Goal: Task Accomplishment & Management: Complete application form

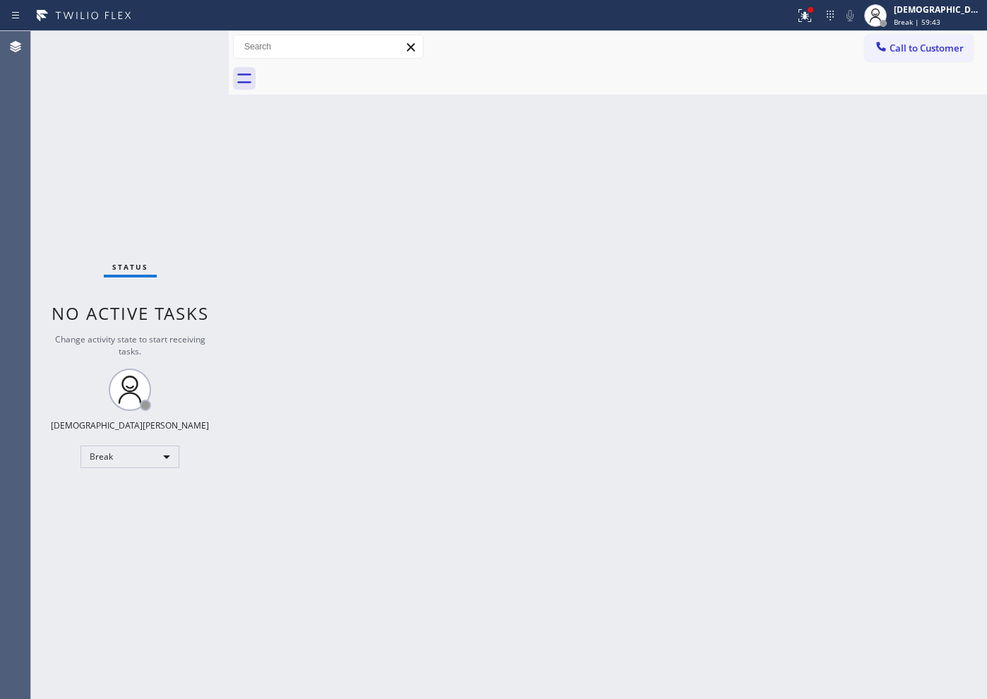
click at [855, 282] on div "Back to Dashboard Change Sender ID Customers Technicians Select a contact Outbo…" at bounding box center [608, 365] width 758 height 668
click at [121, 463] on div "Break" at bounding box center [130, 457] width 99 height 23
click at [119, 493] on li "Available" at bounding box center [129, 494] width 96 height 17
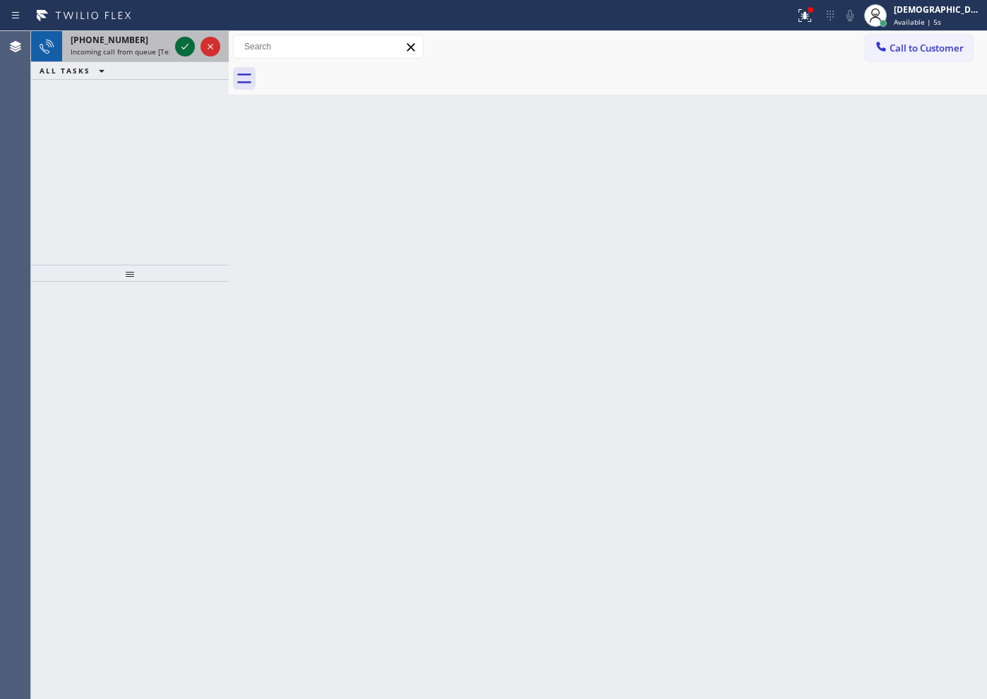
click at [184, 47] on icon at bounding box center [185, 46] width 17 height 17
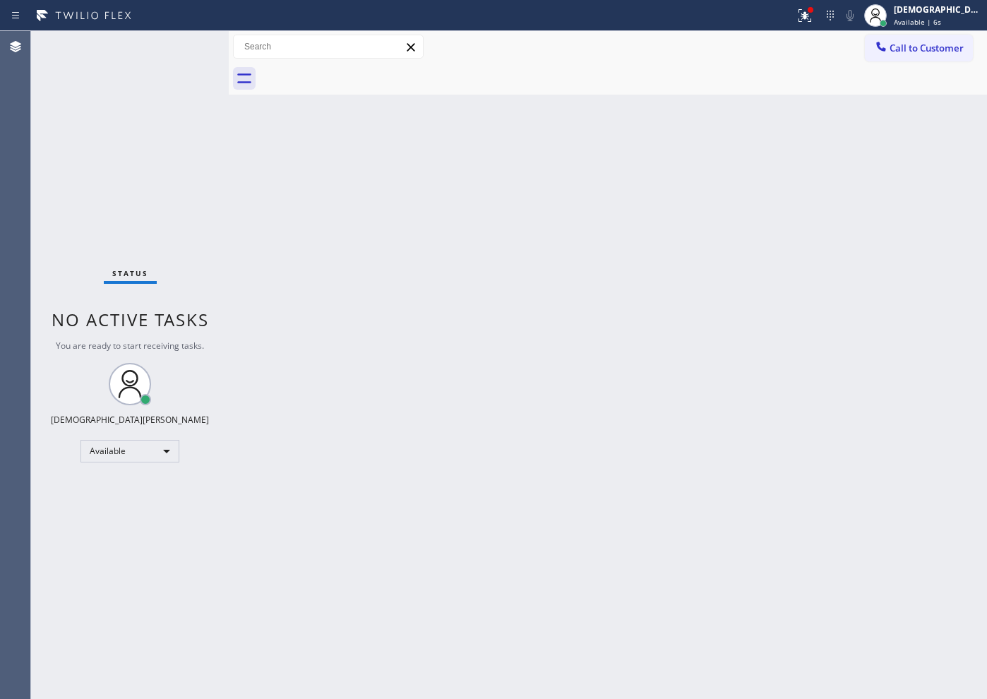
click at [184, 47] on div "Status No active tasks You are ready to start receiving tasks. Christian Cinco …" at bounding box center [130, 365] width 198 height 668
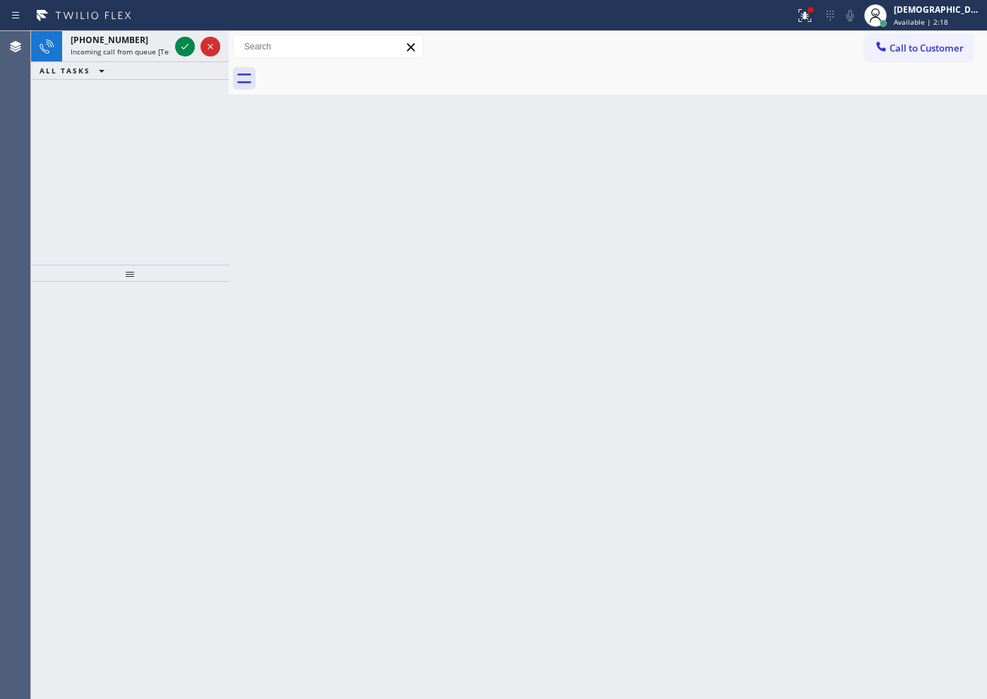
click at [165, 130] on div "[PHONE_NUMBER] Incoming call from queue [Test] All ALL TASKS ALL TASKS ACTIVE T…" at bounding box center [130, 148] width 198 height 234
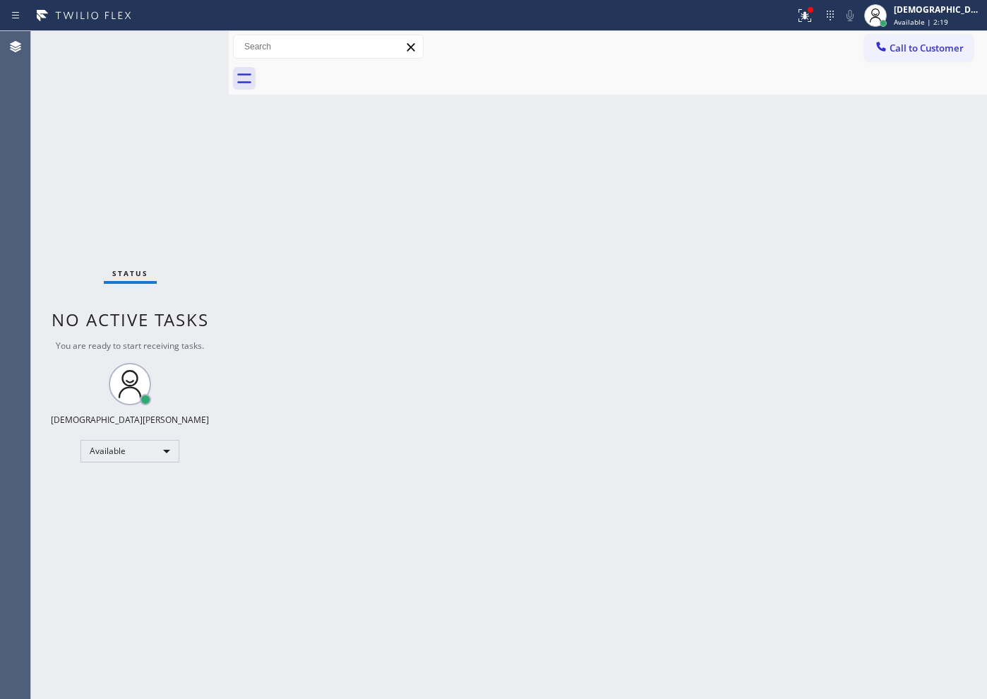
click at [189, 44] on div "Status No active tasks You are ready to start receiving tasks. Christian Cinco …" at bounding box center [130, 365] width 198 height 668
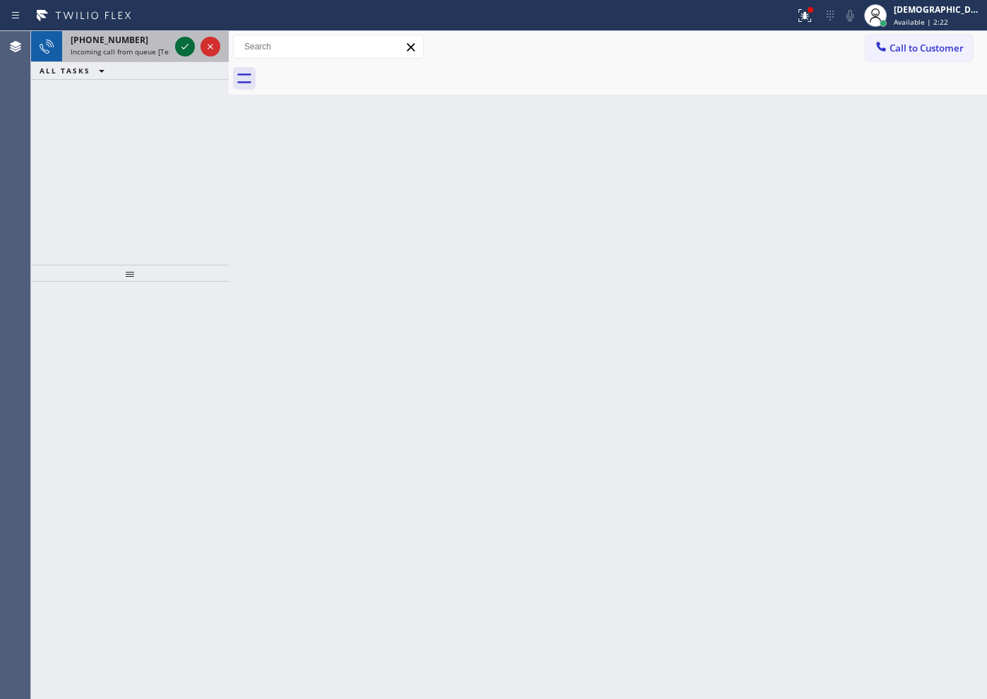
click at [181, 47] on icon at bounding box center [185, 46] width 17 height 17
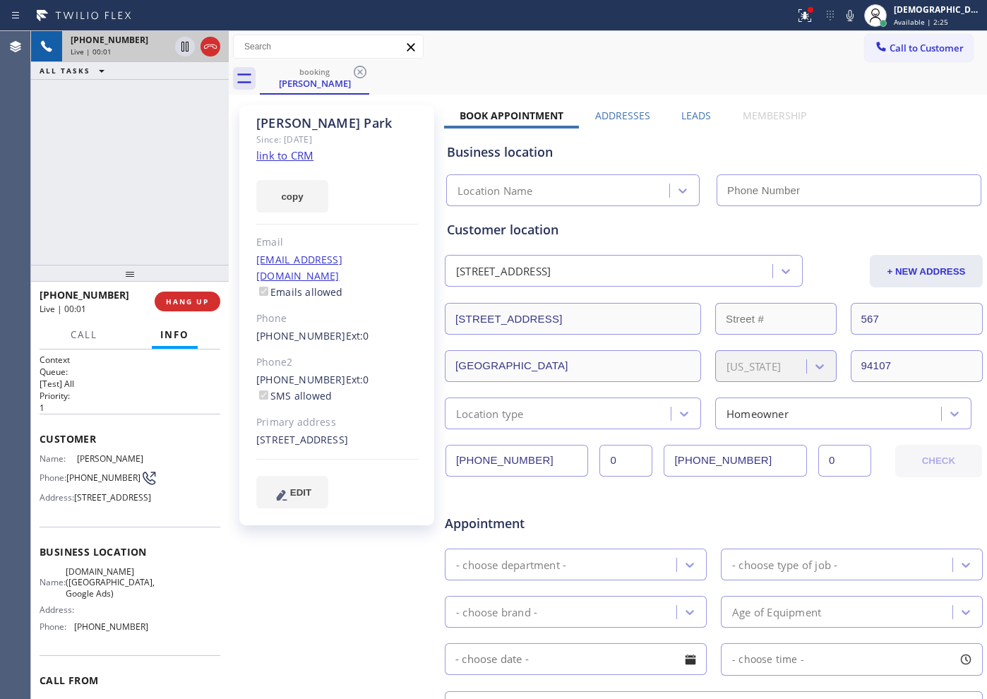
type input "[PHONE_NUMBER]"
click at [289, 153] on link "link to CRM" at bounding box center [284, 155] width 57 height 14
click at [217, 47] on icon at bounding box center [210, 46] width 17 height 17
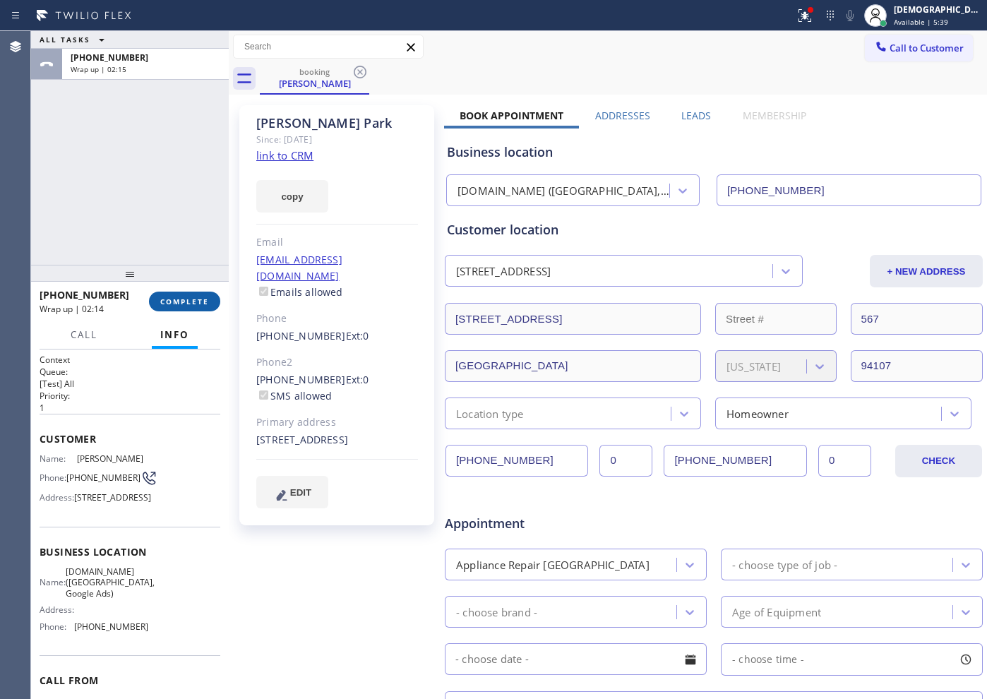
click at [181, 301] on span "COMPLETE" at bounding box center [184, 302] width 49 height 10
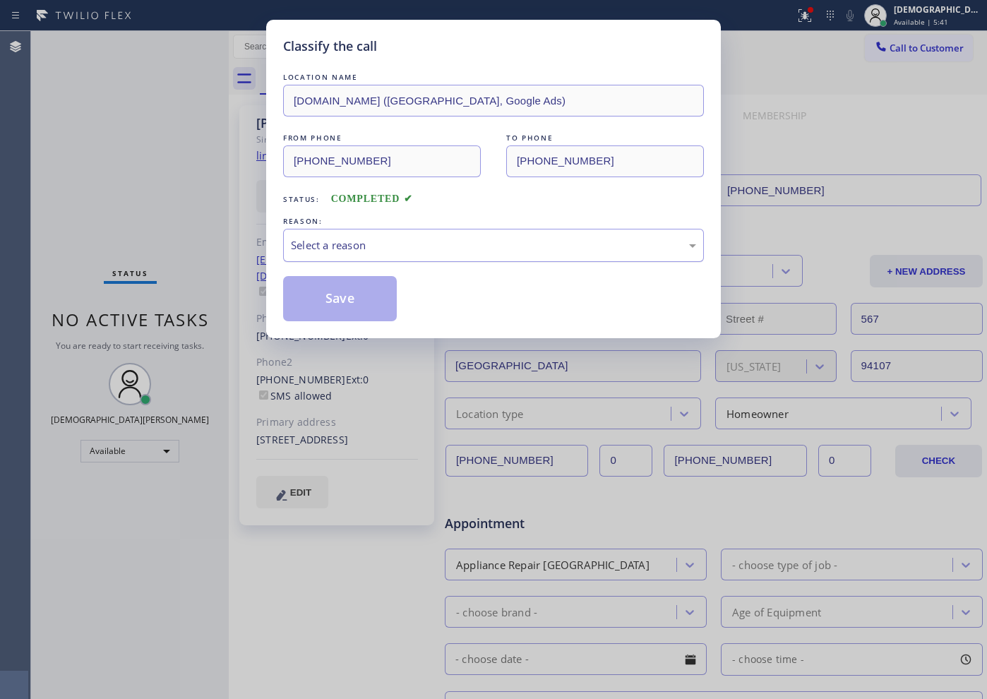
click at [336, 246] on div "Select a reason" at bounding box center [493, 245] width 405 height 16
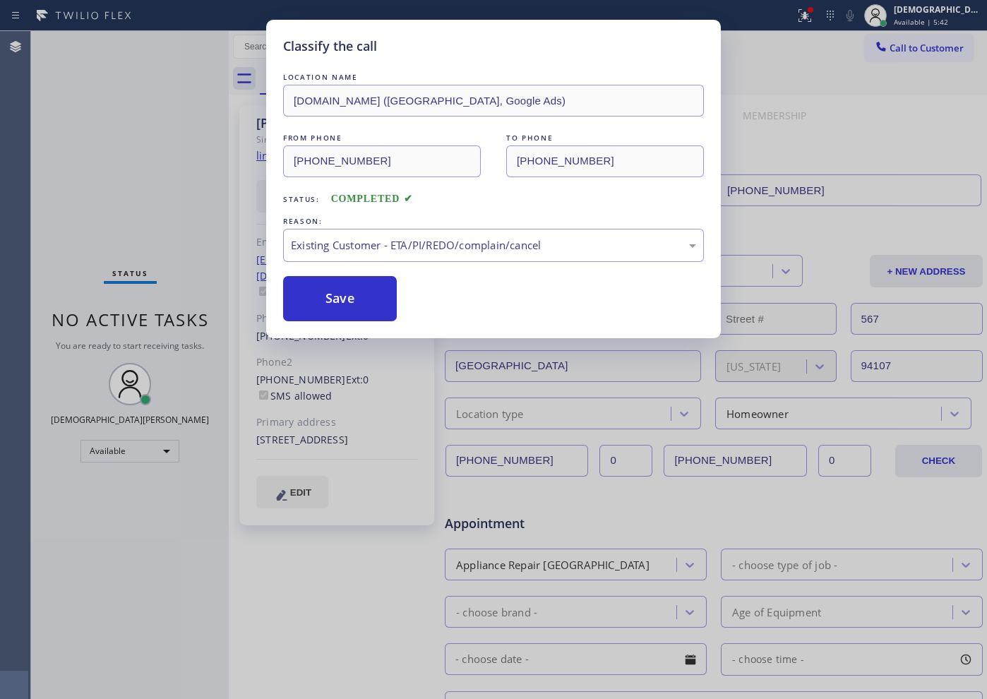
click at [362, 317] on button "Save" at bounding box center [340, 298] width 114 height 45
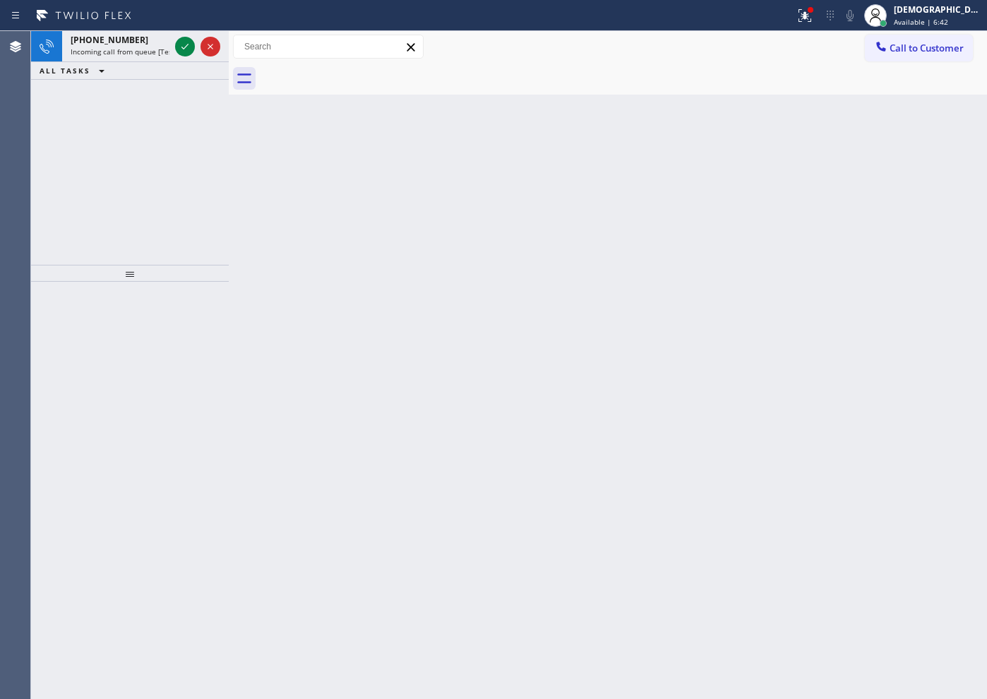
drag, startPoint x: 123, startPoint y: 203, endPoint x: 192, endPoint y: 105, distance: 120.1
click at [126, 196] on div "[PHONE_NUMBER] Incoming call from queue [Test] All ALL TASKS ALL TASKS ACTIVE T…" at bounding box center [130, 148] width 198 height 234
click at [185, 42] on icon at bounding box center [185, 46] width 17 height 17
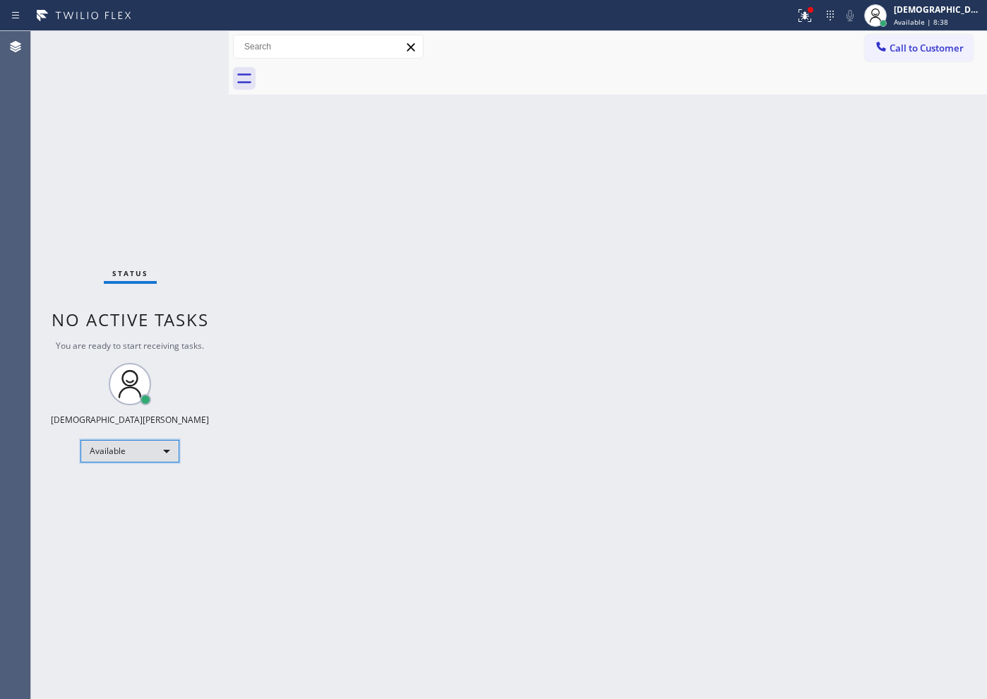
click at [125, 455] on div "Available" at bounding box center [130, 451] width 99 height 23
click at [133, 523] on li "Break" at bounding box center [129, 523] width 96 height 17
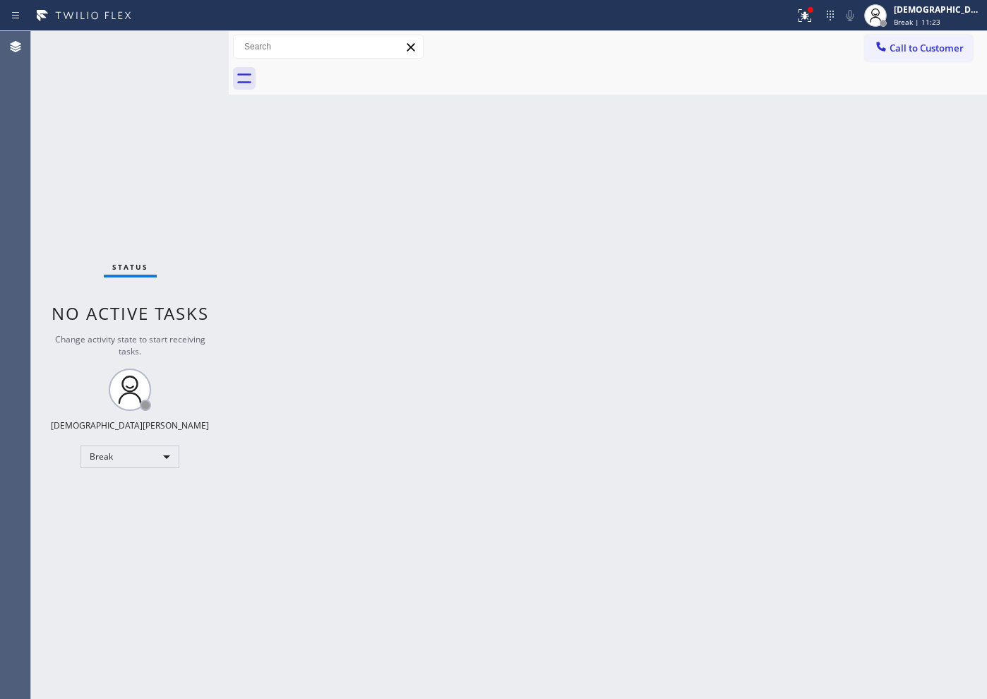
click at [111, 504] on div "Status No active tasks Change activity state to start receiving tasks. Christia…" at bounding box center [130, 365] width 198 height 668
click at [130, 454] on div "Break" at bounding box center [130, 457] width 99 height 23
click at [148, 489] on li "Available" at bounding box center [129, 494] width 96 height 17
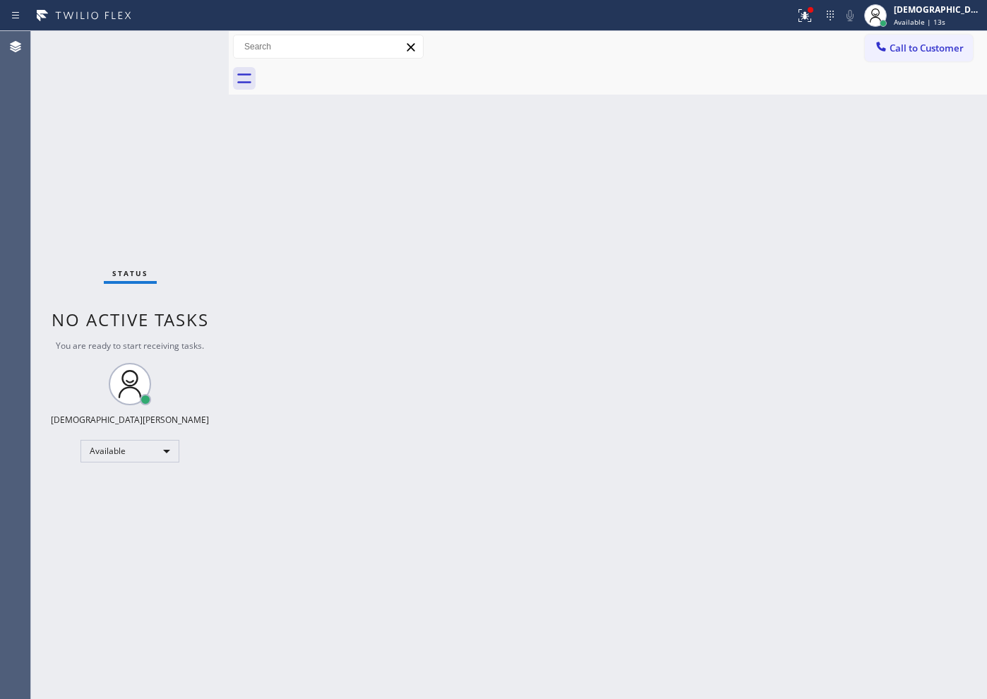
click at [91, 162] on div "Status No active tasks You are ready to start receiving tasks. Christian Cinco …" at bounding box center [130, 365] width 198 height 668
drag, startPoint x: 824, startPoint y: 8, endPoint x: 824, endPoint y: 16, distance: 7.8
click at [807, 9] on icon at bounding box center [803, 14] width 8 height 10
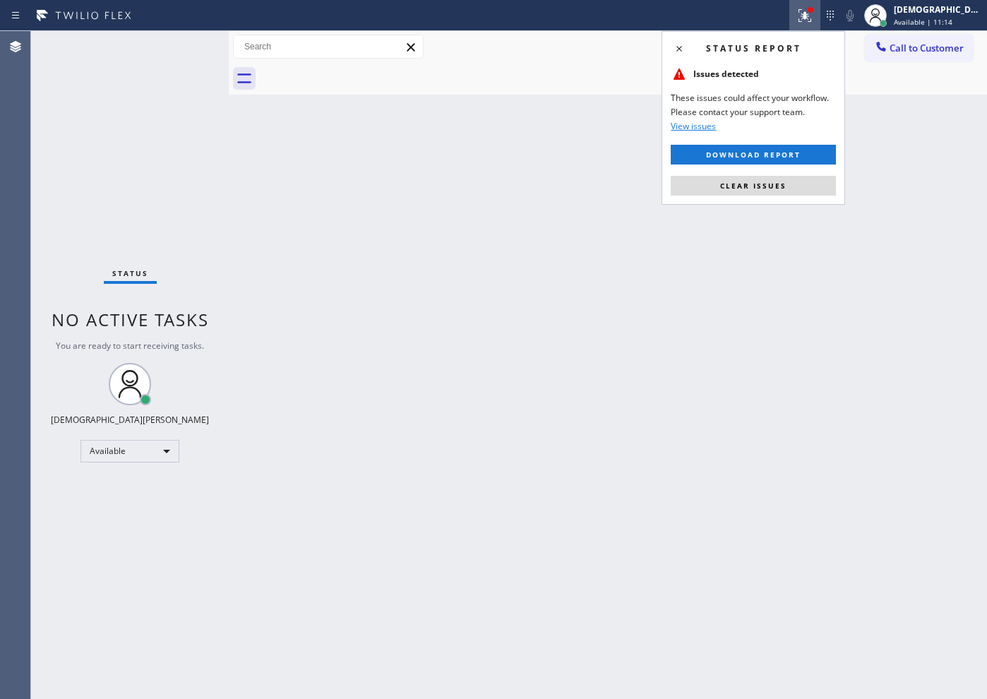
drag, startPoint x: 803, startPoint y: 186, endPoint x: 817, endPoint y: 166, distance: 24.3
click at [803, 186] on button "Clear issues" at bounding box center [753, 186] width 165 height 20
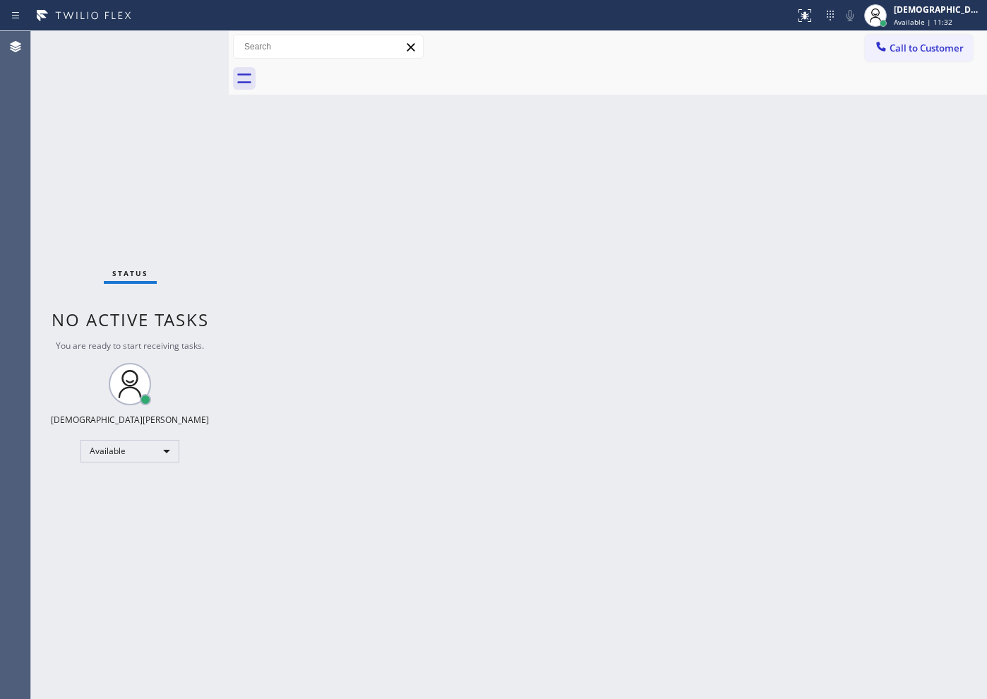
click at [179, 42] on div "Status No active tasks You are ready to start receiving tasks. Christian Cinco …" at bounding box center [130, 365] width 198 height 668
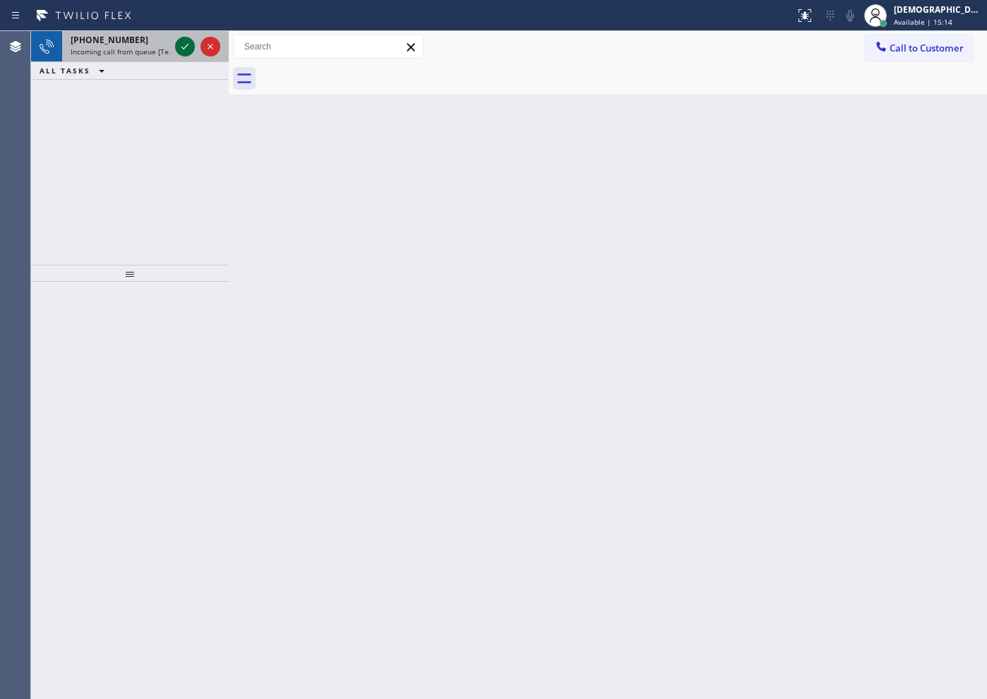
click at [184, 49] on icon at bounding box center [185, 46] width 17 height 17
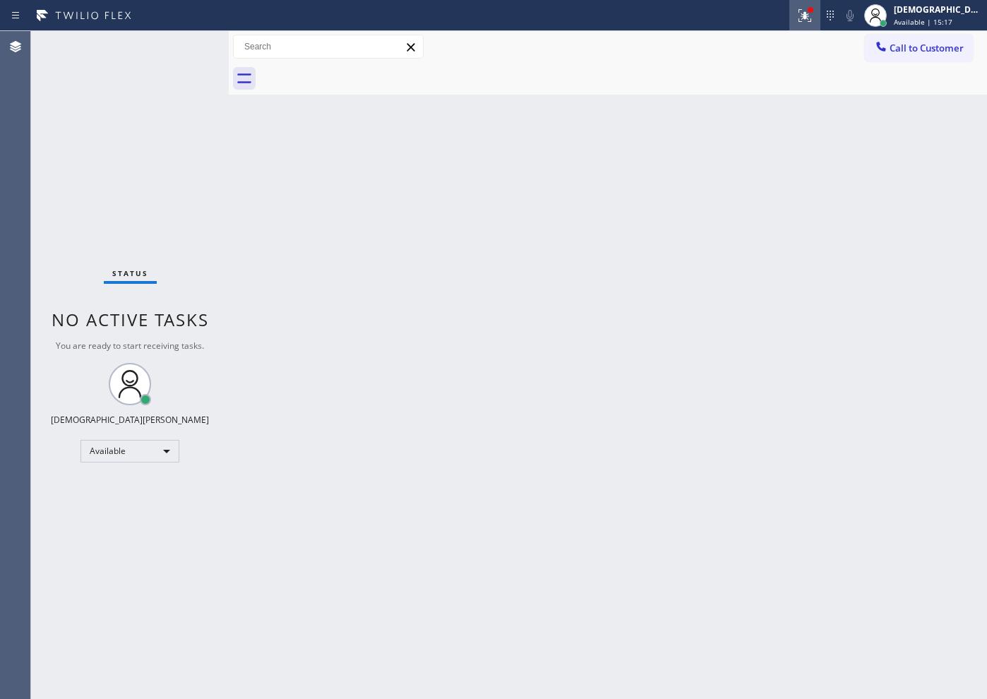
click at [821, 16] on div at bounding box center [804, 15] width 31 height 17
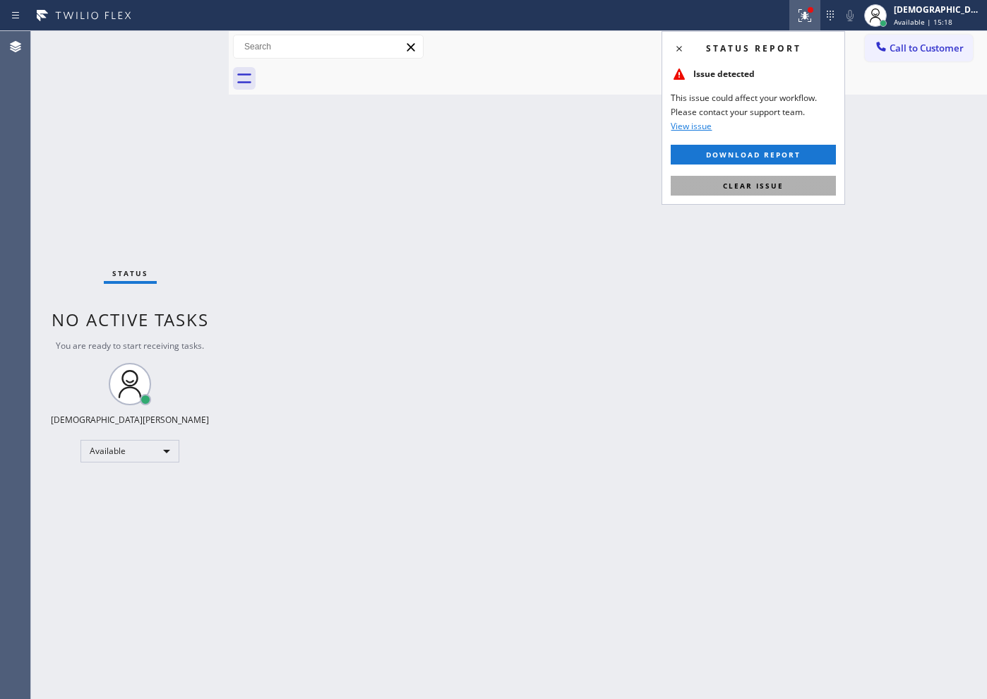
click at [781, 181] on span "Clear issue" at bounding box center [753, 186] width 61 height 10
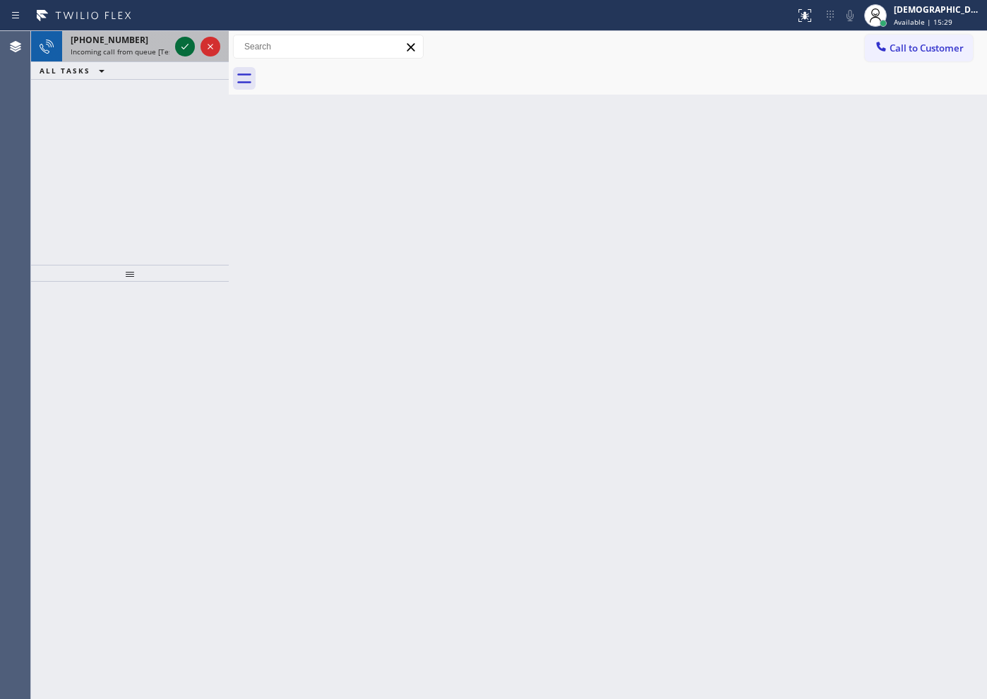
click at [185, 43] on icon at bounding box center [185, 46] width 17 height 17
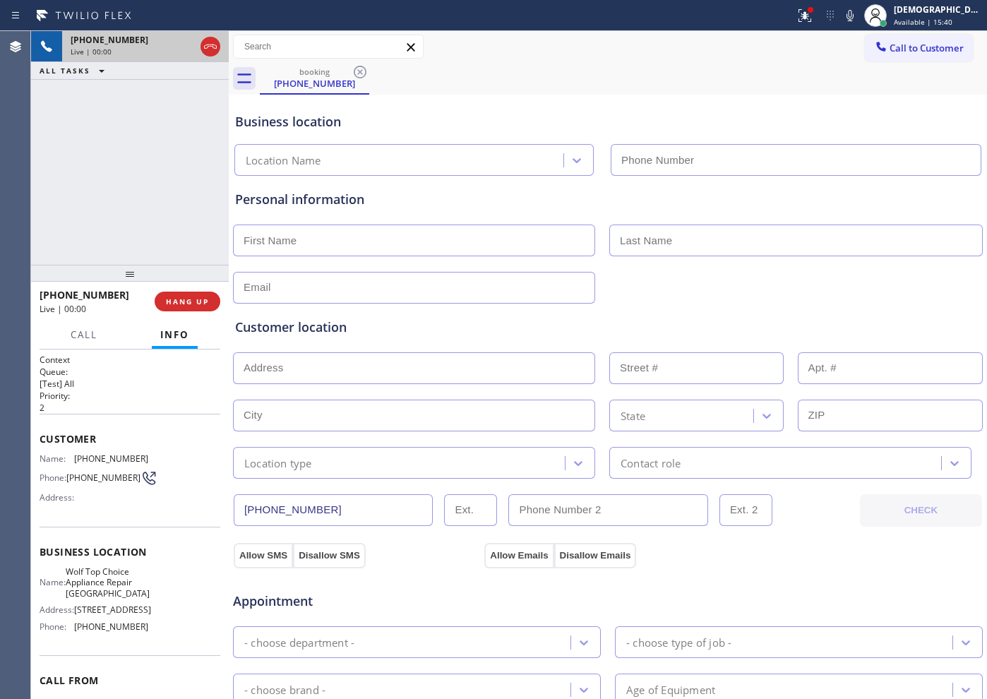
type input "[PHONE_NUMBER]"
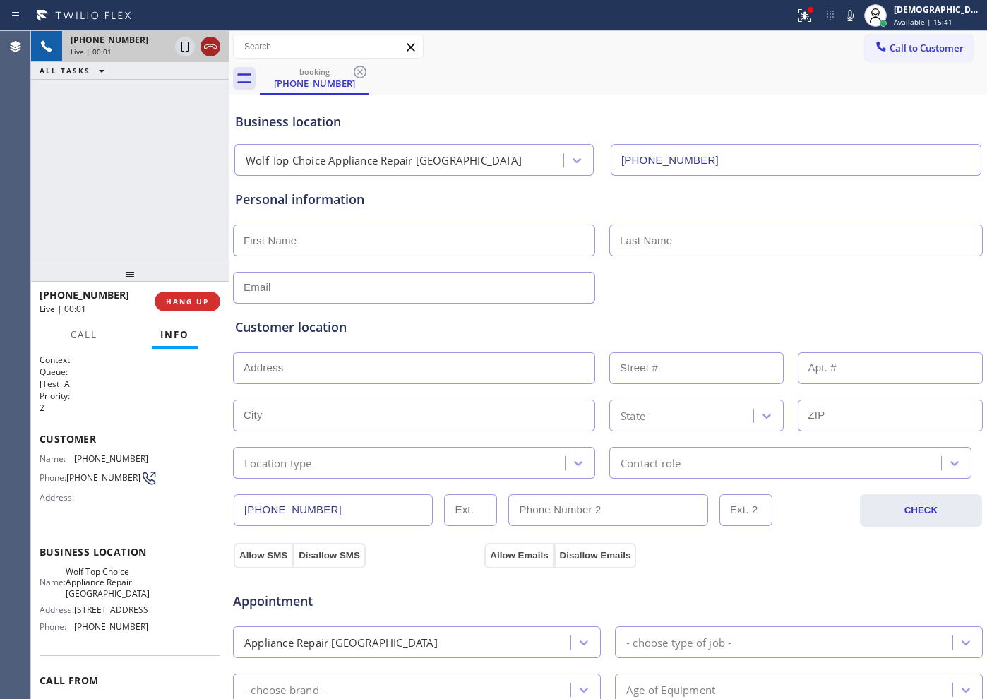
click at [210, 47] on icon at bounding box center [210, 46] width 17 height 17
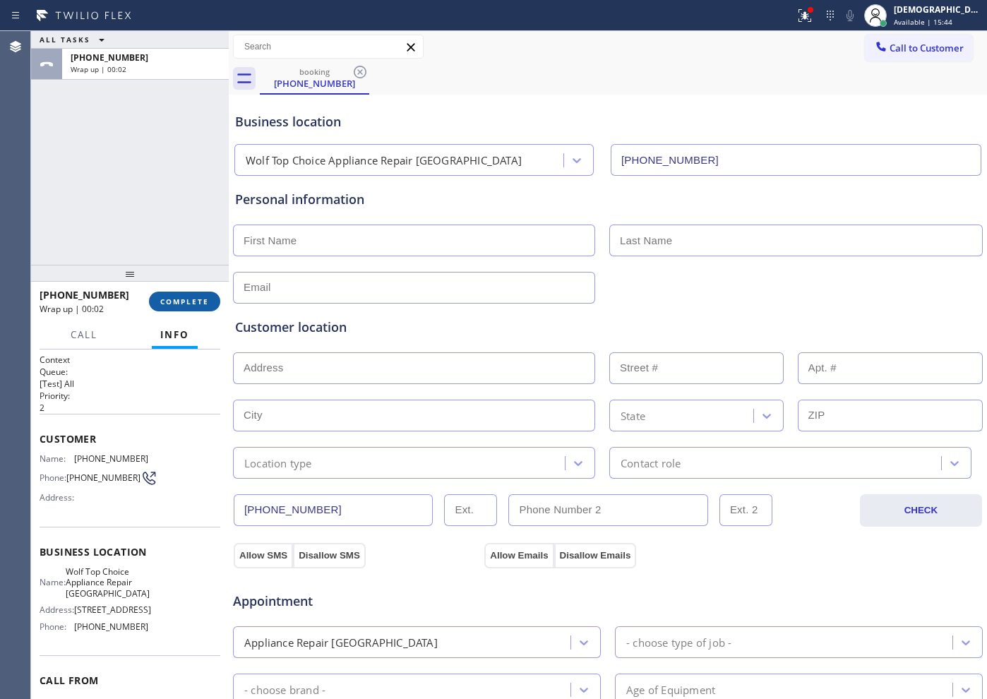
click at [186, 301] on span "COMPLETE" at bounding box center [184, 302] width 49 height 10
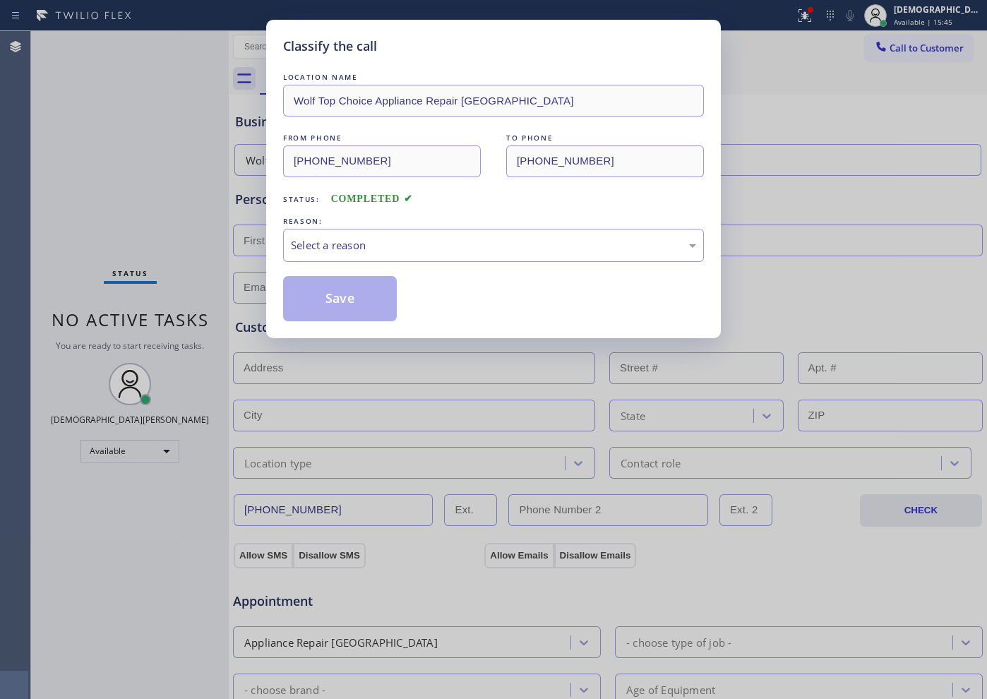
click at [280, 248] on div "Classify the call LOCATION NAME Wolf Top Choice Appliance Repair [GEOGRAPHIC_DA…" at bounding box center [493, 179] width 455 height 318
click at [323, 242] on div "Select a reason" at bounding box center [493, 245] width 405 height 16
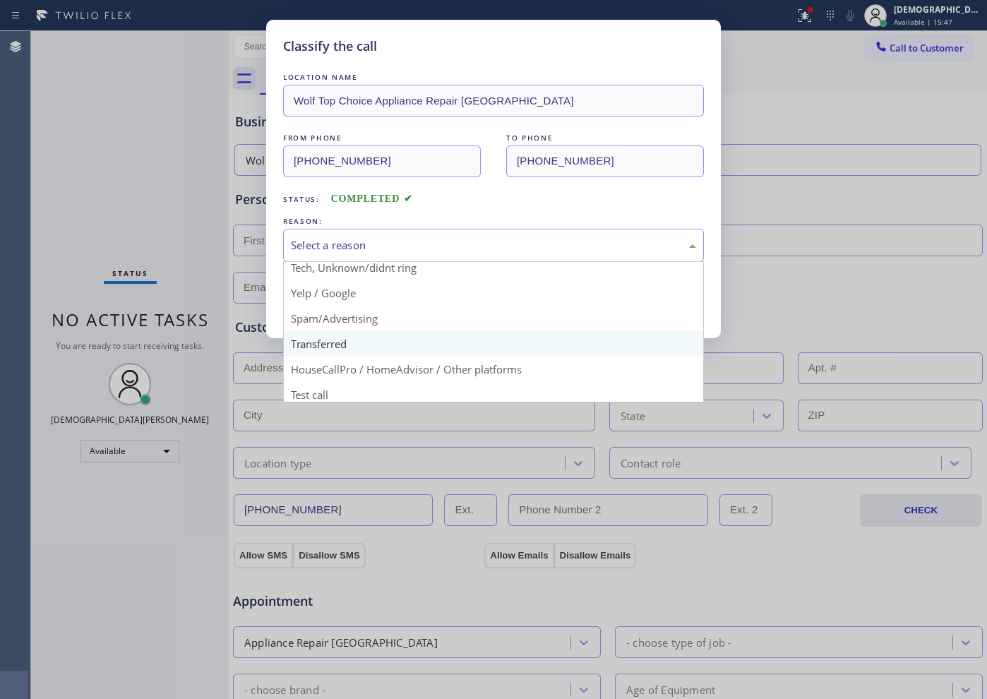
scroll to position [89, 0]
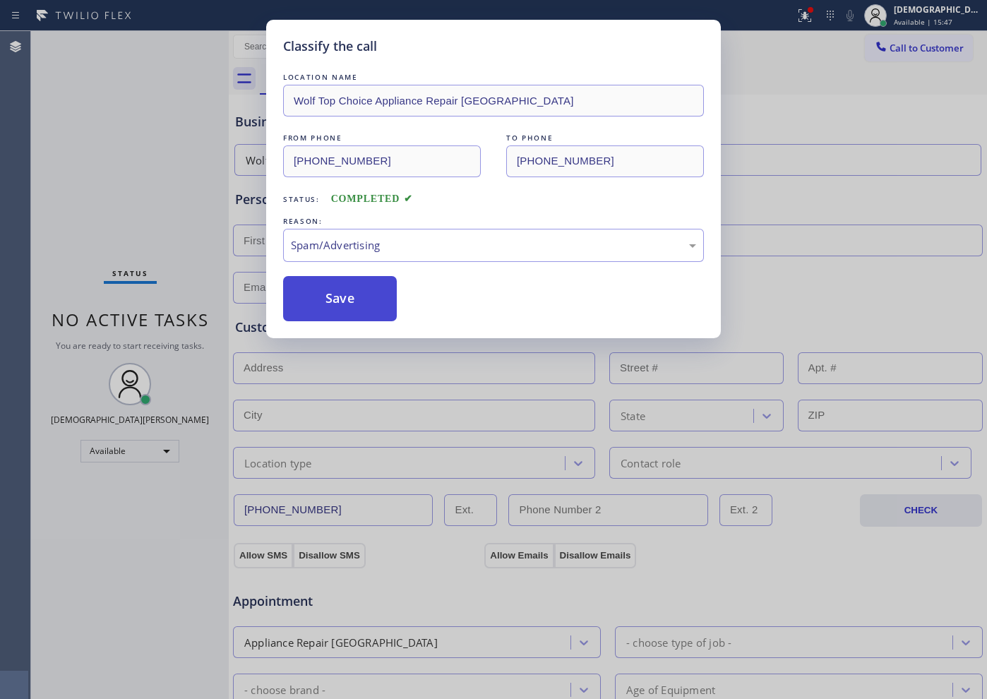
click at [335, 311] on button "Save" at bounding box center [340, 298] width 114 height 45
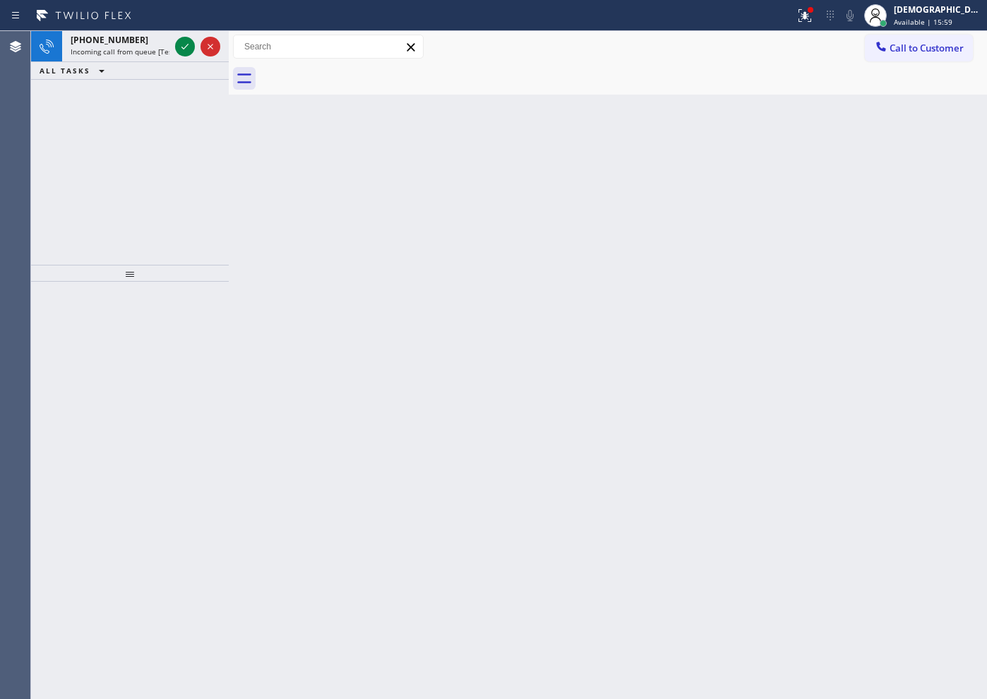
click at [92, 166] on div "[PHONE_NUMBER] Incoming call from queue [Test] All ALL TASKS ALL TASKS ACTIVE T…" at bounding box center [130, 148] width 198 height 234
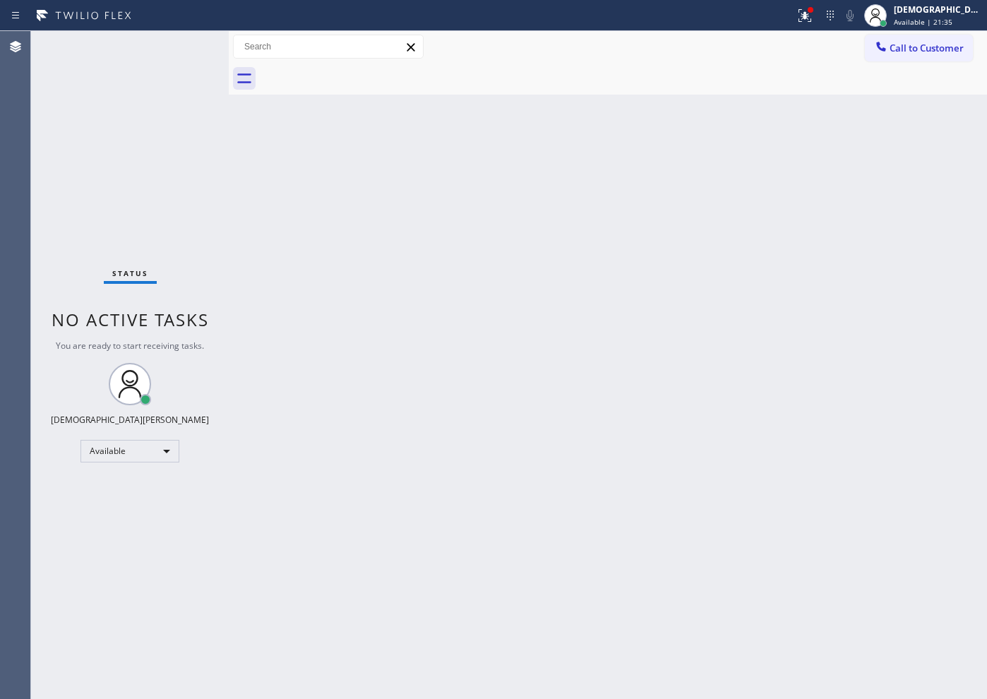
click at [112, 117] on div "Status No active tasks You are ready to start receiving tasks. Christian Cinco …" at bounding box center [130, 365] width 198 height 668
click at [751, 481] on div "Back to Dashboard Change Sender ID Customers Technicians Select a contact Outbo…" at bounding box center [608, 365] width 758 height 668
click at [261, 302] on div "Back to Dashboard Change Sender ID Customers Technicians Select a contact Outbo…" at bounding box center [608, 365] width 758 height 668
click at [191, 45] on div "Status No active tasks You are ready to start receiving tasks. Christian Cinco …" at bounding box center [130, 365] width 198 height 668
click at [190, 45] on div "Status No active tasks You are ready to start receiving tasks. Christian Cinco …" at bounding box center [130, 365] width 198 height 668
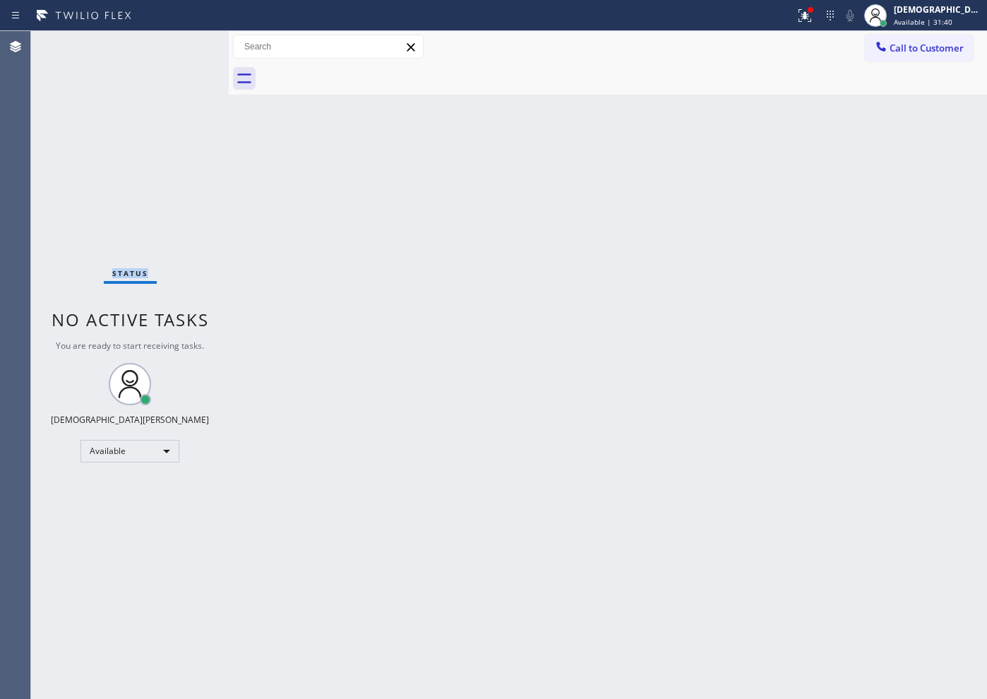
click at [190, 45] on div "Status No active tasks You are ready to start receiving tasks. Christian Cinco …" at bounding box center [130, 365] width 198 height 668
click at [600, 168] on div "Back to Dashboard Change Sender ID Customers Technicians Select a contact Outbo…" at bounding box center [608, 365] width 758 height 668
click at [813, 14] on icon at bounding box center [805, 15] width 17 height 17
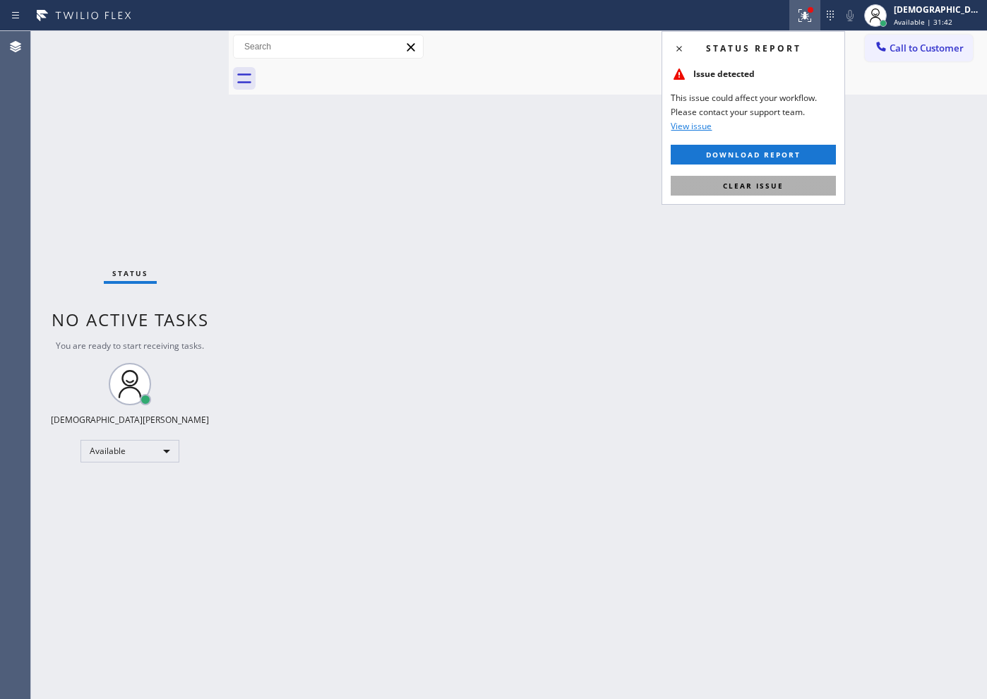
click at [753, 184] on span "Clear issue" at bounding box center [753, 186] width 61 height 10
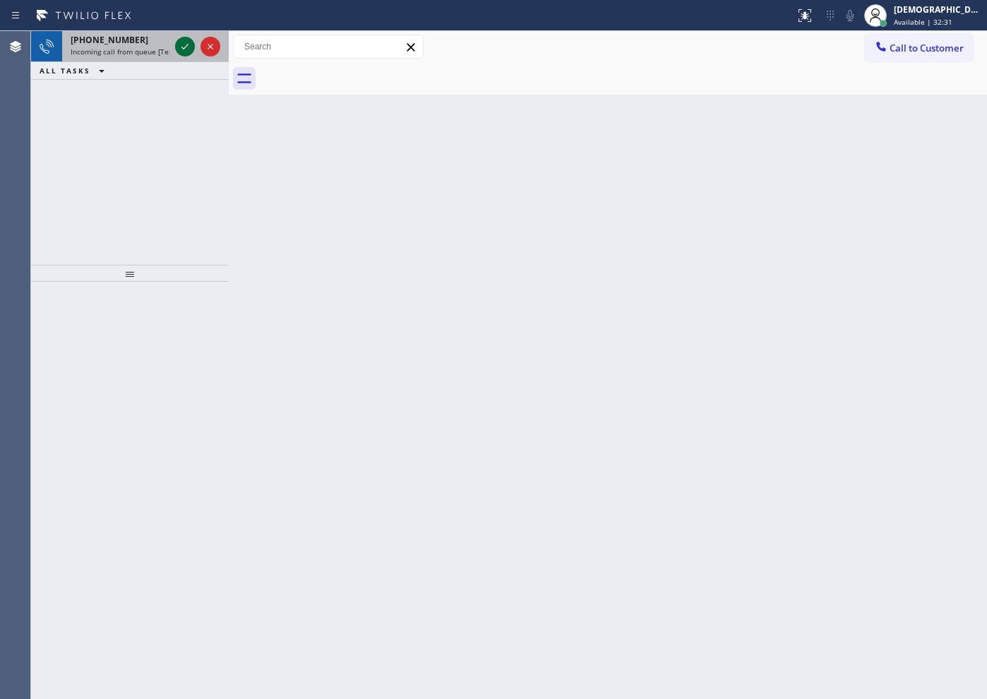
click at [179, 43] on icon at bounding box center [185, 46] width 17 height 17
click at [179, 44] on icon at bounding box center [185, 46] width 17 height 17
click at [178, 44] on icon at bounding box center [185, 46] width 17 height 17
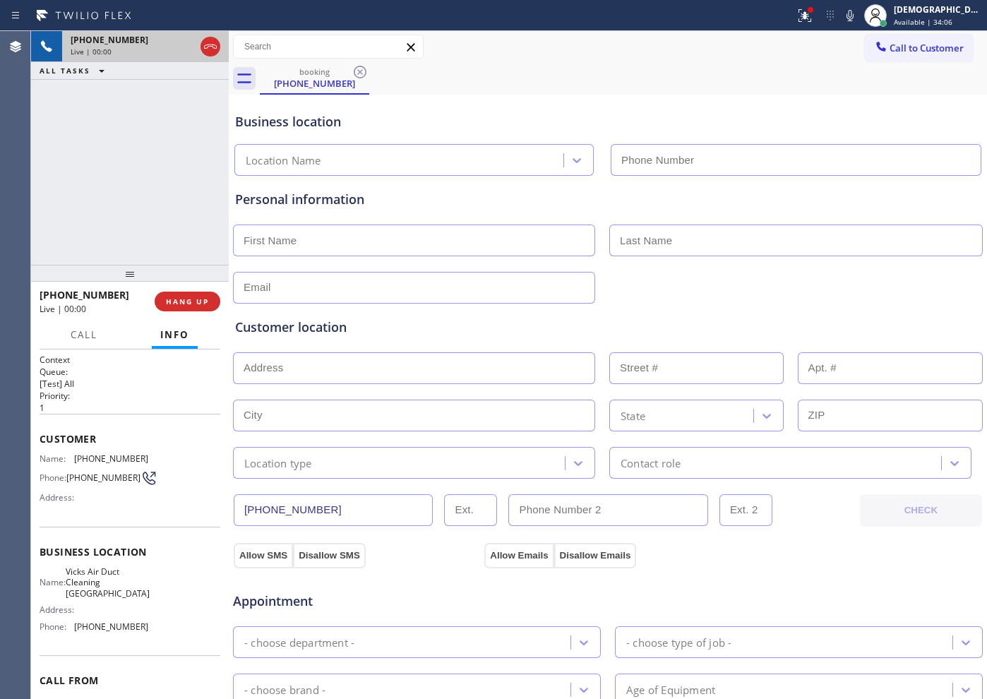
type input "[PHONE_NUMBER]"
click at [213, 47] on icon at bounding box center [210, 46] width 17 height 17
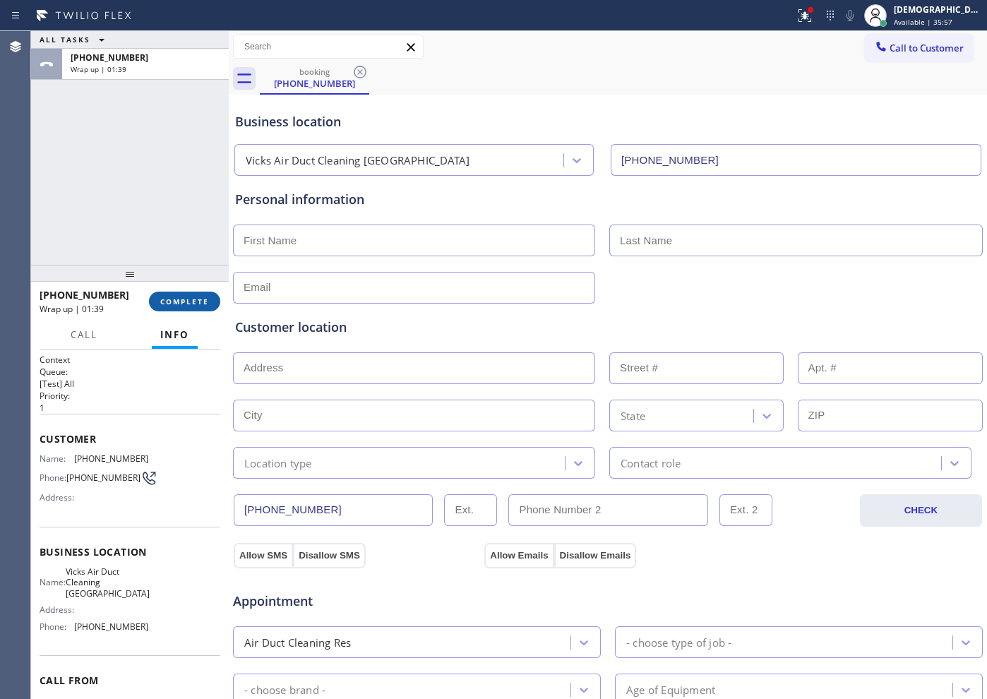
click at [179, 298] on span "COMPLETE" at bounding box center [184, 302] width 49 height 10
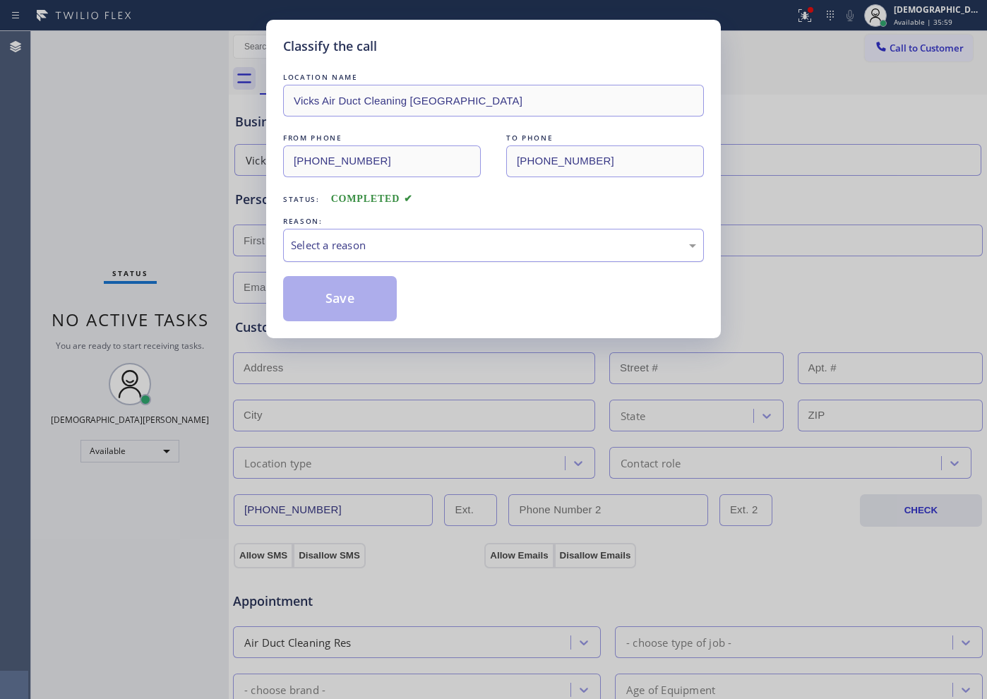
click at [309, 246] on div "Select a reason" at bounding box center [493, 245] width 405 height 16
click at [390, 303] on button "Save" at bounding box center [340, 298] width 114 height 45
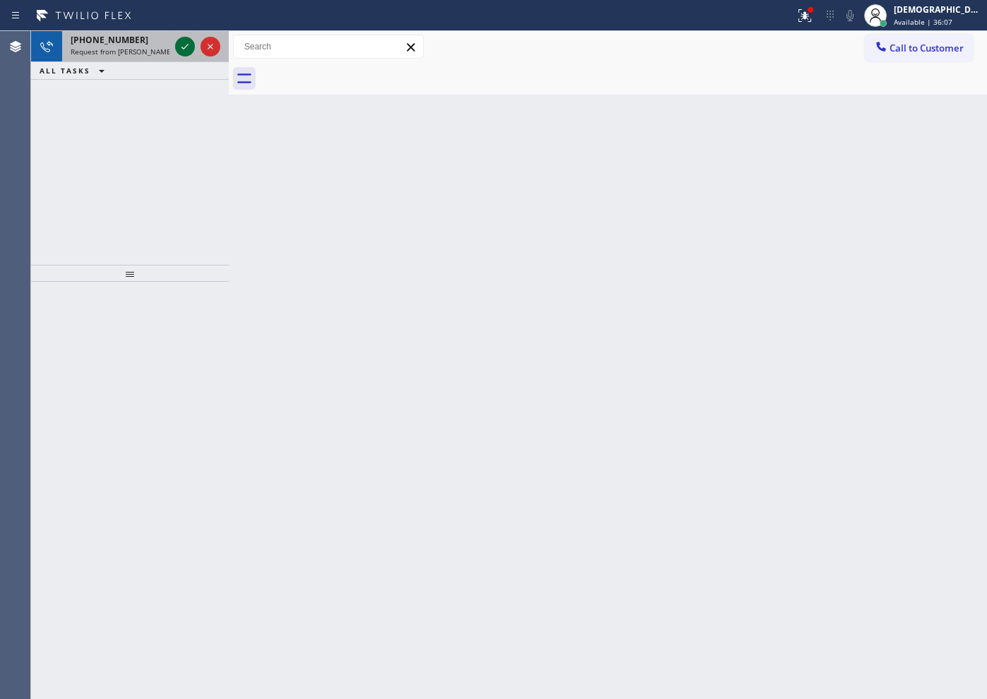
click at [184, 49] on icon at bounding box center [185, 46] width 17 height 17
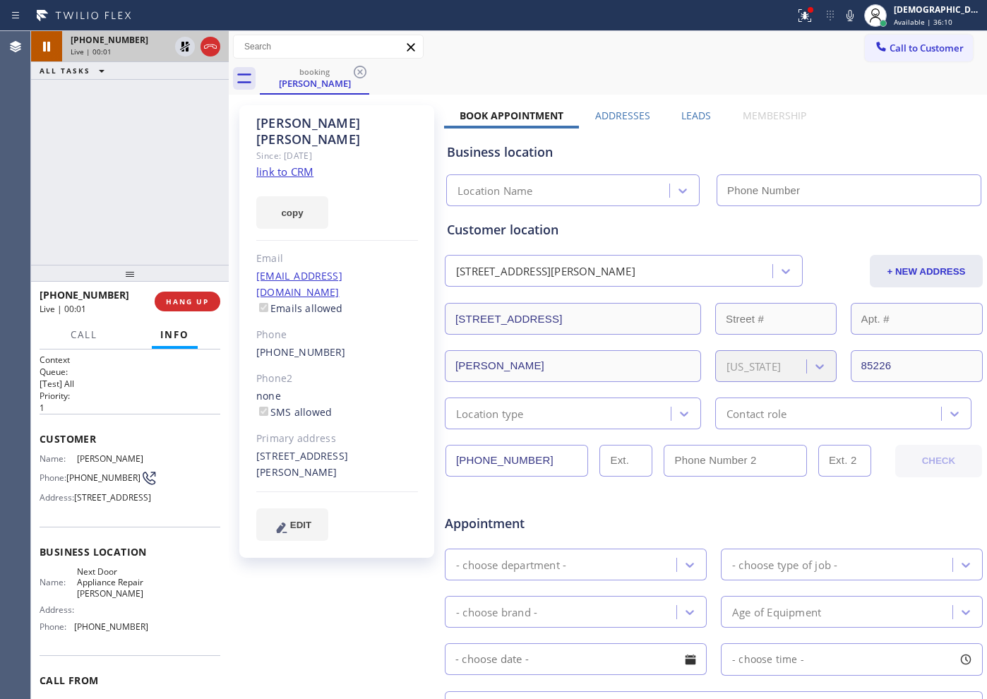
type input "[PHONE_NUMBER]"
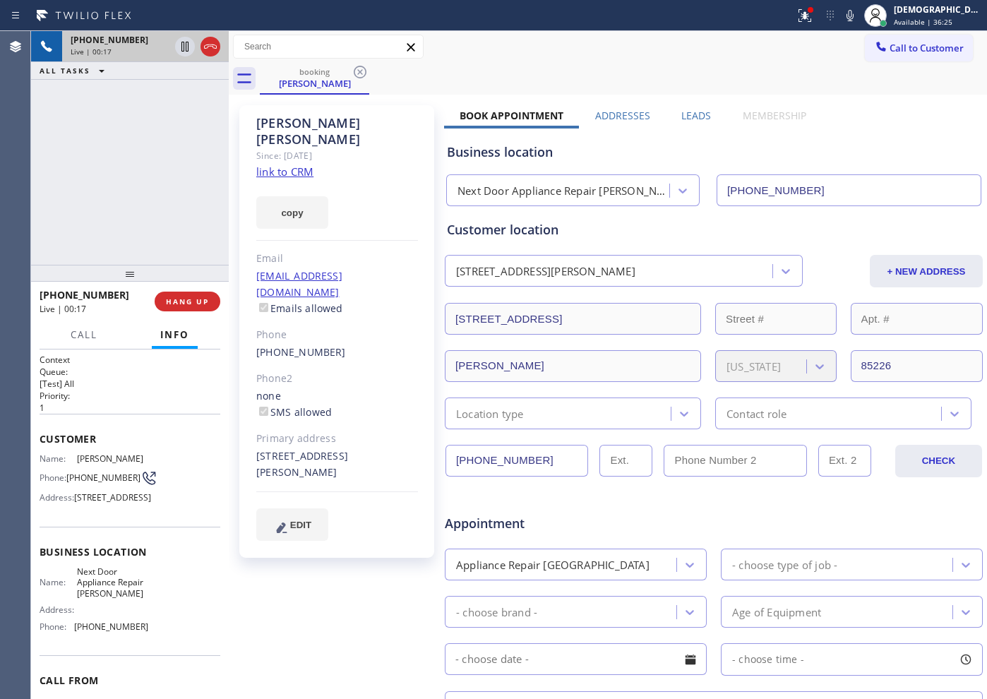
click at [267, 165] on link "link to CRM" at bounding box center [284, 172] width 57 height 14
click at [183, 44] on icon at bounding box center [185, 46] width 17 height 17
click at [181, 48] on icon at bounding box center [185, 46] width 17 height 17
click at [216, 49] on icon at bounding box center [210, 46] width 17 height 17
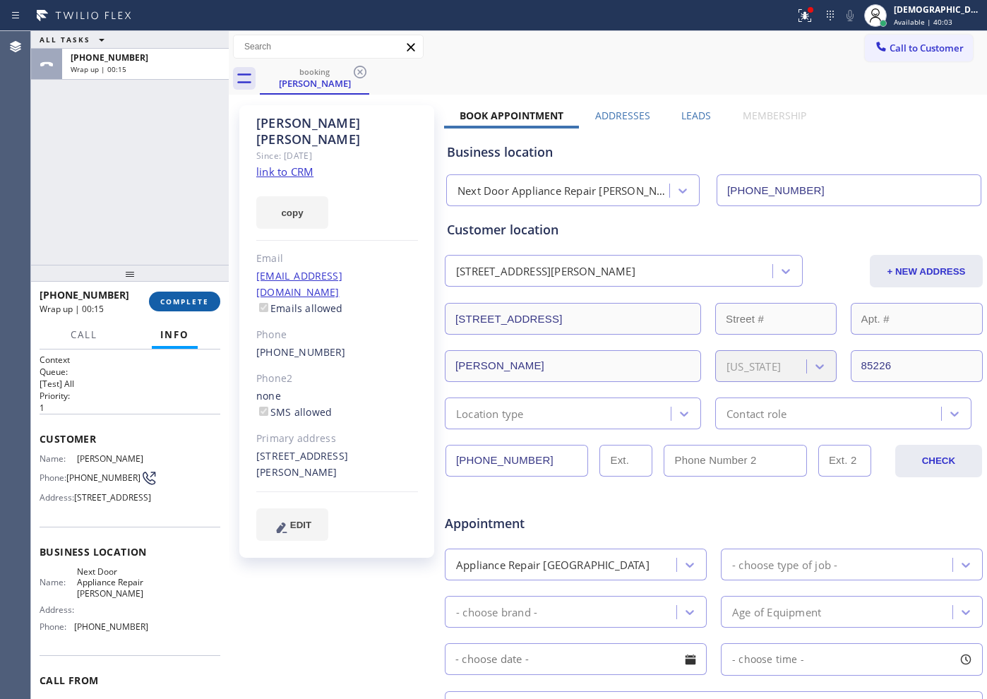
drag, startPoint x: 189, startPoint y: 295, endPoint x: 196, endPoint y: 297, distance: 7.9
click at [189, 297] on span "COMPLETE" at bounding box center [184, 302] width 49 height 10
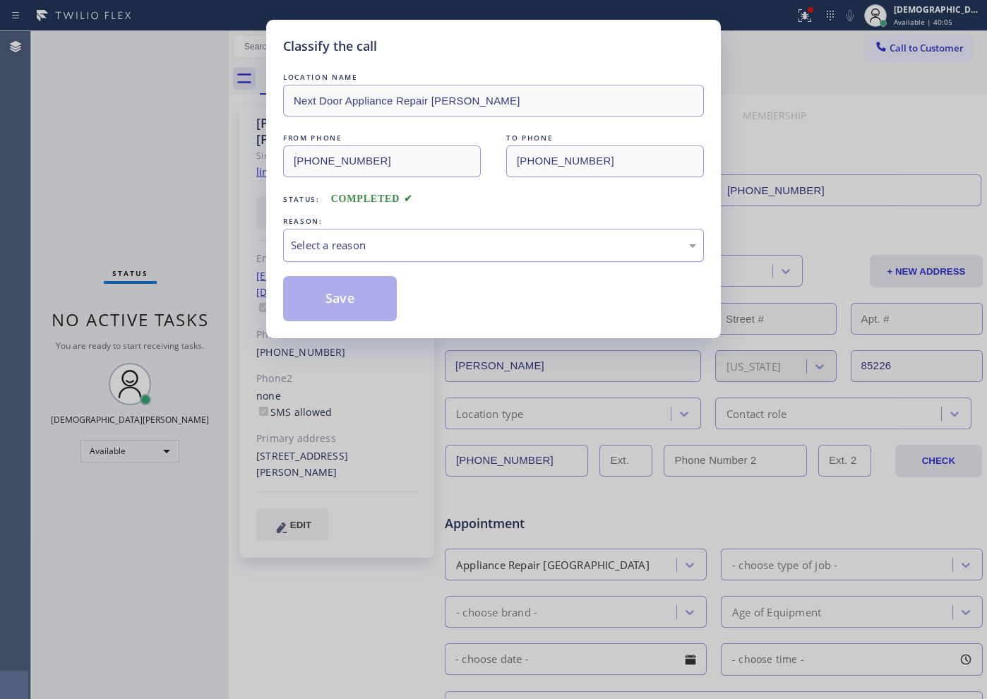
drag, startPoint x: 436, startPoint y: 240, endPoint x: 434, endPoint y: 248, distance: 8.3
click at [436, 242] on div "Select a reason" at bounding box center [493, 245] width 405 height 16
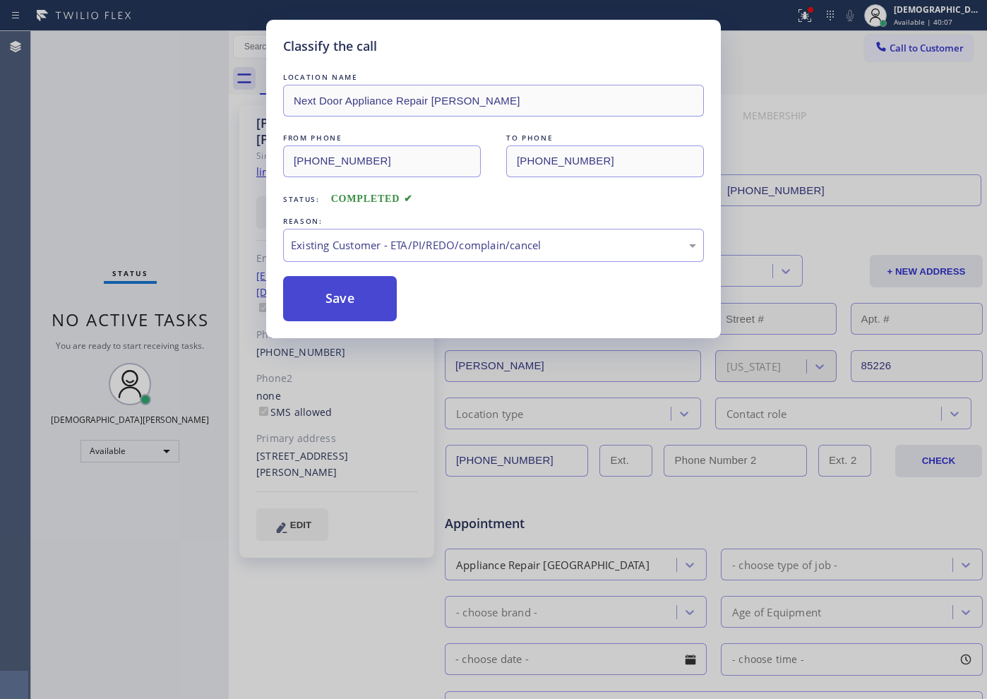
click at [352, 314] on button "Save" at bounding box center [340, 298] width 114 height 45
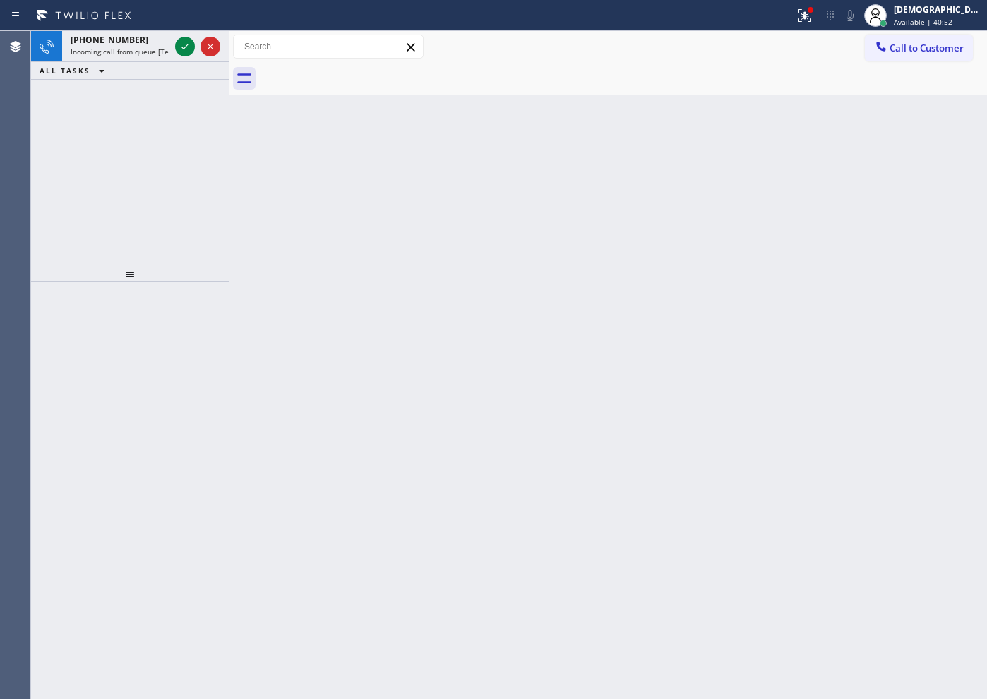
drag, startPoint x: 90, startPoint y: 145, endPoint x: 167, endPoint y: 89, distance: 94.9
click at [92, 145] on div "[PHONE_NUMBER] Incoming call from queue [Test] All ALL TASKS ALL TASKS ACTIVE T…" at bounding box center [130, 148] width 198 height 234
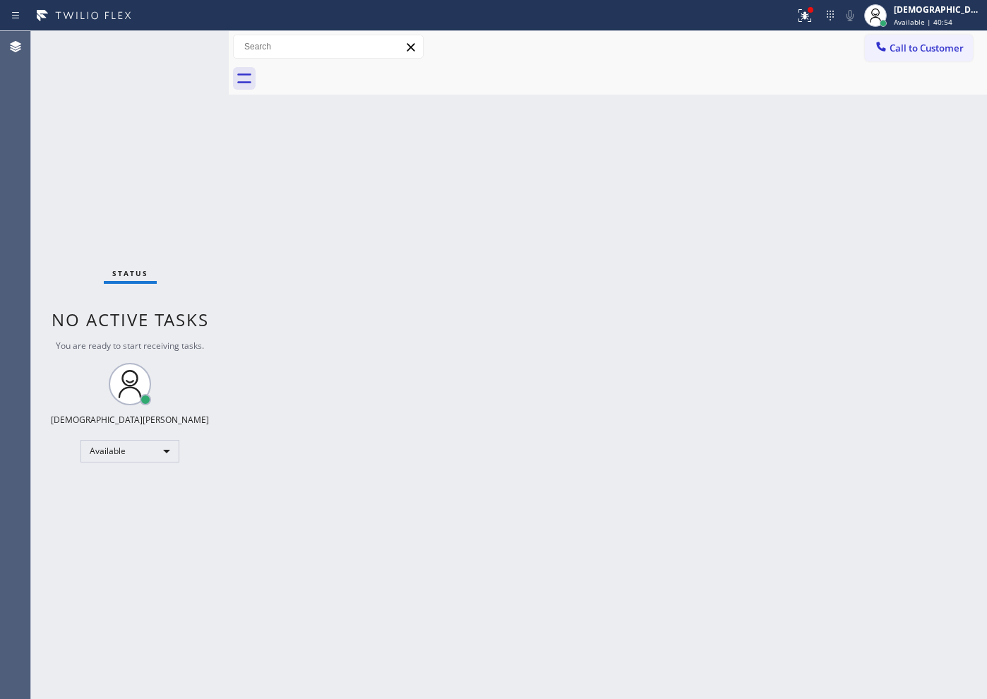
click at [188, 49] on div "Status No active tasks You are ready to start receiving tasks. Christian Cinco …" at bounding box center [130, 365] width 198 height 668
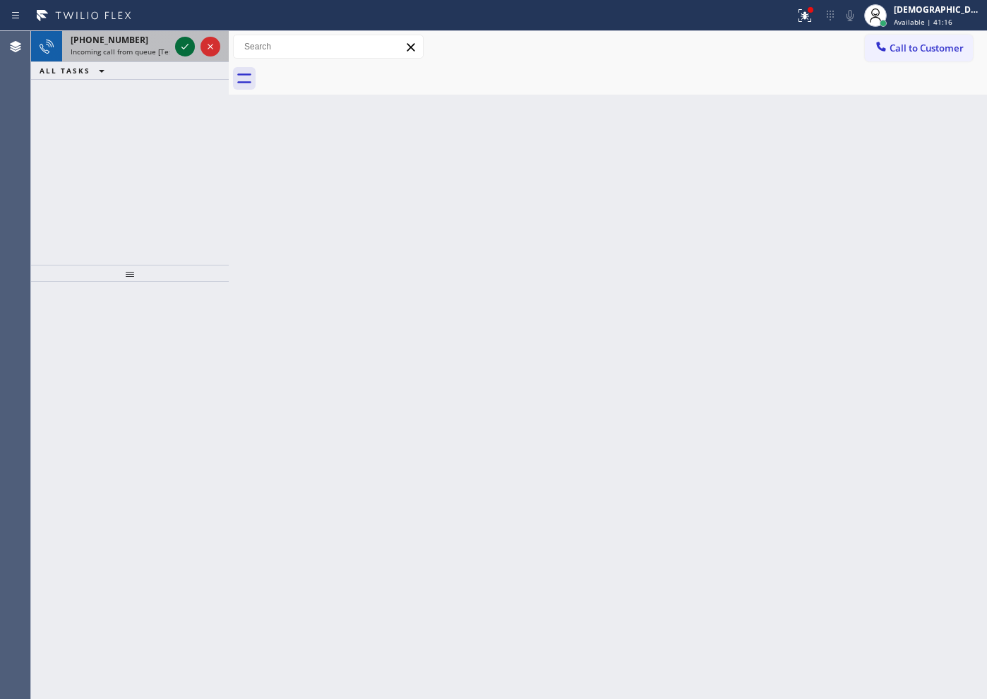
click at [187, 49] on icon at bounding box center [185, 46] width 17 height 17
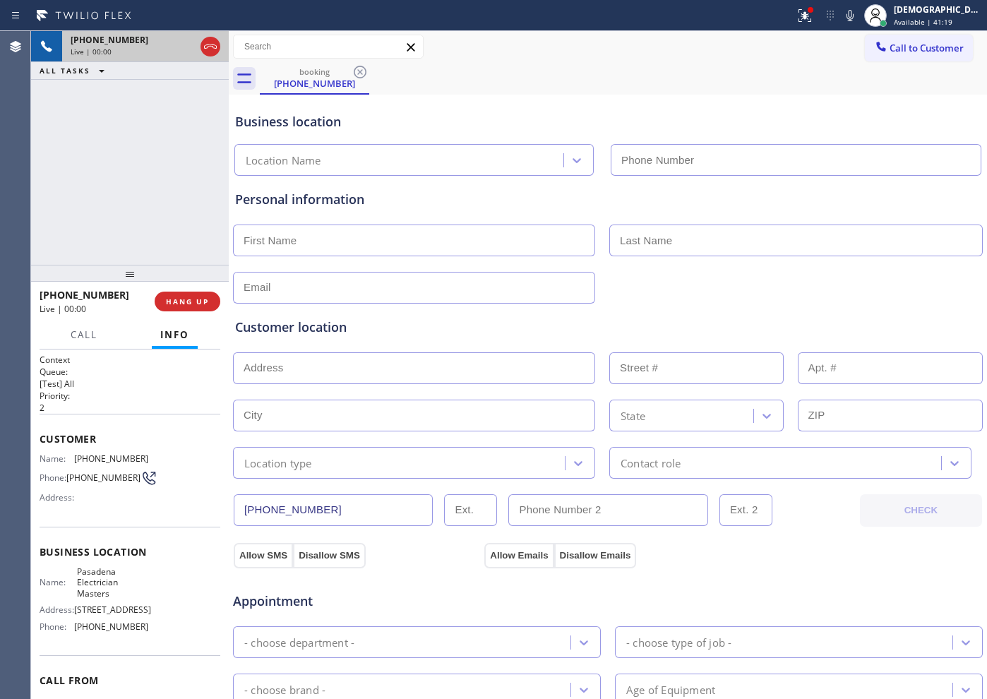
type input "[PHONE_NUMBER]"
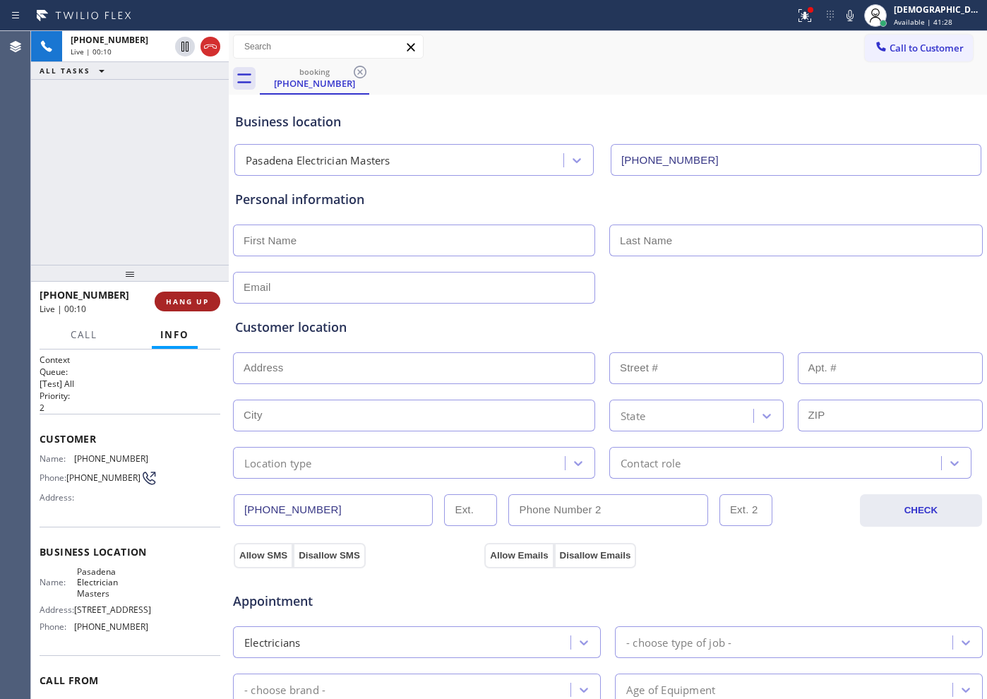
click at [199, 295] on button "HANG UP" at bounding box center [188, 302] width 66 height 20
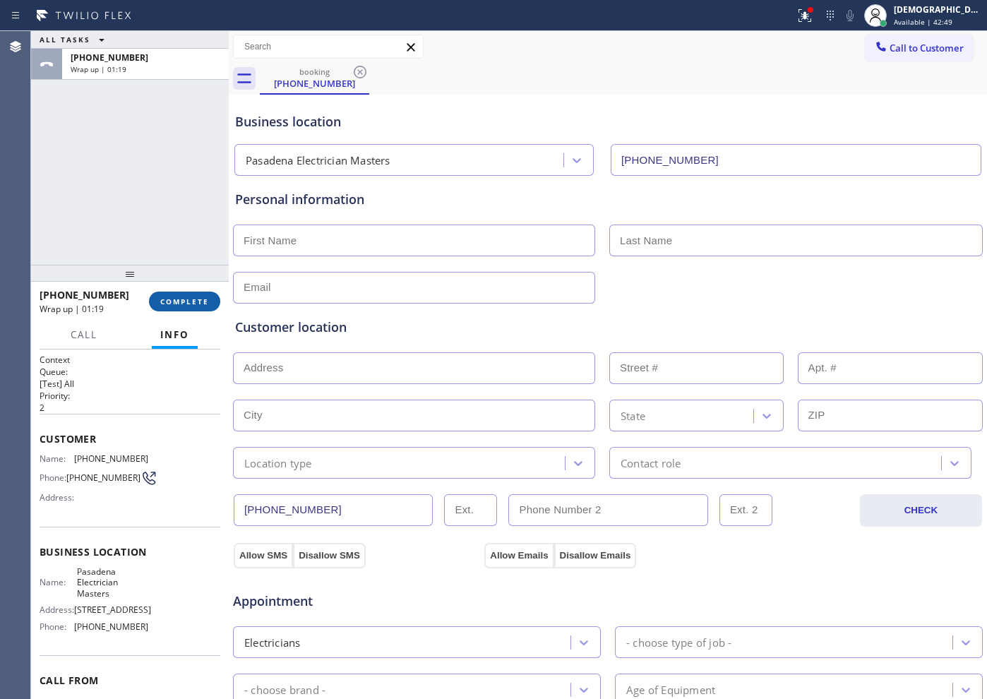
click at [203, 300] on span "COMPLETE" at bounding box center [184, 302] width 49 height 10
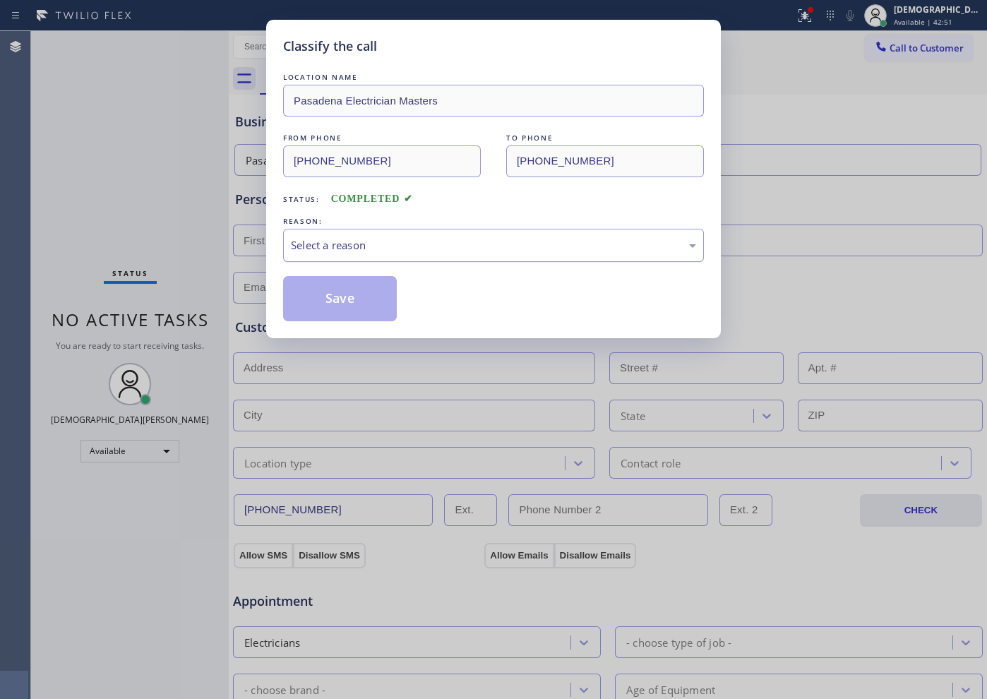
click at [348, 246] on div "Select a reason" at bounding box center [493, 245] width 405 height 16
click at [340, 296] on button "Save" at bounding box center [340, 298] width 114 height 45
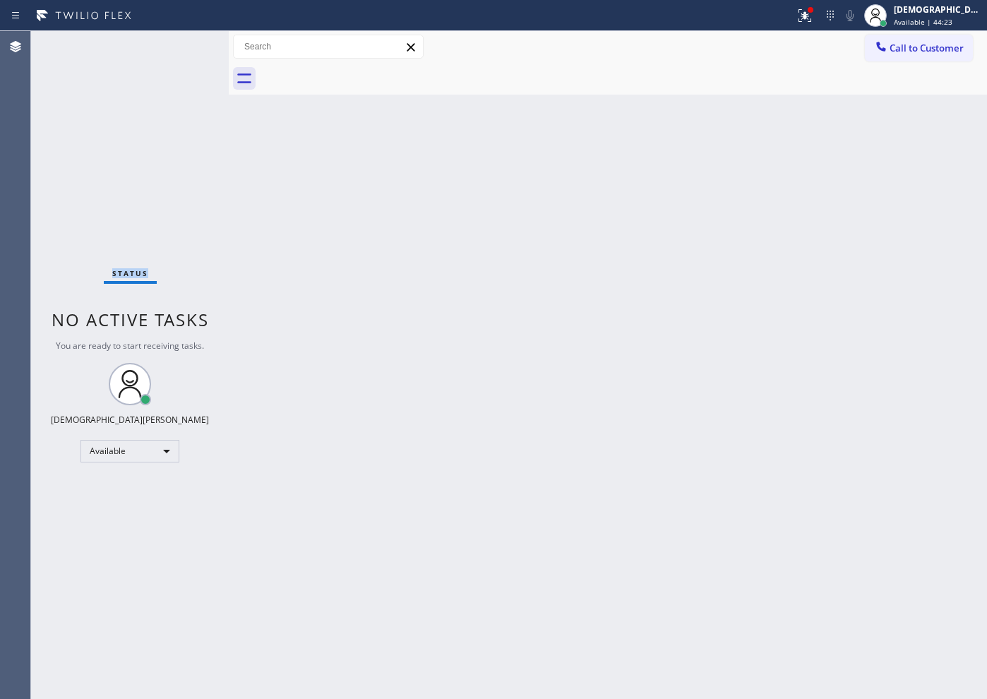
click at [77, 74] on div "Status No active tasks You are ready to start receiving tasks. Christian Cinco …" at bounding box center [130, 365] width 198 height 668
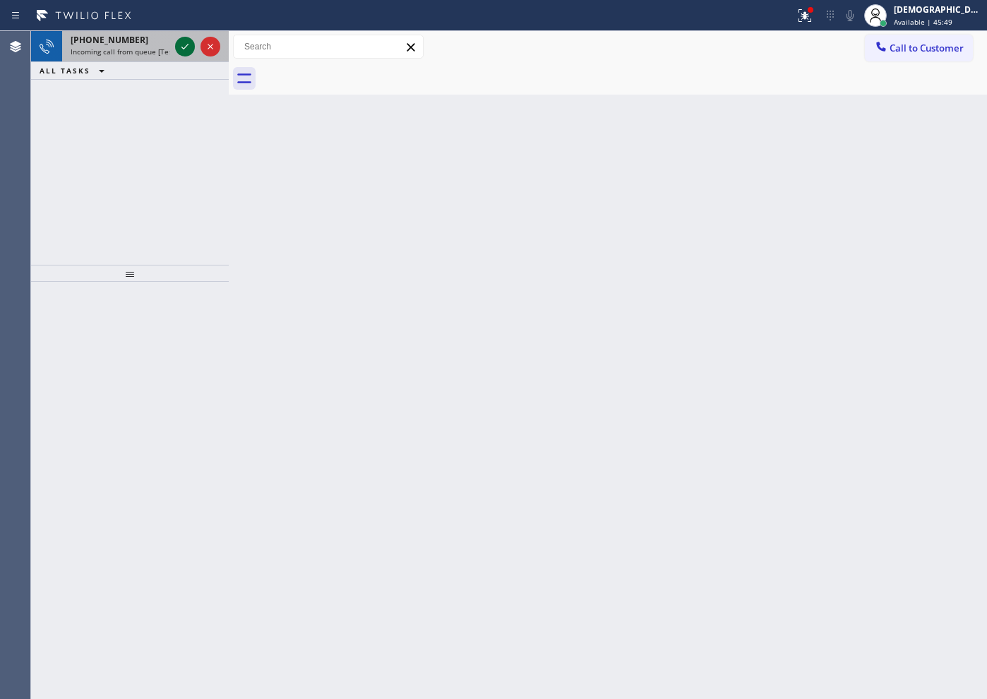
click at [186, 49] on icon at bounding box center [185, 46] width 17 height 17
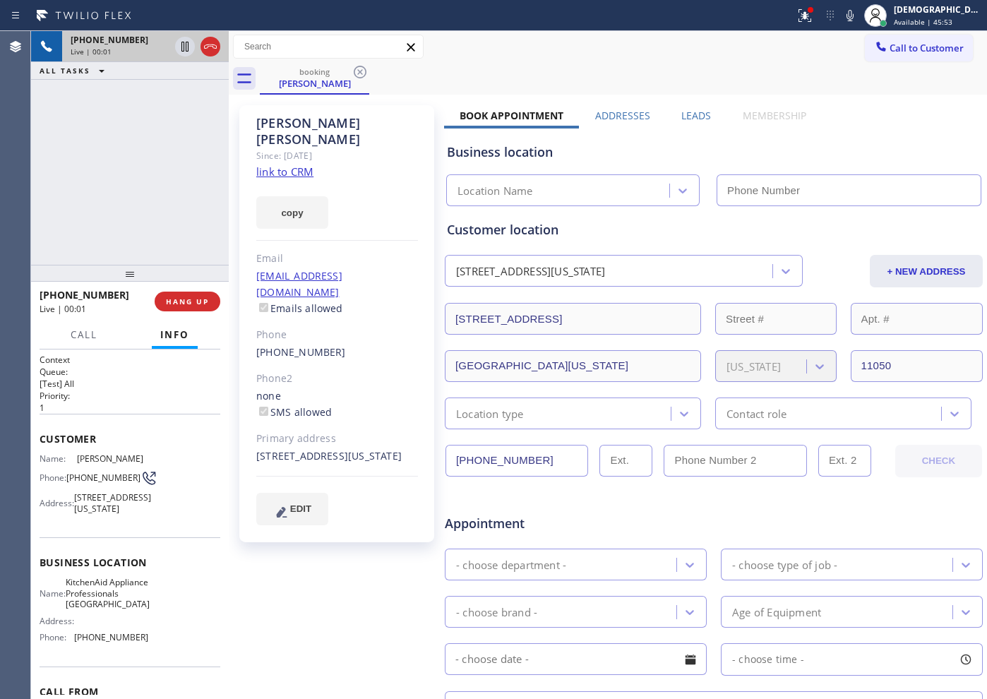
type input "[PHONE_NUMBER]"
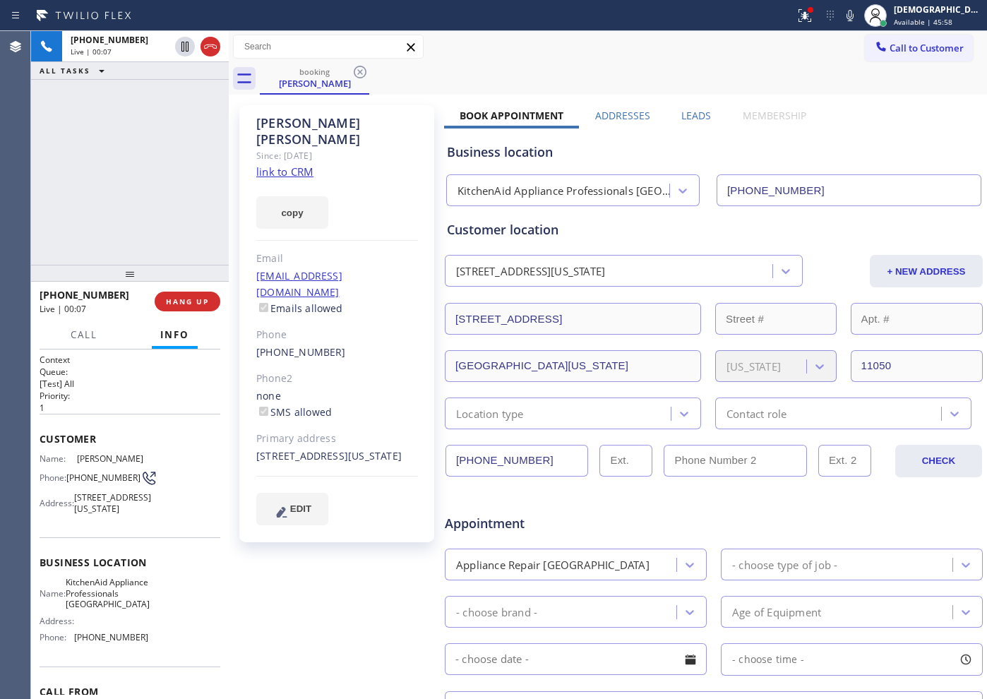
click at [285, 165] on link "link to CRM" at bounding box center [284, 172] width 57 height 14
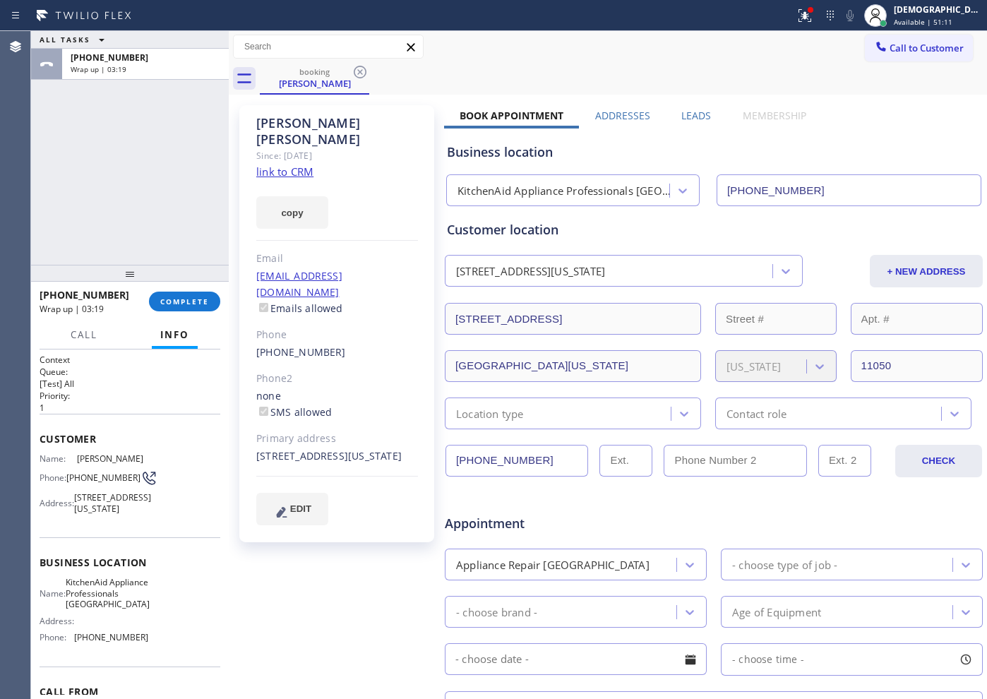
drag, startPoint x: 124, startPoint y: 179, endPoint x: 141, endPoint y: 207, distance: 33.3
click at [124, 179] on div "ALL TASKS ALL TASKS ACTIVE TASKS TASKS IN WRAP UP [PHONE_NUMBER] Wrap up | 03:19" at bounding box center [130, 148] width 198 height 234
click at [190, 299] on span "COMPLETE" at bounding box center [184, 302] width 49 height 10
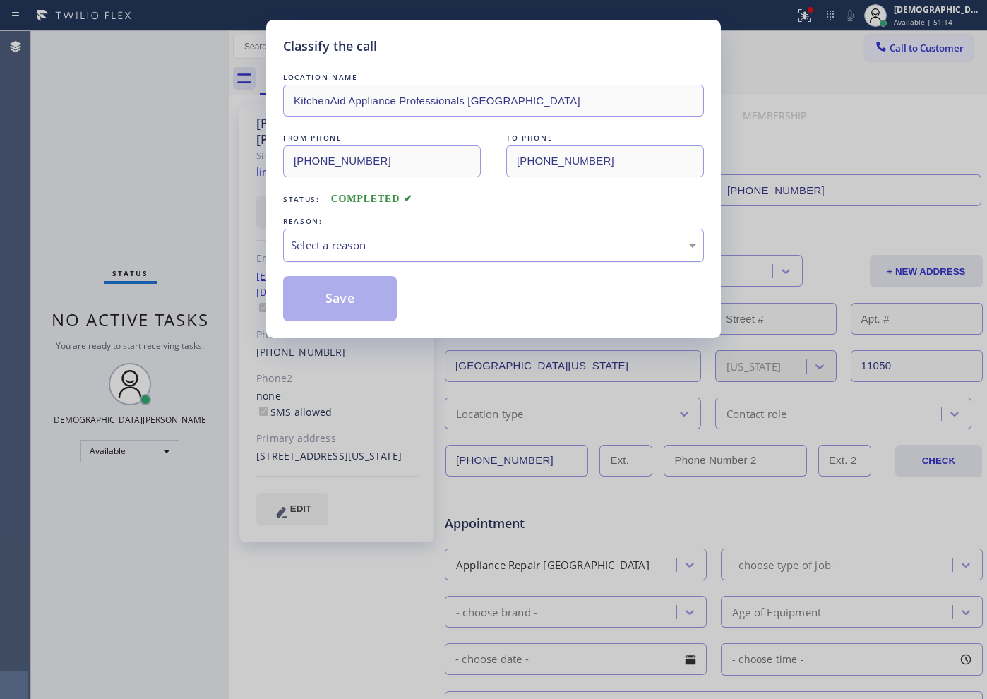
click at [403, 229] on div "Select a reason" at bounding box center [493, 245] width 421 height 33
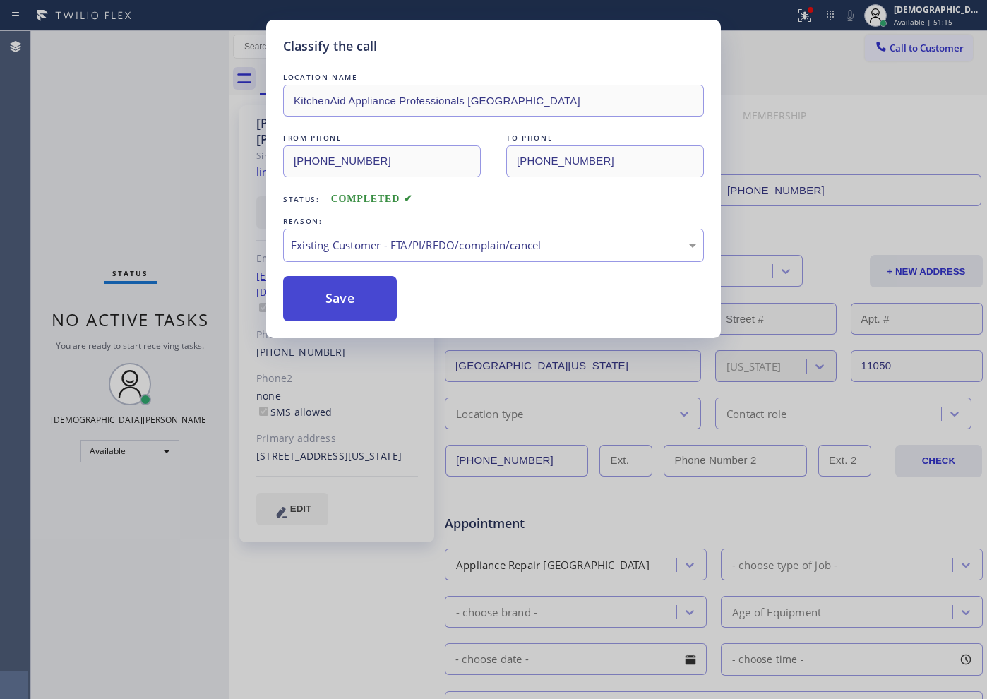
click at [378, 306] on button "Save" at bounding box center [340, 298] width 114 height 45
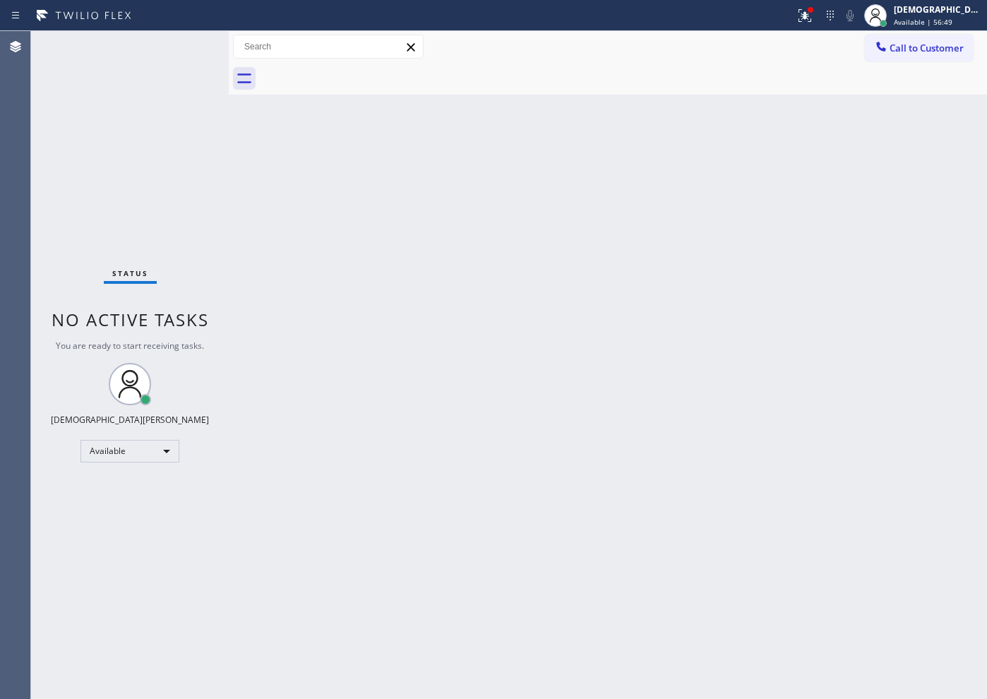
click at [133, 172] on div "Status No active tasks You are ready to start receiving tasks. Christian Cinco …" at bounding box center [130, 365] width 198 height 668
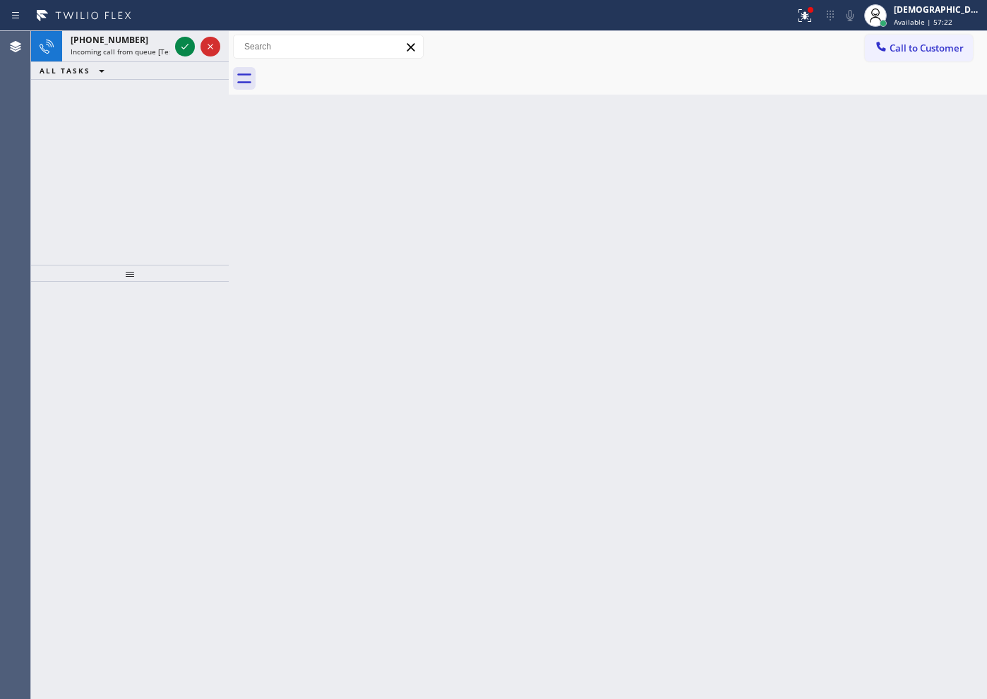
drag, startPoint x: 56, startPoint y: 109, endPoint x: 106, endPoint y: 89, distance: 54.2
click at [59, 108] on div "[PHONE_NUMBER] Incoming call from queue [Test] All ALL TASKS ALL TASKS ACTIVE T…" at bounding box center [130, 148] width 198 height 234
click at [135, 165] on div "[PHONE_NUMBER] Incoming call from queue [Test] All ALL TASKS ALL TASKS ACTIVE T…" at bounding box center [130, 148] width 198 height 234
click at [186, 49] on icon at bounding box center [185, 46] width 17 height 17
click at [179, 54] on icon at bounding box center [185, 46] width 17 height 17
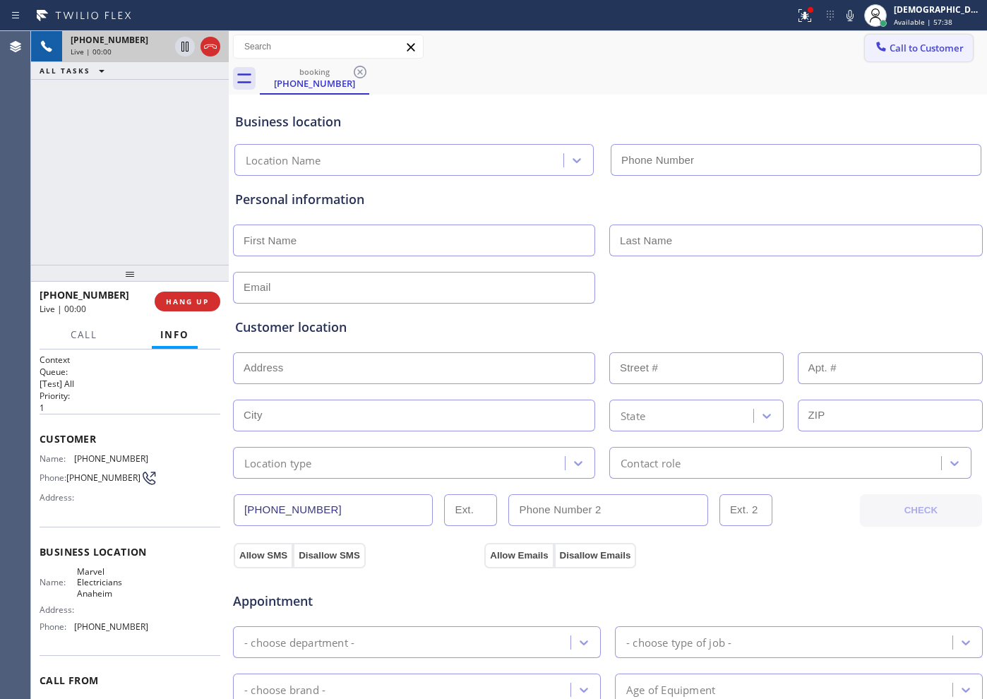
type input "[PHONE_NUMBER]"
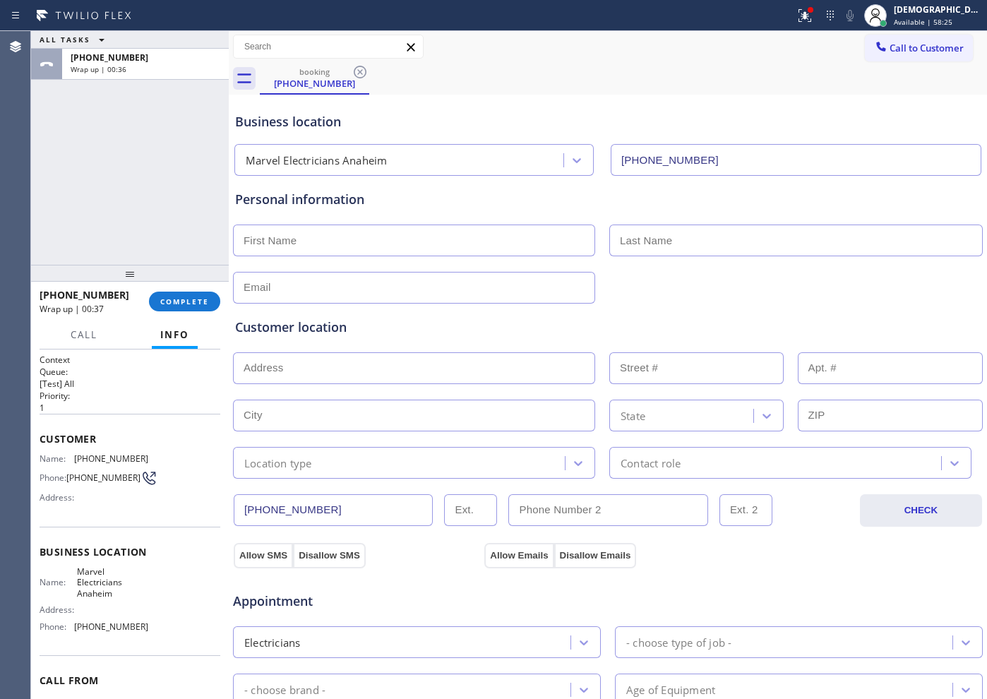
click at [120, 204] on div "ALL TASKS ALL TASKS ACTIVE TASKS TASKS IN WRAP UP [PHONE_NUMBER] Wrap up | 00:36" at bounding box center [130, 148] width 198 height 234
click at [185, 294] on button "COMPLETE" at bounding box center [184, 302] width 71 height 20
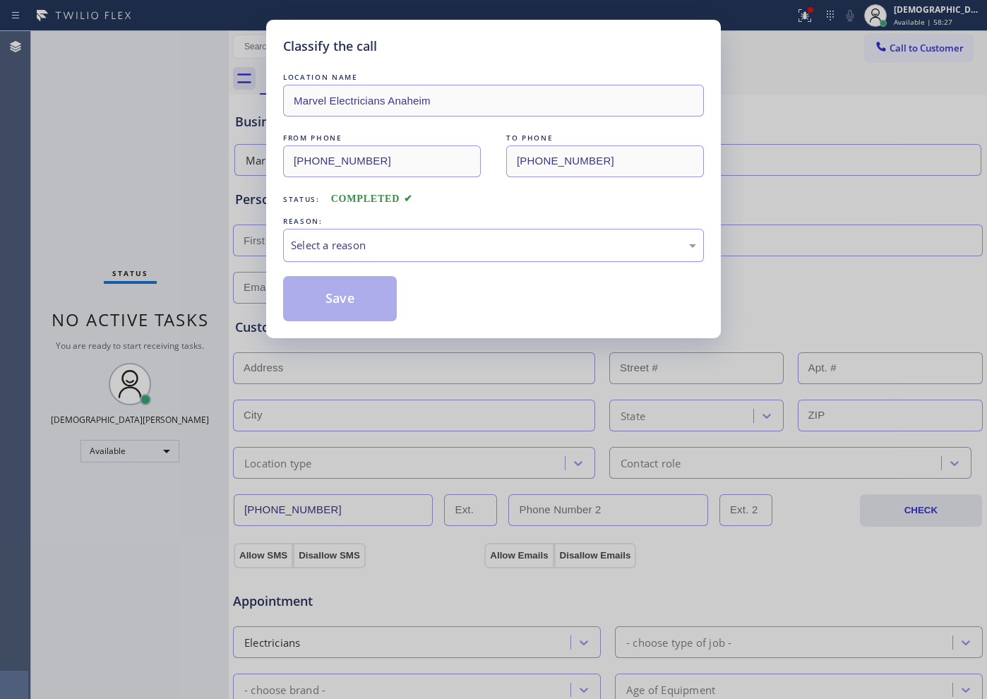
click at [310, 237] on div "Select a reason" at bounding box center [493, 245] width 405 height 16
click at [350, 303] on button "Save" at bounding box center [340, 298] width 114 height 45
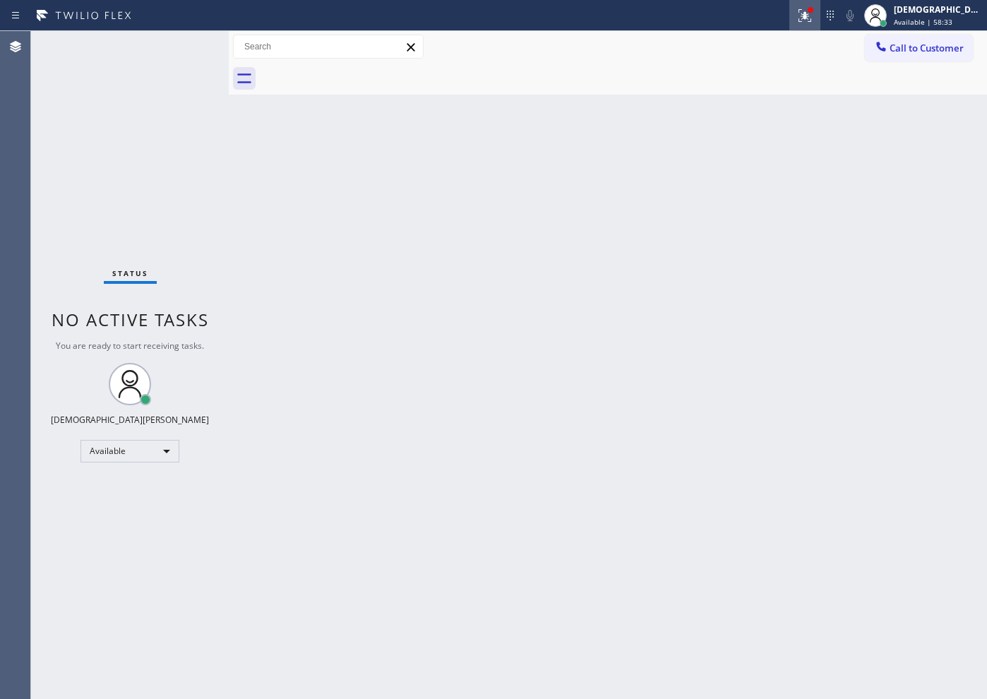
click at [813, 20] on icon at bounding box center [805, 15] width 17 height 17
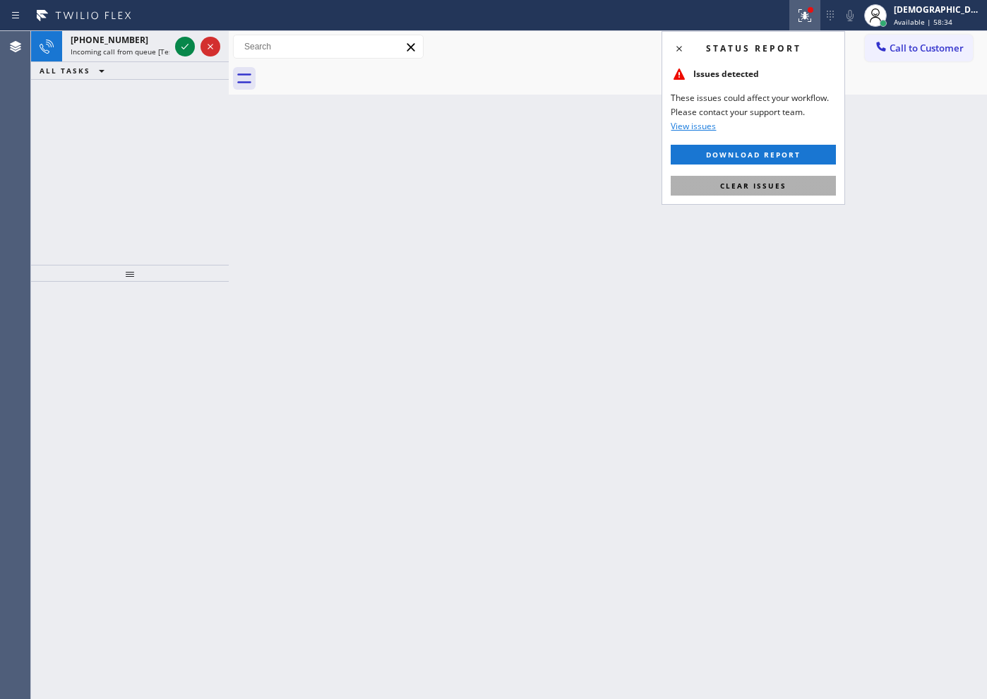
click at [804, 192] on button "Clear issues" at bounding box center [753, 186] width 165 height 20
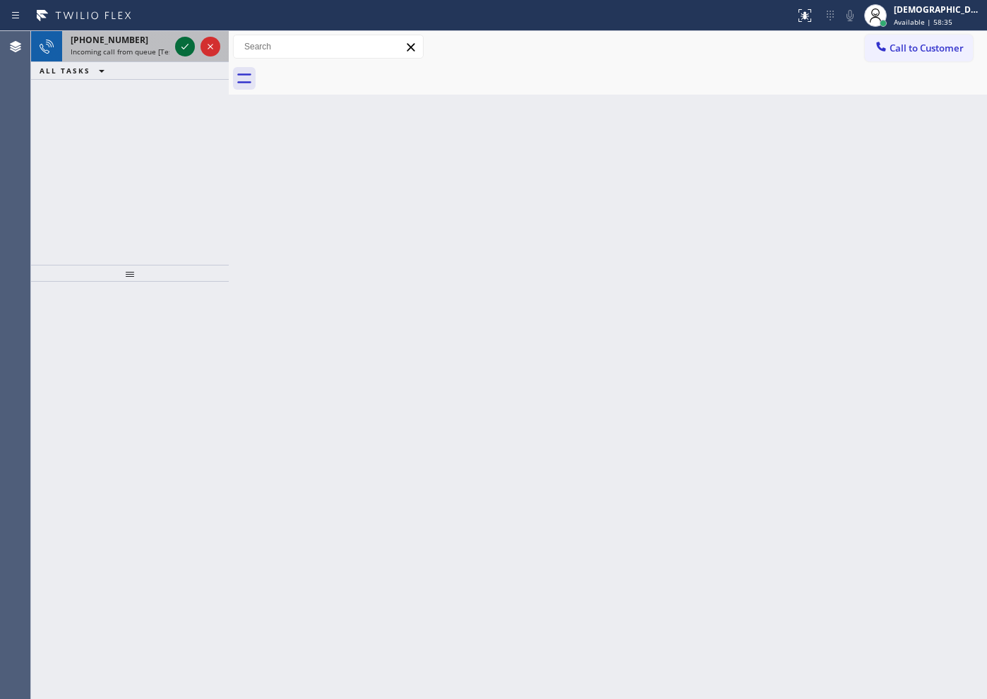
click at [186, 47] on icon at bounding box center [184, 47] width 7 height 6
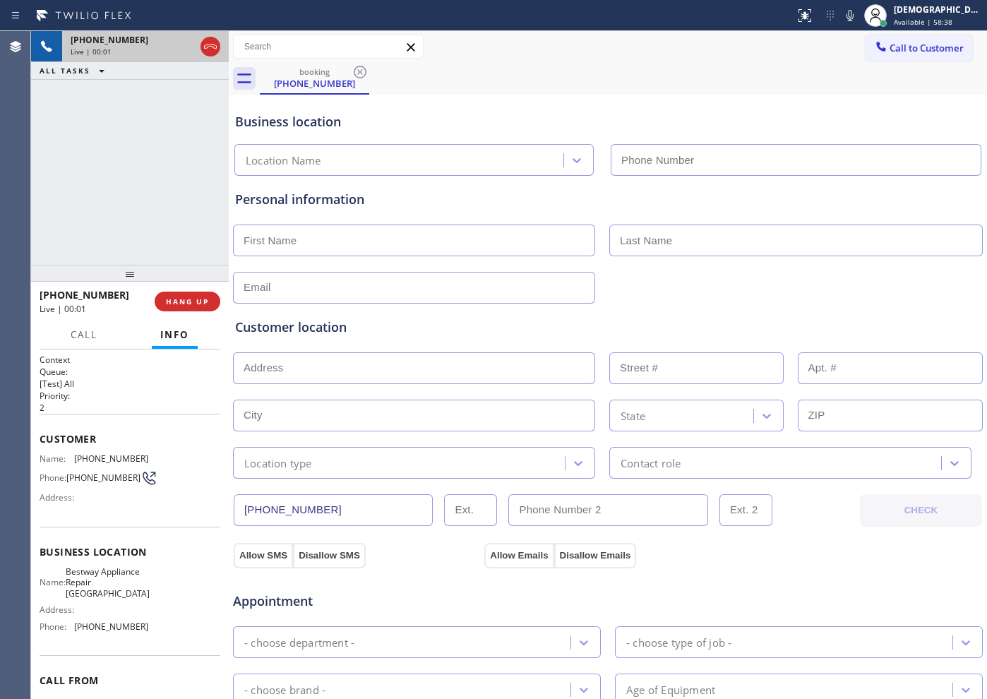
type input "[PHONE_NUMBER]"
drag, startPoint x: 205, startPoint y: 296, endPoint x: 444, endPoint y: 371, distance: 250.1
click at [205, 297] on span "HANG UP" at bounding box center [187, 302] width 43 height 10
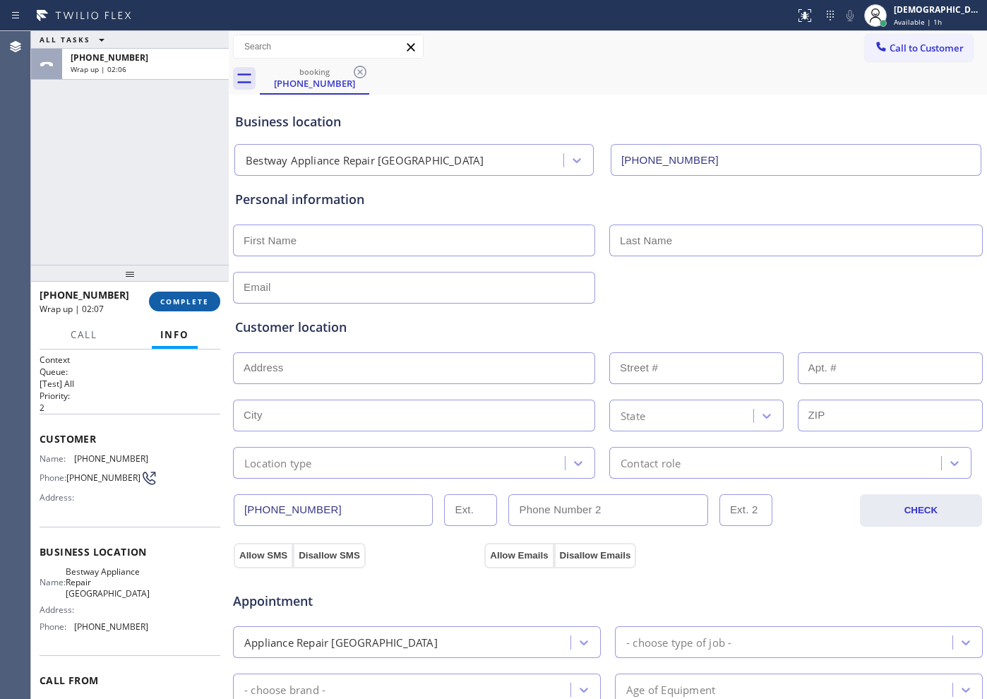
click at [201, 302] on span "COMPLETE" at bounding box center [184, 302] width 49 height 10
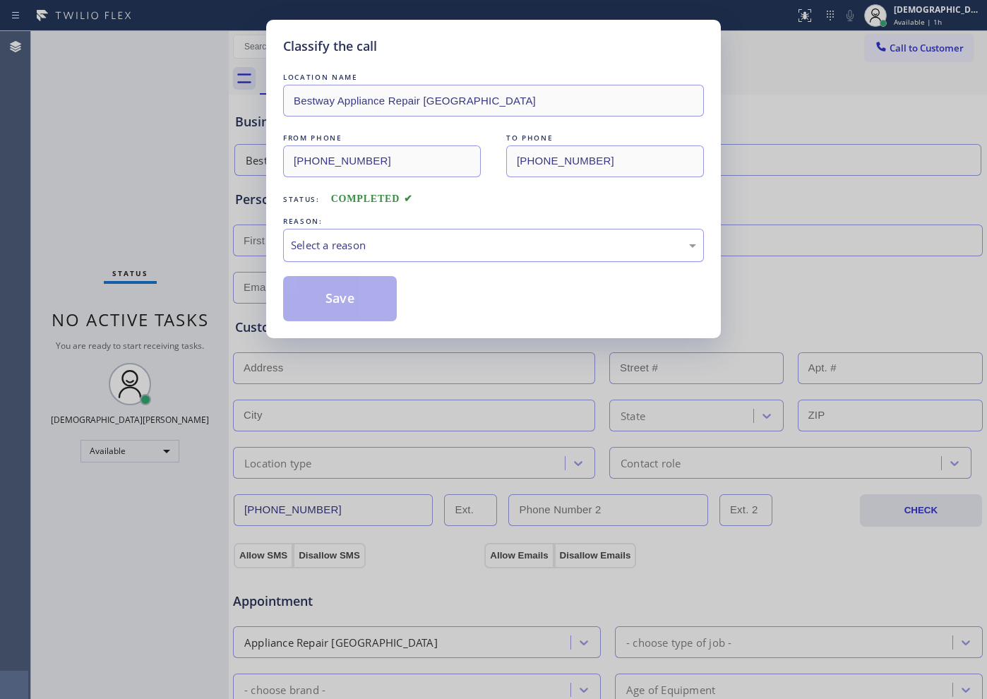
click at [360, 240] on div "Select a reason" at bounding box center [493, 245] width 405 height 16
click at [363, 236] on div "Not Booked - All other reasons" at bounding box center [493, 245] width 421 height 33
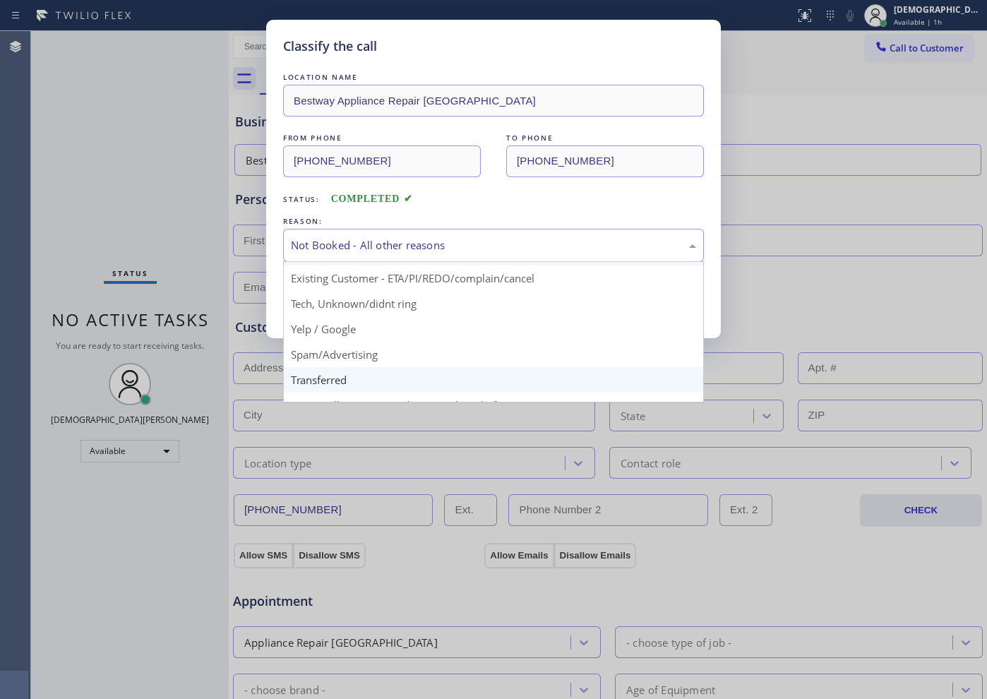
scroll to position [88, 0]
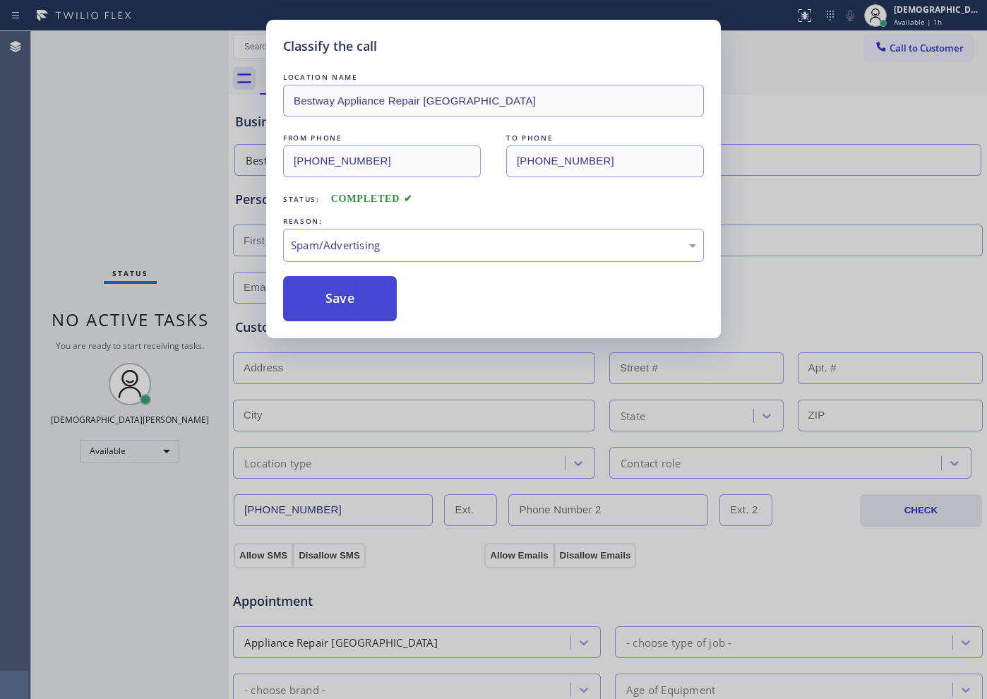
click at [328, 301] on button "Save" at bounding box center [340, 298] width 114 height 45
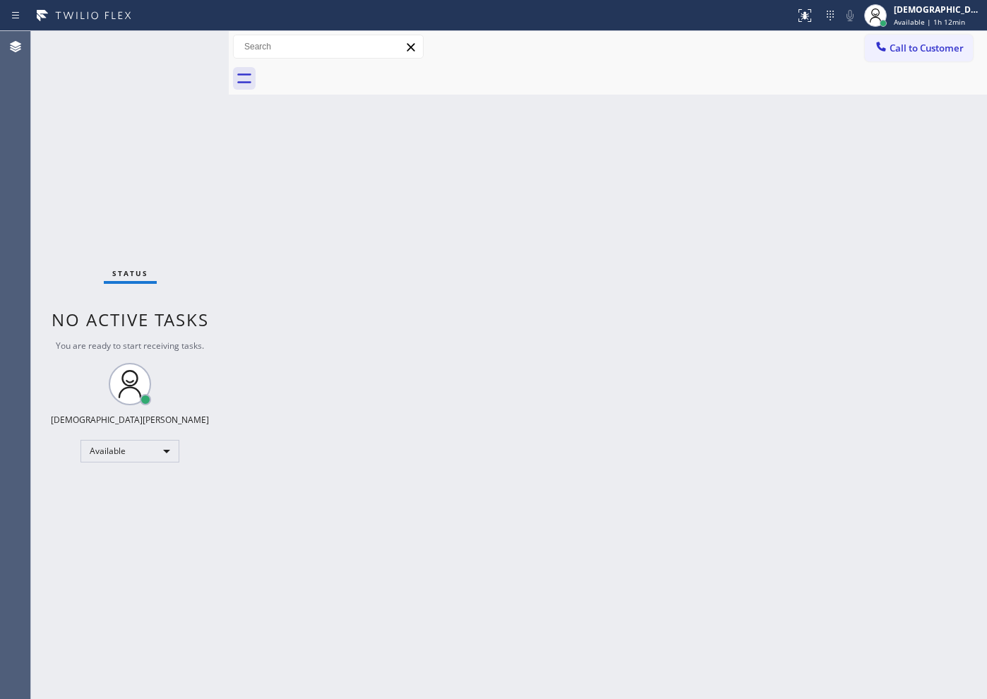
click at [712, 623] on div "Back to Dashboard Change Sender ID Customers Technicians Select a contact Outbo…" at bounding box center [608, 365] width 758 height 668
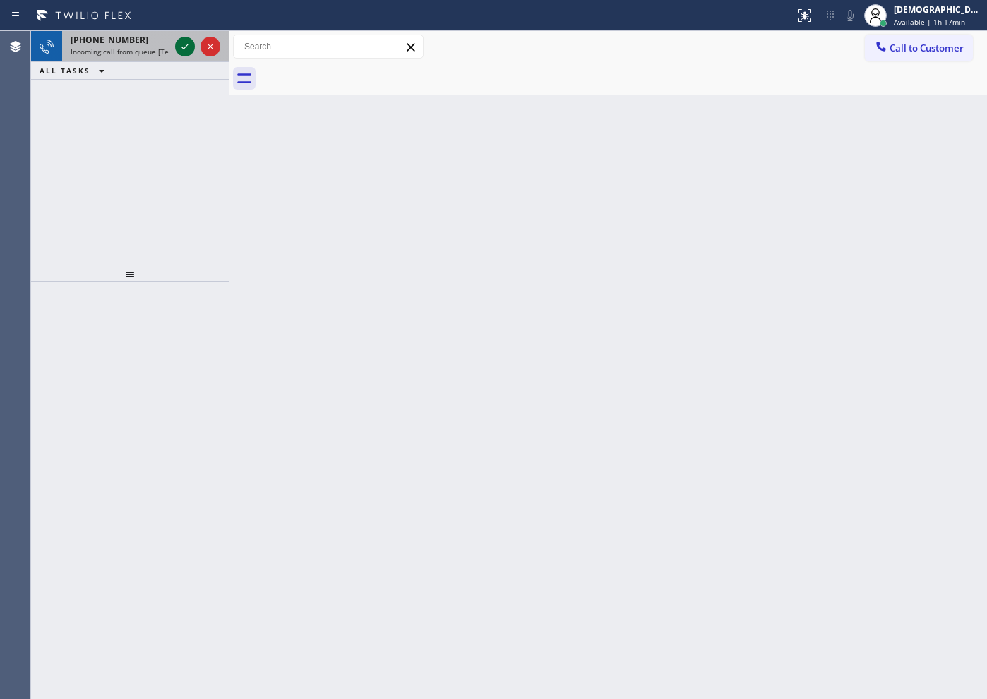
click at [179, 47] on icon at bounding box center [185, 46] width 17 height 17
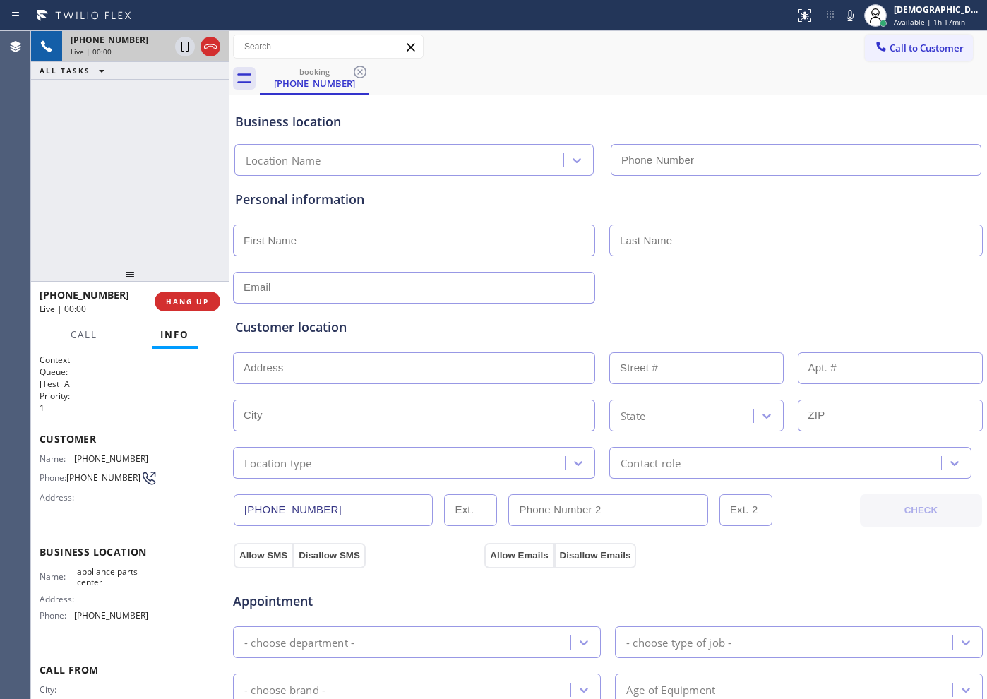
type input "[PHONE_NUMBER]"
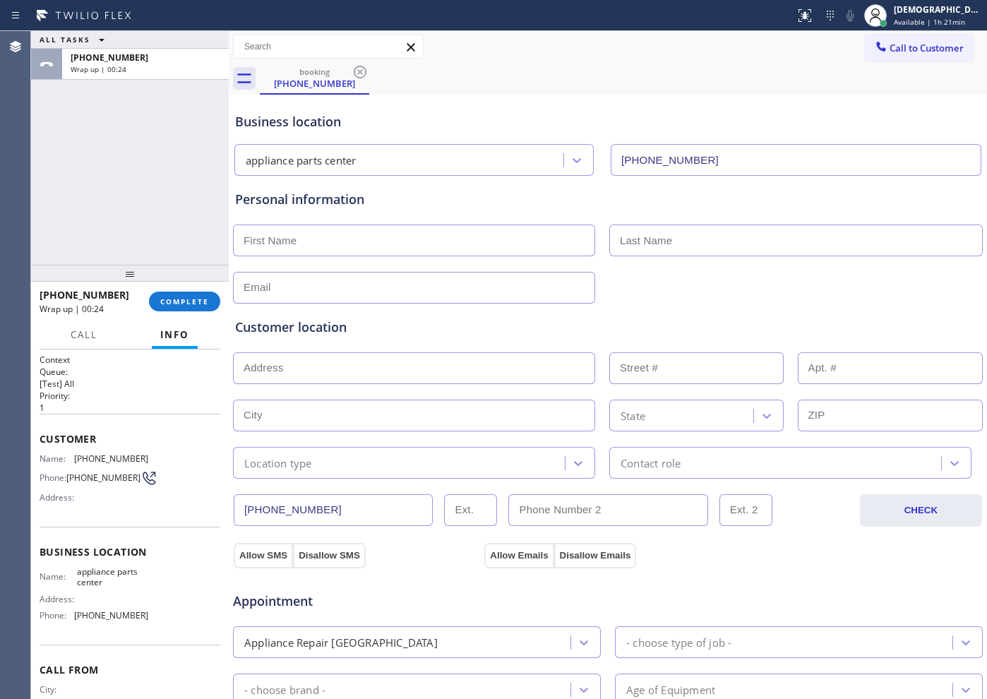
click at [407, 230] on input "text" at bounding box center [414, 241] width 362 height 32
type input "Mr"
click at [633, 237] on input "text" at bounding box center [796, 241] width 374 height 32
type input "[PERSON_NAME]"
click at [369, 290] on input "text" at bounding box center [414, 288] width 362 height 32
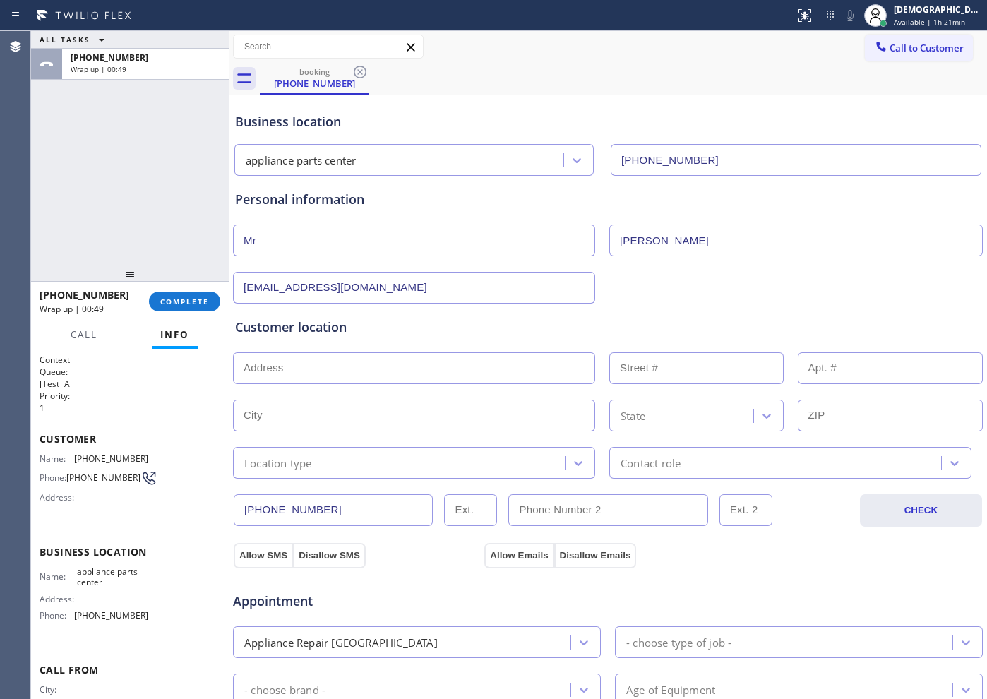
type input "[EMAIL_ADDRESS][DOMAIN_NAME]"
click at [279, 369] on input "text" at bounding box center [414, 368] width 362 height 32
paste input "[GEOGRAPHIC_DATA]"
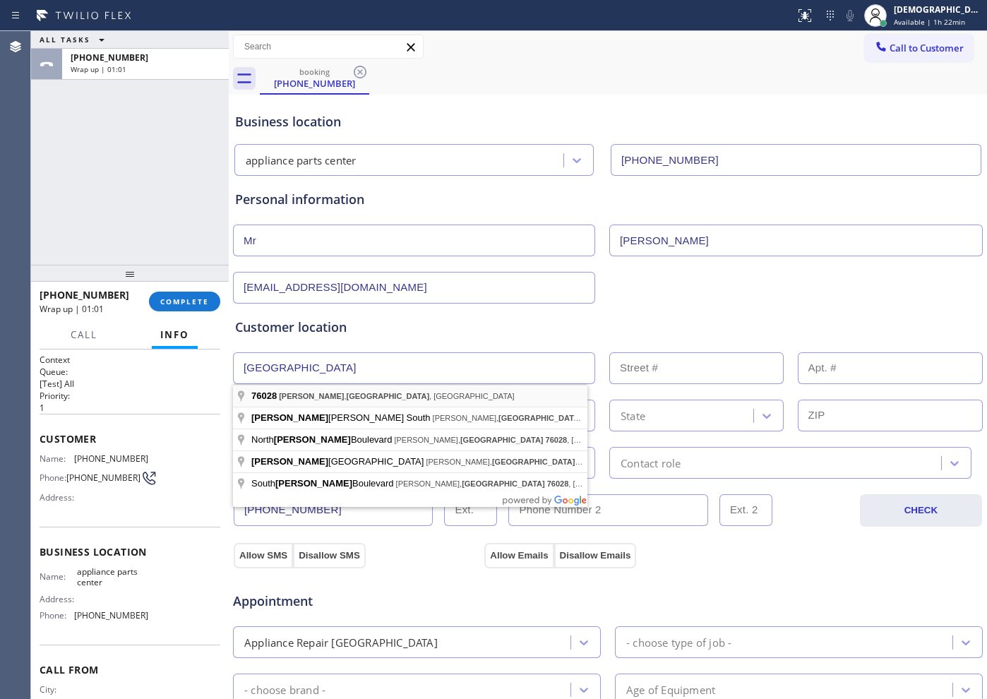
type input "[GEOGRAPHIC_DATA], [GEOGRAPHIC_DATA]"
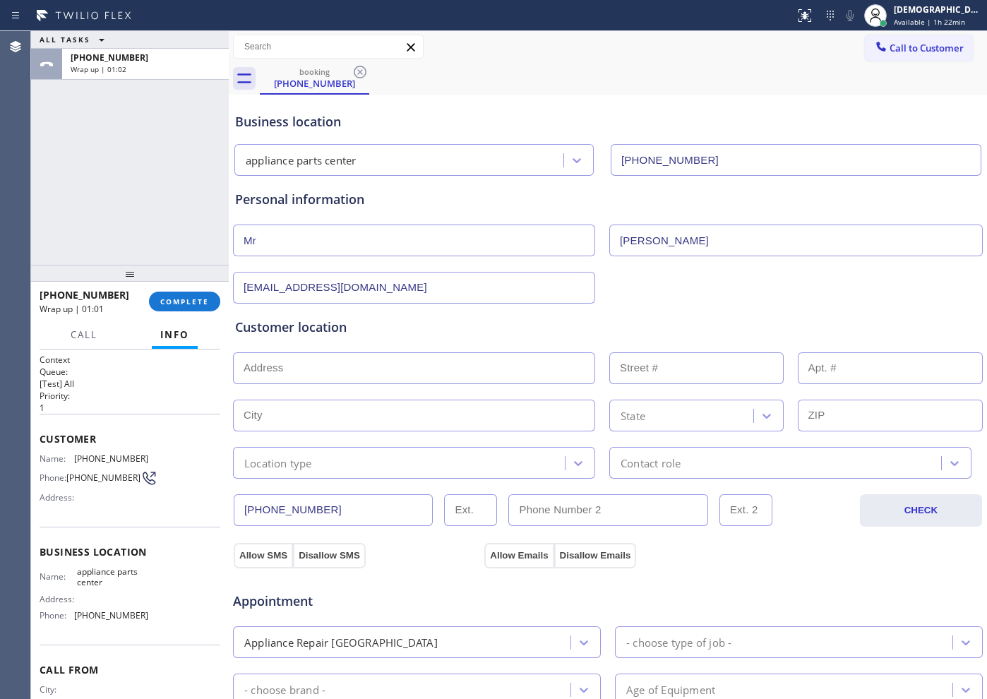
type input "Cross Timber"
type input "76028"
drag, startPoint x: 318, startPoint y: 370, endPoint x: 337, endPoint y: 378, distance: 20.6
click at [318, 370] on input "text" at bounding box center [414, 368] width 362 height 32
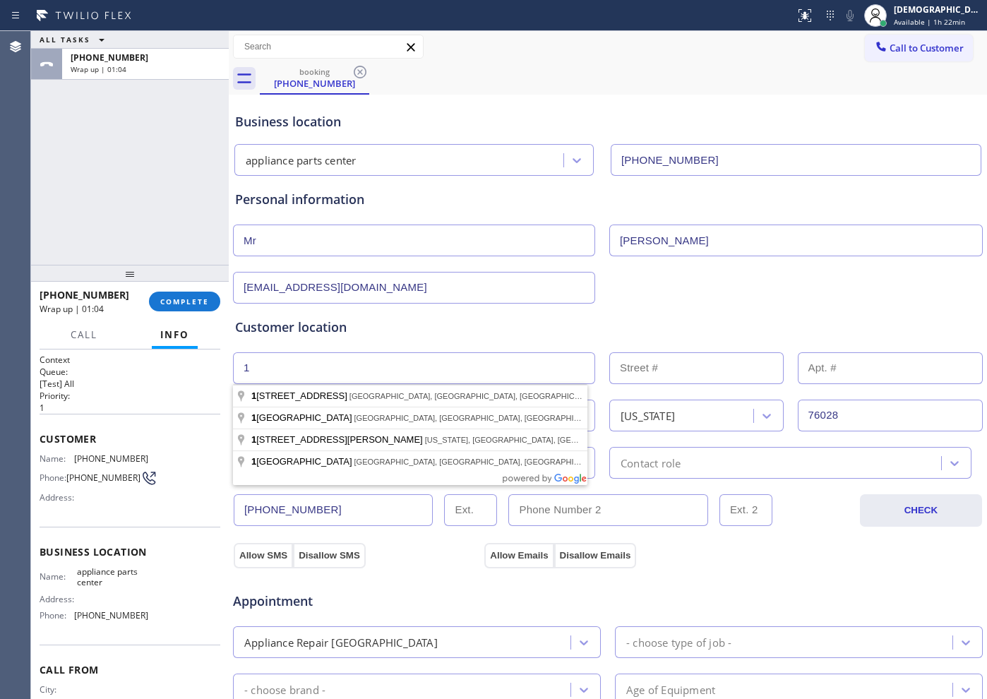
type input "1"
click at [636, 369] on input "text" at bounding box center [696, 368] width 174 height 32
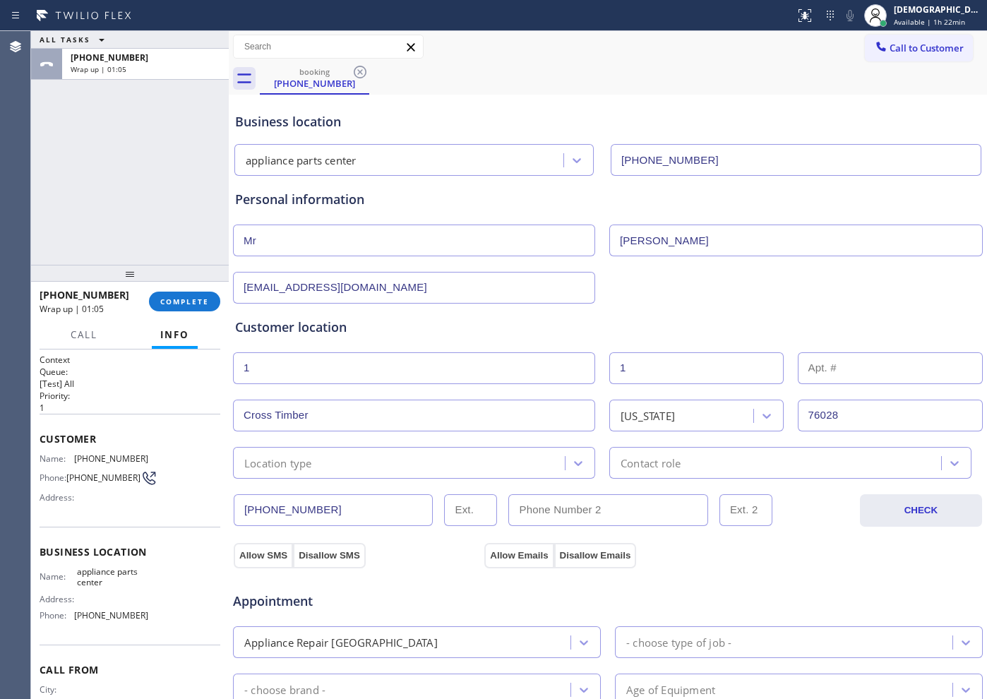
type input "1"
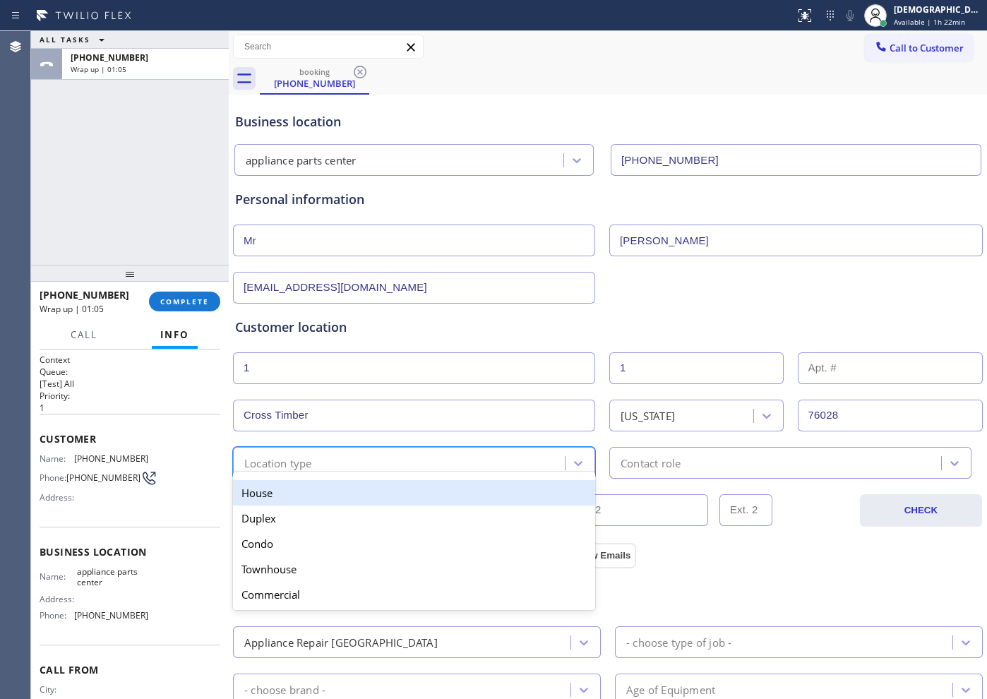
click at [390, 474] on div "option House focused, 1 of 5. 5 results available. Use Up and Down to choose op…" at bounding box center [414, 463] width 362 height 32
click at [374, 494] on div "House" at bounding box center [414, 492] width 362 height 25
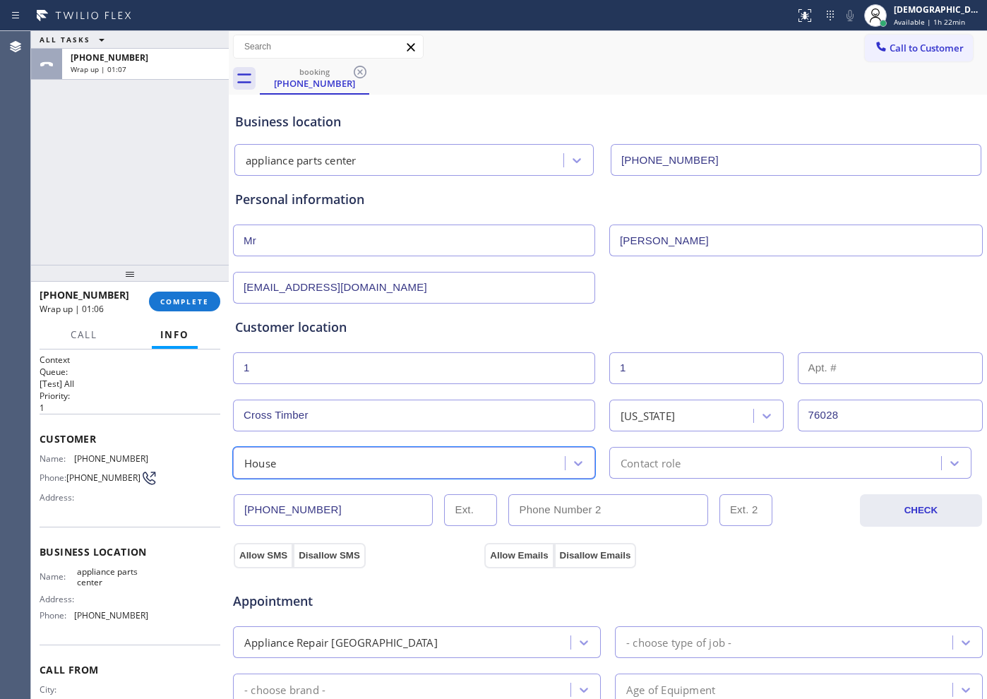
click at [638, 472] on div "Contact role" at bounding box center [790, 463] width 362 height 32
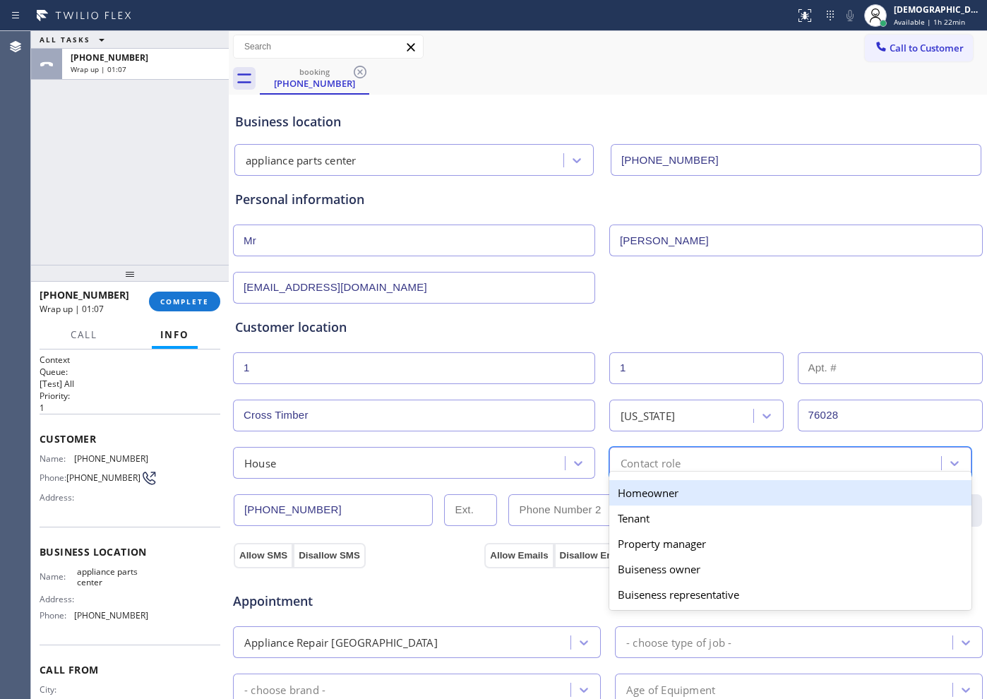
click at [638, 489] on div "Homeowner" at bounding box center [790, 492] width 362 height 25
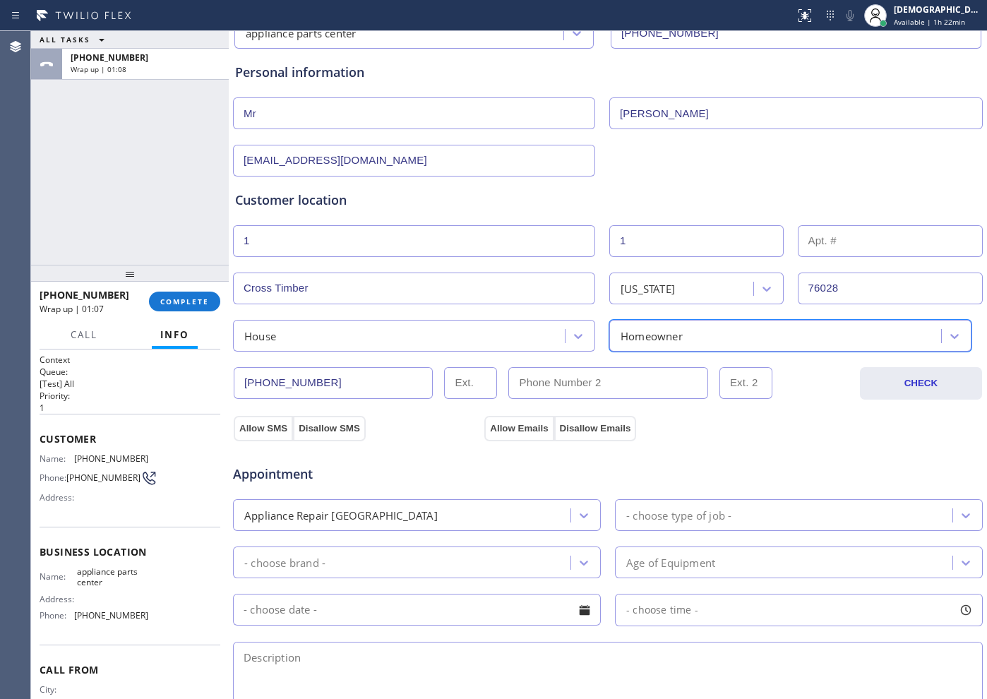
scroll to position [177, 0]
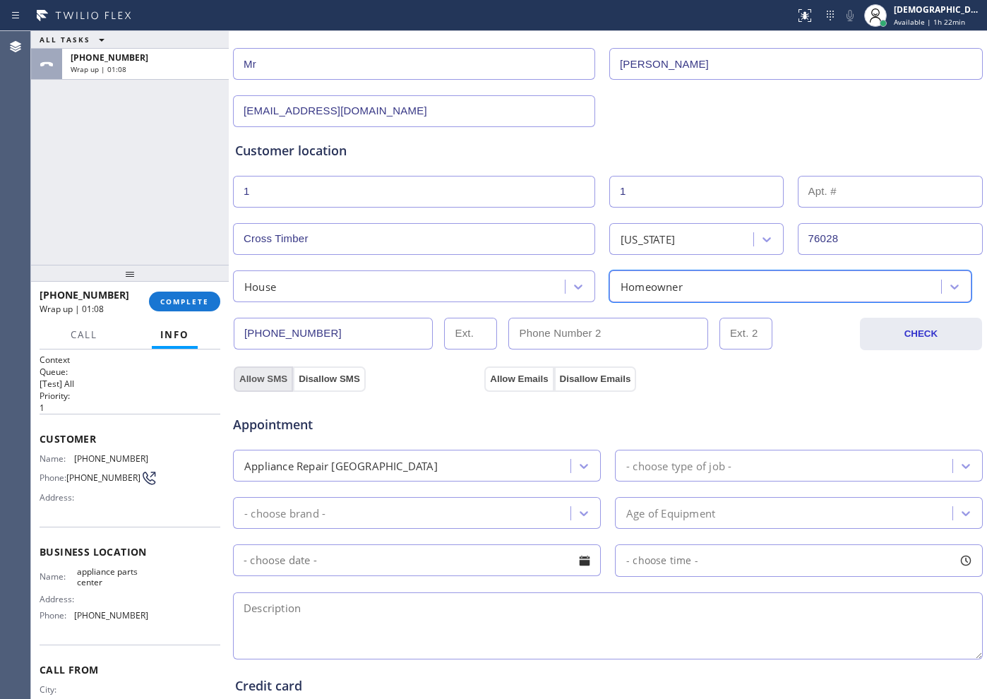
click at [268, 375] on button "Allow SMS" at bounding box center [263, 378] width 59 height 25
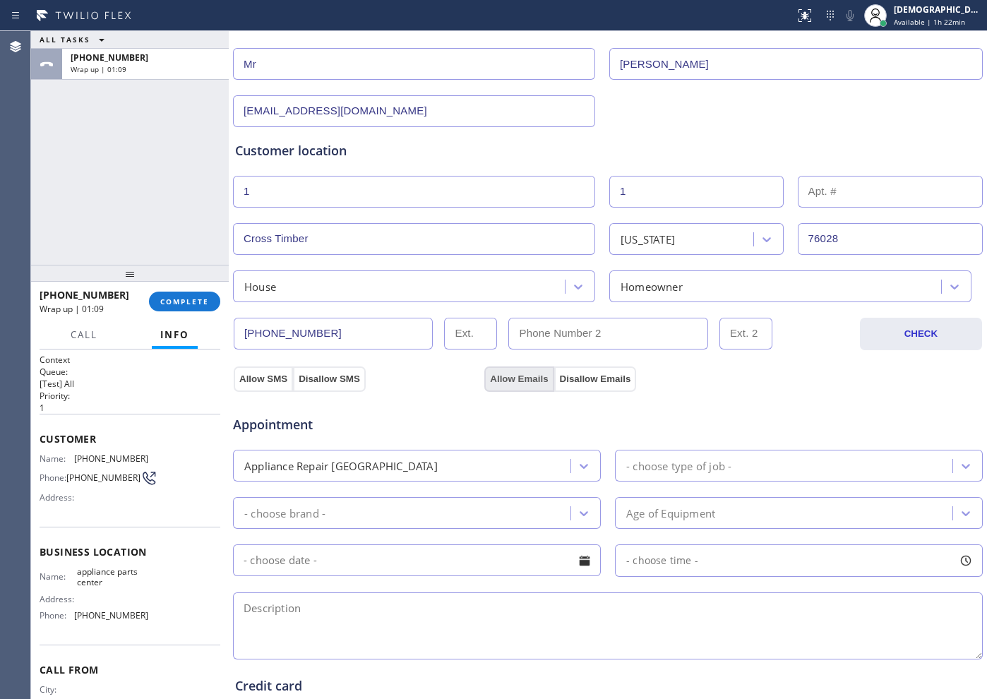
click at [508, 374] on button "Allow Emails" at bounding box center [518, 378] width 69 height 25
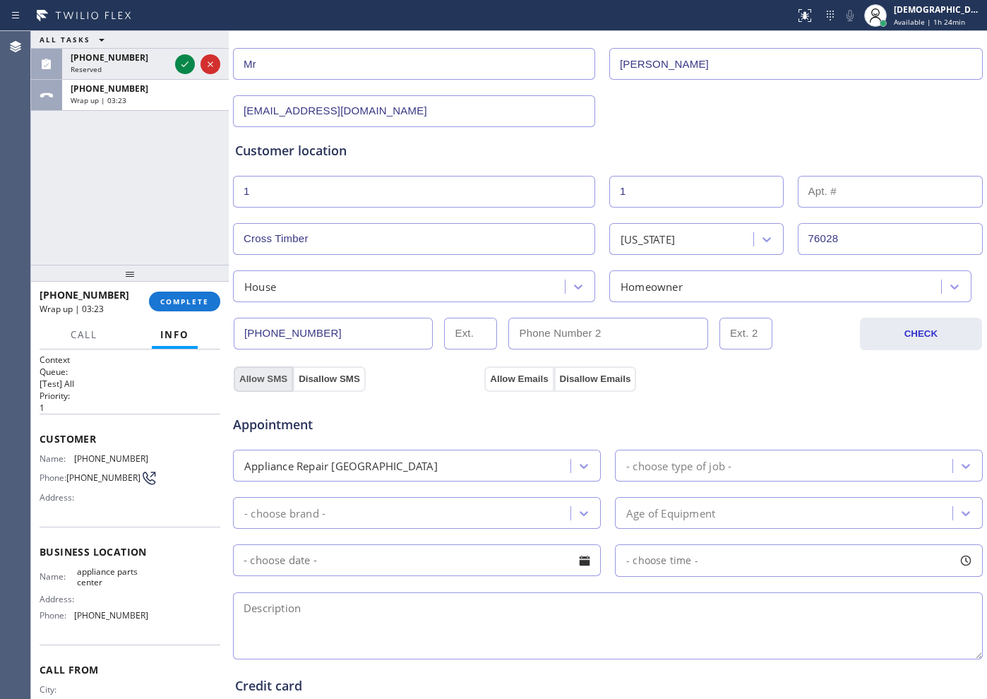
click at [273, 377] on button "Allow SMS" at bounding box center [263, 378] width 59 height 25
click at [490, 378] on button "Allow Emails" at bounding box center [518, 378] width 69 height 25
click at [487, 463] on div "Appliance Repair [GEOGRAPHIC_DATA]" at bounding box center [403, 465] width 333 height 25
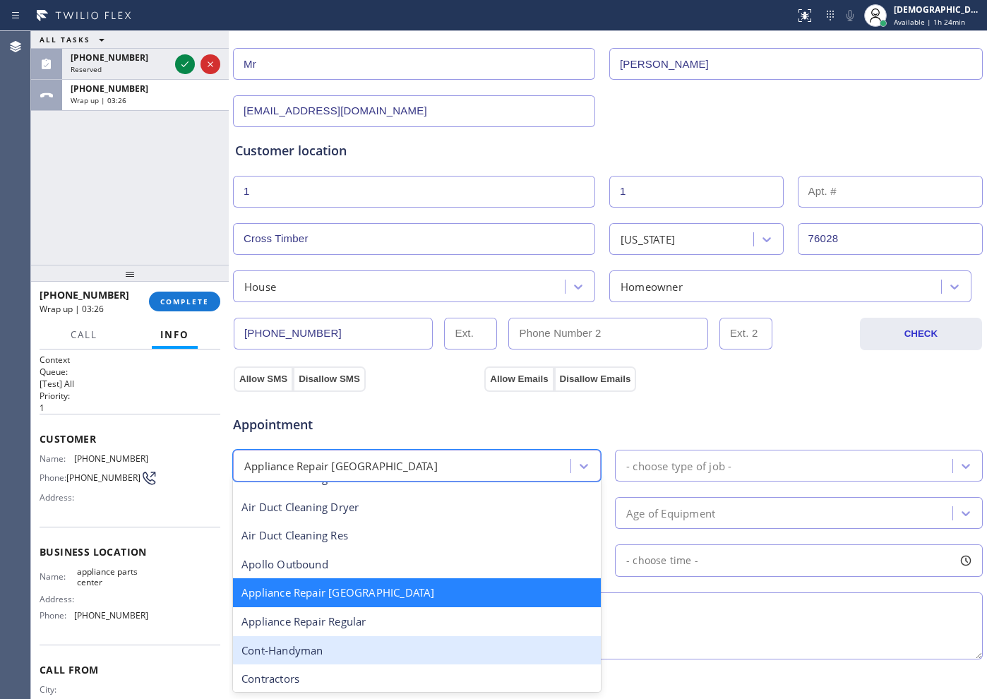
scroll to position [179, 0]
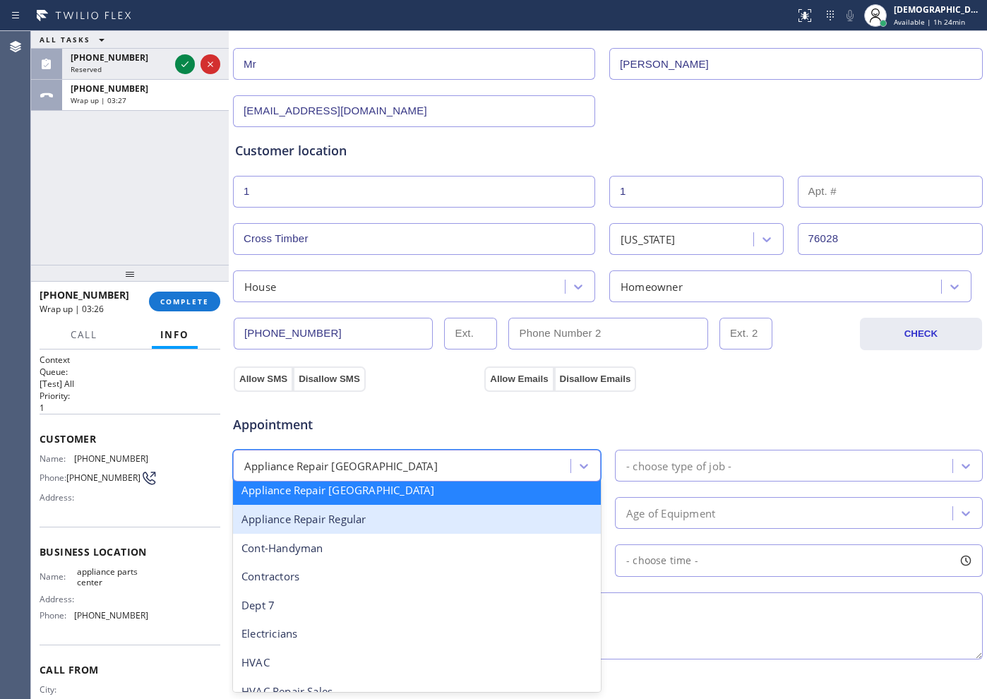
click at [410, 524] on div "Appliance Repair Regular" at bounding box center [417, 519] width 368 height 29
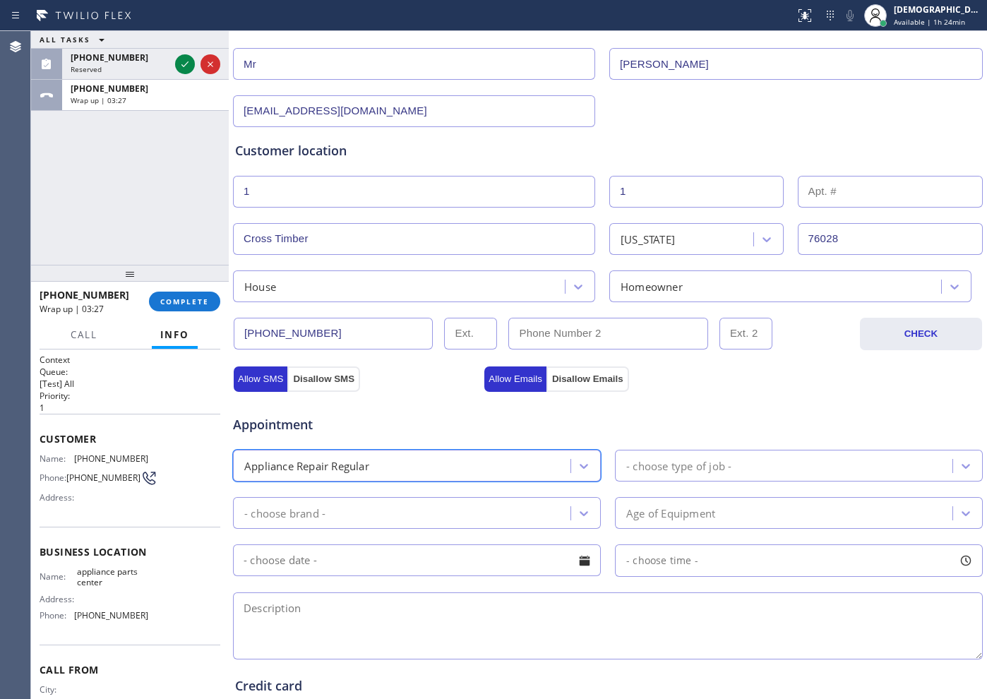
click at [731, 457] on div "- choose type of job -" at bounding box center [785, 465] width 333 height 25
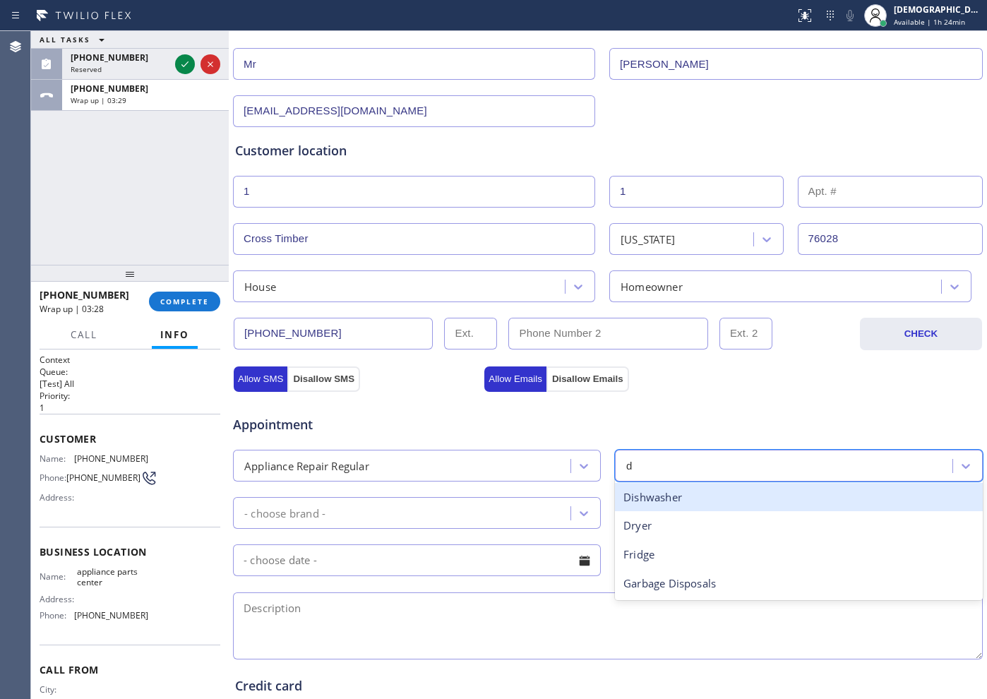
type input "di"
click at [664, 495] on div "Dishwasher" at bounding box center [799, 497] width 368 height 29
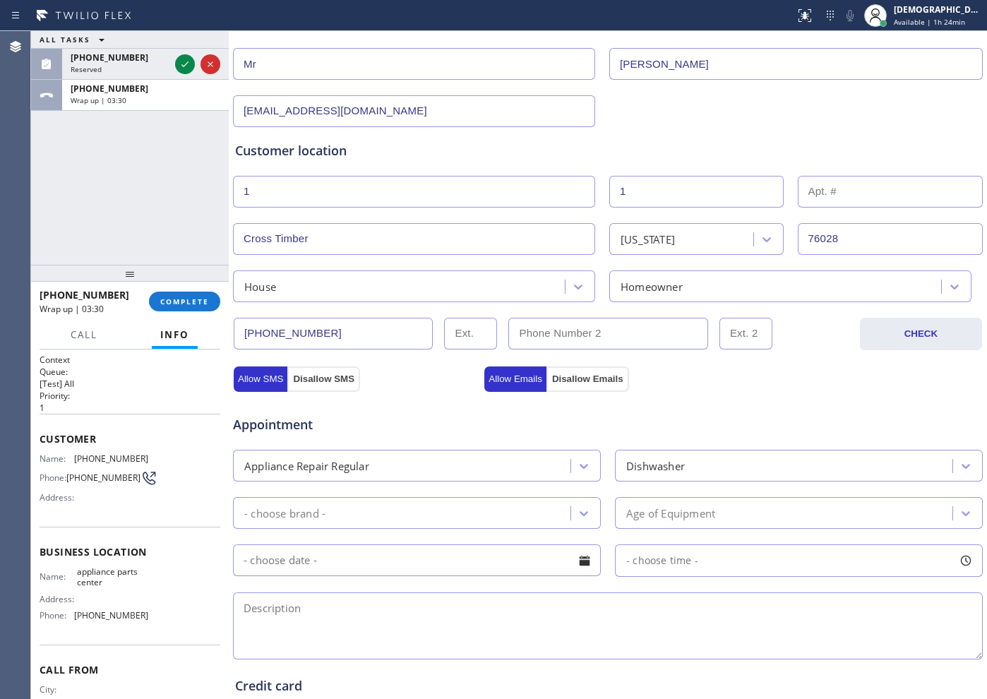
drag, startPoint x: 468, startPoint y: 495, endPoint x: 460, endPoint y: 499, distance: 9.2
click at [467, 496] on div "- choose brand - Age of Equipment" at bounding box center [608, 511] width 753 height 35
click at [455, 508] on div "- choose brand -" at bounding box center [403, 513] width 333 height 25
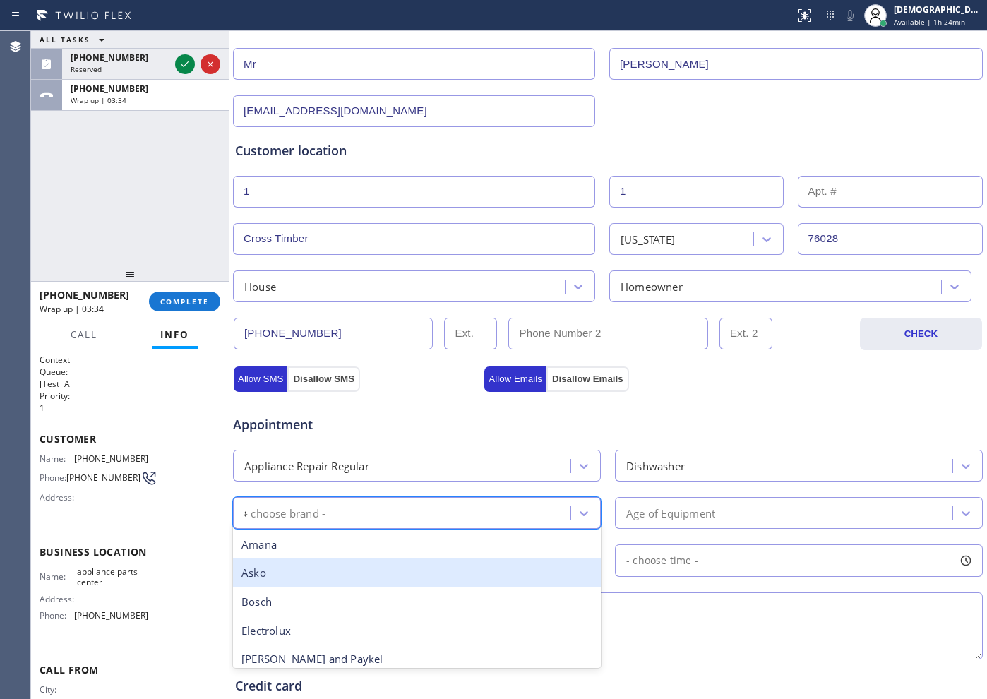
type input "sa"
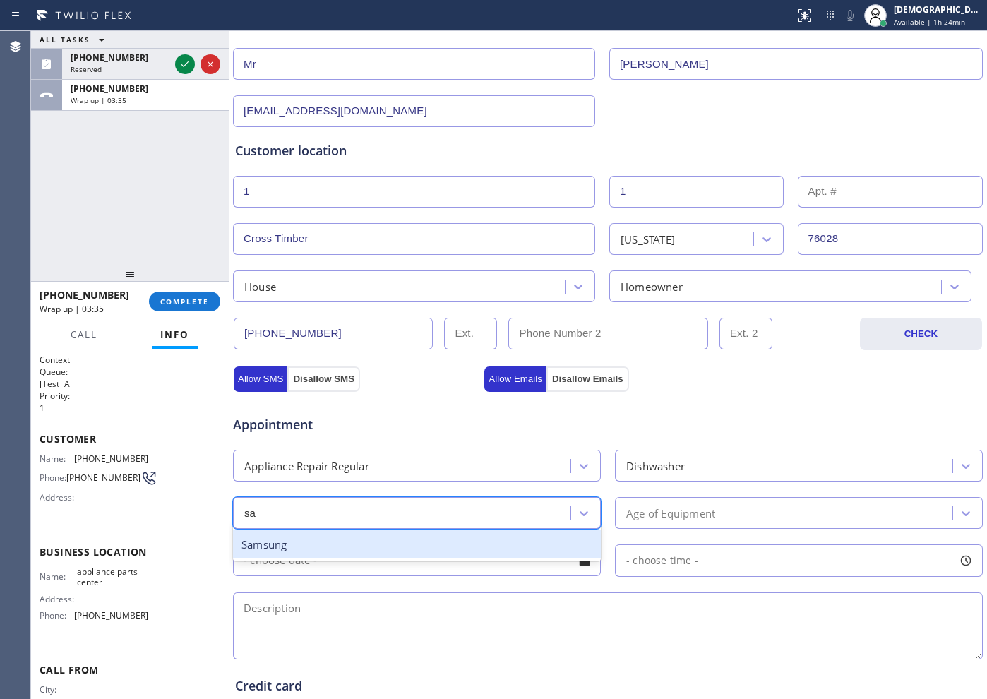
click at [387, 555] on div "Samsung" at bounding box center [417, 544] width 368 height 29
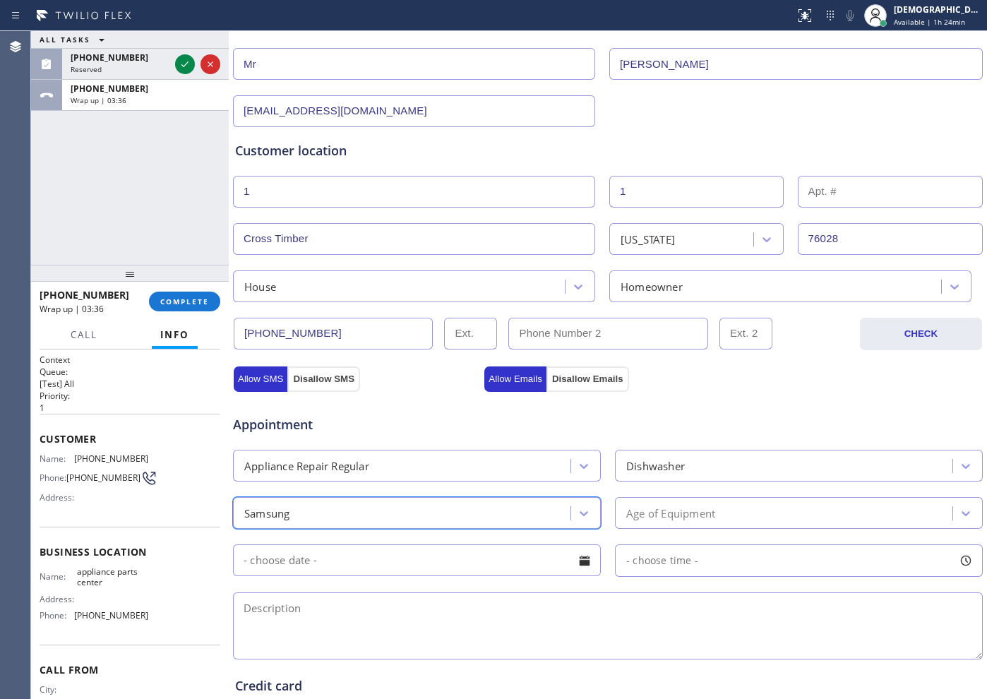
click at [652, 520] on div "Age of Equipment" at bounding box center [670, 513] width 89 height 16
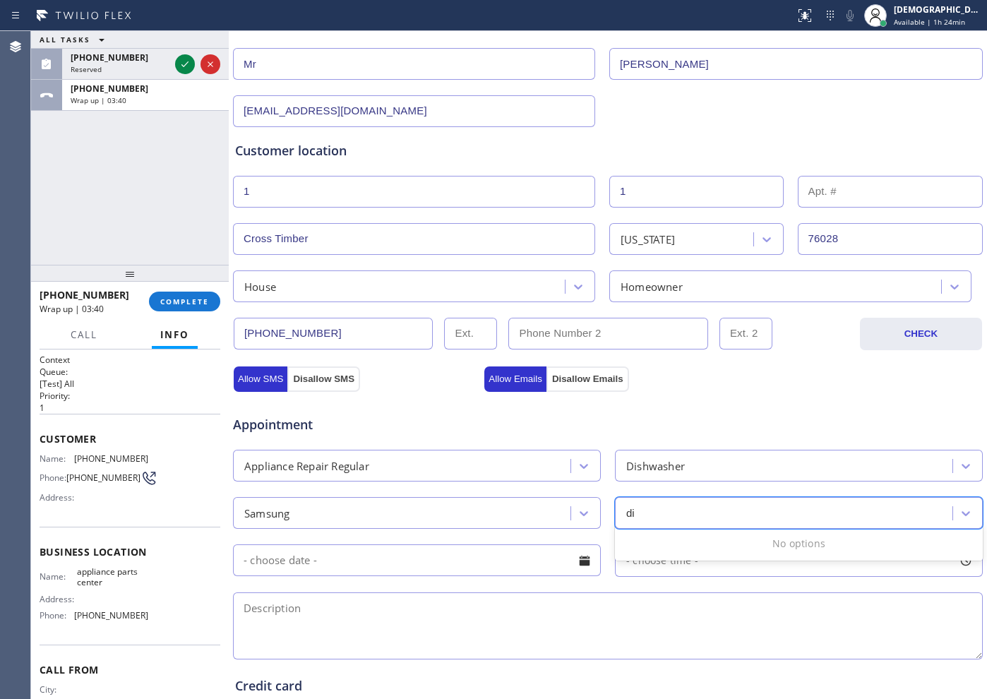
type input "d"
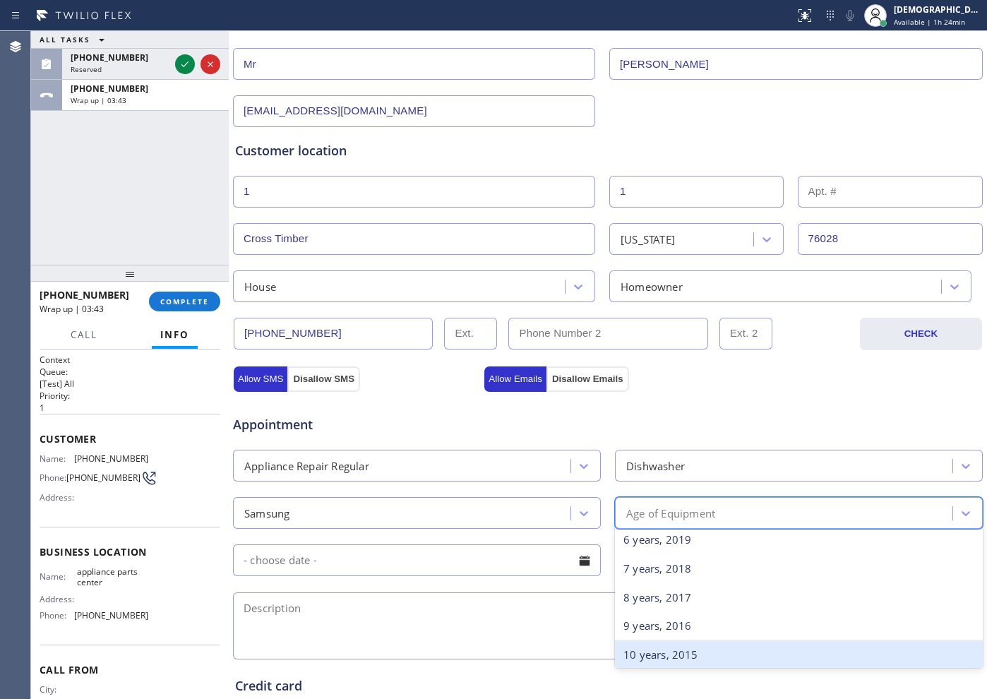
click at [666, 652] on div "10 years, 2015" at bounding box center [799, 654] width 368 height 29
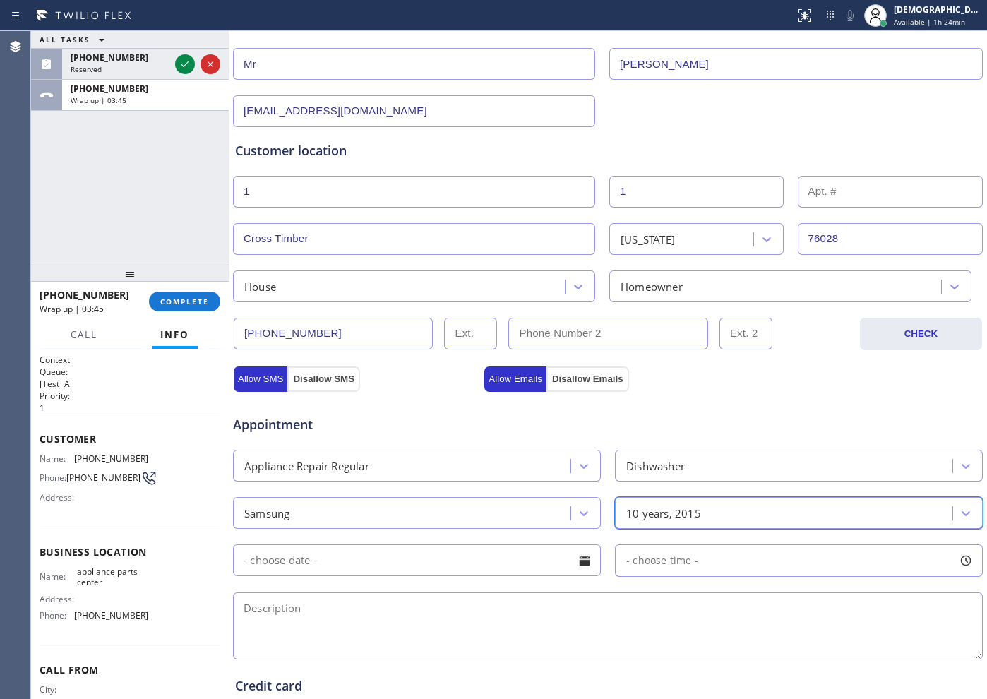
click at [523, 604] on textarea at bounding box center [608, 625] width 750 height 67
click at [436, 617] on textarea "Cx wants parts only /" at bounding box center [608, 625] width 750 height 67
paste textarea "part number # dd66000458 / samsung / Dishwasher / 10 years"
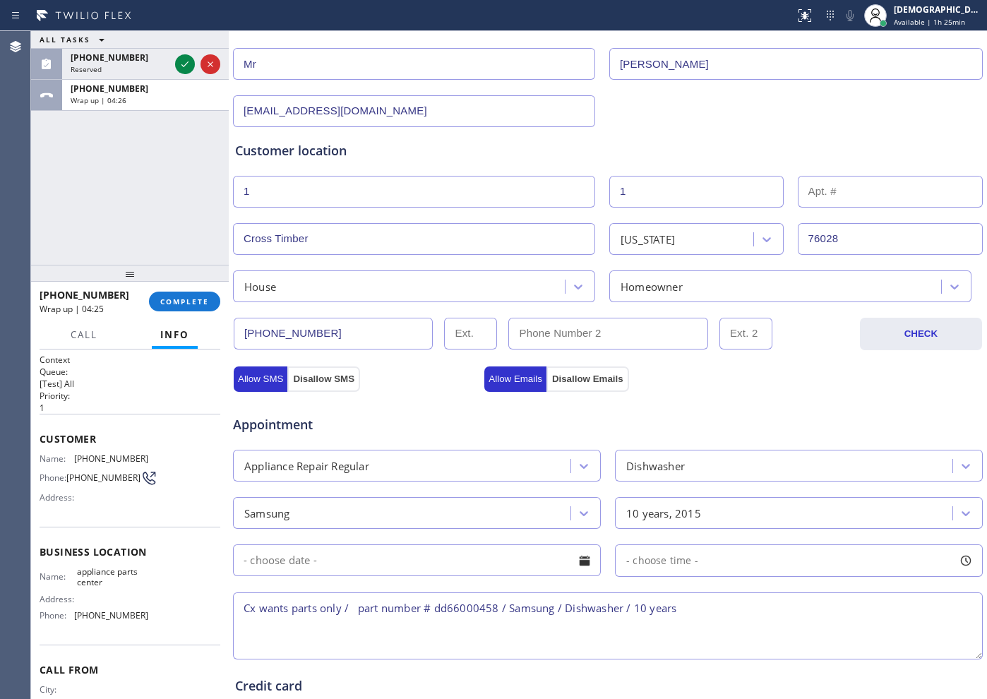
click at [697, 615] on textarea "Cx wants parts only / part number # dd66000458 / Samsung / Dishwasher / 10 years" at bounding box center [608, 625] width 750 height 67
click at [698, 610] on textarea "Cx wants parts only / part number # dd66000458 / Samsung / Dishwasher / 10 year…" at bounding box center [608, 625] width 750 height 67
paste textarea "[GEOGRAPHIC_DATA]"
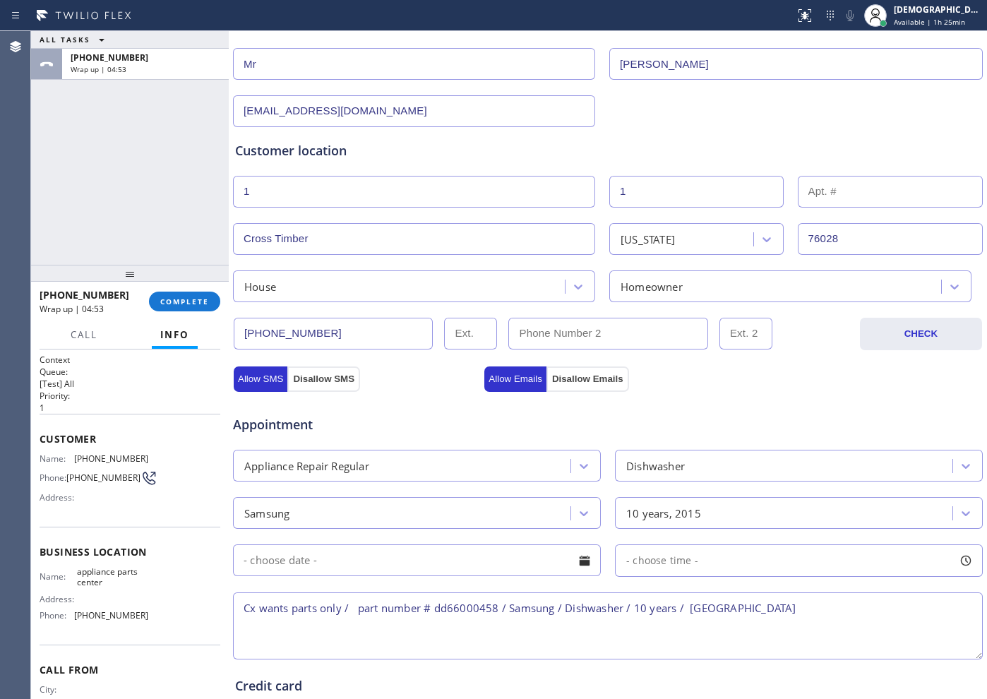
click at [100, 596] on div "Name: appliance parts center Address: Phone: [PHONE_NUMBER]" at bounding box center [94, 596] width 109 height 61
drag, startPoint x: 106, startPoint y: 585, endPoint x: 77, endPoint y: 578, distance: 29.8
click at [77, 578] on span "appliance parts center" at bounding box center [112, 577] width 71 height 22
click at [97, 588] on span "appliance parts center" at bounding box center [112, 577] width 71 height 22
click at [107, 588] on span "appliance parts center" at bounding box center [112, 577] width 71 height 22
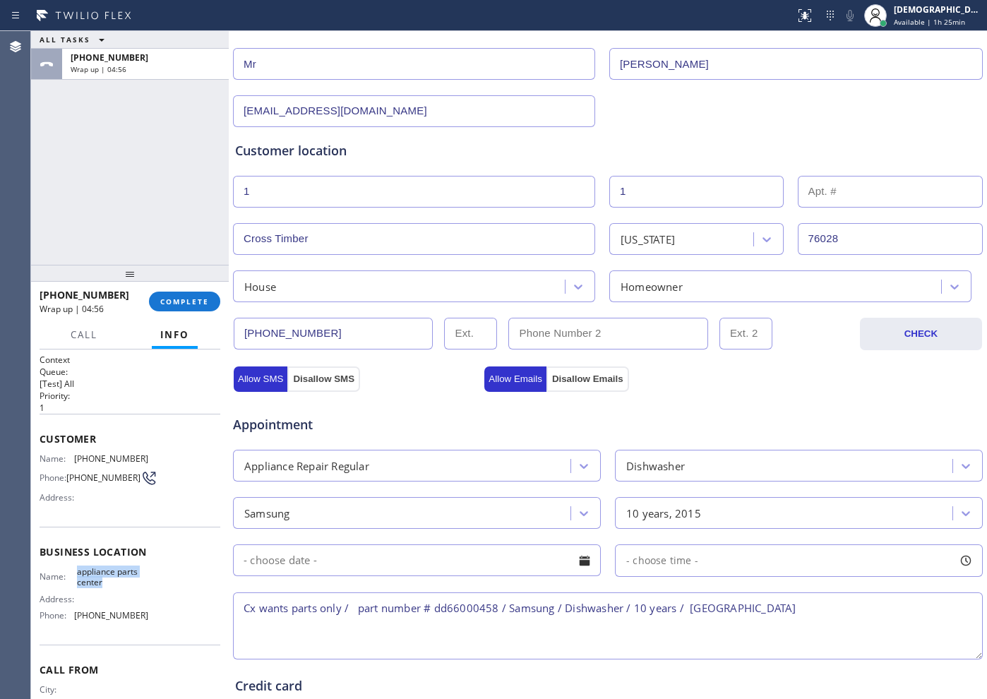
drag, startPoint x: 99, startPoint y: 587, endPoint x: 73, endPoint y: 580, distance: 26.9
click at [73, 580] on div "Name: appliance parts center" at bounding box center [94, 577] width 109 height 22
copy div "appliance parts center"
click at [796, 608] on textarea "Cx wants parts only / part number # dd66000458 / Samsung / Dishwasher / 10 year…" at bounding box center [608, 625] width 750 height 67
paste textarea "appliance parts center"
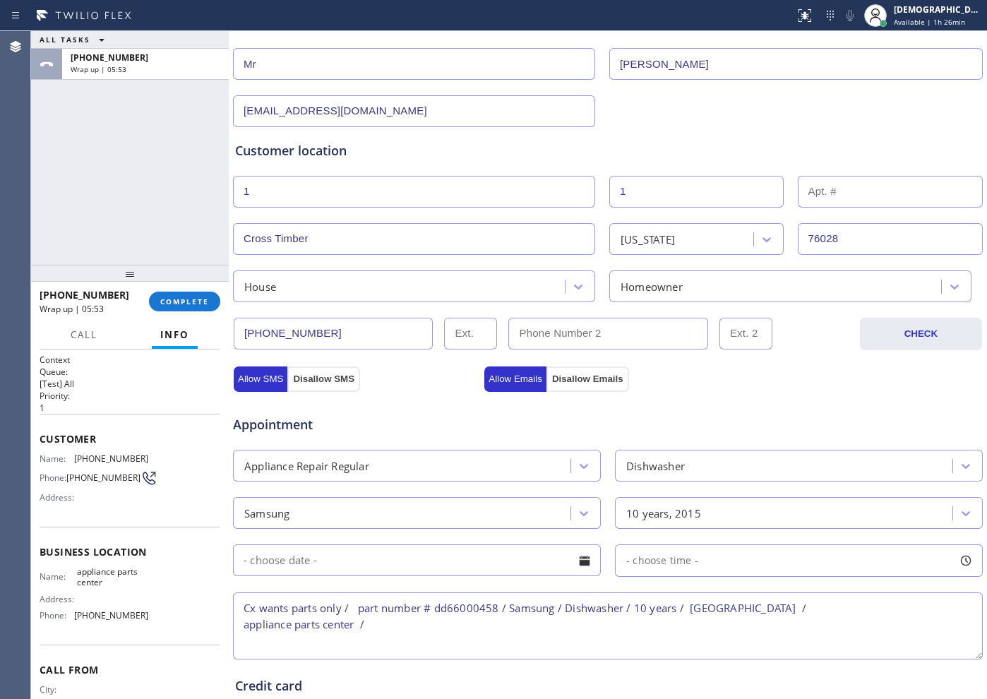
click at [465, 626] on textarea "Cx wants parts only / part number # dd66000458 / Samsung / Dishwasher / 10 year…" at bounding box center [608, 625] width 750 height 67
click at [584, 639] on textarea "Cx wants parts only / part number # dd66000458 / Samsung / Dishwasher / 10 year…" at bounding box center [608, 625] width 750 height 67
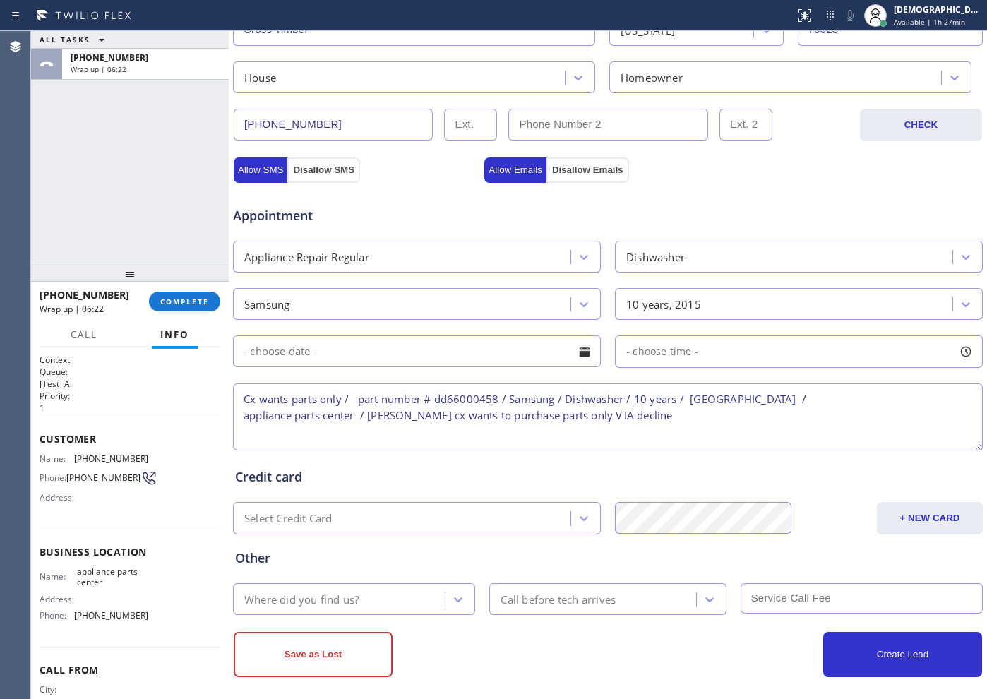
scroll to position [395, 0]
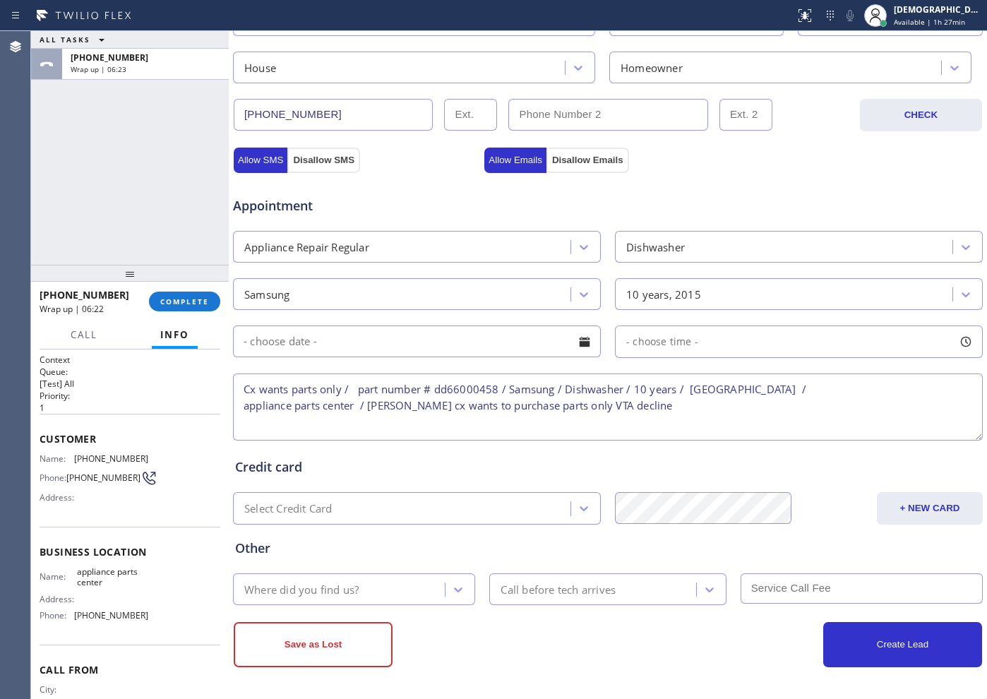
type textarea "Cx wants parts only / part number # dd66000458 / Samsung / Dishwasher / 10 year…"
click at [336, 593] on div "Where did you find us?" at bounding box center [301, 589] width 114 height 16
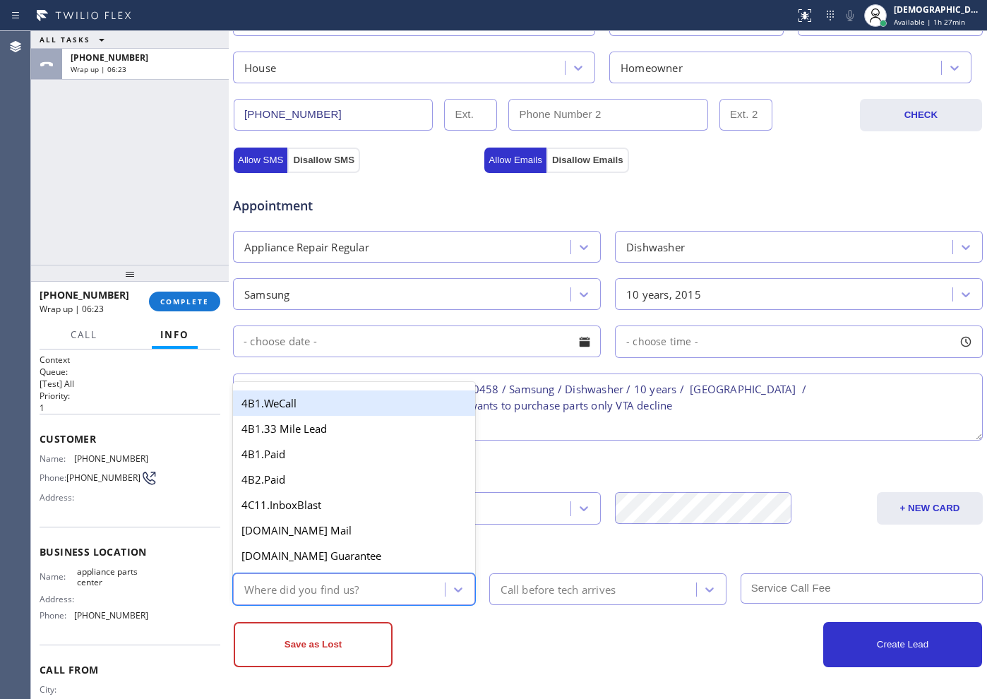
type input "f"
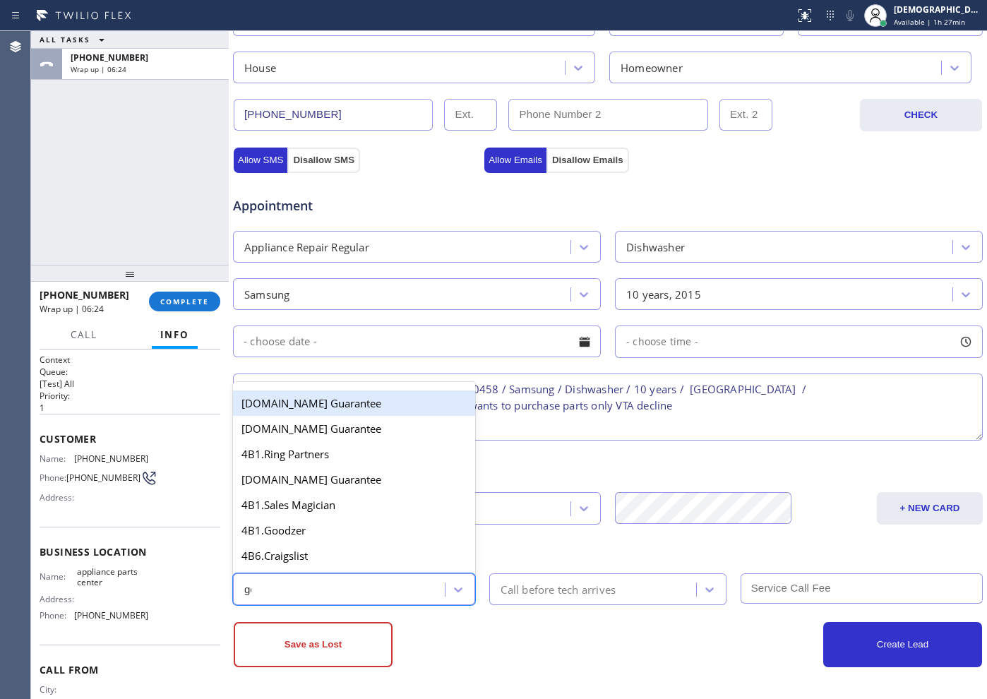
type input "goo"
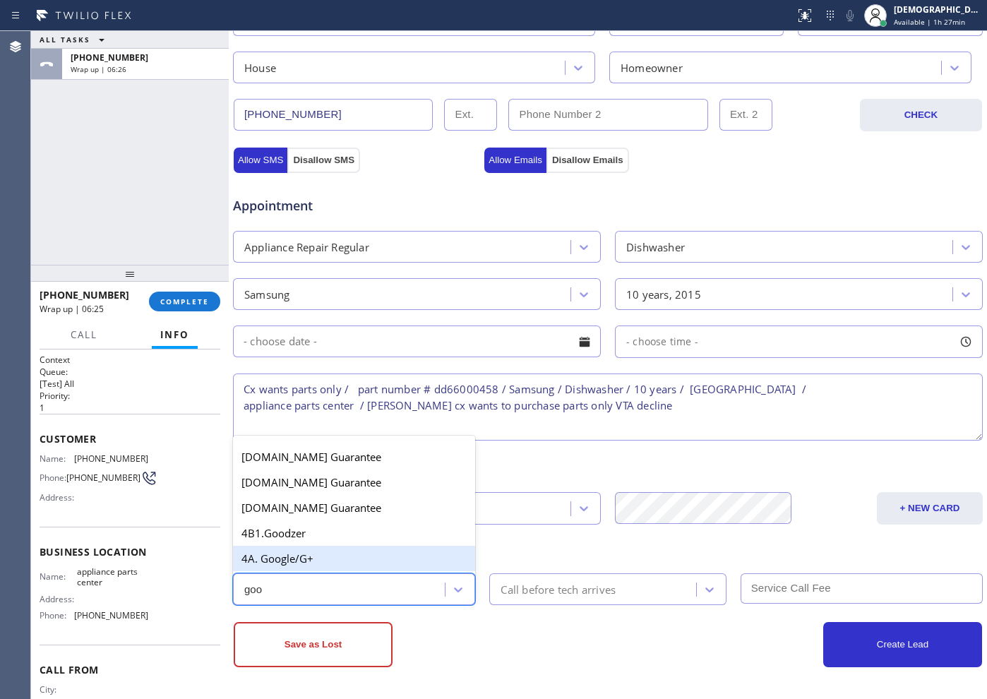
click at [340, 568] on div "4A. Google/G+" at bounding box center [354, 558] width 242 height 25
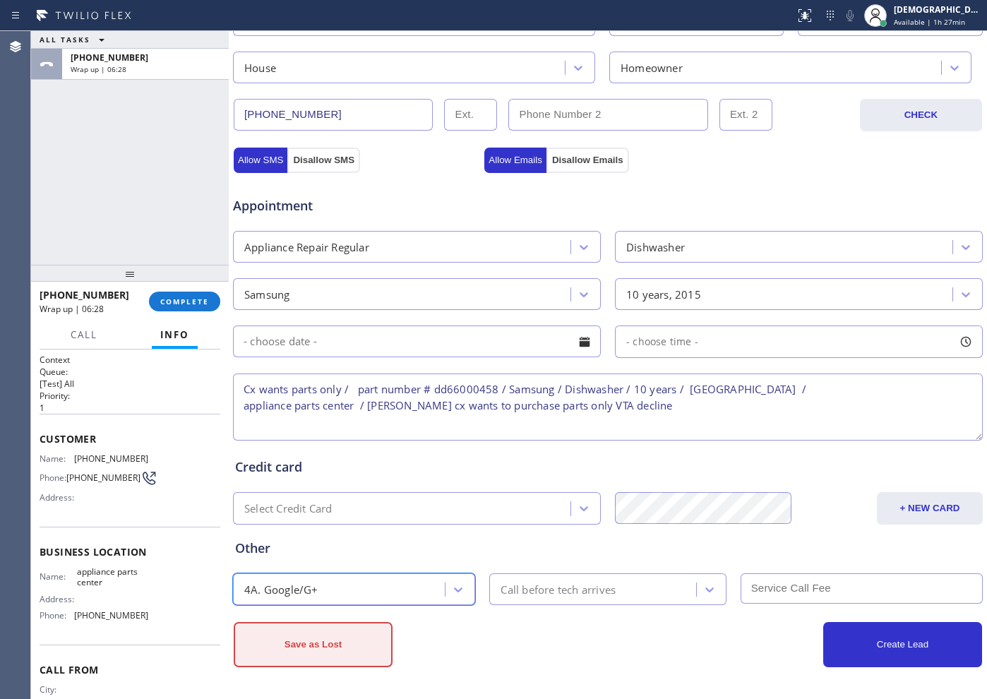
click at [362, 655] on button "Save as Lost" at bounding box center [313, 644] width 159 height 45
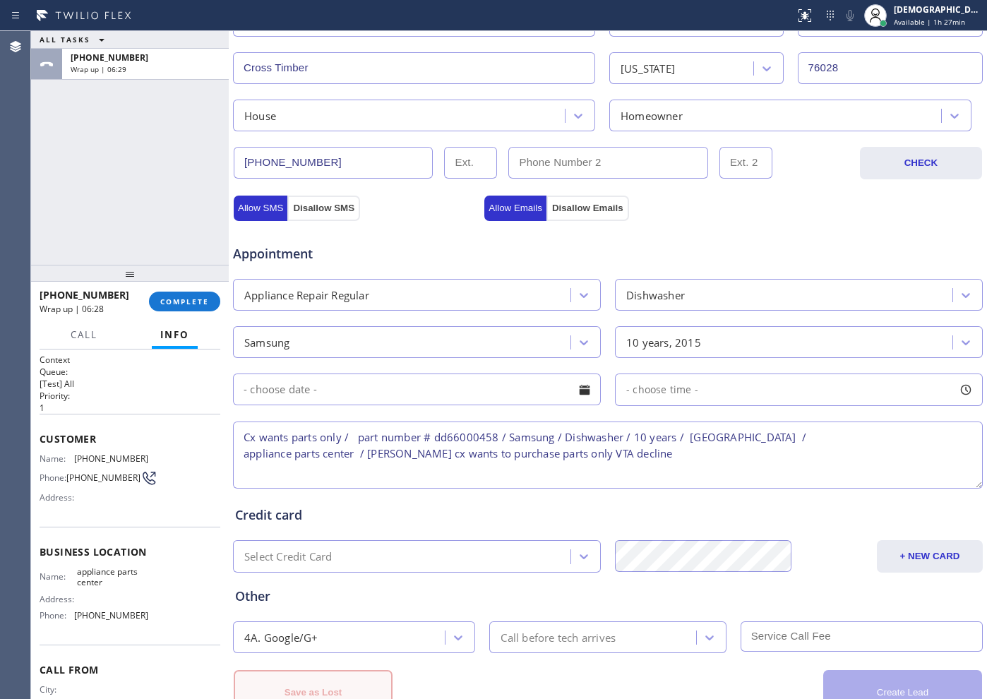
scroll to position [443, 0]
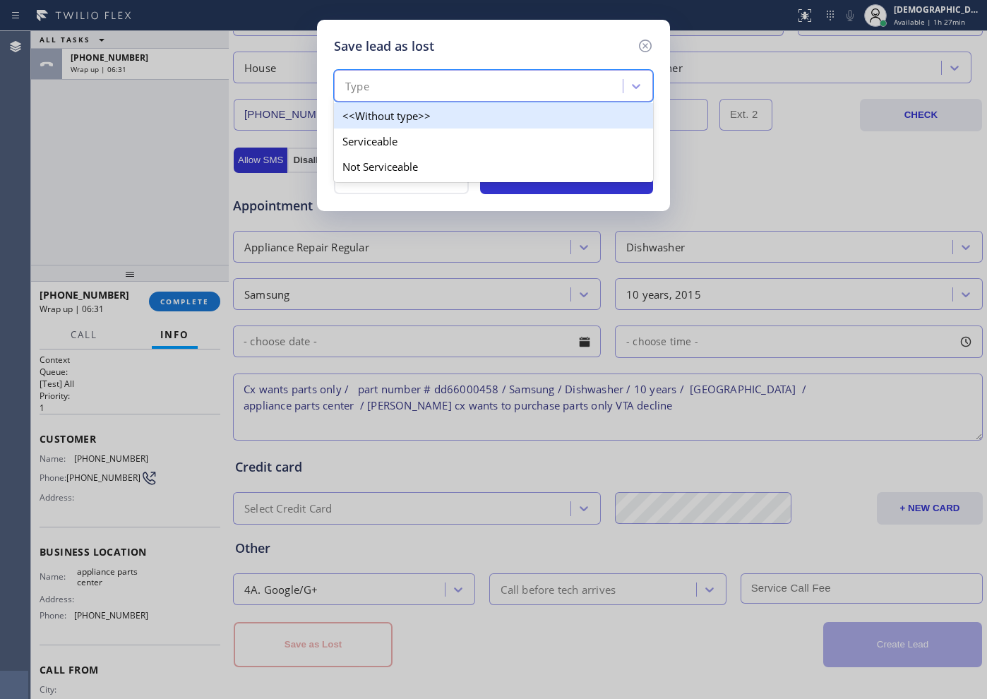
click at [443, 77] on div "Type" at bounding box center [480, 86] width 285 height 25
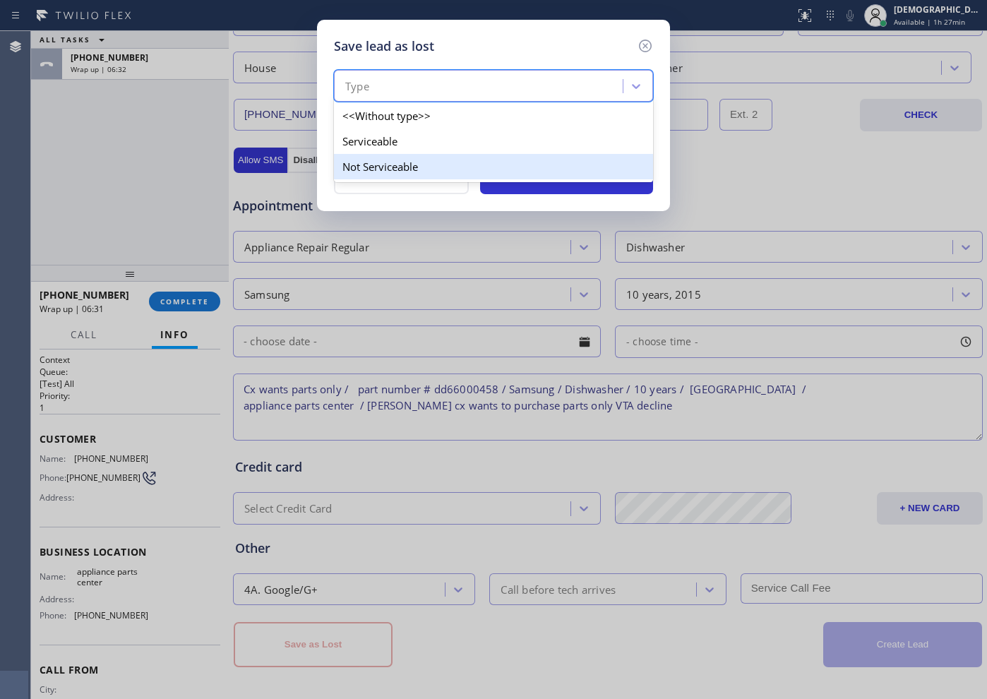
click at [416, 159] on div "Not Serviceable" at bounding box center [493, 166] width 319 height 25
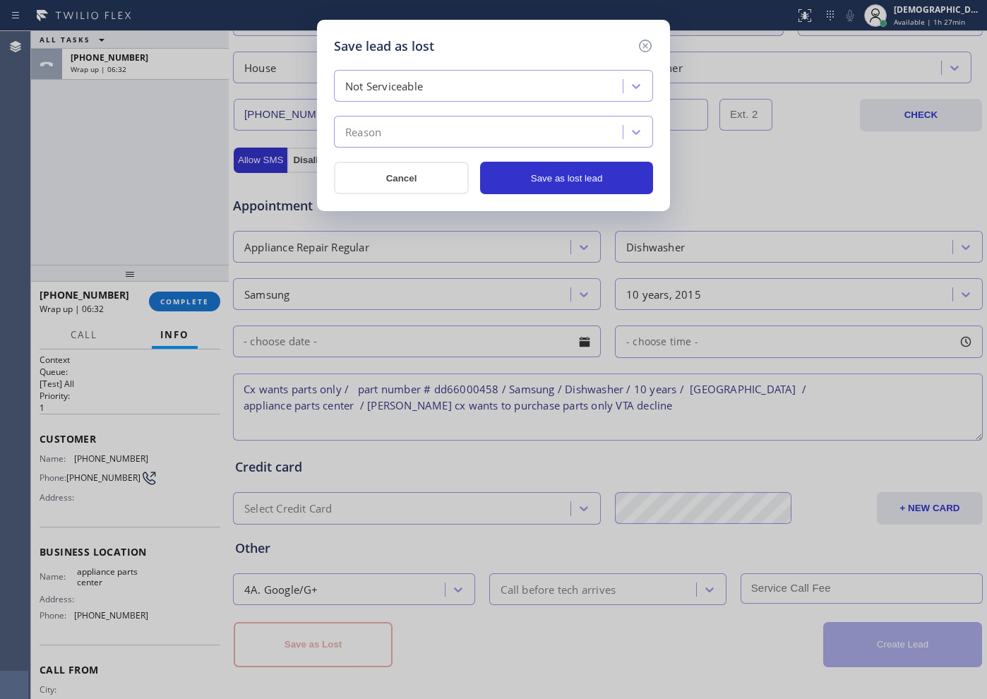
click at [416, 120] on div "Reason" at bounding box center [480, 132] width 285 height 25
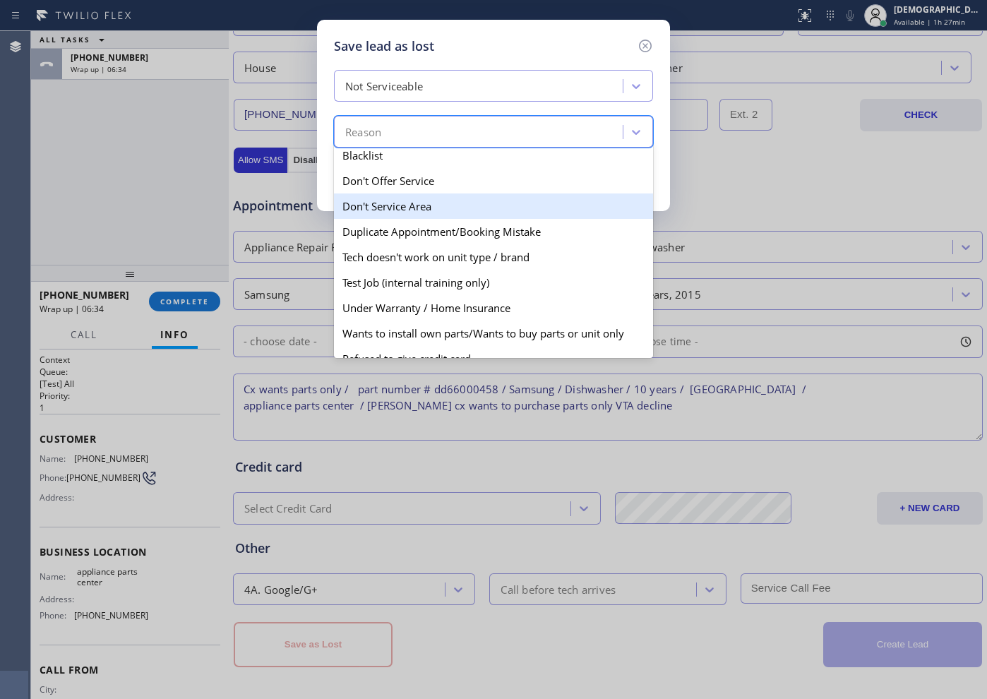
scroll to position [88, 0]
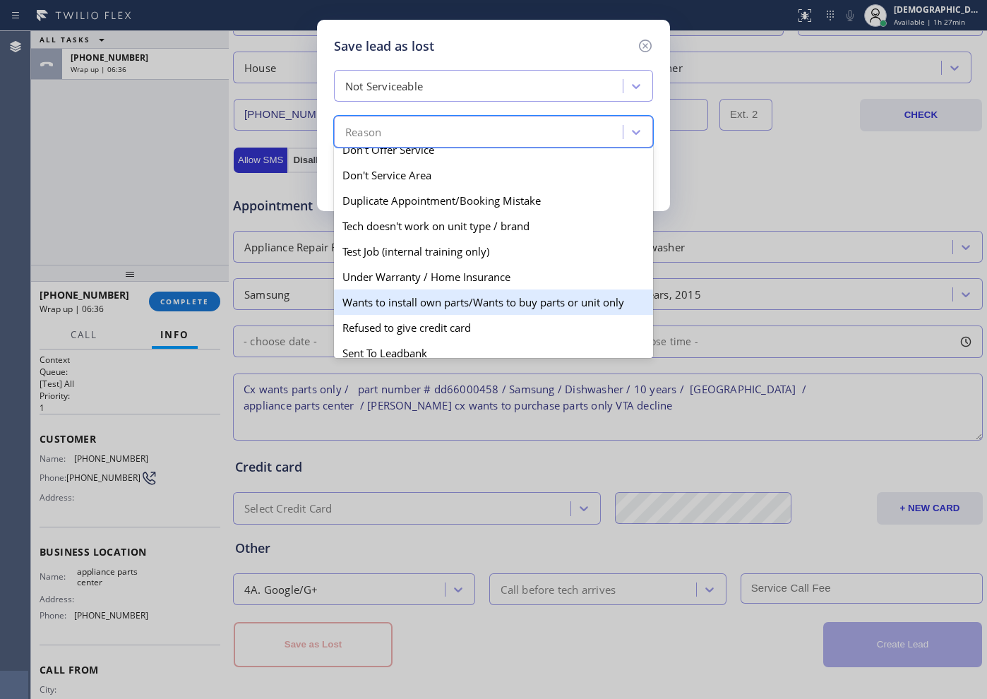
click at [455, 300] on div "Wants to install own parts/Wants to buy parts or unit only" at bounding box center [493, 302] width 319 height 25
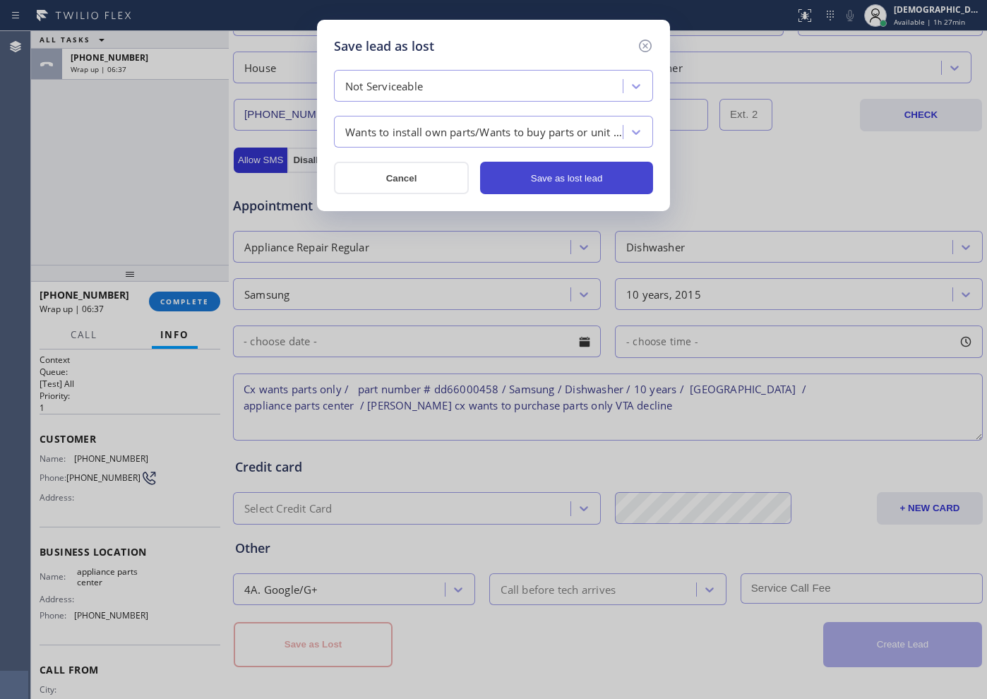
click at [558, 172] on button "Save as lost lead" at bounding box center [566, 178] width 173 height 32
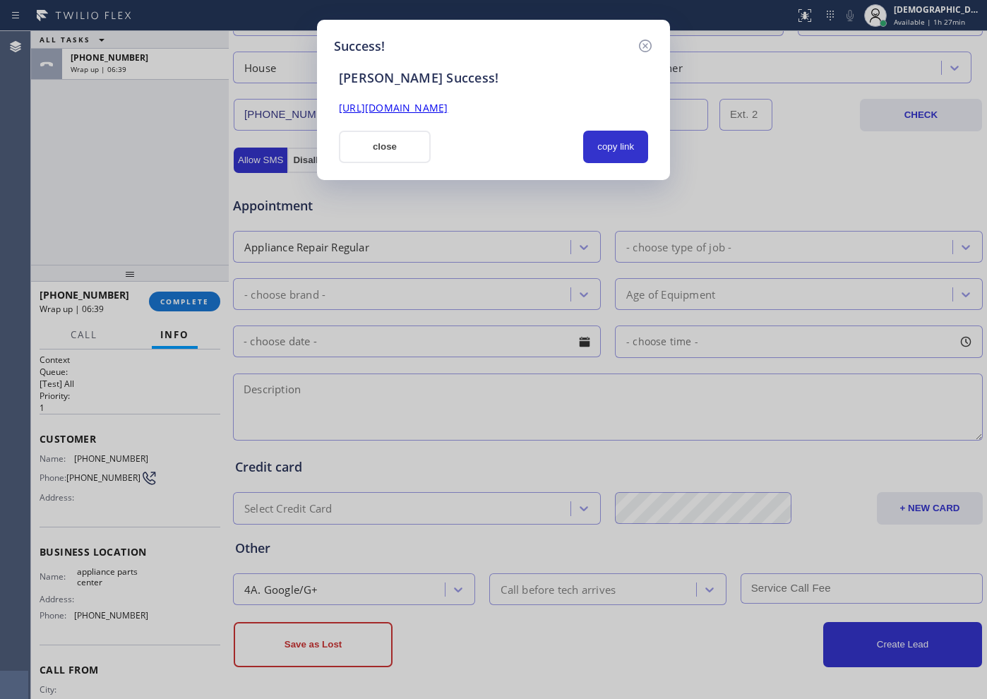
click at [415, 147] on button "close" at bounding box center [385, 147] width 92 height 32
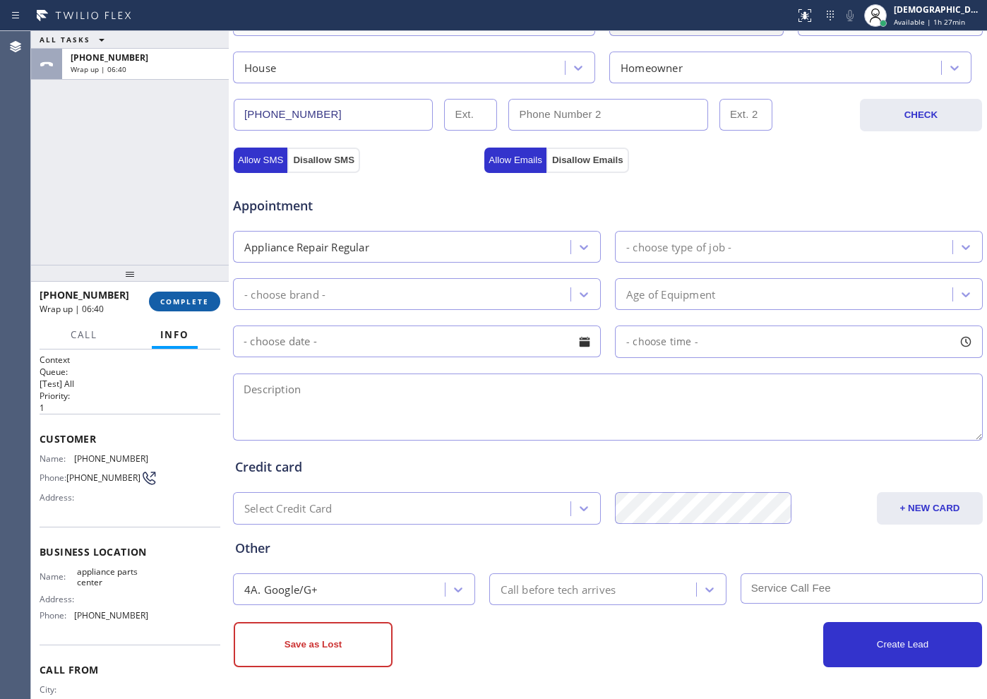
click at [205, 292] on button "COMPLETE" at bounding box center [184, 302] width 71 height 20
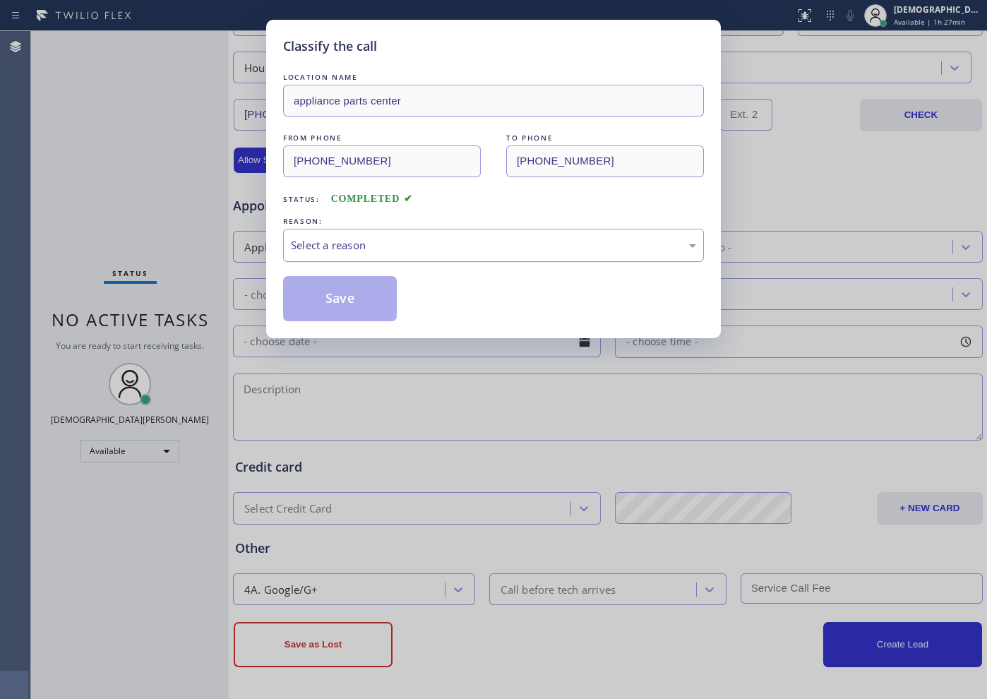
click at [402, 241] on div "Select a reason" at bounding box center [493, 245] width 405 height 16
click at [350, 287] on button "Save" at bounding box center [340, 298] width 114 height 45
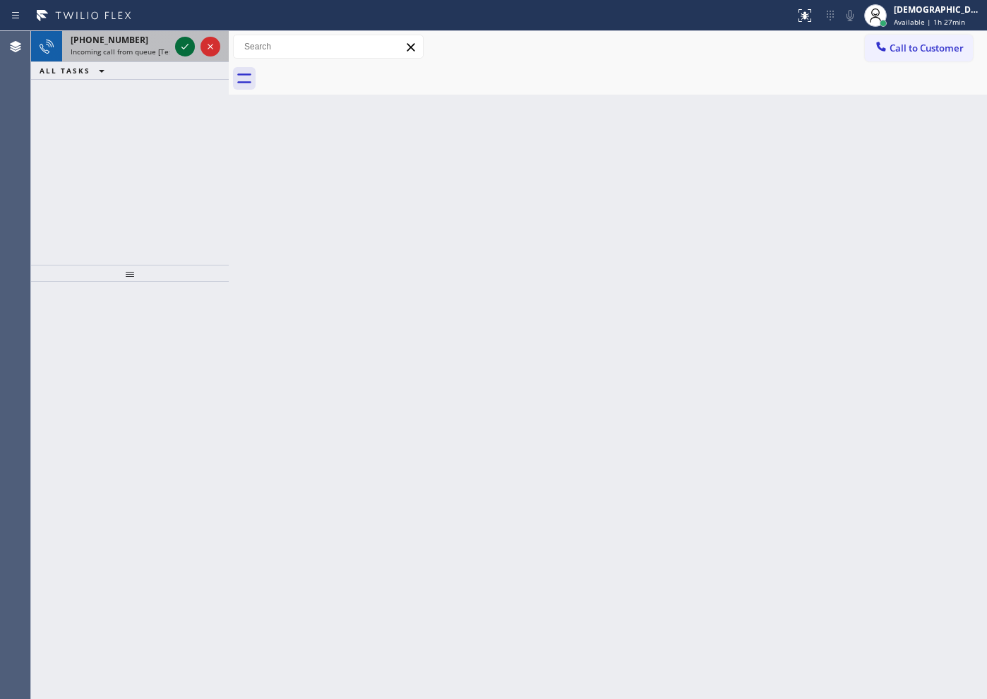
click at [187, 47] on icon at bounding box center [185, 46] width 17 height 17
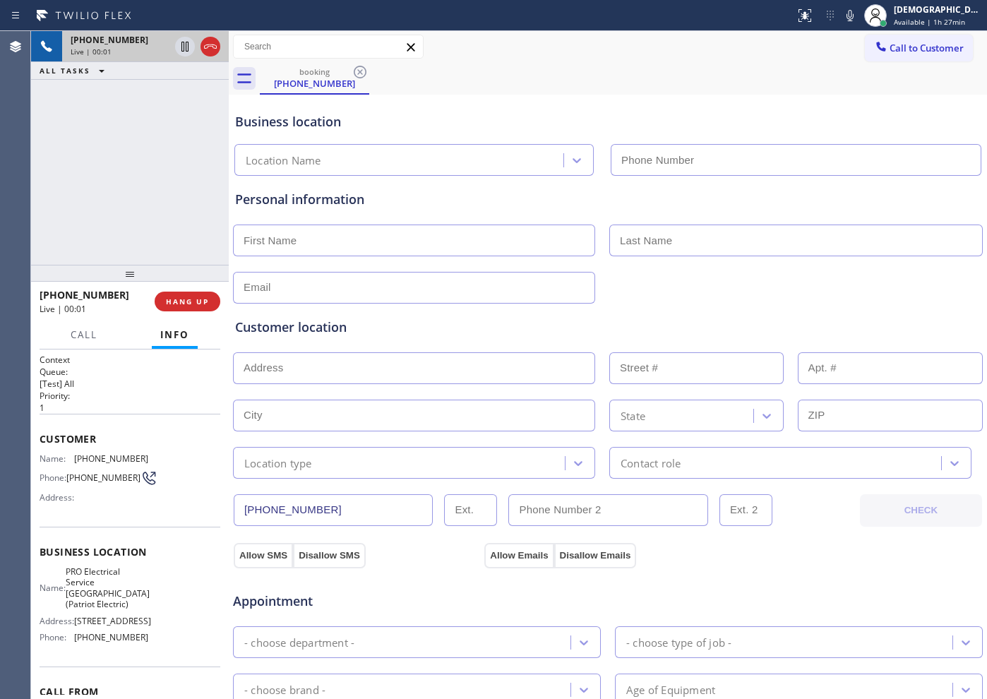
type input "[PHONE_NUMBER]"
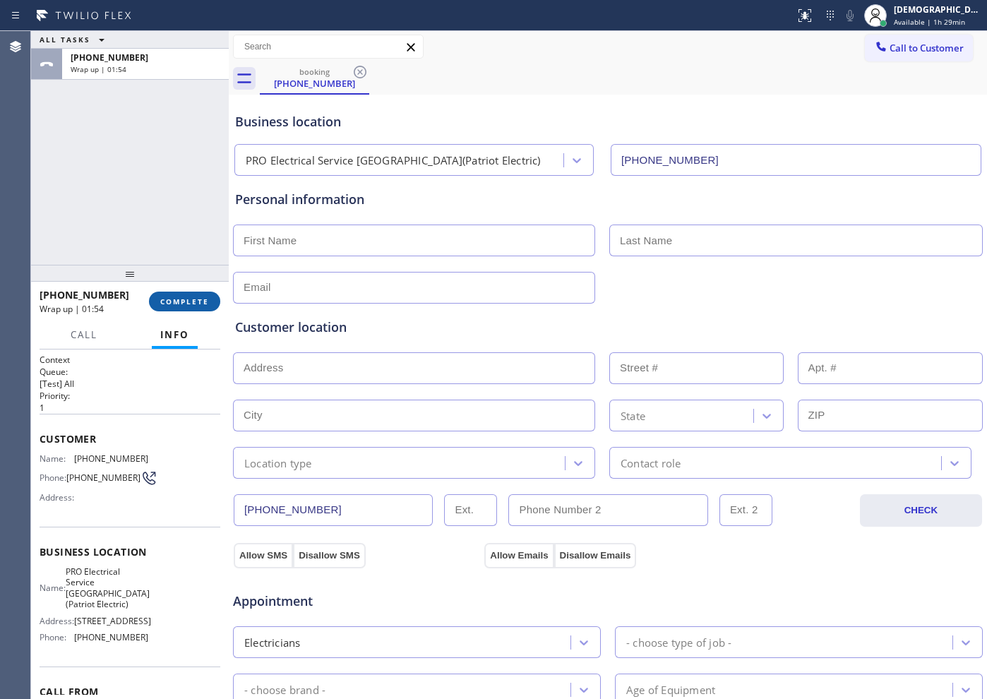
click at [205, 297] on span "COMPLETE" at bounding box center [184, 302] width 49 height 10
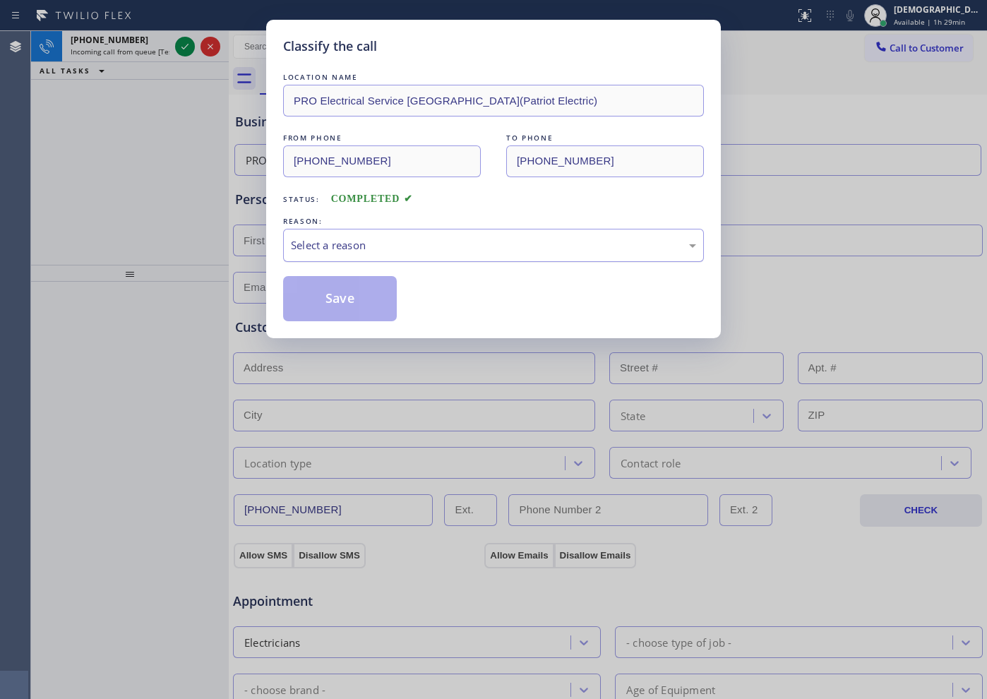
click at [340, 249] on div "Select a reason" at bounding box center [493, 245] width 405 height 16
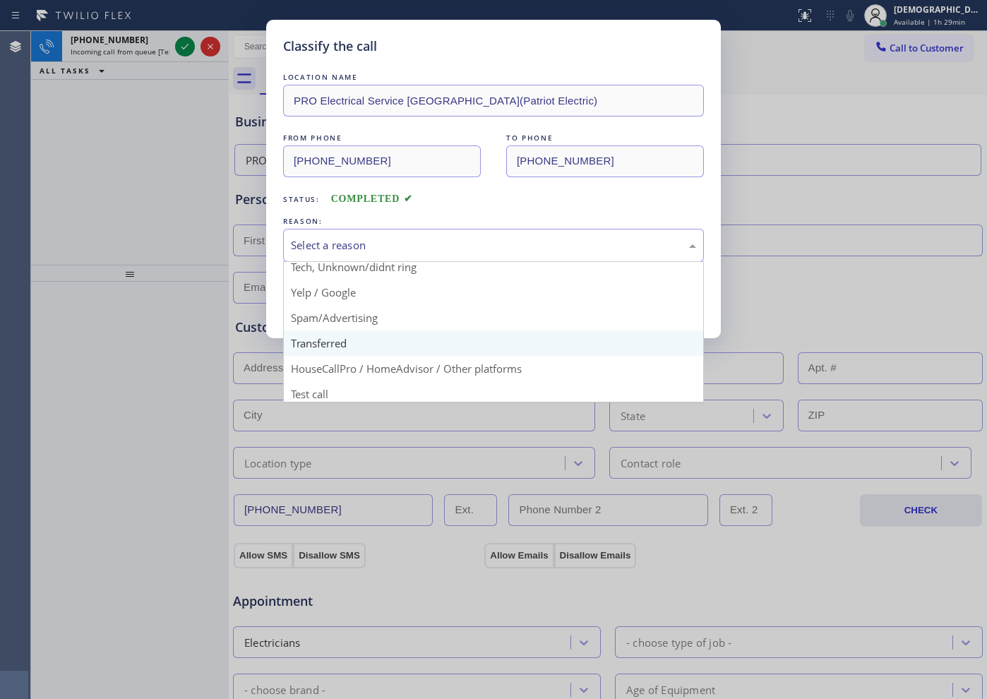
scroll to position [89, 0]
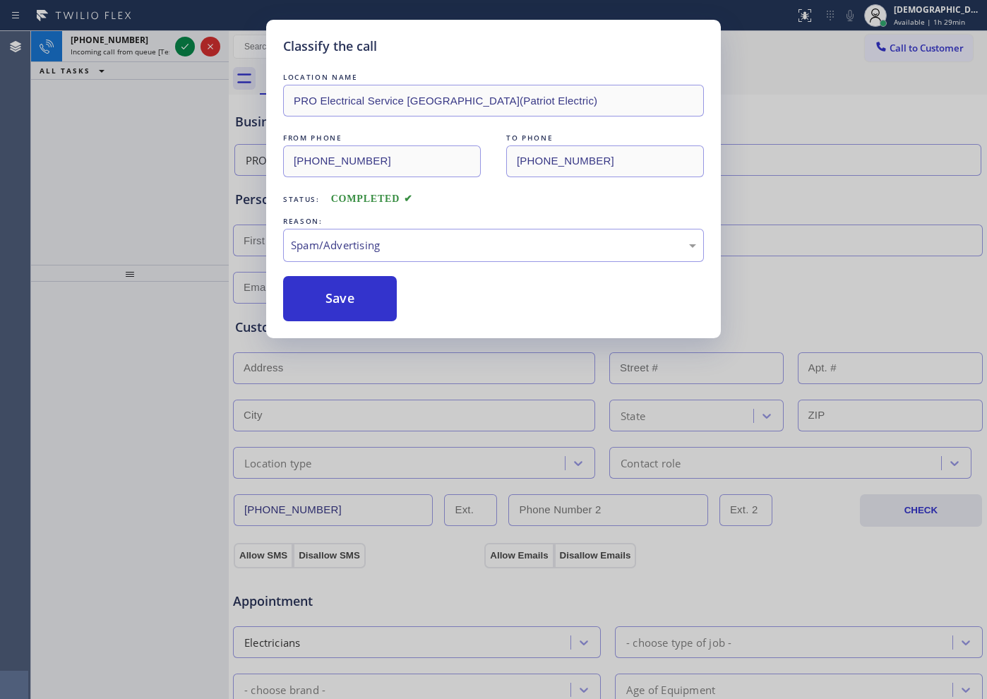
click at [342, 311] on button "Save" at bounding box center [340, 298] width 114 height 45
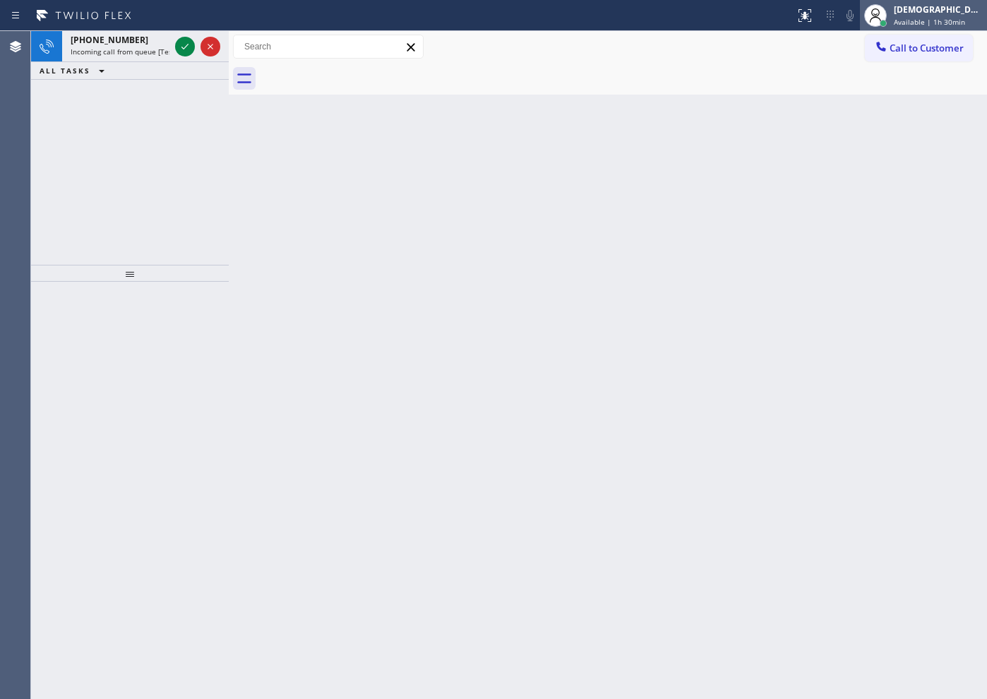
click at [946, 12] on div "[DEMOGRAPHIC_DATA][PERSON_NAME]" at bounding box center [938, 10] width 89 height 12
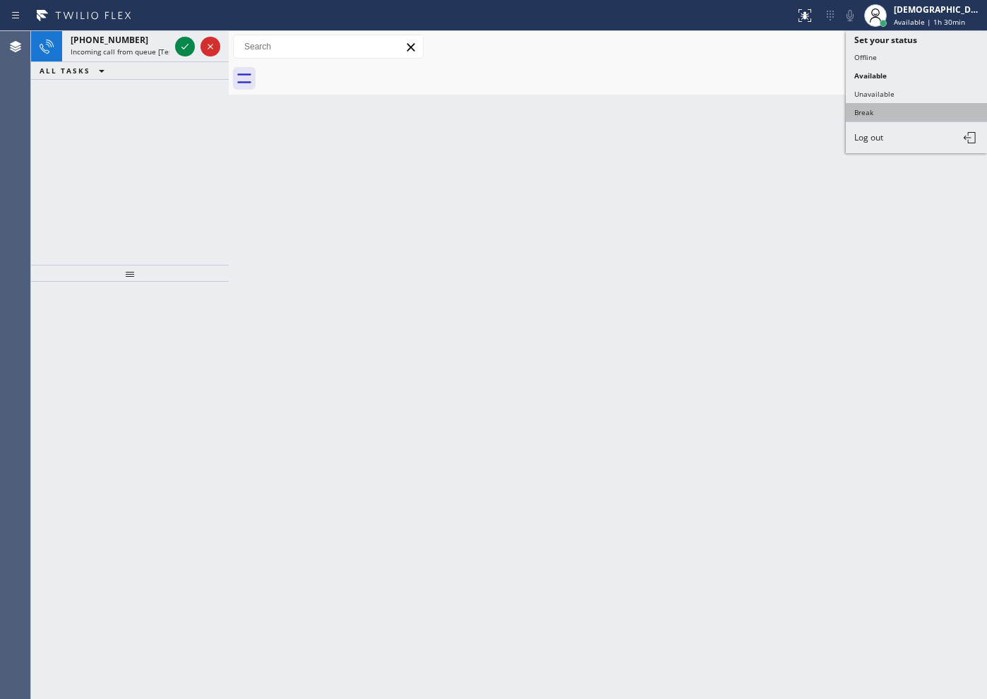
click at [898, 112] on button "Break" at bounding box center [916, 112] width 141 height 18
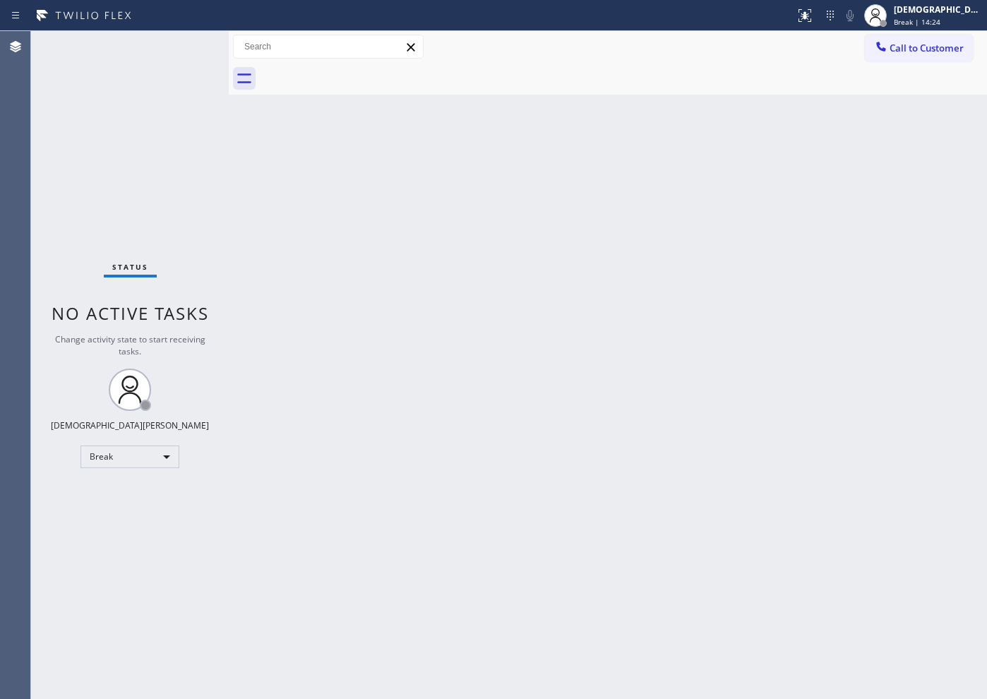
click at [159, 236] on div "Status No active tasks Change activity state to start receiving tasks. Christia…" at bounding box center [130, 365] width 198 height 668
click at [141, 193] on div "Status No active tasks Change activity state to start receiving tasks. Christia…" at bounding box center [130, 365] width 198 height 668
click at [124, 460] on div "Break" at bounding box center [130, 457] width 99 height 23
click at [114, 492] on li "Available" at bounding box center [129, 494] width 96 height 17
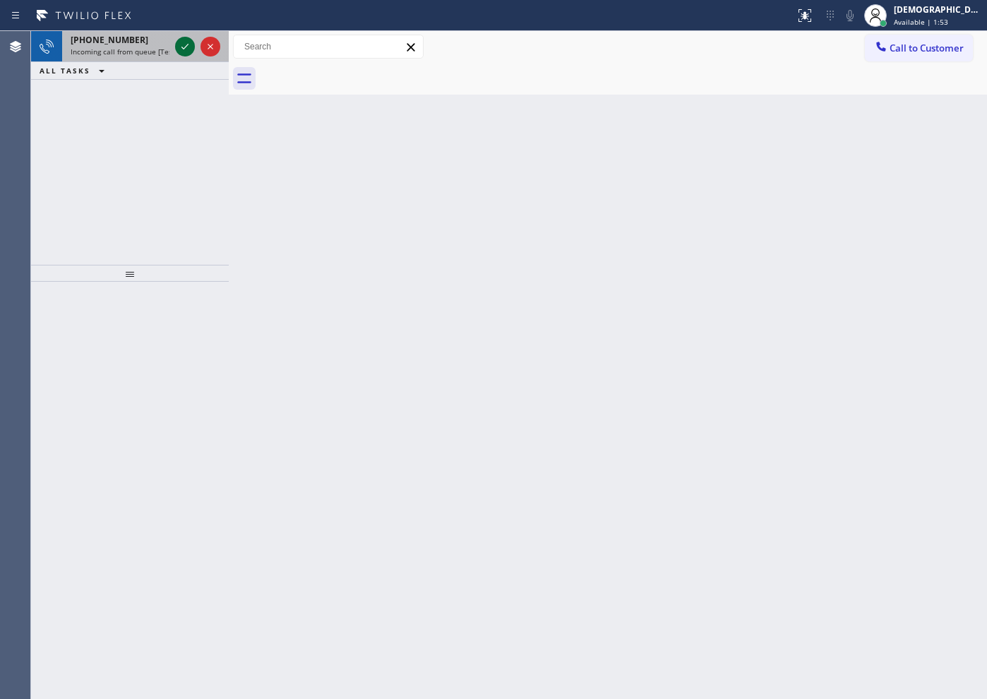
click at [186, 45] on icon at bounding box center [184, 47] width 7 height 6
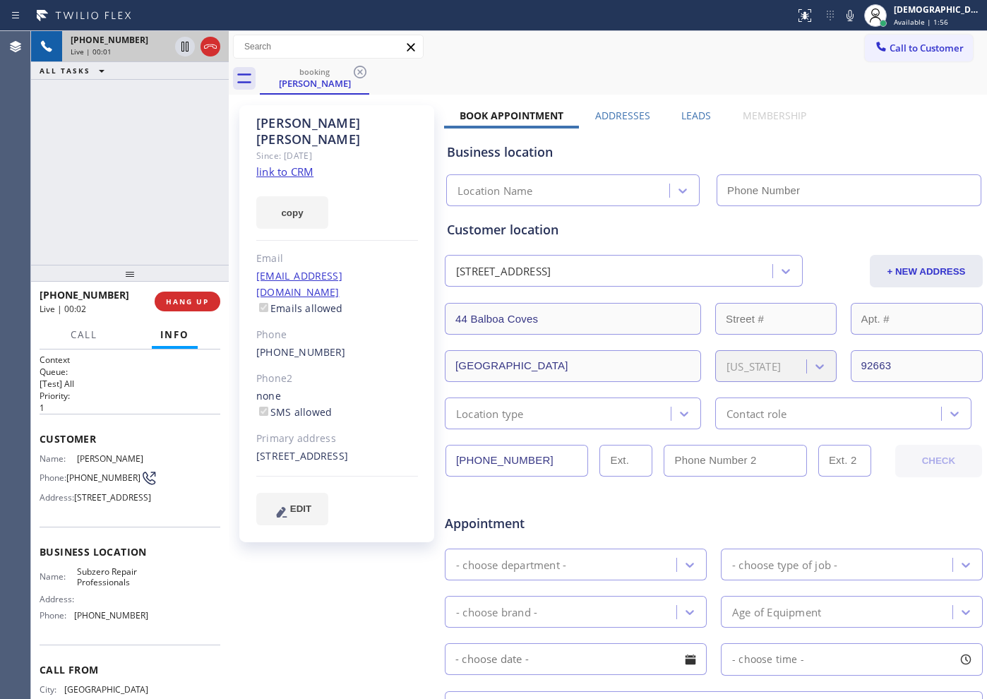
type input "[PHONE_NUMBER]"
click at [301, 165] on link "link to CRM" at bounding box center [284, 172] width 57 height 14
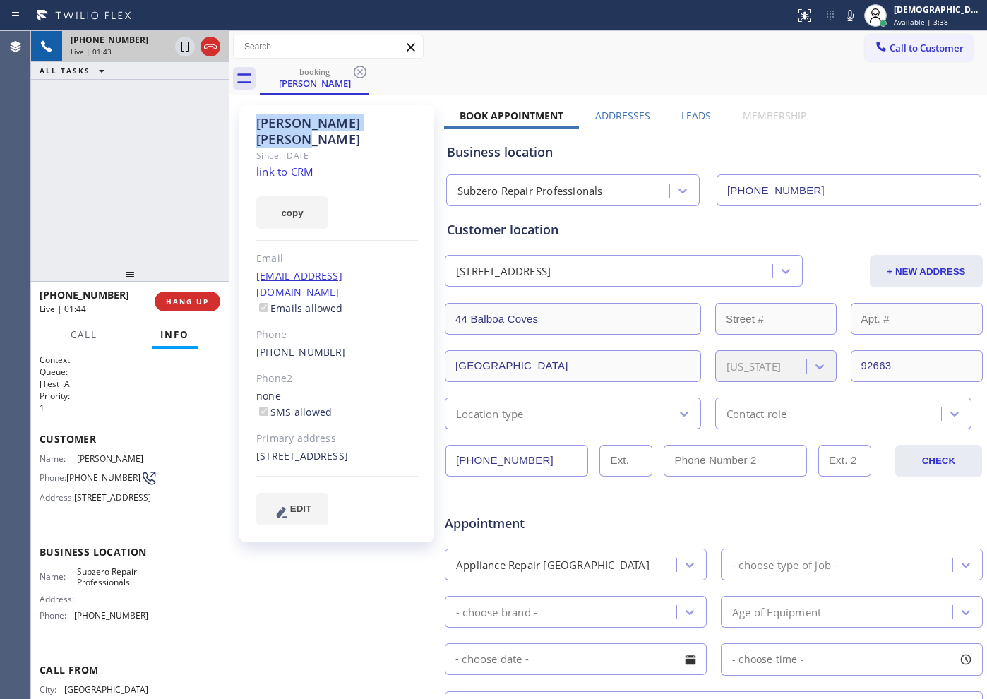
drag, startPoint x: 363, startPoint y: 122, endPoint x: 258, endPoint y: 121, distance: 105.2
click at [258, 121] on div "[PERSON_NAME]" at bounding box center [337, 131] width 162 height 32
copy div "[PERSON_NAME]"
drag, startPoint x: 505, startPoint y: 467, endPoint x: 451, endPoint y: 467, distance: 54.4
click at [451, 467] on input "[PHONE_NUMBER]" at bounding box center [517, 461] width 143 height 32
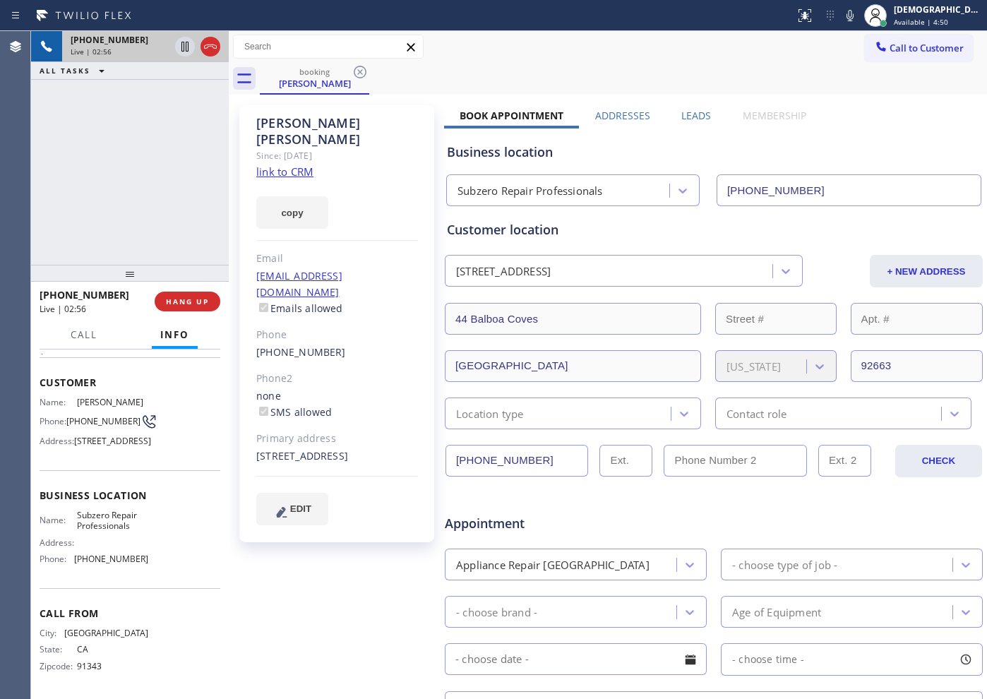
scroll to position [105, 0]
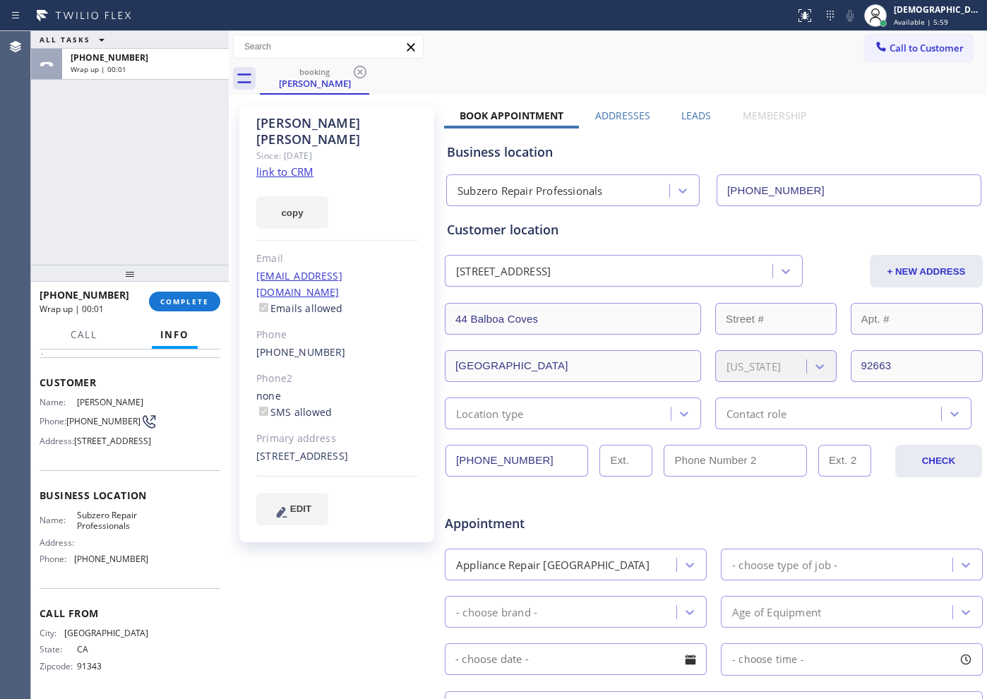
drag, startPoint x: 216, startPoint y: 44, endPoint x: 471, endPoint y: 68, distance: 256.0
click at [907, 263] on button "+ NEW ADDRESS" at bounding box center [926, 271] width 113 height 32
drag, startPoint x: 550, startPoint y: 271, endPoint x: 549, endPoint y: 278, distance: 7.1
click at [550, 270] on div ">> ADD NEW ADDRESS <<" at bounding box center [521, 271] width 131 height 16
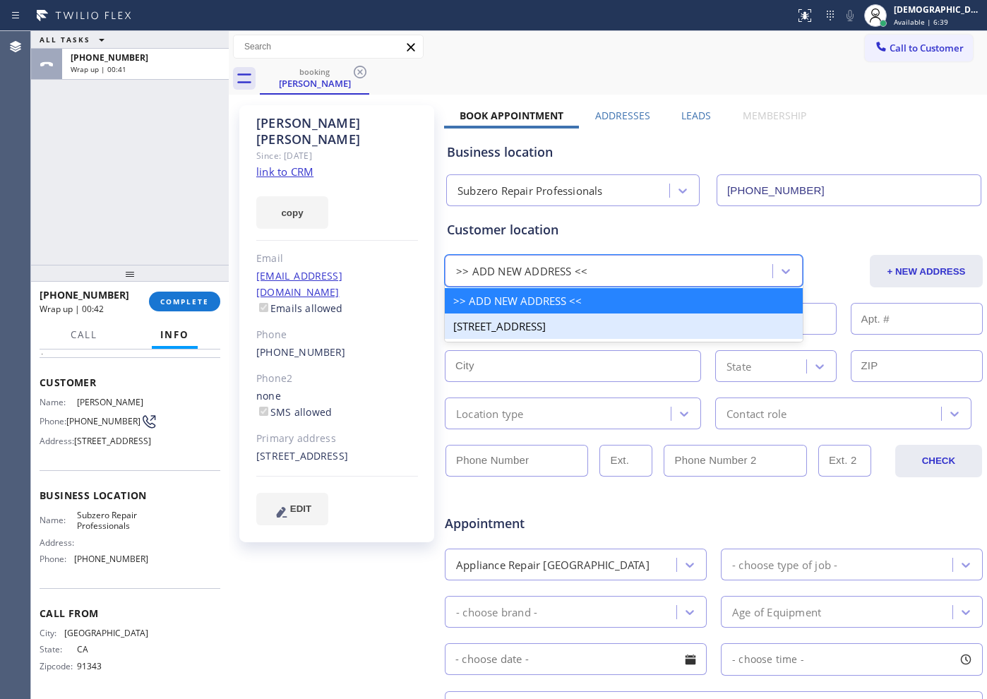
click at [569, 387] on div "Customer location option [STREET_ADDRESS] focused, 2 of 2. 2 results available.…" at bounding box center [714, 324] width 534 height 209
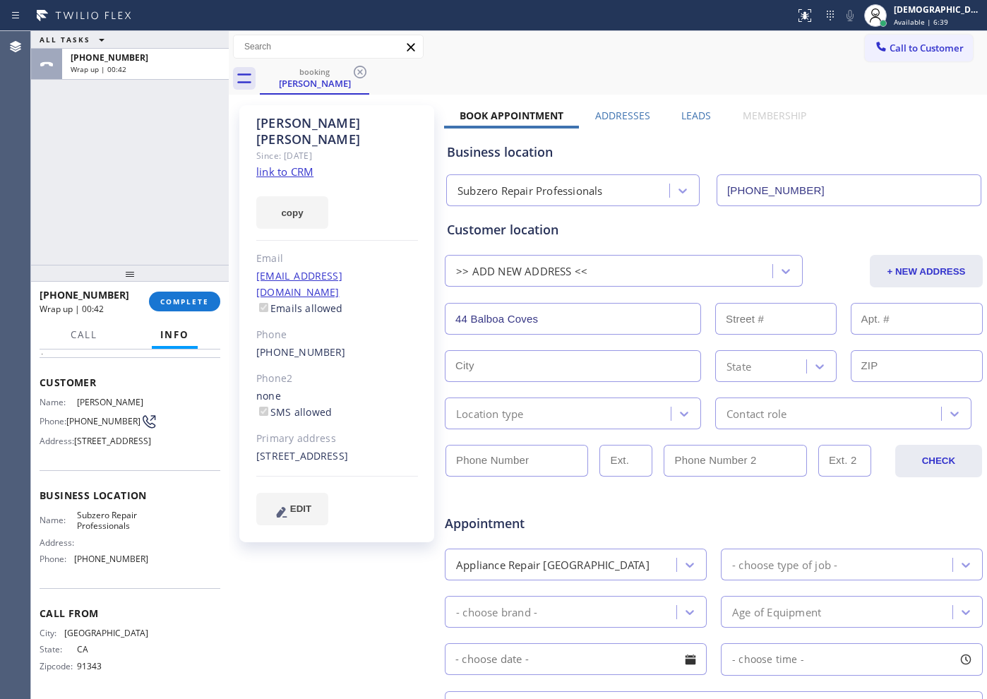
click at [555, 326] on input "44 Balboa Coves" at bounding box center [573, 319] width 256 height 32
paste input "[STREET_ADDRESS]"
type input "[STREET_ADDRESS]"
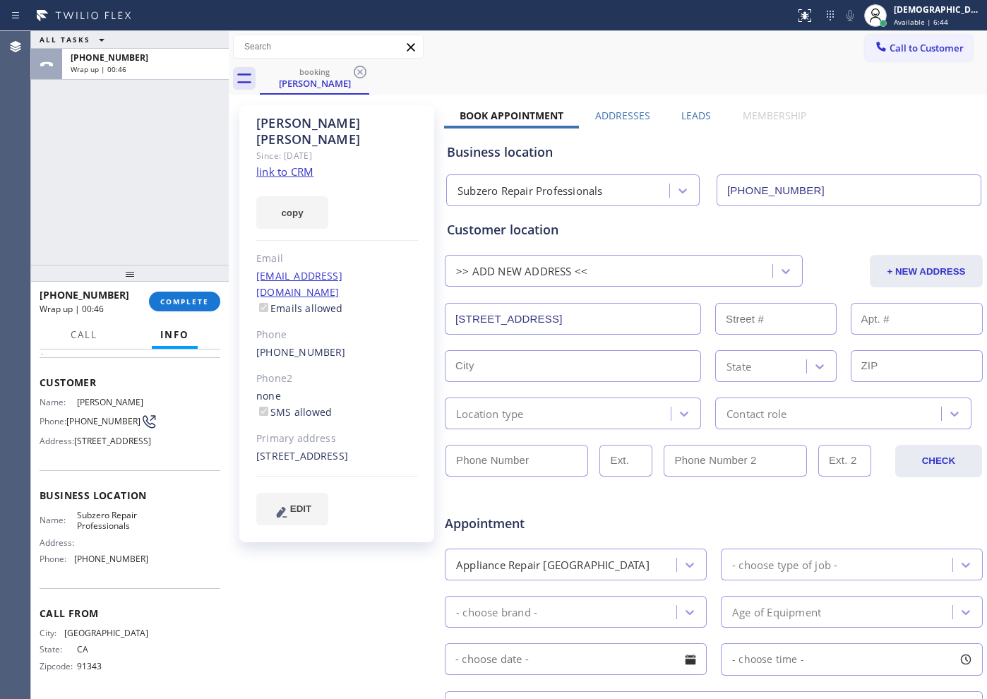
click at [561, 352] on input "text" at bounding box center [573, 366] width 256 height 32
click at [556, 342] on div "Customer location >> ADD NEW ADDRESS << + NEW ADDRESS [STREET_ADDRESS] State Lo…" at bounding box center [714, 324] width 534 height 209
click at [532, 309] on input "[STREET_ADDRESS]" at bounding box center [573, 319] width 256 height 32
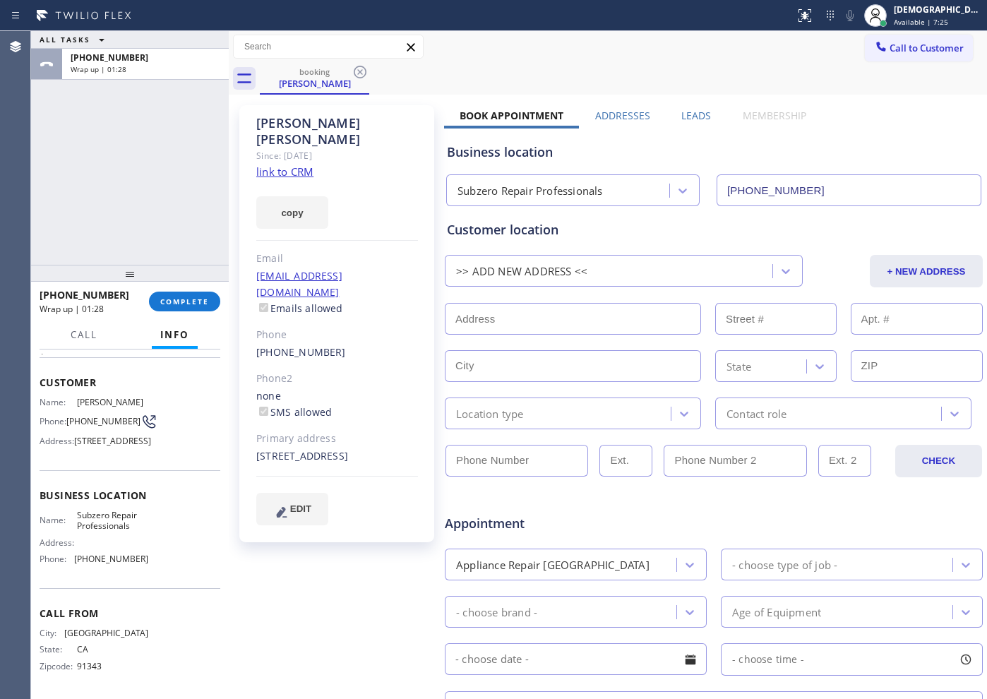
paste input "[STREET_ADDRESS]"
type input "[STREET_ADDRESS]"
type input "112"
type input "[GEOGRAPHIC_DATA]"
type input "92663"
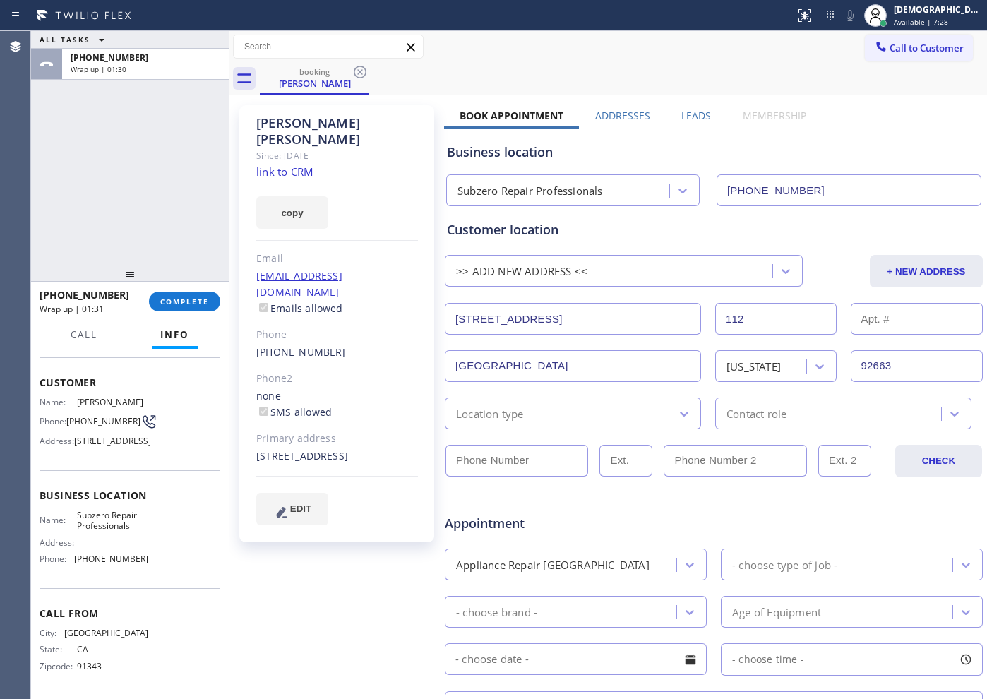
click at [509, 420] on div "Location type" at bounding box center [490, 413] width 68 height 16
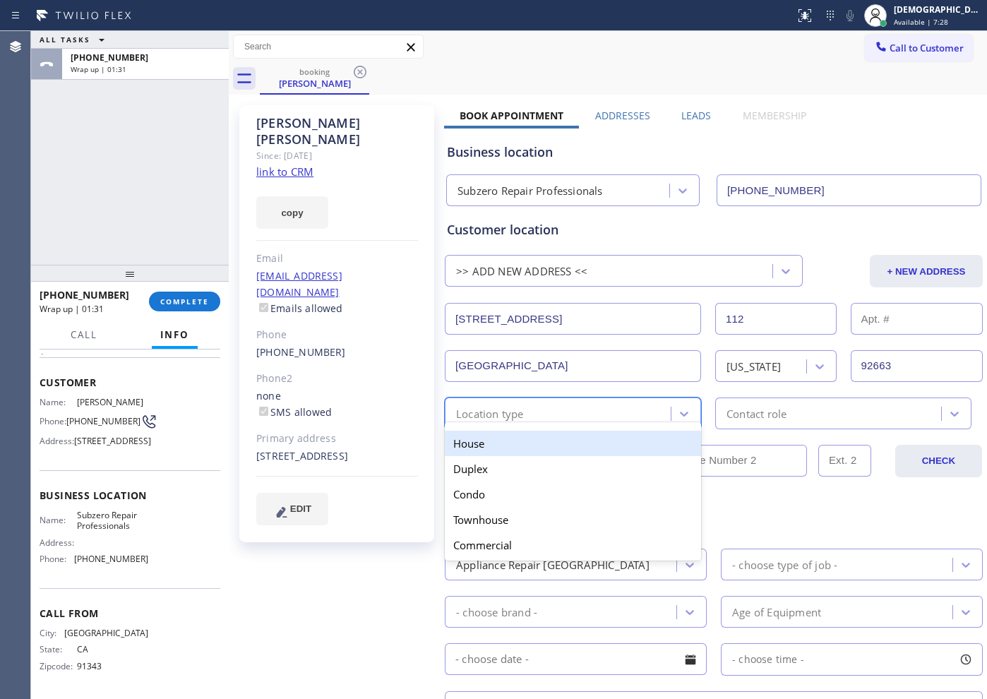
click at [505, 440] on div "House" at bounding box center [573, 443] width 256 height 25
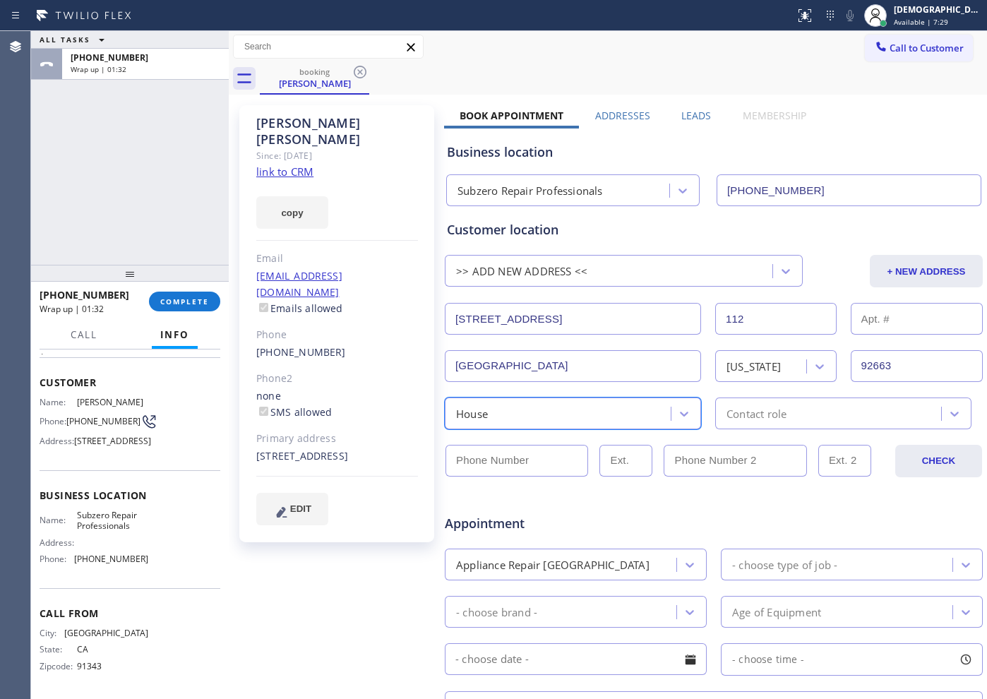
click at [748, 424] on div "Contact role" at bounding box center [843, 414] width 256 height 32
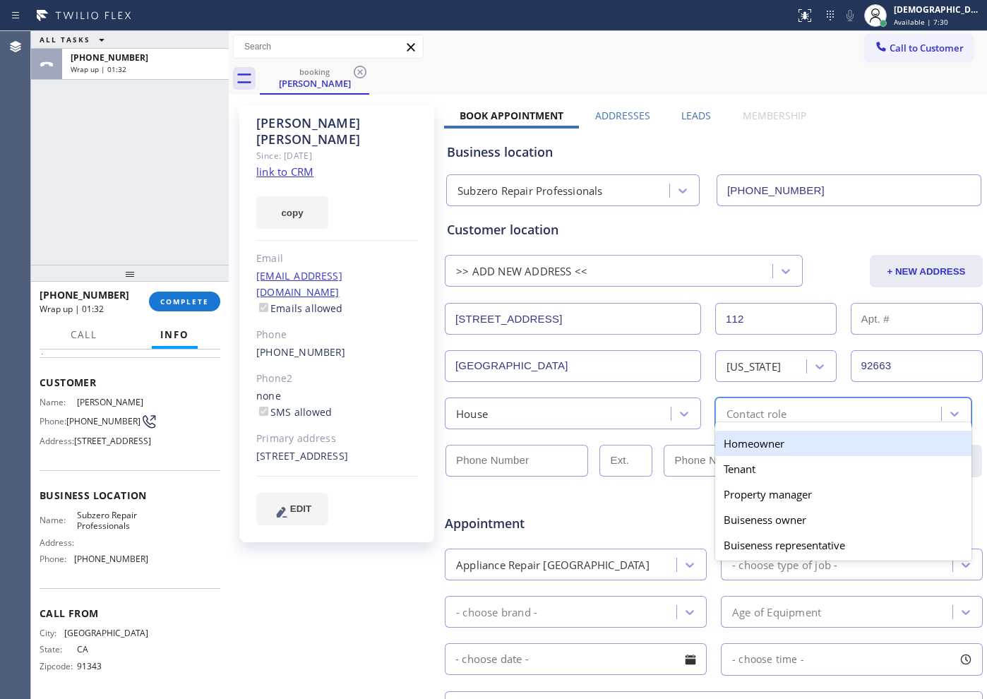
click at [737, 451] on div "Homeowner" at bounding box center [843, 443] width 256 height 25
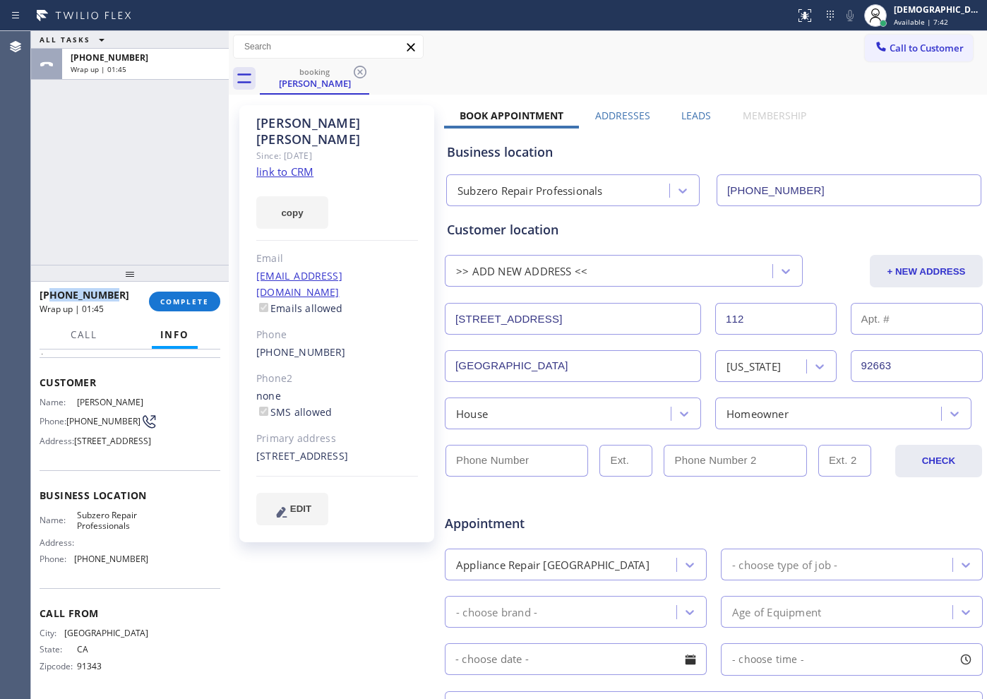
drag, startPoint x: 114, startPoint y: 293, endPoint x: 49, endPoint y: 295, distance: 65.7
click at [49, 295] on div "[PHONE_NUMBER]" at bounding box center [90, 294] width 100 height 13
copy span "8184252000"
click at [530, 468] on input "(___) ___-____" at bounding box center [517, 461] width 143 height 32
paste input "818) 425-2000"
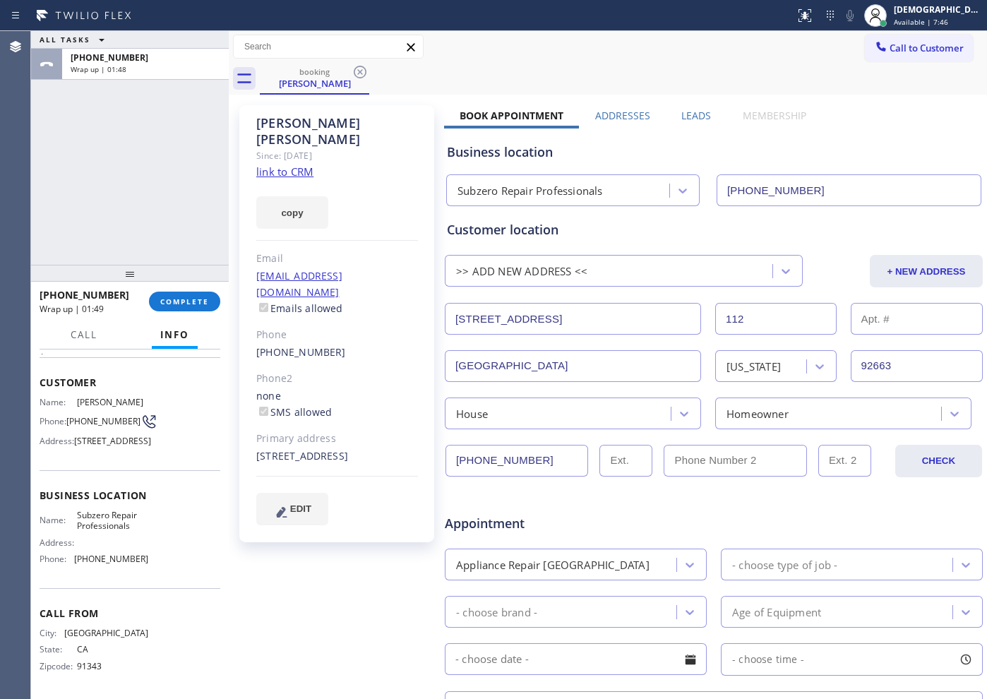
type input "[PHONE_NUMBER]"
click at [609, 507] on div "Appointment" at bounding box center [533, 516] width 180 height 33
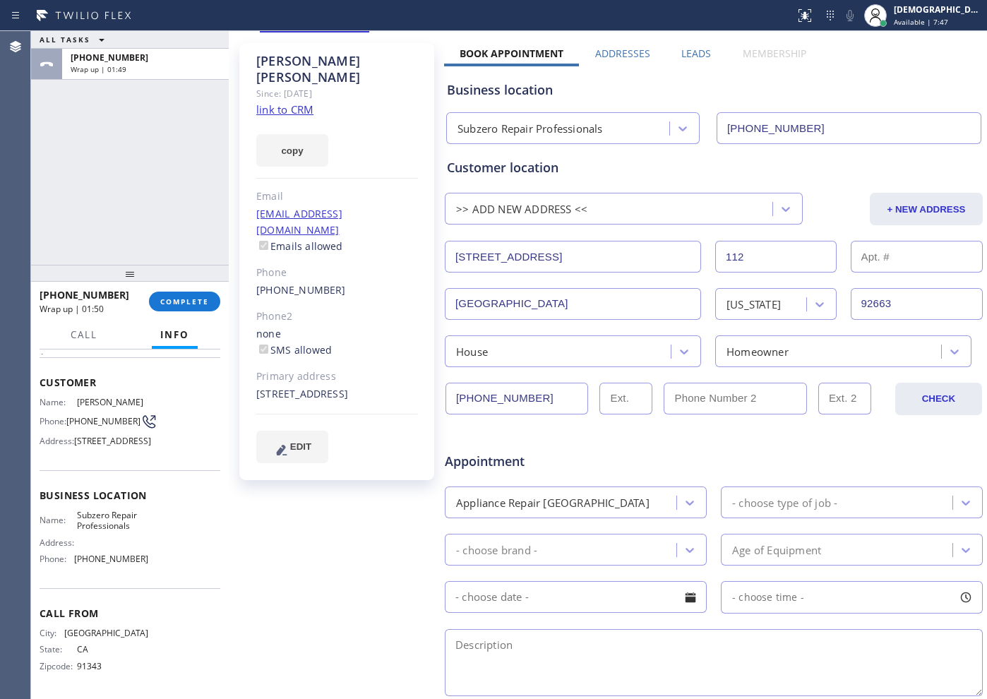
scroll to position [177, 0]
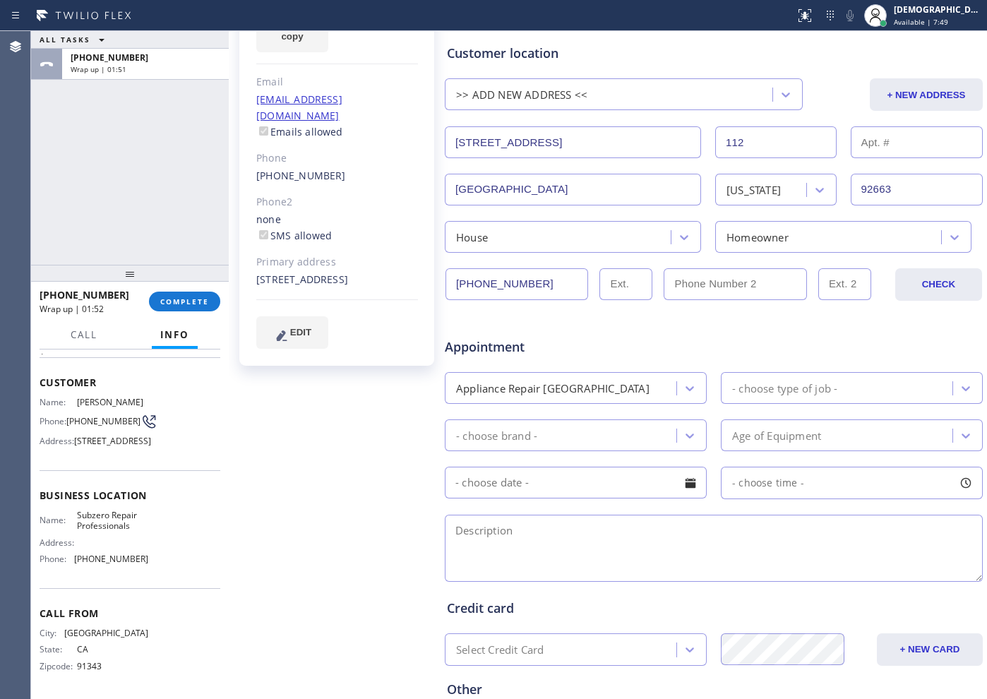
click at [744, 390] on div "- choose type of job -" at bounding box center [784, 388] width 105 height 16
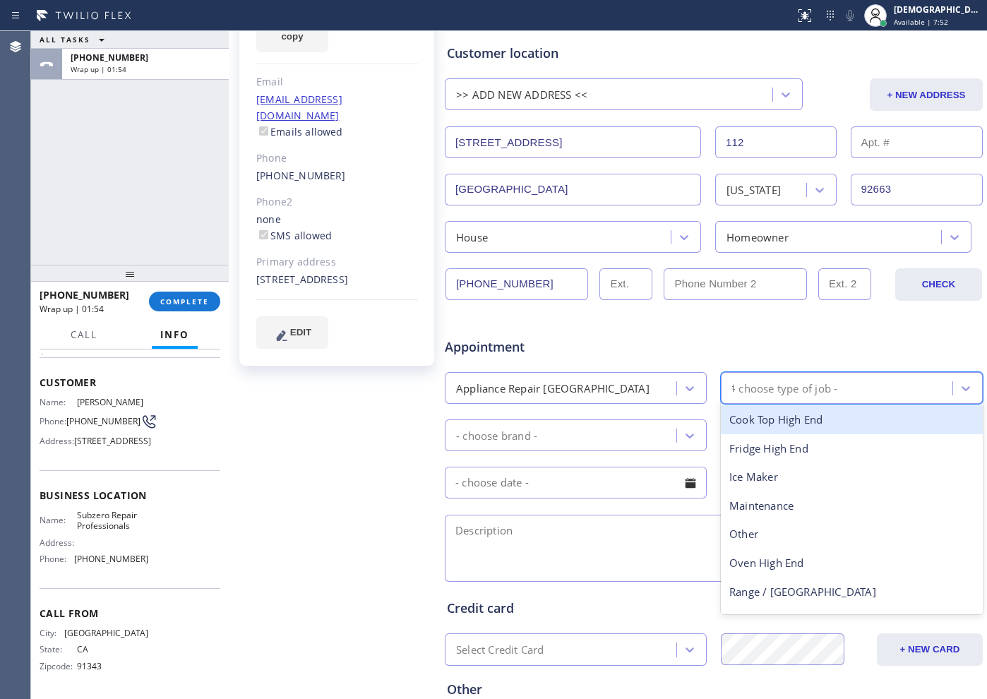
type input "fr"
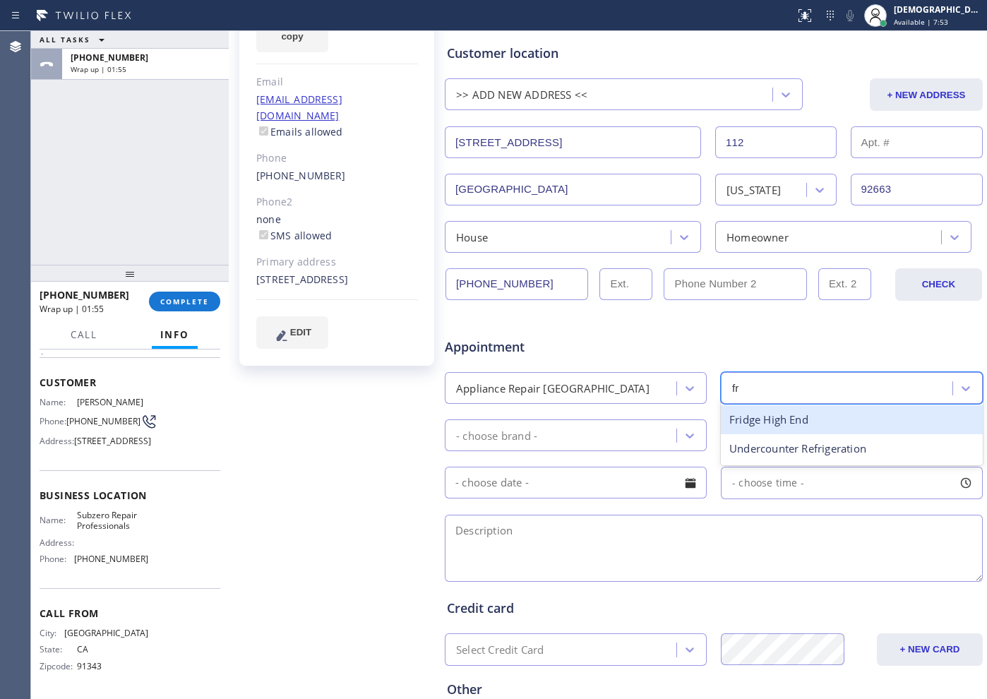
click at [777, 410] on div "Fridge High End" at bounding box center [852, 419] width 262 height 29
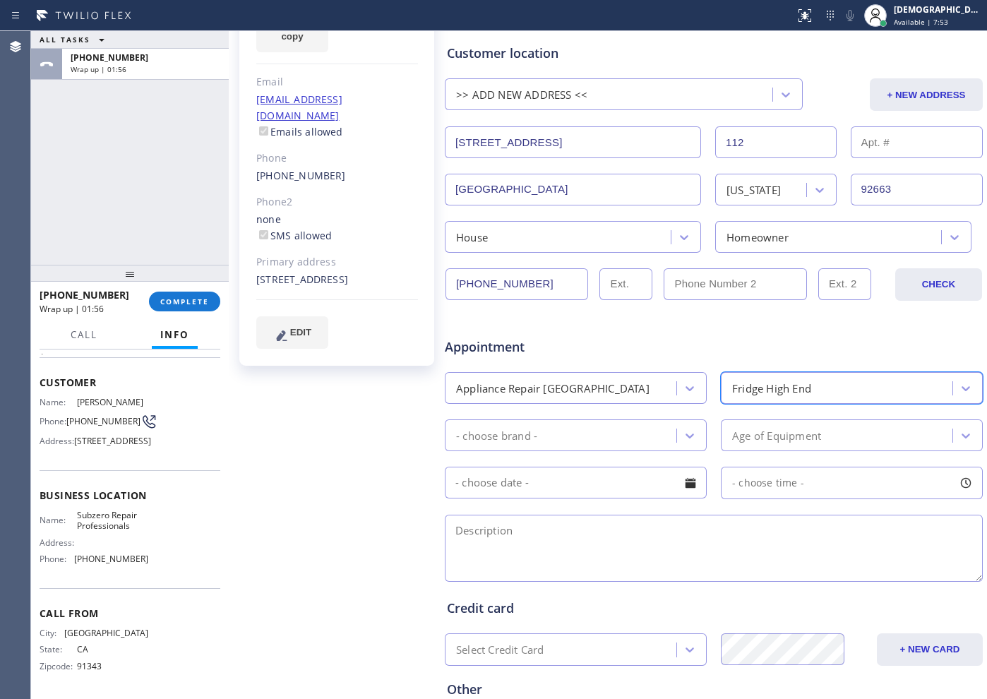
click at [590, 417] on div "- choose brand - Age of Equipment" at bounding box center [713, 434] width 541 height 35
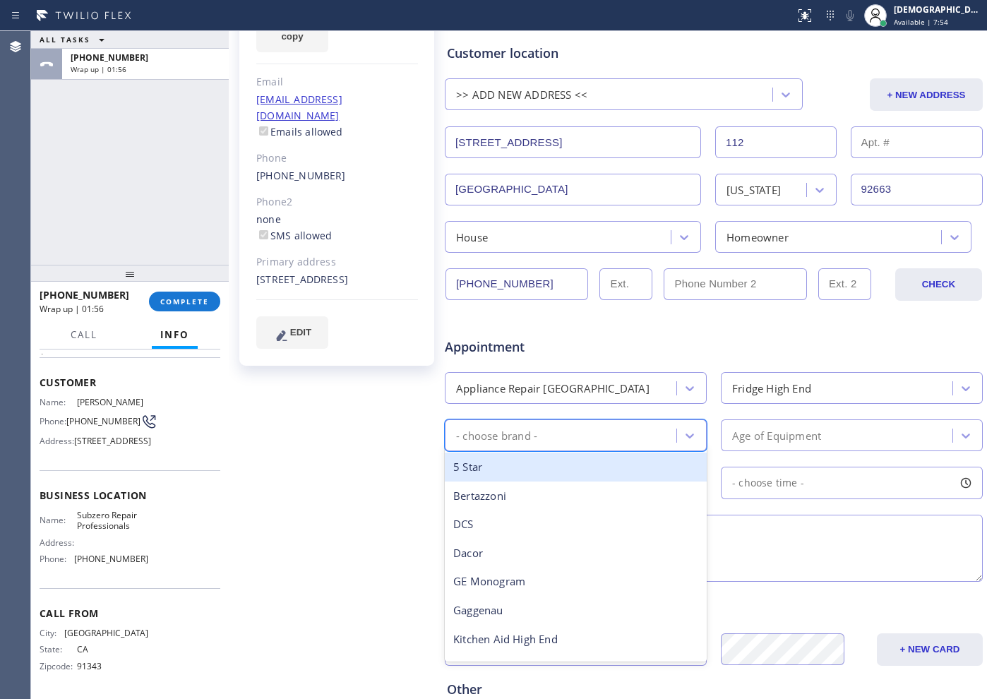
click at [590, 431] on div "- choose brand -" at bounding box center [562, 435] width 227 height 25
type input "subz"
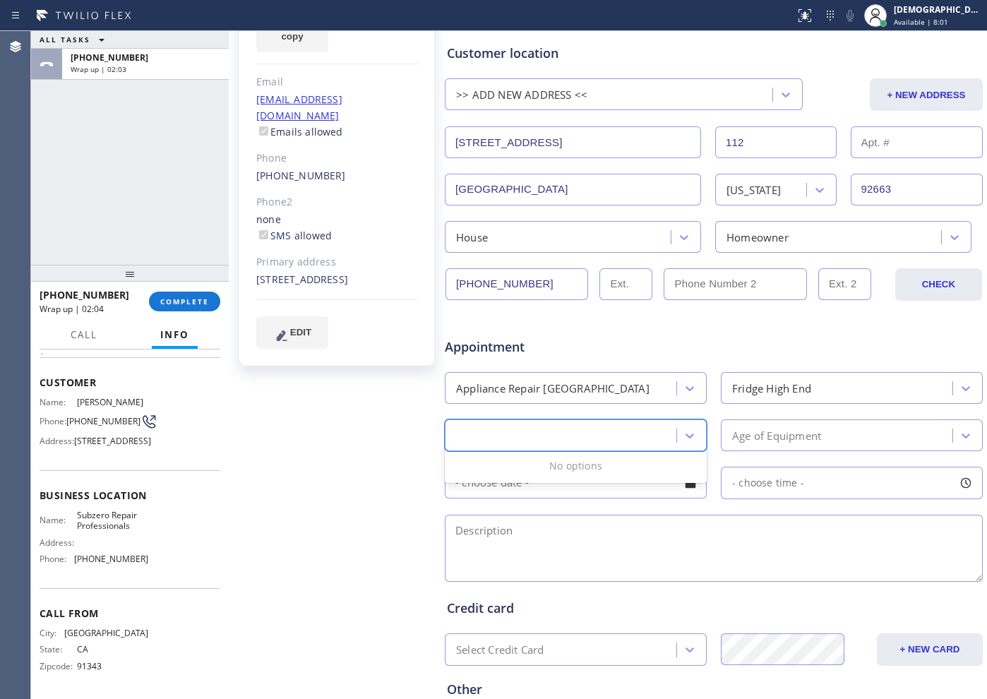
click at [619, 436] on div "subz" at bounding box center [562, 435] width 227 height 25
type input "s"
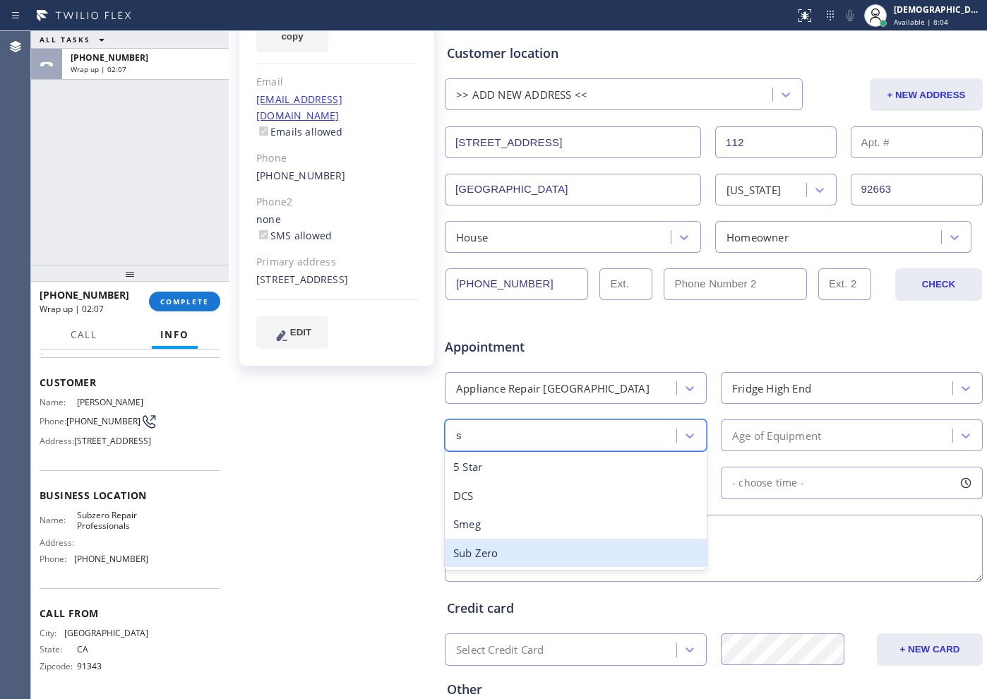
click at [547, 549] on div "Sub Zero" at bounding box center [576, 553] width 262 height 29
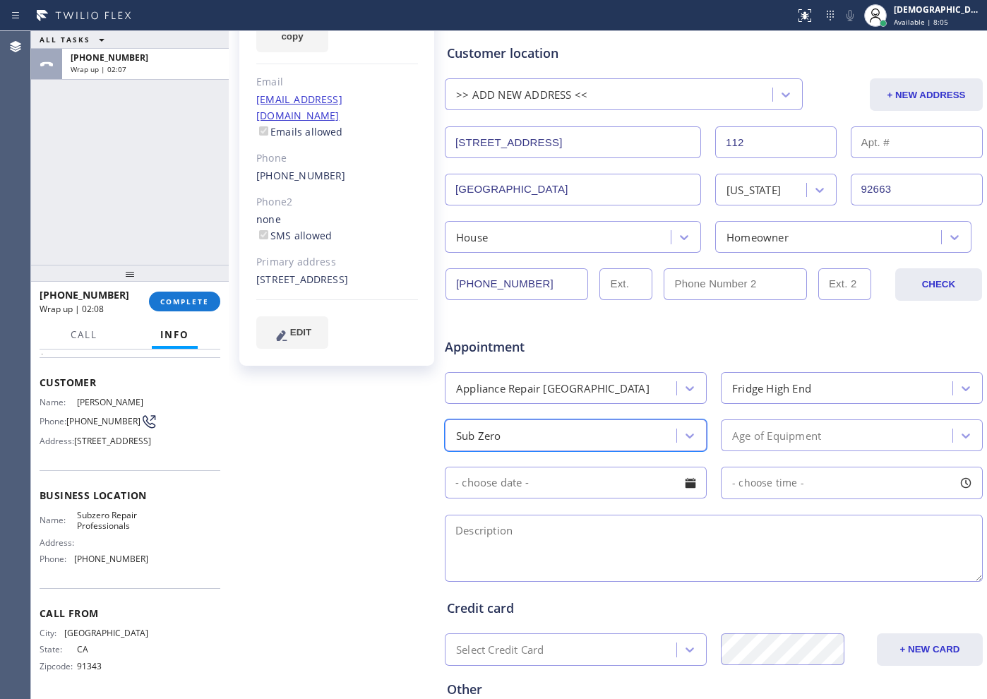
click at [821, 437] on div "Age of Equipment" at bounding box center [838, 435] width 227 height 25
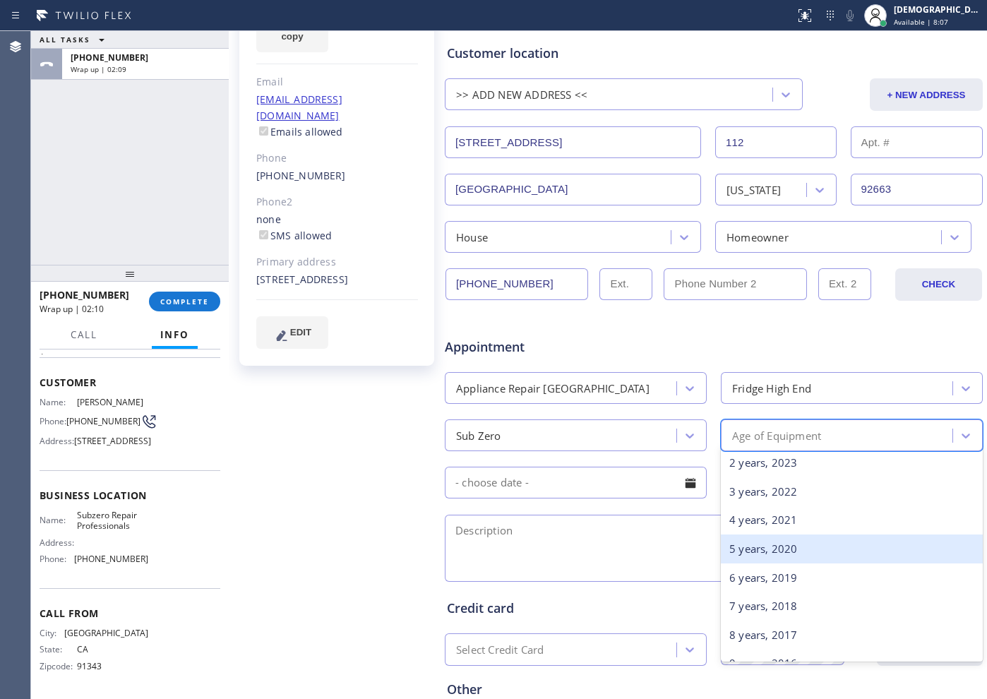
scroll to position [88, 0]
click at [823, 560] on div "6 years, 2019" at bounding box center [852, 551] width 262 height 29
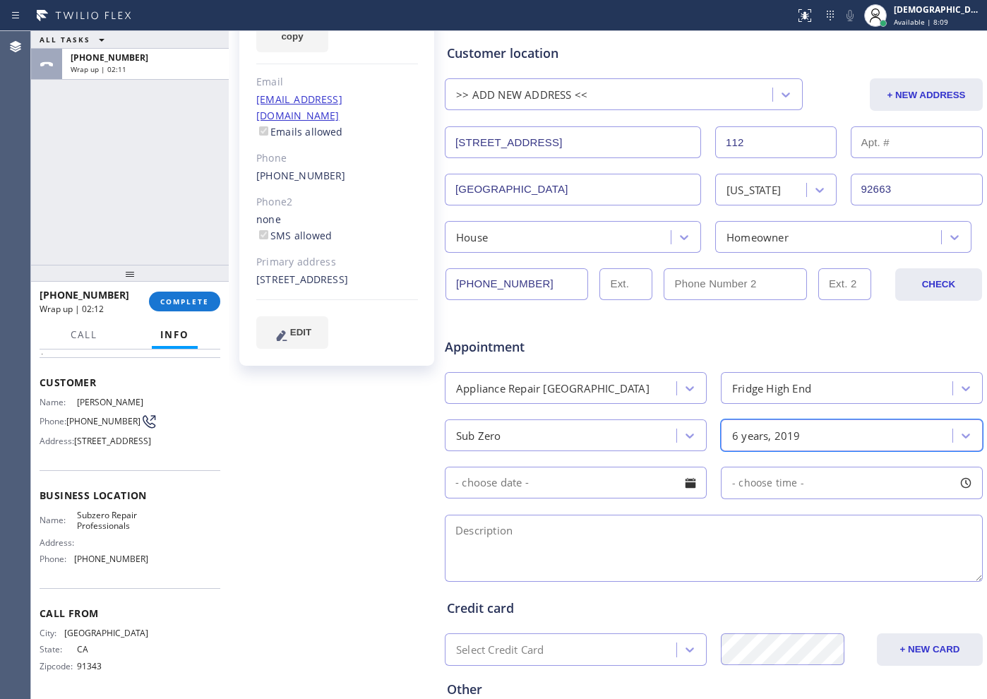
click at [552, 484] on input "text" at bounding box center [576, 483] width 262 height 32
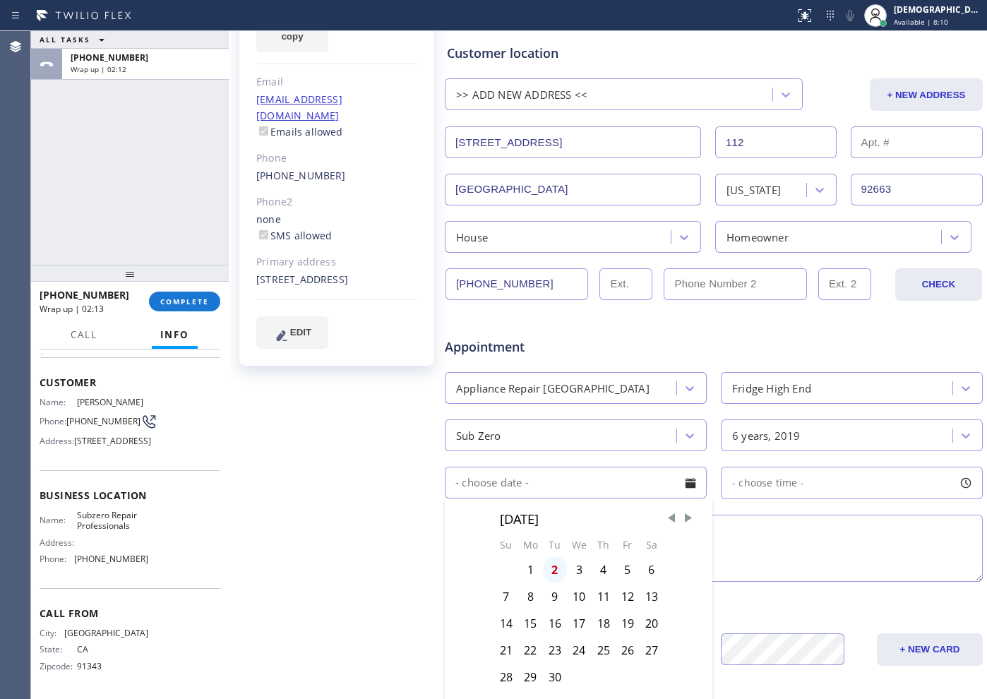
click at [557, 569] on div "2" at bounding box center [555, 569] width 24 height 27
type input "[DATE]"
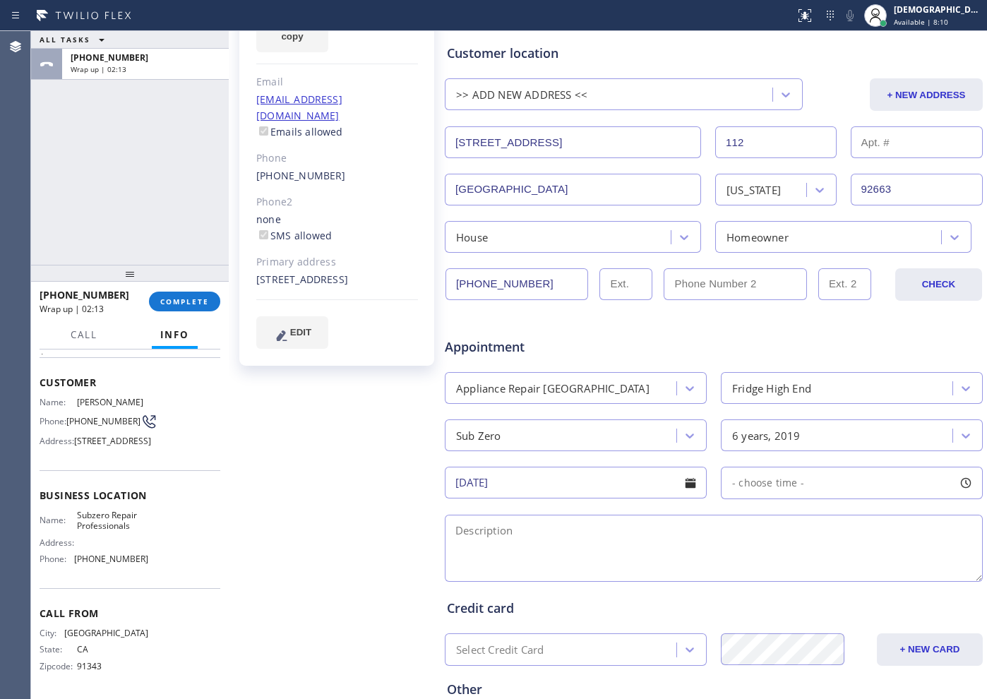
click at [751, 496] on div "- choose time -" at bounding box center [852, 483] width 262 height 32
drag, startPoint x: 736, startPoint y: 567, endPoint x: 895, endPoint y: 596, distance: 162.2
click at [895, 596] on div "FROM TILL 8:00 AM 6:00 PM" at bounding box center [841, 550] width 241 height 102
drag, startPoint x: 733, startPoint y: 570, endPoint x: 844, endPoint y: 571, distance: 110.9
click at [849, 571] on div at bounding box center [857, 569] width 17 height 30
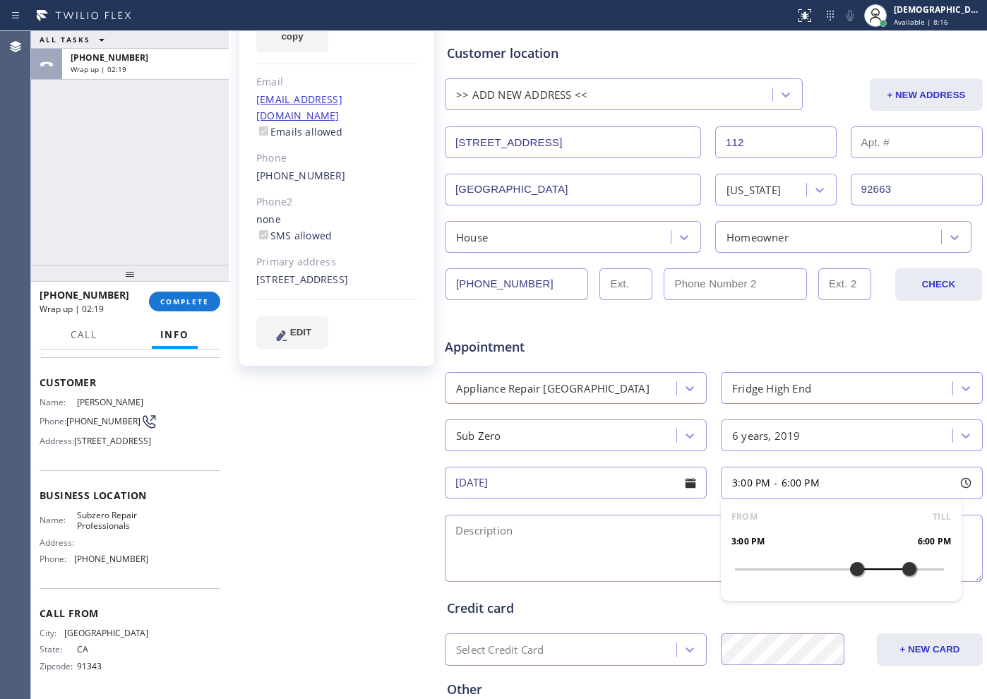
click at [360, 476] on div "[PERSON_NAME] Since: [DATE] link to CRM copy Email [EMAIL_ADDRESS][DOMAIN_NAME]…" at bounding box center [338, 379] width 212 height 915
click at [690, 556] on textarea at bounding box center [714, 548] width 538 height 67
click at [498, 529] on textarea "3-6 /" at bounding box center [714, 548] width 538 height 67
click at [561, 523] on textarea "3-6 / $80 /" at bounding box center [714, 548] width 538 height 67
paste textarea "Subzero /fridge / half of the fridge is not cooling / 2019"
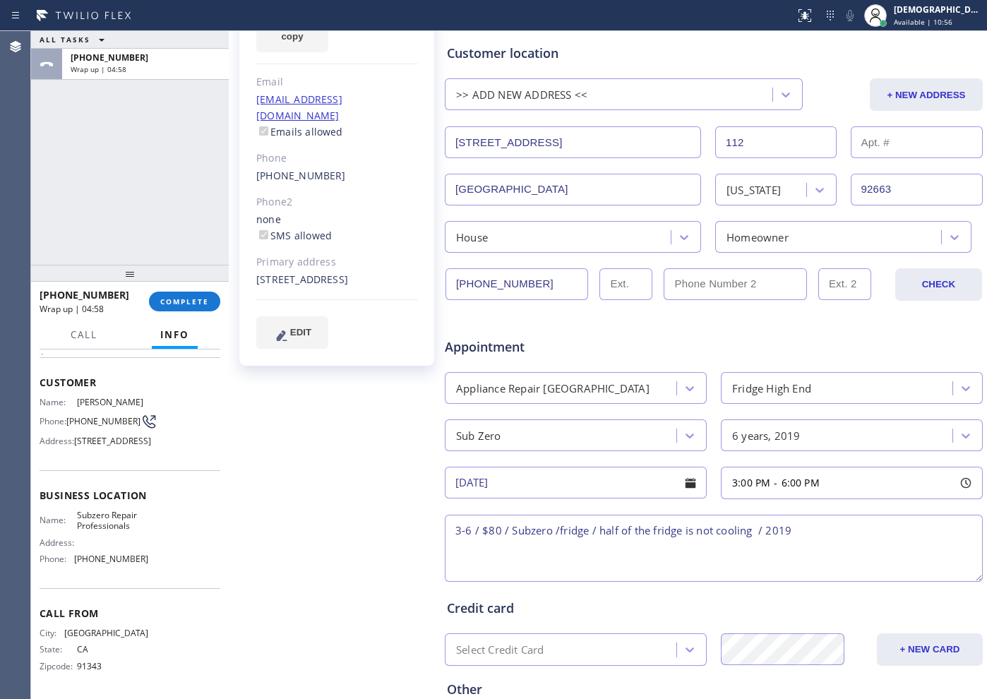
click at [820, 532] on textarea "3-6 / $80 / Subzero /fridge / half of the fridge is not cooling / 2019" at bounding box center [714, 548] width 538 height 67
click at [826, 531] on textarea "3-6 / $80 / Subzero /fridge / half of the fridge is not cooling / 2019" at bounding box center [714, 548] width 538 height 67
click at [894, 534] on textarea "3-6 / $80 / Subzero /fridge / half of the fridge is not cooling / 2019 / House …" at bounding box center [714, 548] width 538 height 67
paste textarea "[STREET_ADDRESS]"
click at [465, 543] on textarea "3-6 / $80 / Subzero /fridge / half of the fridge is not cooling / 2019 / House …" at bounding box center [714, 548] width 538 height 67
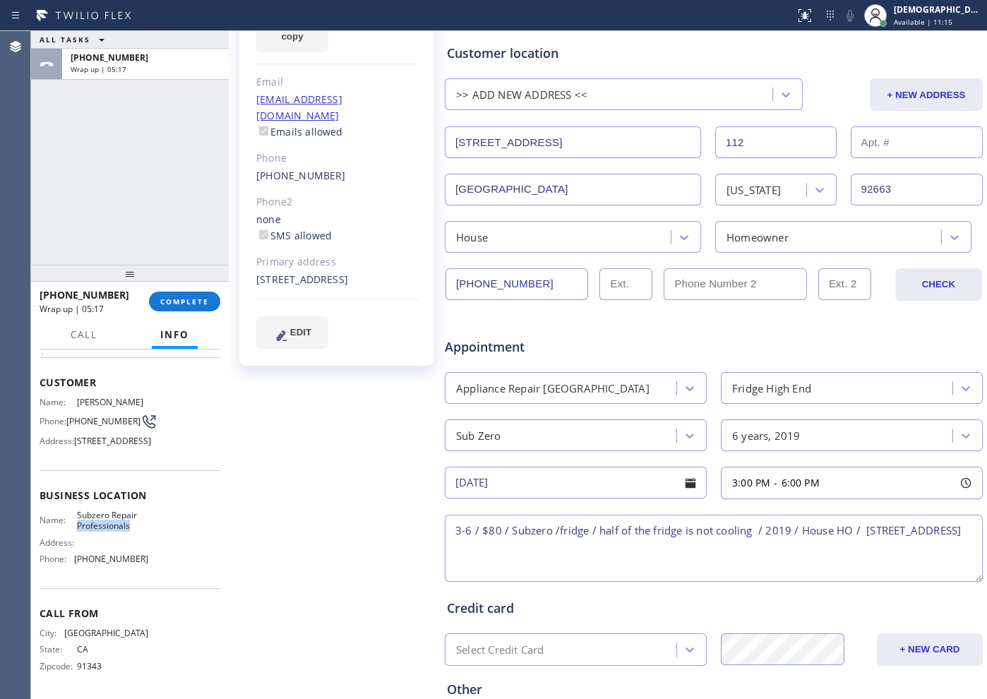
click at [137, 520] on span "Subzero Repair Professionals" at bounding box center [112, 521] width 71 height 22
click at [119, 532] on div "Name: Subzero Repair Professionals Address: Phone: [PHONE_NUMBER]" at bounding box center [94, 540] width 109 height 61
click at [130, 533] on div "Name: Subzero Repair Professionals Address: Phone: [PHONE_NUMBER]" at bounding box center [94, 540] width 109 height 61
drag, startPoint x: 138, startPoint y: 525, endPoint x: 73, endPoint y: 520, distance: 65.2
click at [73, 520] on div "Name: Subzero Repair Professionals" at bounding box center [94, 521] width 109 height 22
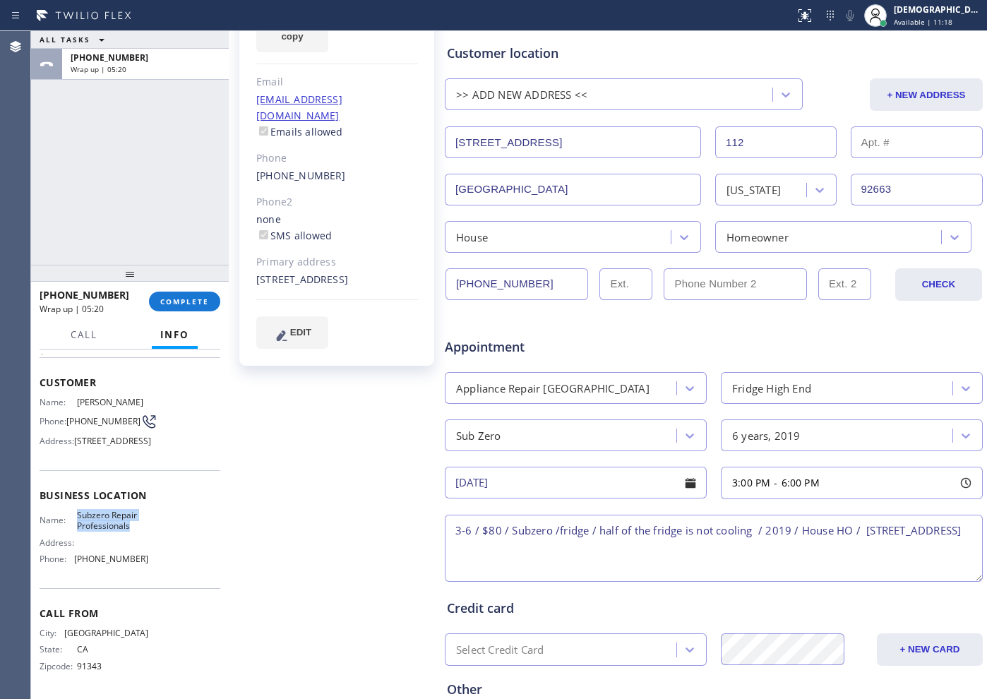
copy div "Subzero Repair Professionals"
click at [657, 555] on textarea "3-6 / $80 / Subzero /fridge / half of the fridge is not cooling / 2019 / House …" at bounding box center [714, 548] width 538 height 67
click at [619, 552] on textarea "3-6 / $80 / Subzero /fridge / half of the fridge is not cooling / 2019 / House …" at bounding box center [714, 548] width 538 height 67
paste textarea "Subzero Repair Professionals"
click at [451, 566] on textarea "3-6 / $80 / Subzero /fridge / half of the fridge is not cooling / 2019 / House …" at bounding box center [714, 548] width 538 height 67
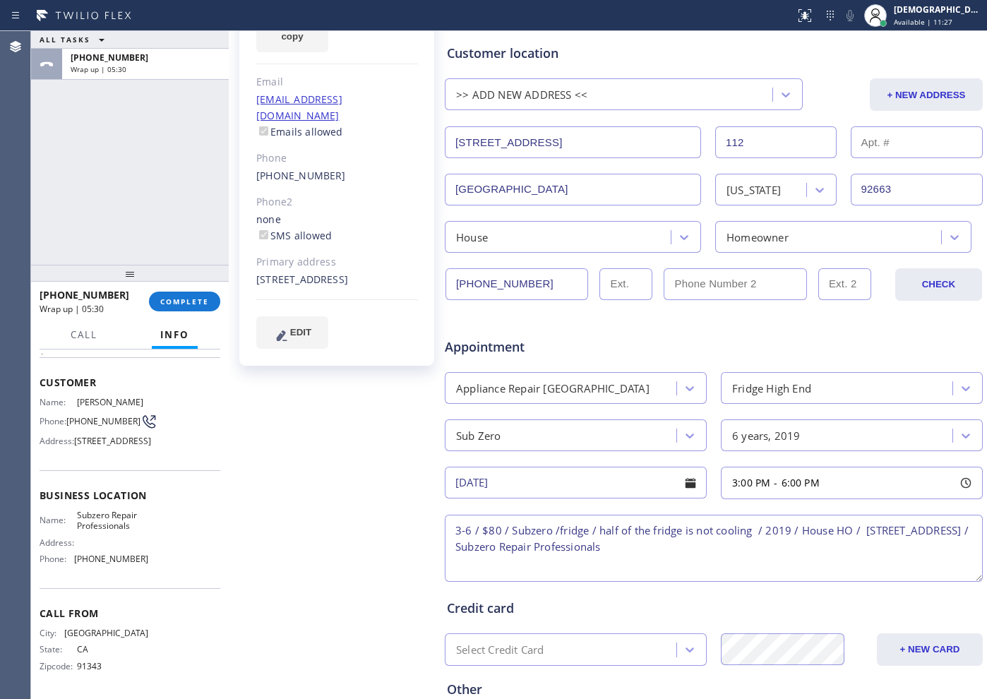
click at [787, 553] on textarea "3-6 / $80 / Subzero /fridge / half of the fridge is not cooling / 2019 / House …" at bounding box center [714, 548] width 538 height 67
click at [773, 542] on textarea "3-6 / $80 / Subzero /fridge / half of the fridge is not cooling / 2019 / House …" at bounding box center [714, 548] width 538 height 67
paste textarea
click at [800, 545] on textarea "3-6 / $80 / Subzero /fridge / half of the fridge is not cooling / 2019 / House …" at bounding box center [714, 548] width 538 height 67
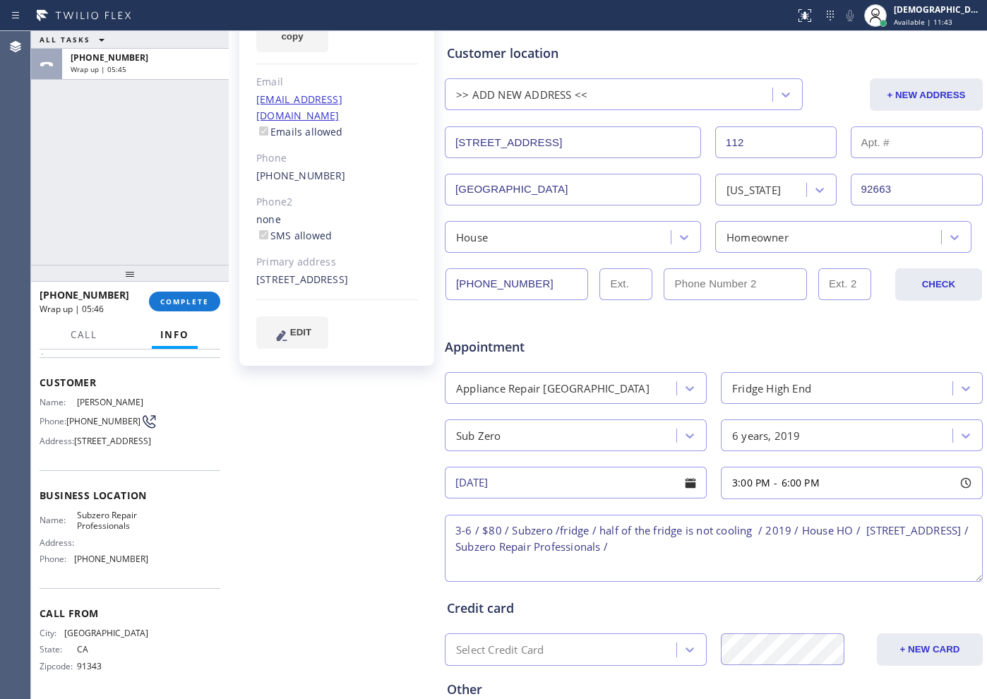
paste textarea "Please call customer 30 minutes prior to arrival"
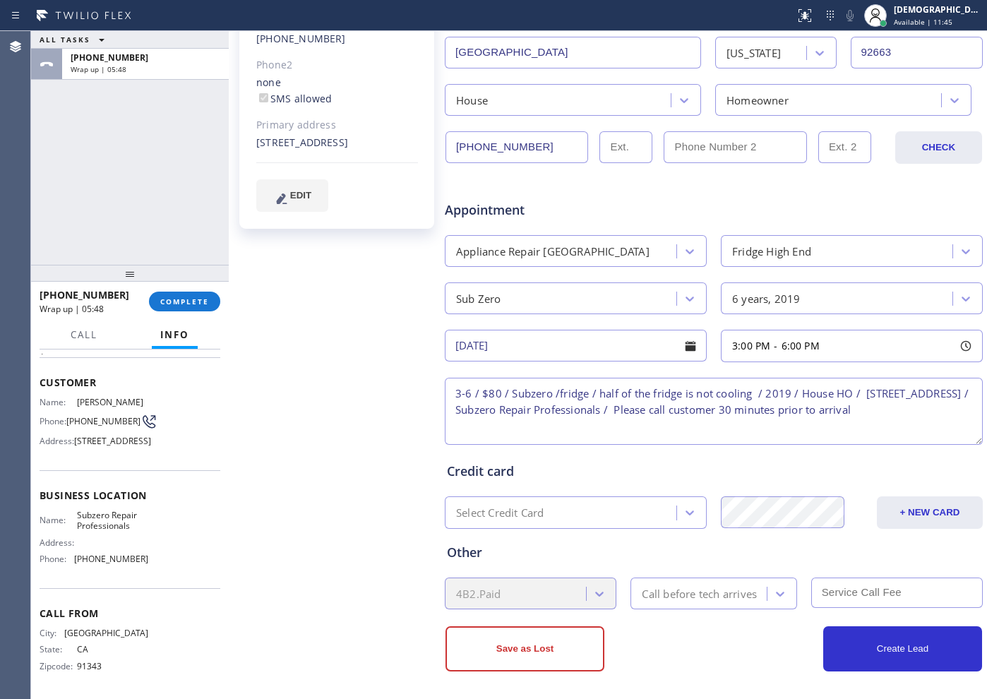
scroll to position [318, 0]
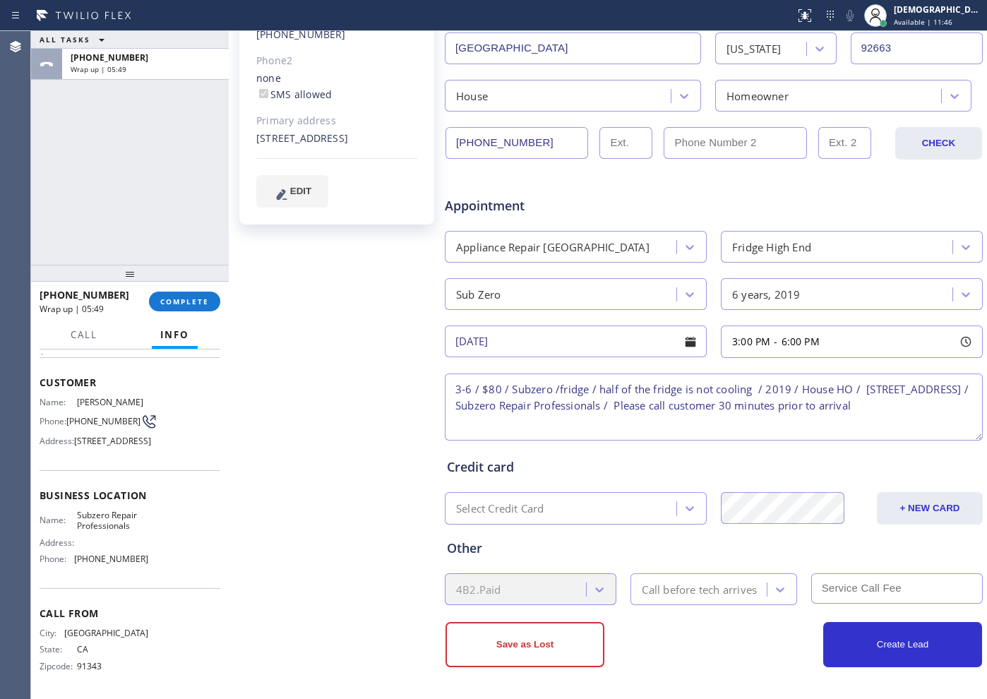
type textarea "3-6 / $80 / Subzero /fridge / half of the fridge is not cooling / 2019 / House …"
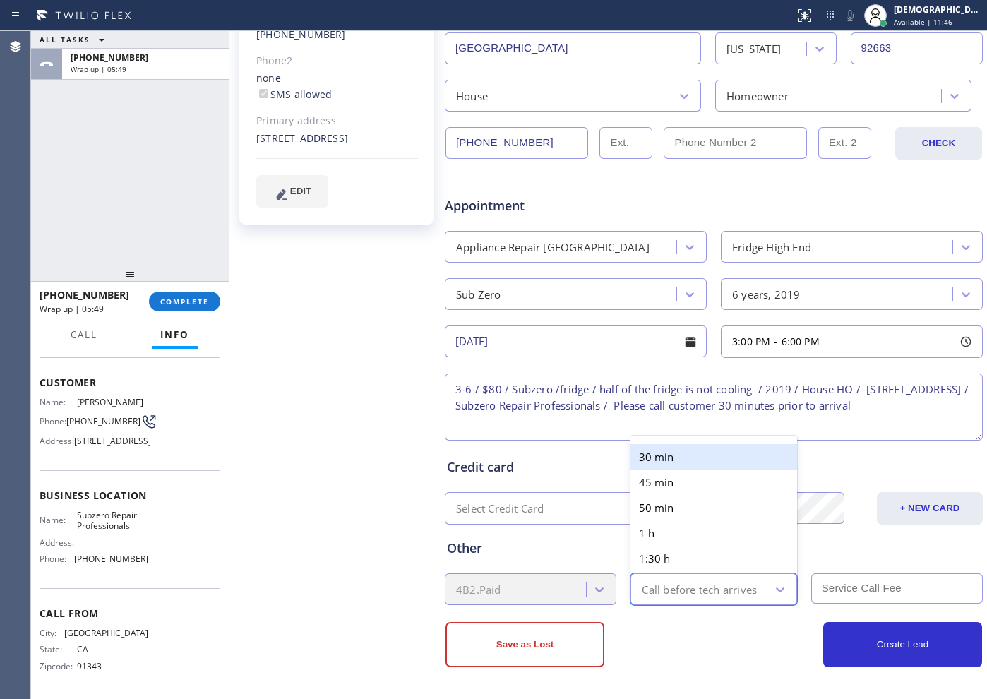
click at [709, 587] on div "Call before tech arrives" at bounding box center [699, 589] width 115 height 16
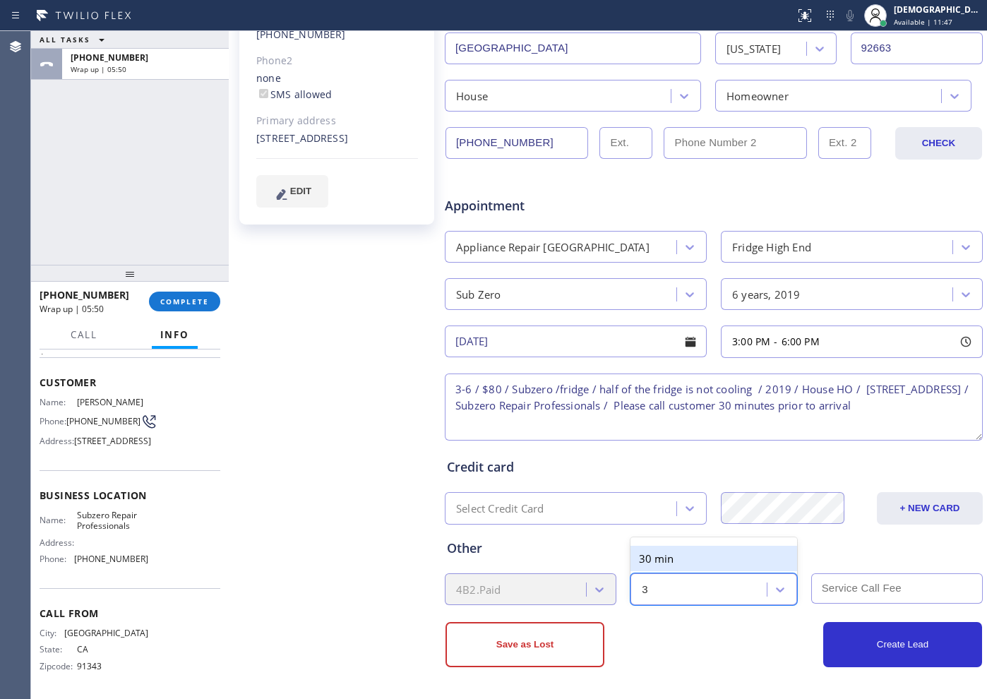
type input "30"
click at [690, 555] on div "30 min" at bounding box center [714, 558] width 166 height 25
click at [854, 593] on input "text" at bounding box center [897, 588] width 172 height 30
type input "80"
click at [802, 530] on div "Other 4B2.Paid 30 min 80" at bounding box center [713, 565] width 539 height 81
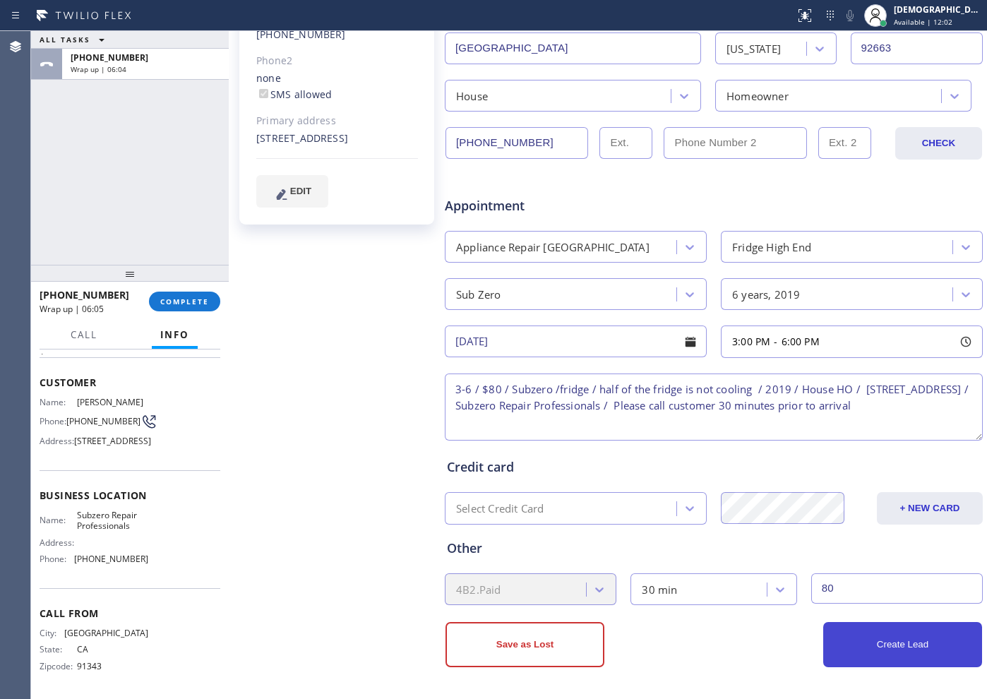
click at [886, 640] on button "Create Lead" at bounding box center [902, 644] width 159 height 45
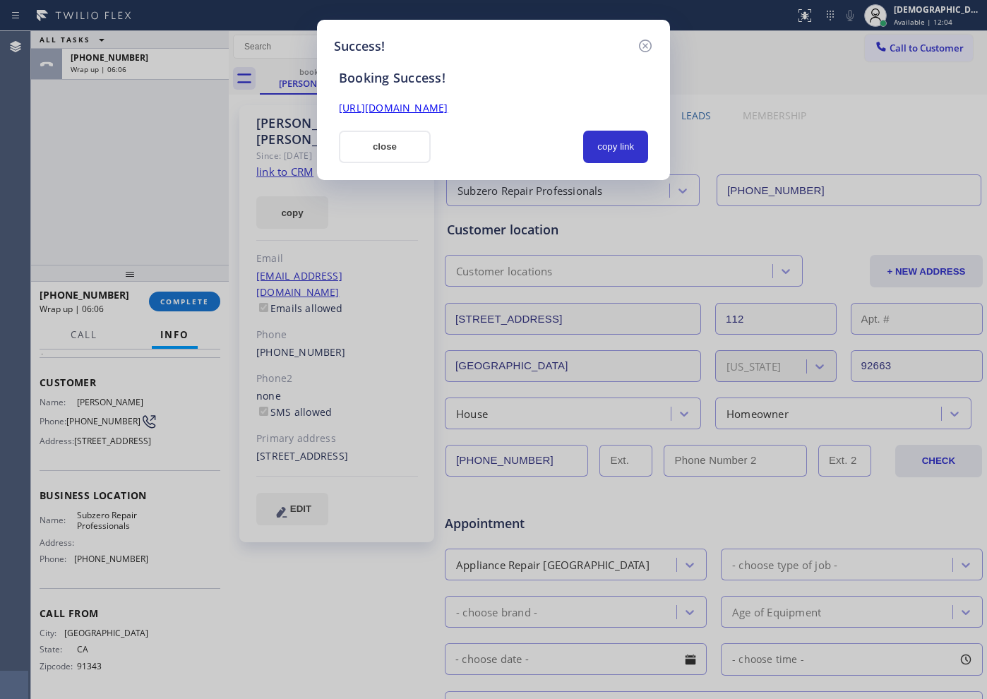
scroll to position [0, 0]
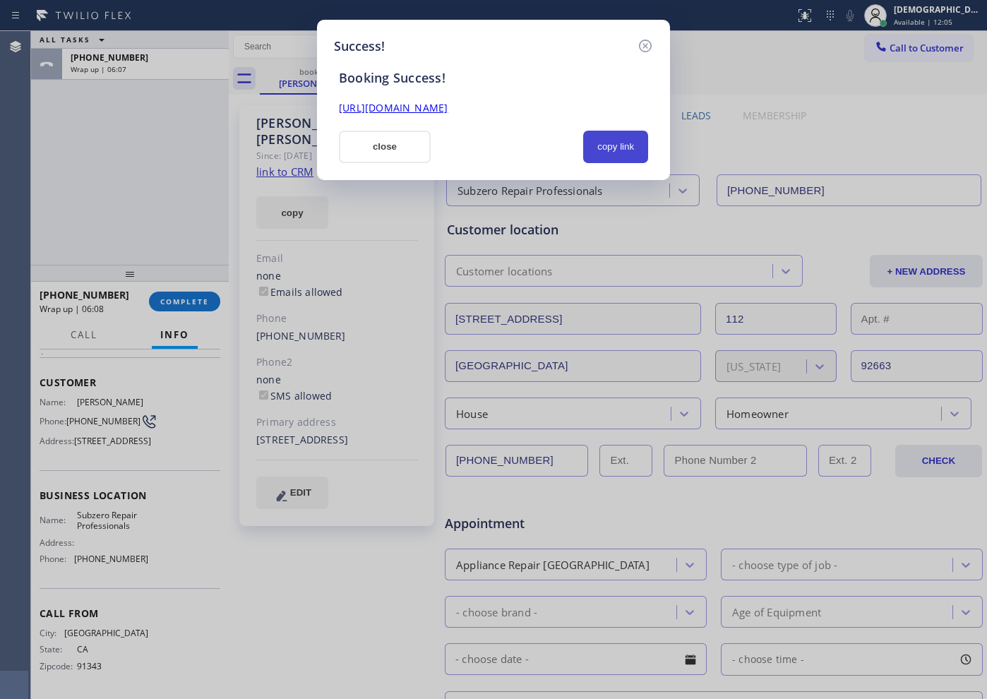
click at [598, 157] on button "copy link" at bounding box center [615, 147] width 65 height 32
click at [448, 107] on link "[URL][DOMAIN_NAME]" at bounding box center [393, 107] width 109 height 13
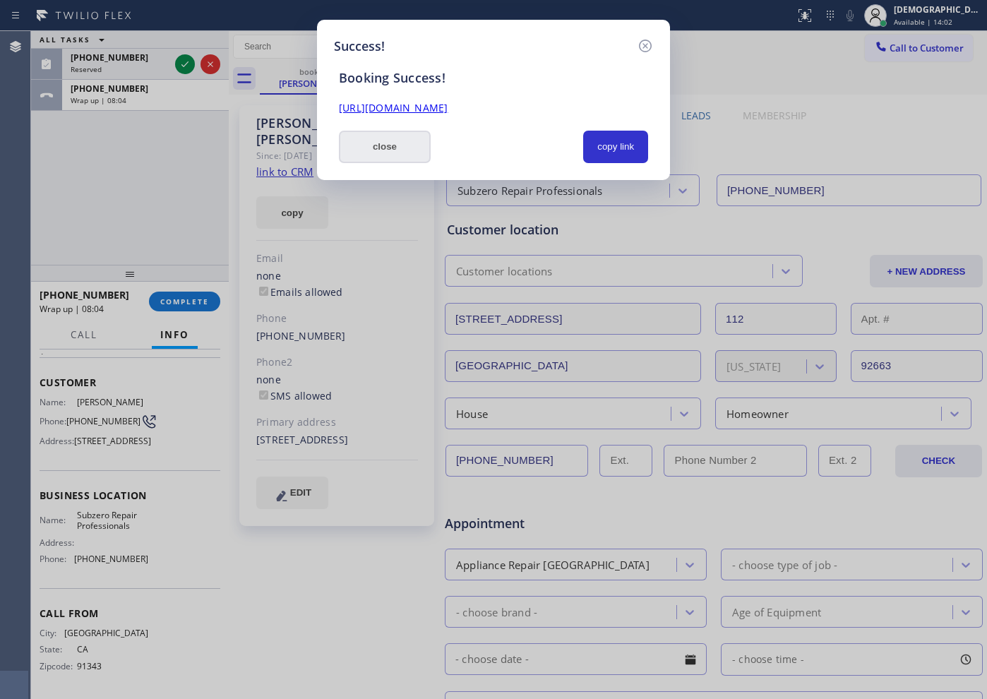
click at [403, 140] on button "close" at bounding box center [385, 147] width 92 height 32
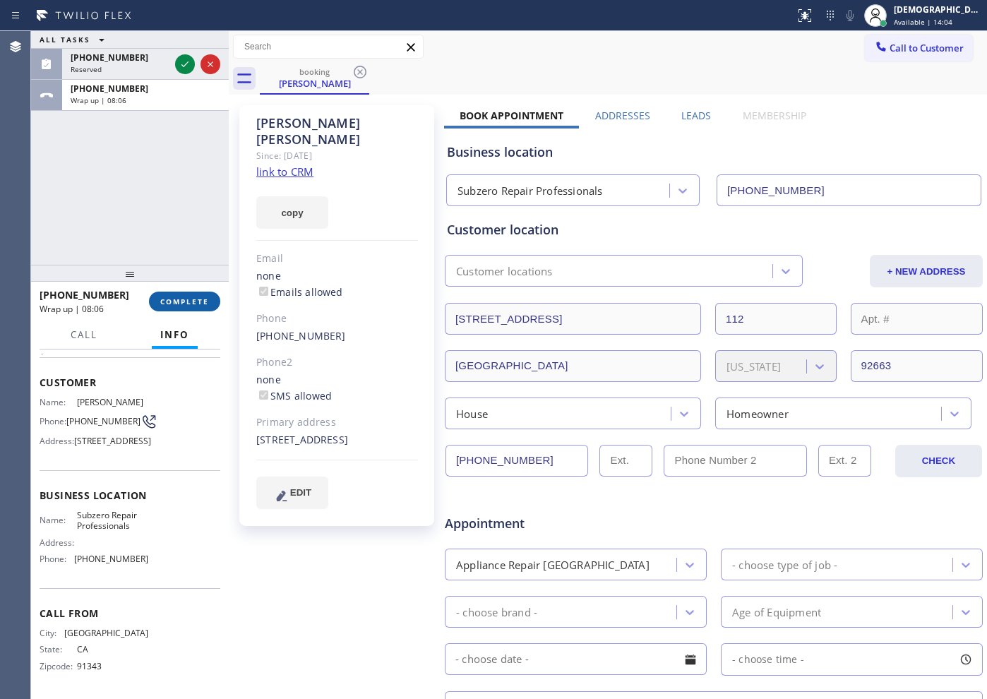
click at [194, 306] on button "COMPLETE" at bounding box center [184, 302] width 71 height 20
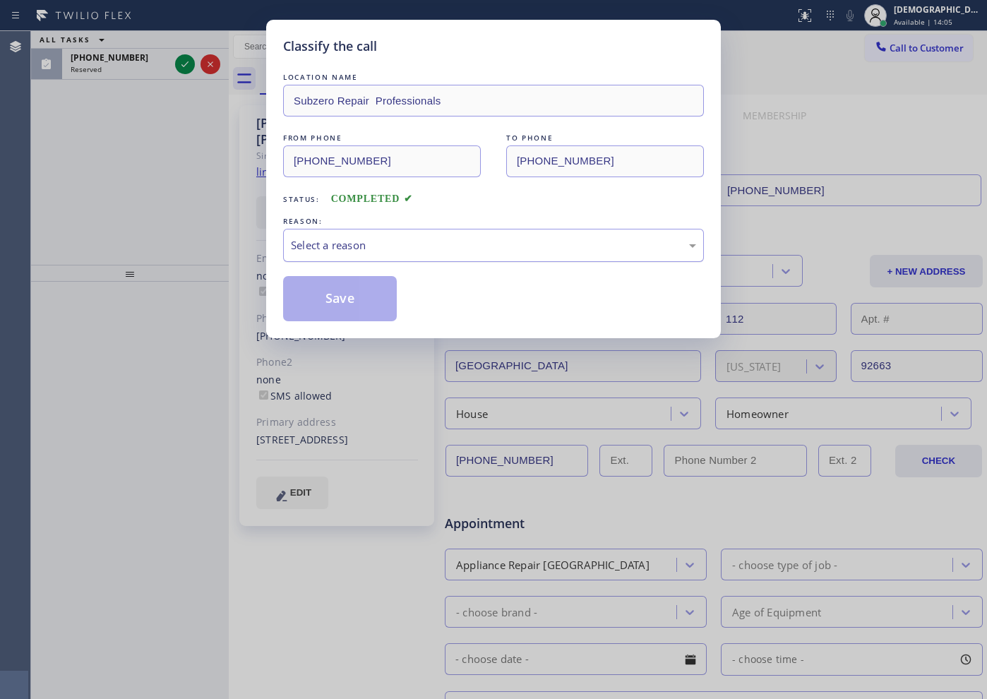
click at [470, 246] on div "Select a reason" at bounding box center [493, 245] width 405 height 16
click at [331, 299] on button "Save" at bounding box center [340, 298] width 114 height 45
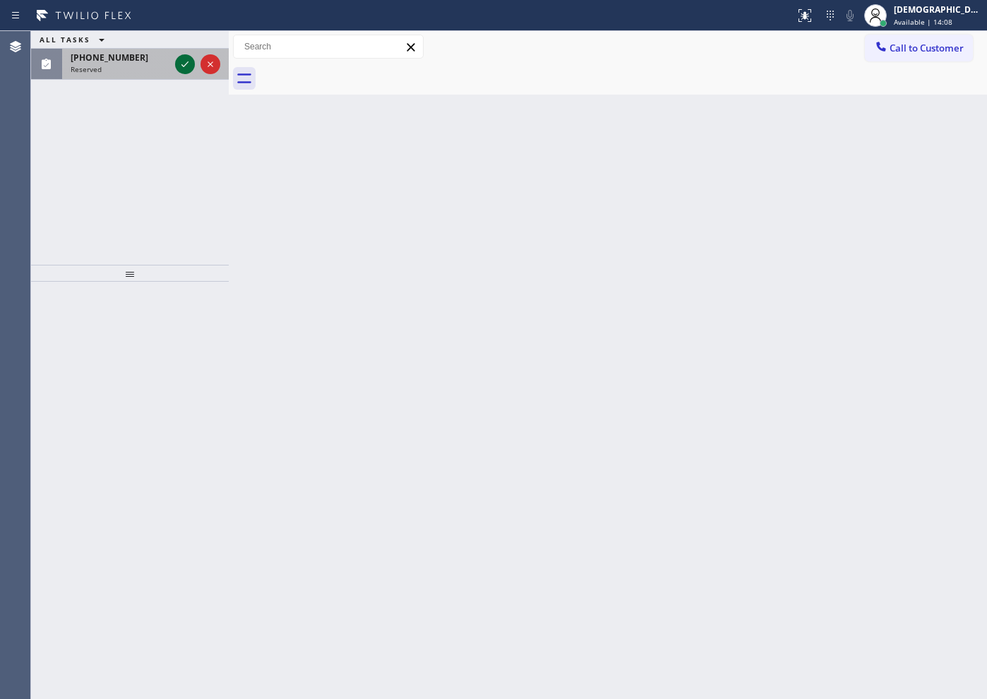
click at [182, 70] on icon at bounding box center [185, 64] width 17 height 17
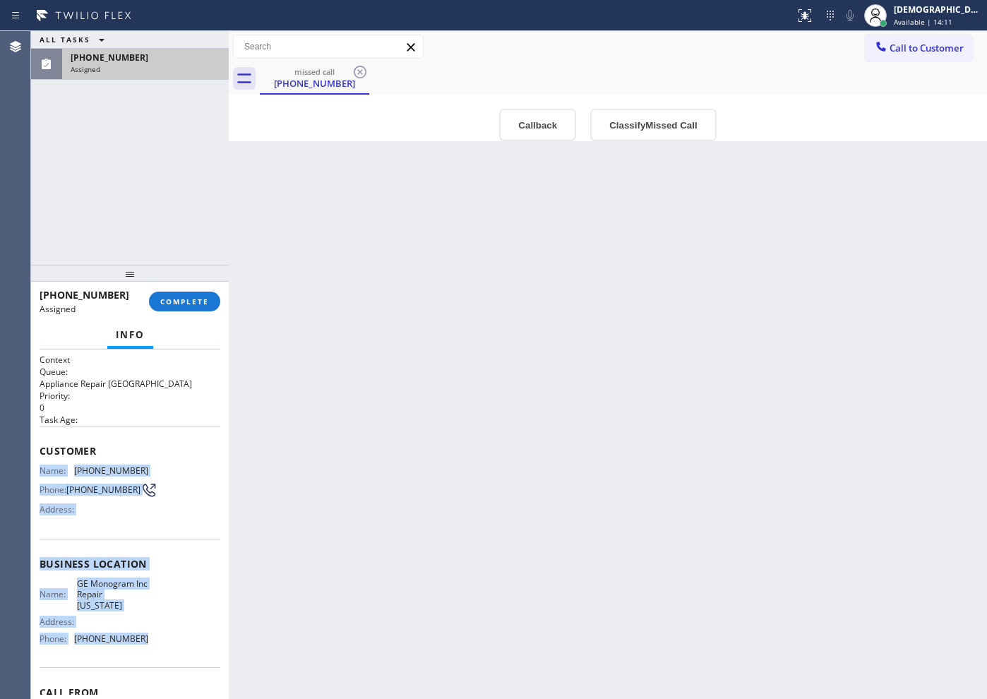
drag, startPoint x: 162, startPoint y: 651, endPoint x: 36, endPoint y: 470, distance: 221.2
click at [36, 470] on div "Context Queue: Appliance Repair High End Priority: 0 Task Age: Customer Name: […" at bounding box center [130, 525] width 198 height 350
copy div "Name: [PHONE_NUMBER] Phone: [PHONE_NUMBER] Address: Business location Name: GE …"
click at [207, 306] on button "COMPLETE" at bounding box center [184, 302] width 71 height 20
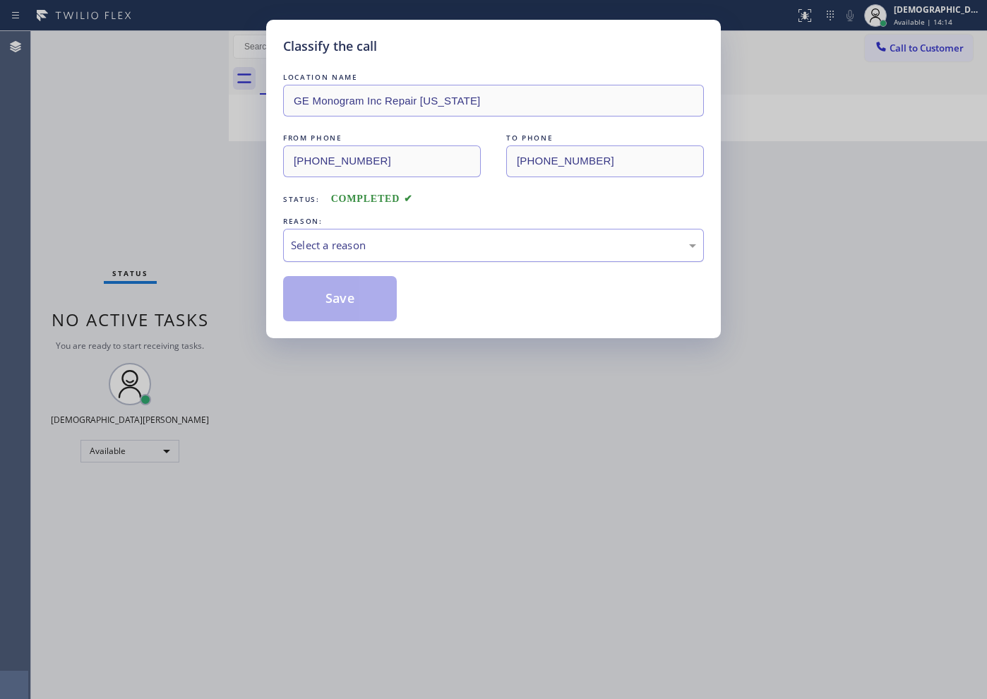
click at [371, 244] on div "Select a reason" at bounding box center [493, 245] width 405 height 16
click at [343, 304] on button "Save" at bounding box center [340, 298] width 114 height 45
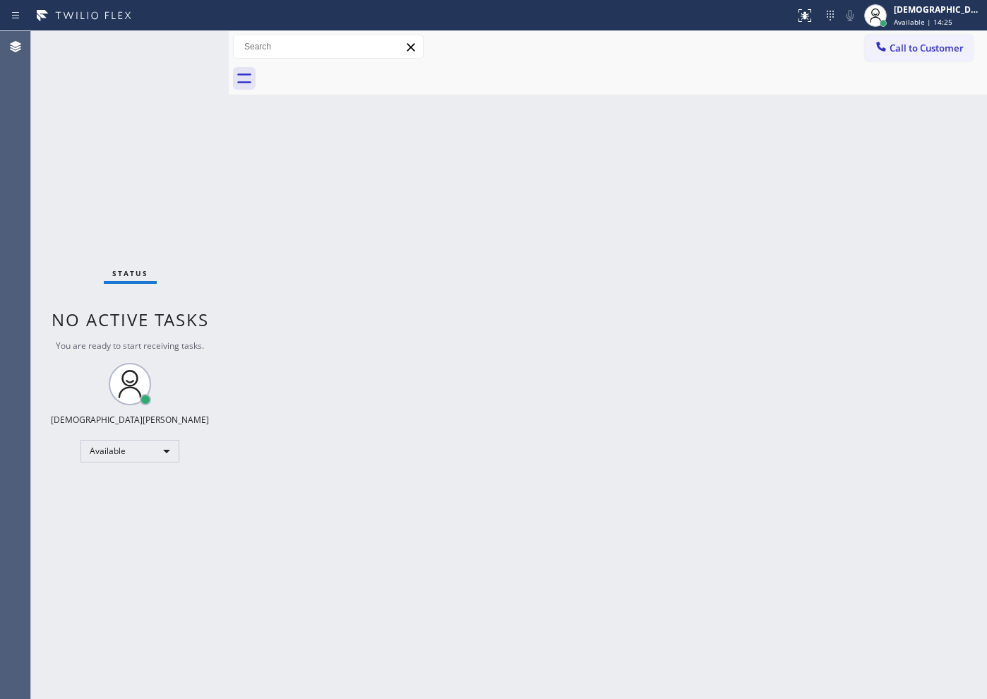
click at [130, 168] on div "Status No active tasks You are ready to start receiving tasks. Christian Cinco …" at bounding box center [130, 365] width 198 height 668
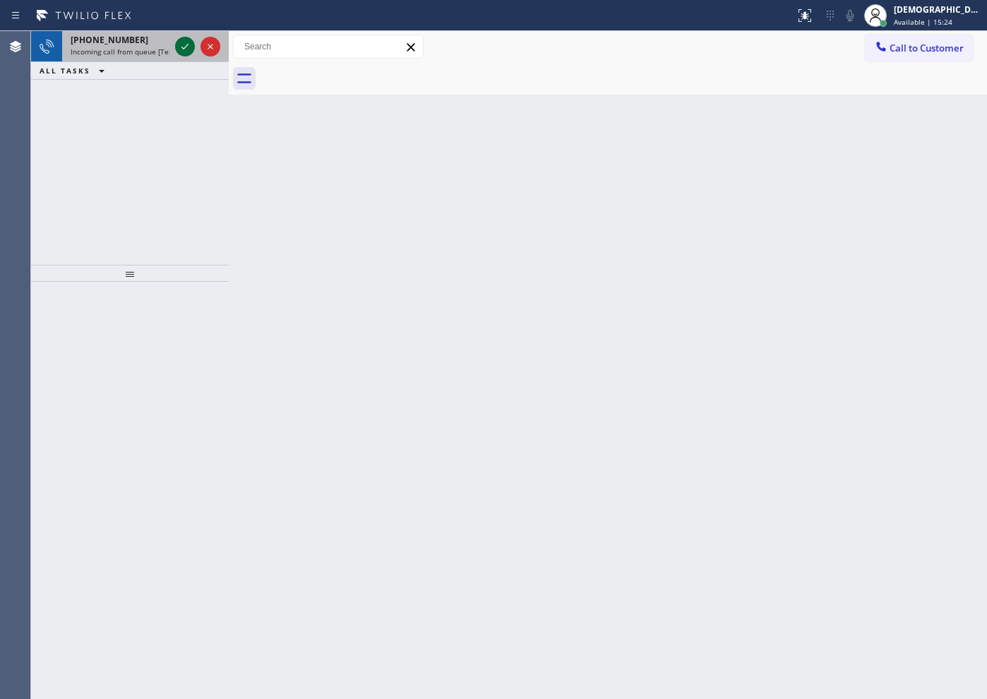
click at [184, 42] on icon at bounding box center [185, 46] width 17 height 17
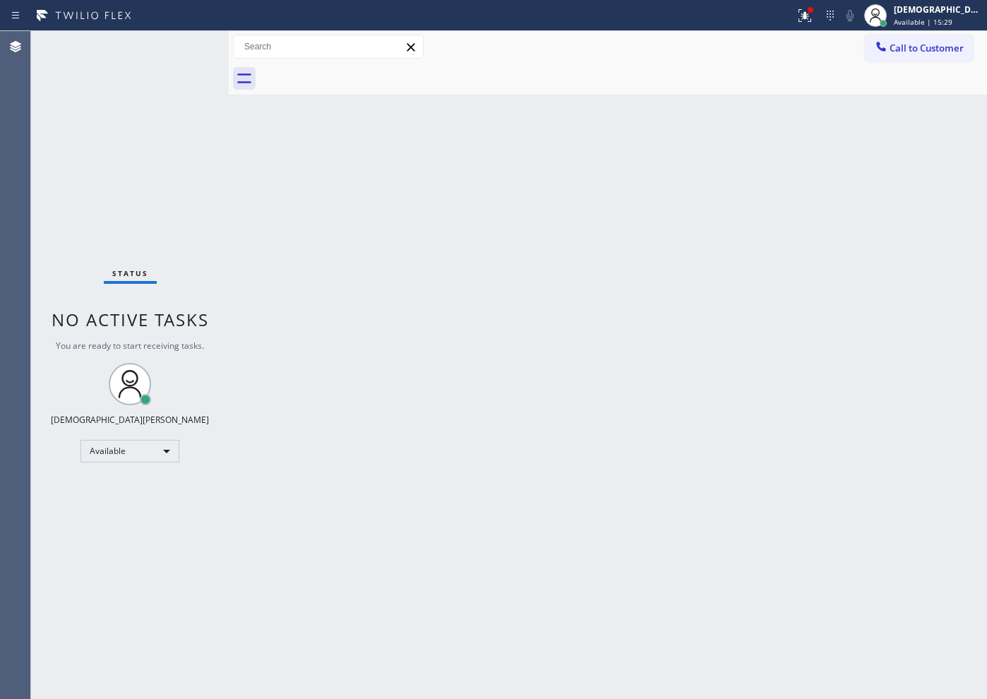
click at [186, 47] on div "Status No active tasks You are ready to start receiving tasks. Christian Cinco …" at bounding box center [130, 365] width 198 height 668
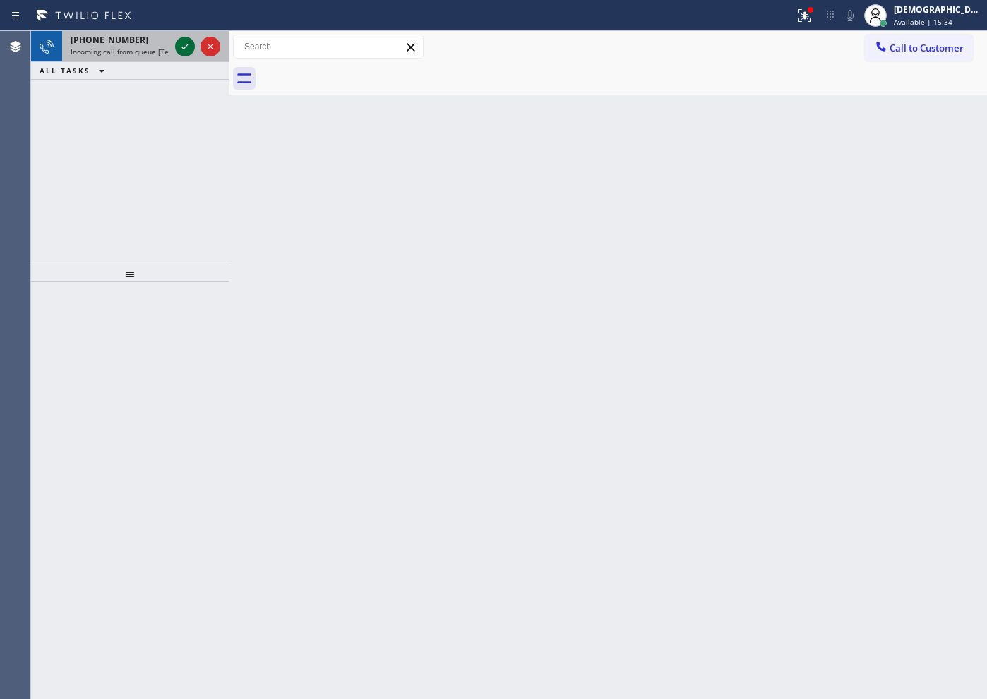
click at [192, 42] on icon at bounding box center [185, 46] width 17 height 17
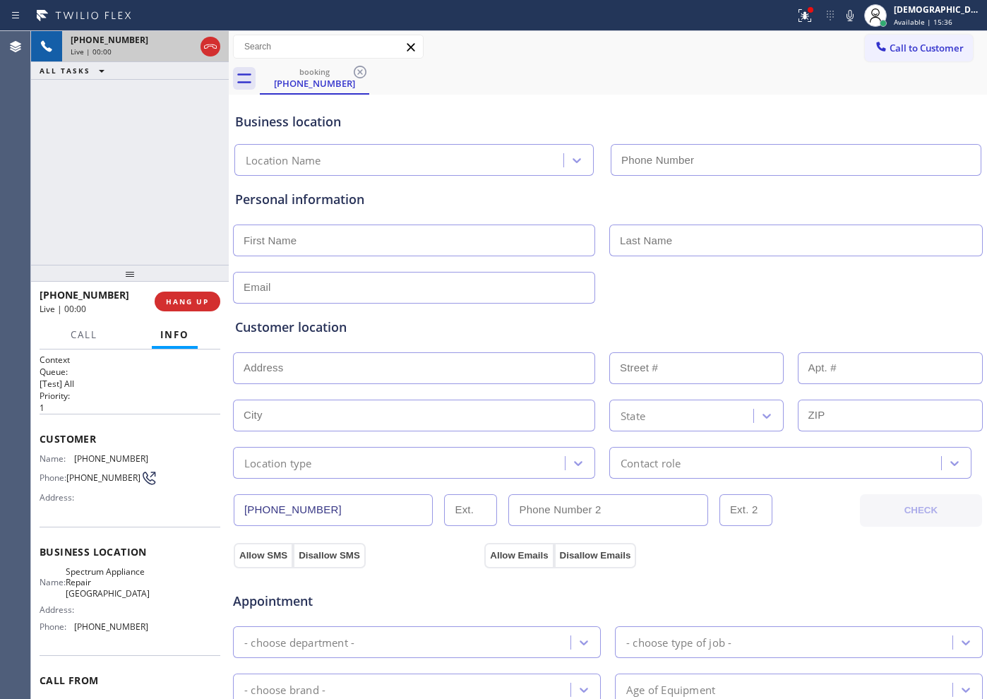
type input "[PHONE_NUMBER]"
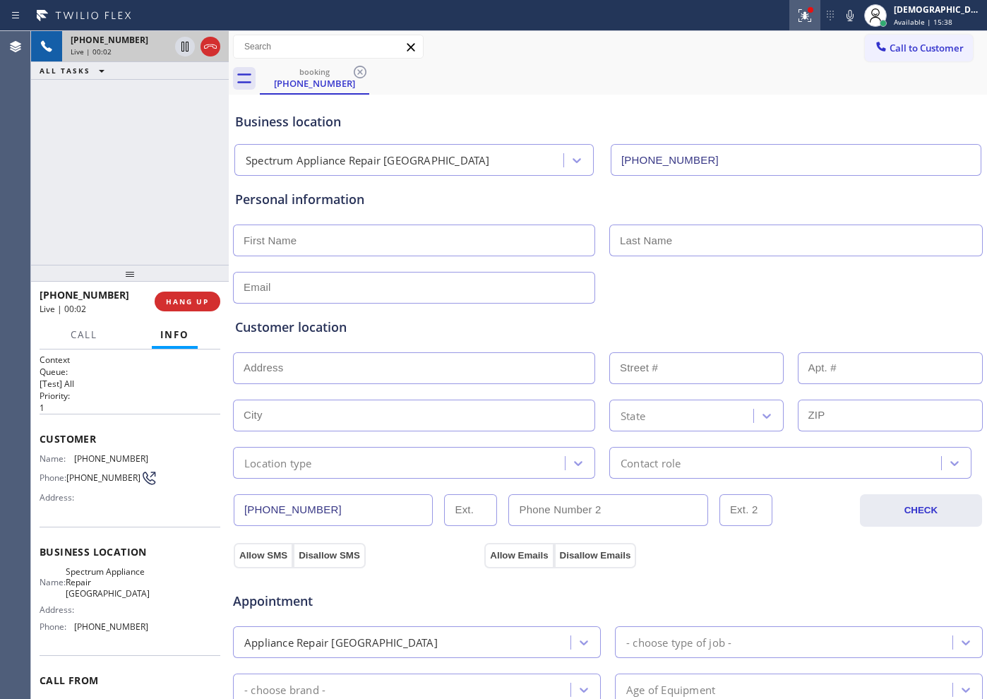
click at [809, 13] on icon at bounding box center [805, 13] width 8 height 5
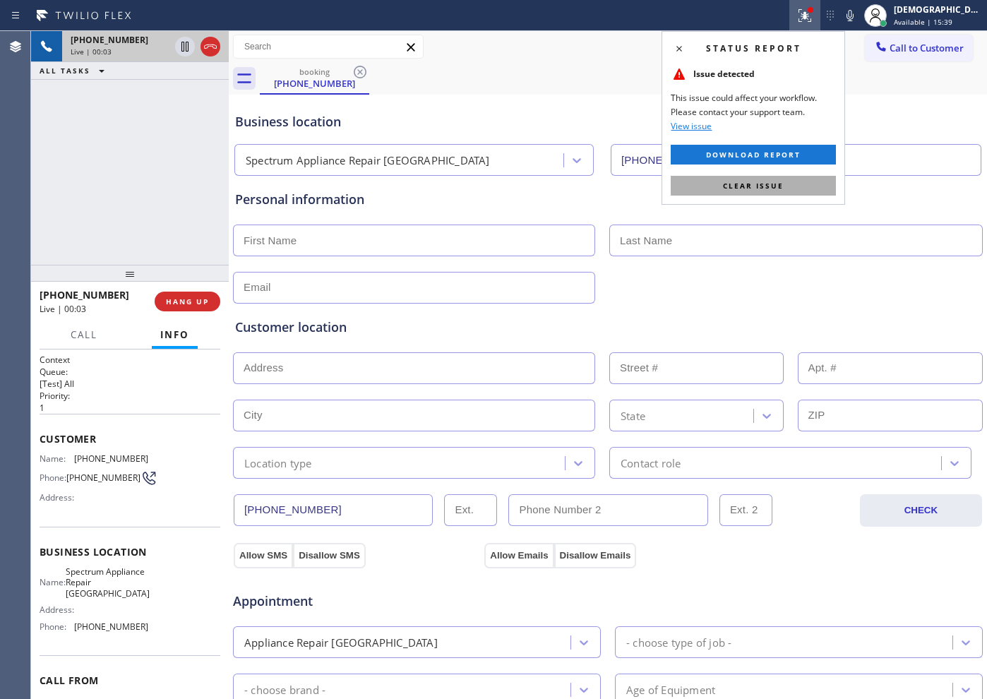
click at [745, 181] on span "Clear issue" at bounding box center [753, 186] width 61 height 10
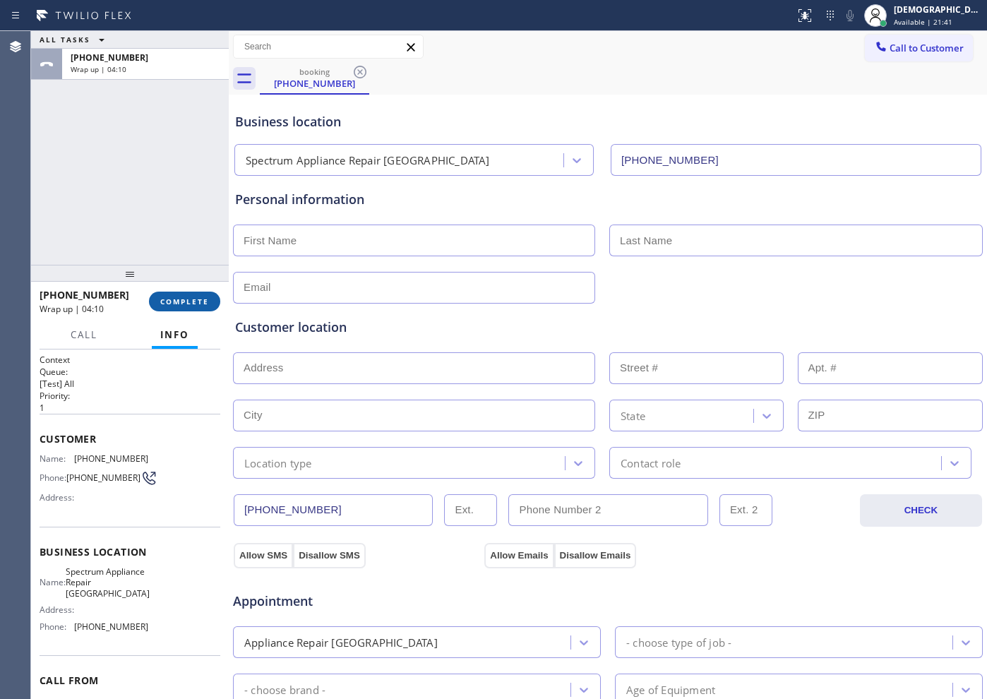
click at [179, 299] on span "COMPLETE" at bounding box center [184, 302] width 49 height 10
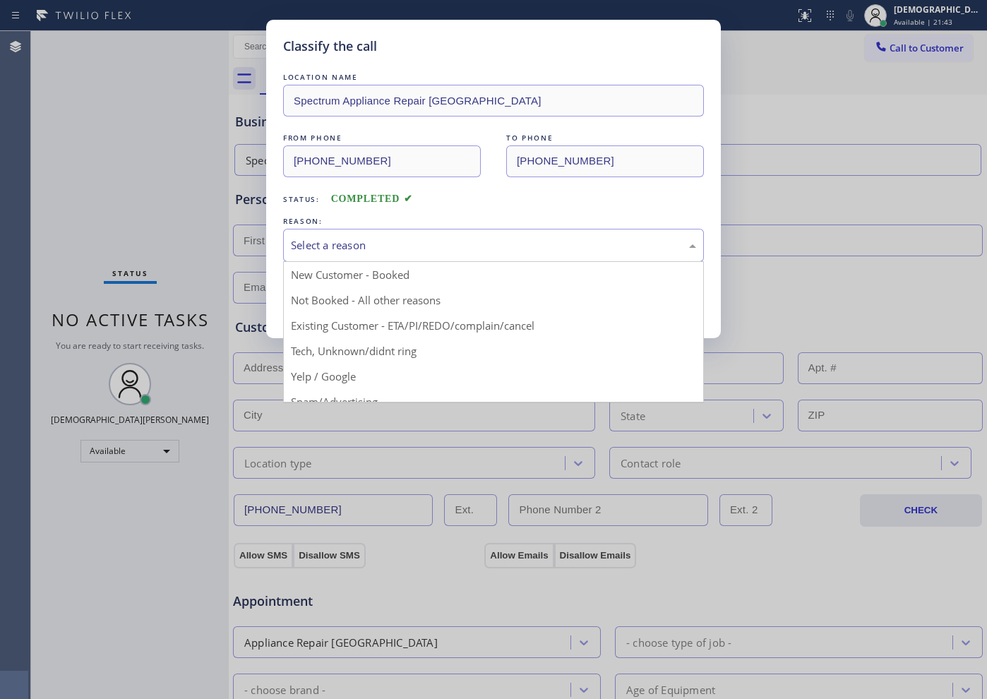
click at [345, 246] on div "Select a reason" at bounding box center [493, 245] width 405 height 16
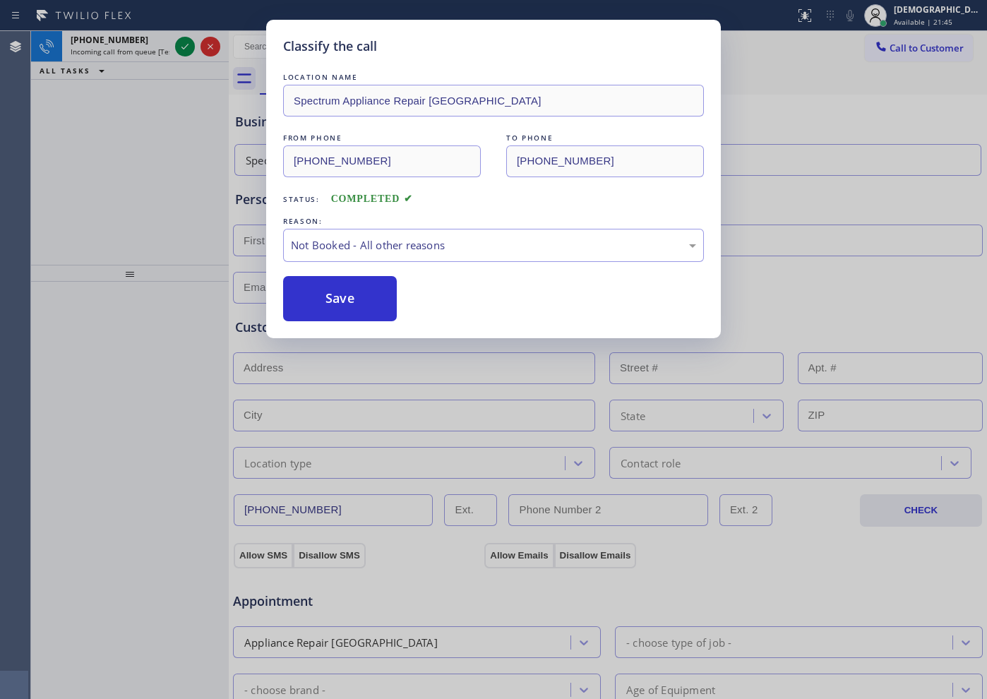
drag, startPoint x: 340, startPoint y: 298, endPoint x: 462, endPoint y: 297, distance: 121.5
click at [462, 297] on div "Save" at bounding box center [493, 298] width 421 height 45
click at [370, 292] on button "Save" at bounding box center [340, 298] width 114 height 45
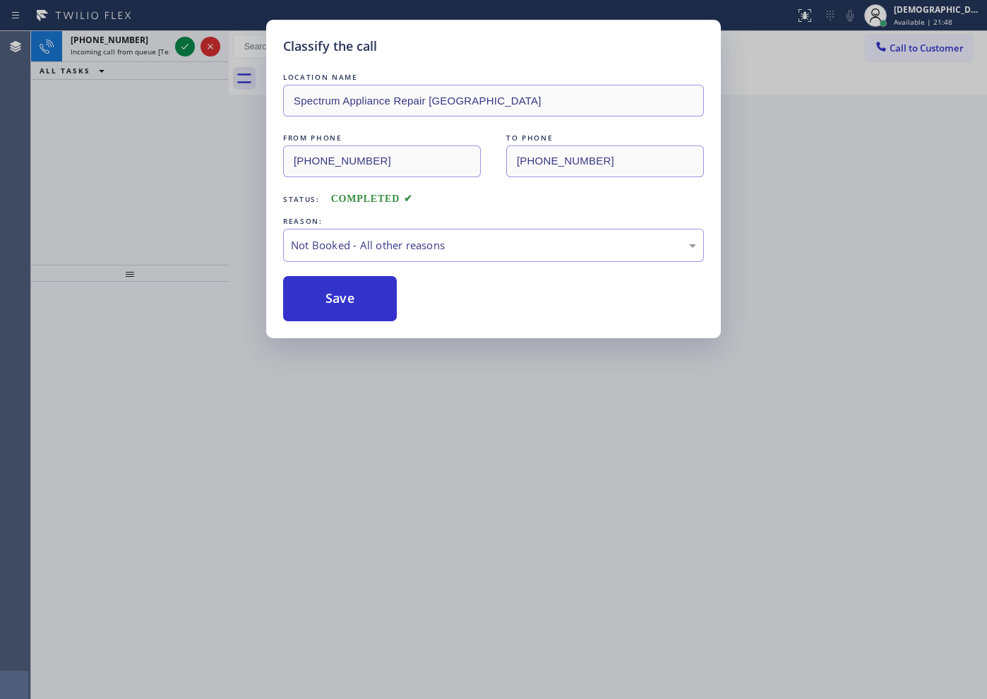
click at [184, 47] on icon at bounding box center [184, 47] width 7 height 6
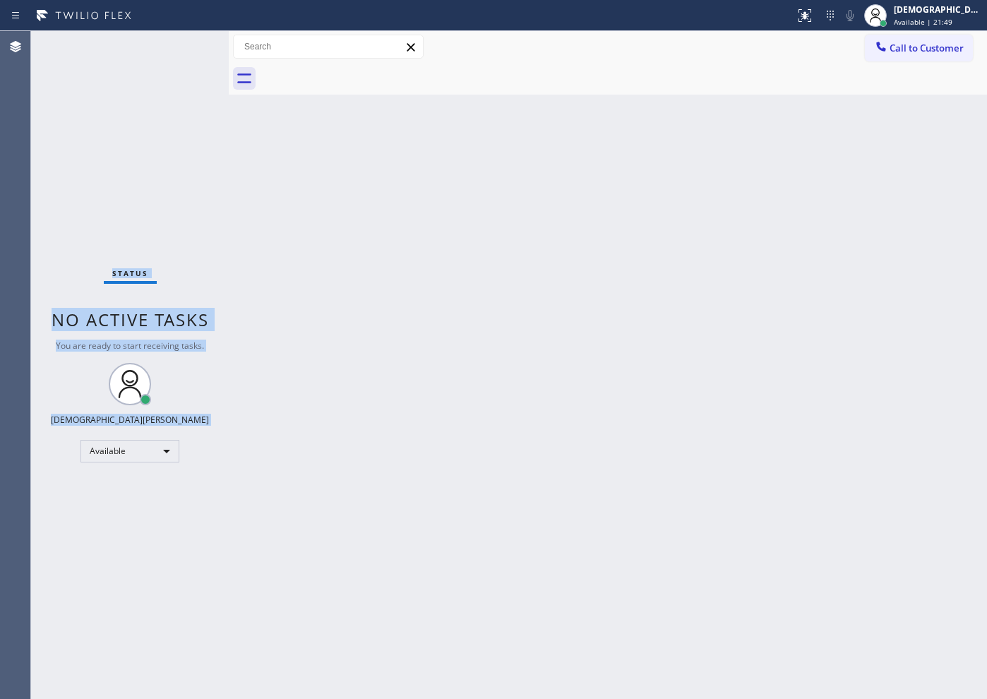
click at [184, 47] on div "Status No active tasks You are ready to start receiving tasks. Christian Cinco …" at bounding box center [130, 365] width 198 height 668
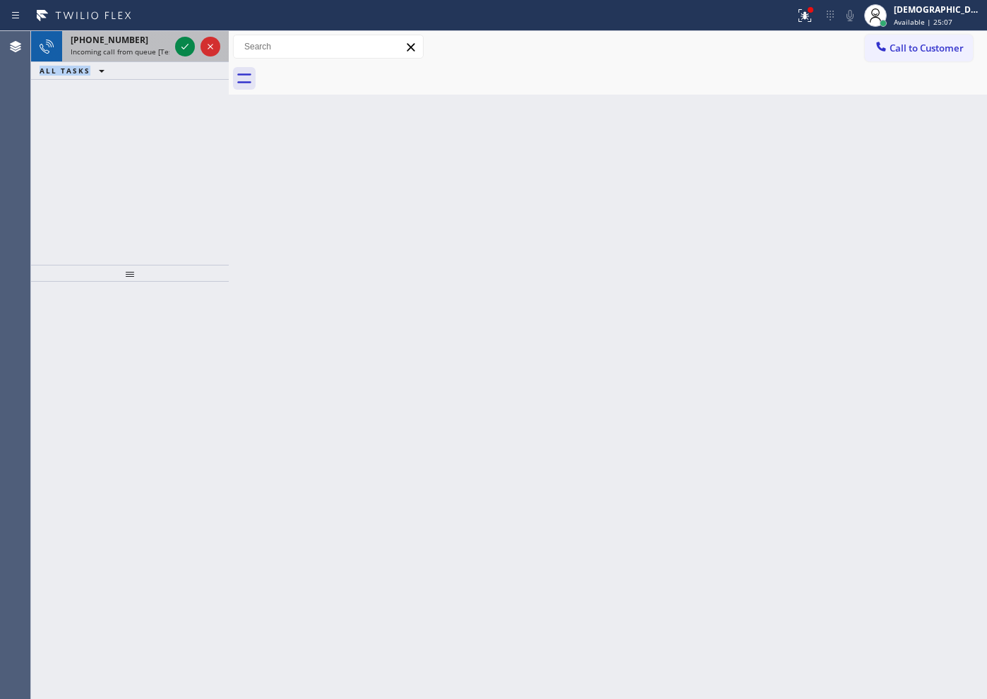
click at [167, 42] on div "[PHONE_NUMBER]" at bounding box center [120, 40] width 99 height 12
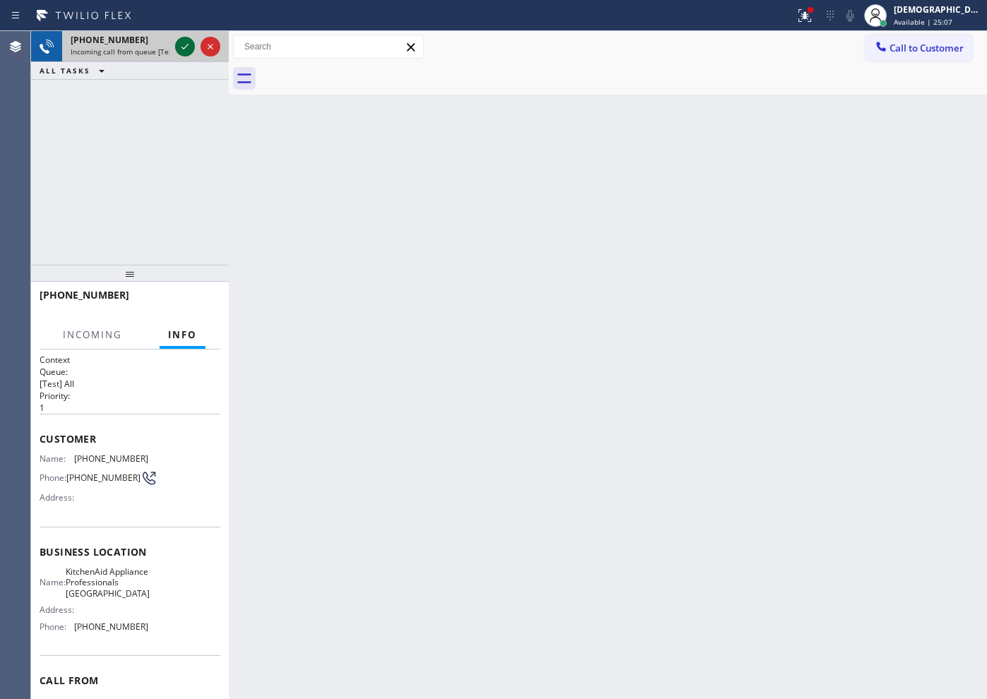
click at [176, 45] on div at bounding box center [185, 46] width 20 height 17
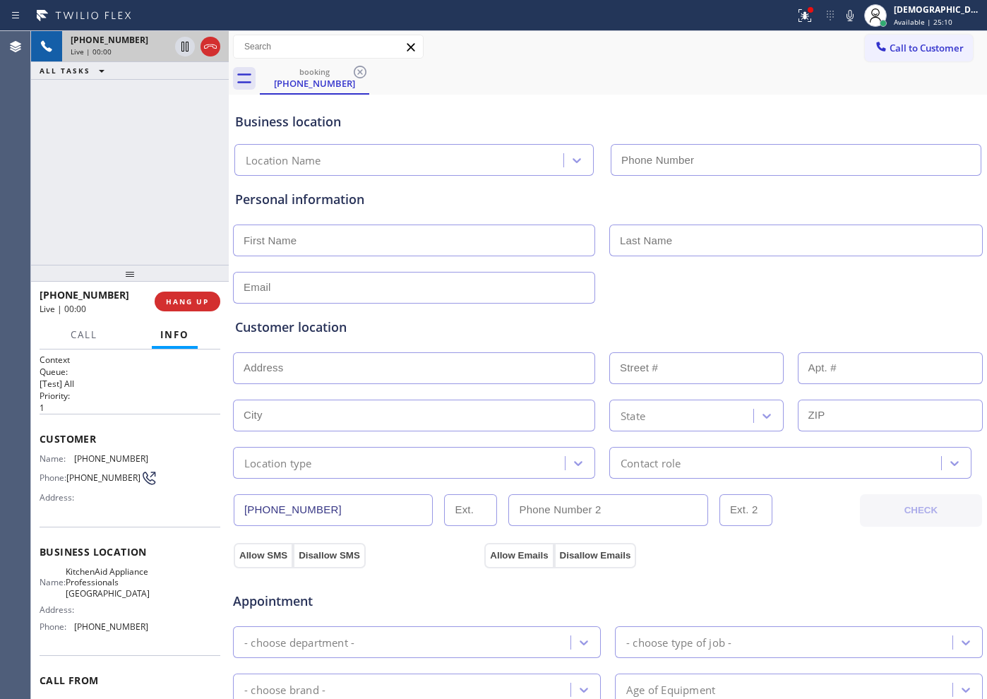
type input "[PHONE_NUMBER]"
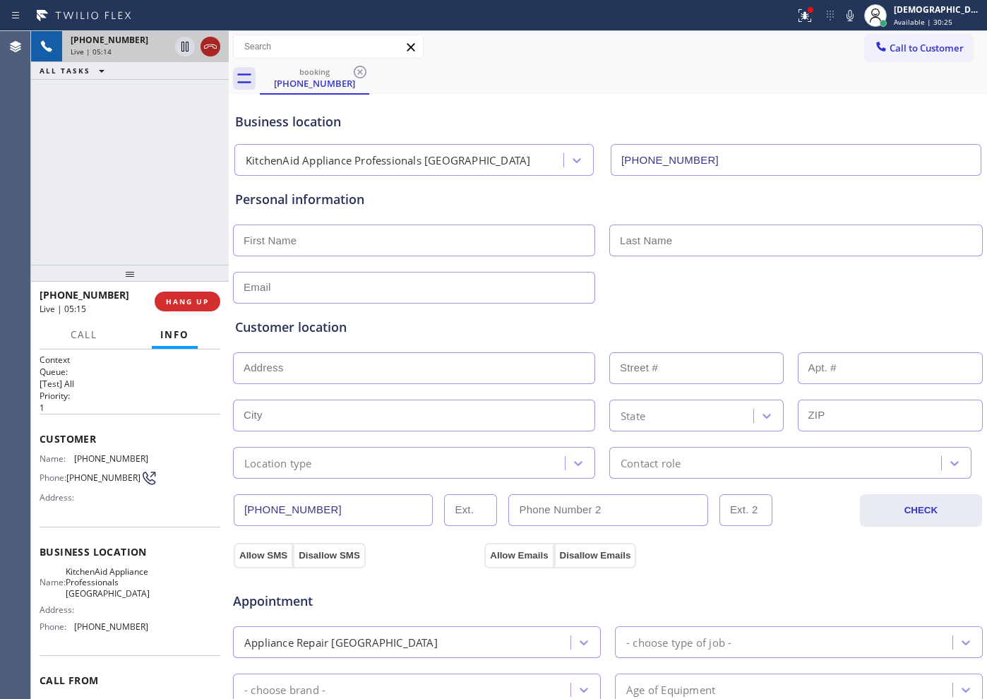
click at [213, 52] on icon at bounding box center [210, 46] width 17 height 17
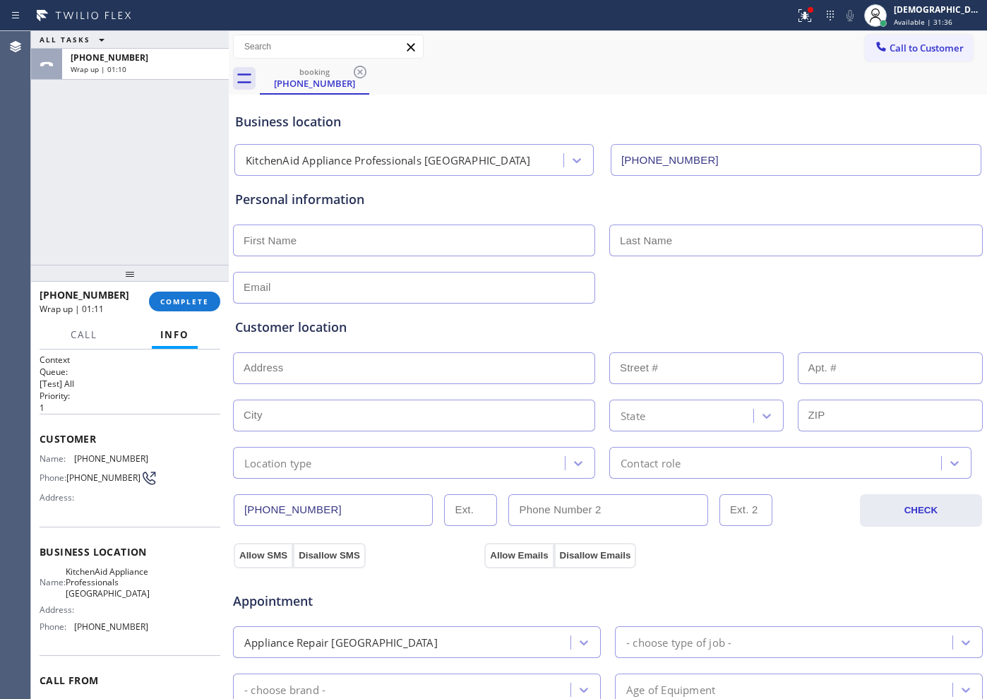
click at [359, 239] on input "text" at bounding box center [414, 241] width 362 height 32
type input "Ms"
click at [643, 249] on input "text" at bounding box center [796, 241] width 374 height 32
paste input "[PERSON_NAME]"
type input "[PERSON_NAME]"
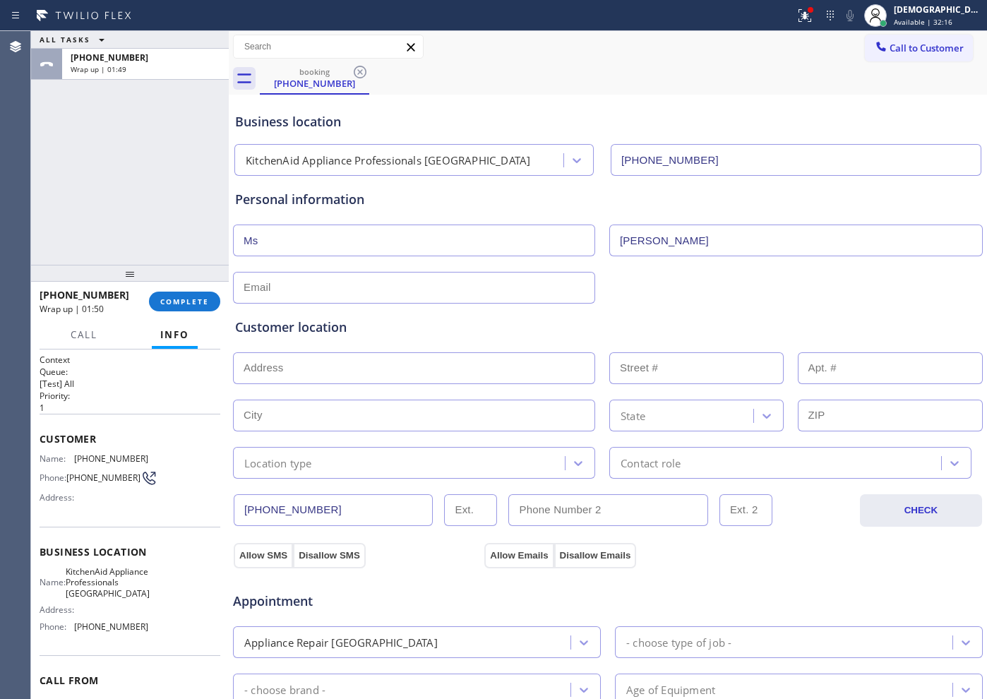
click at [95, 191] on div "ALL TASKS ALL TASKS ACTIVE TASKS TASKS IN WRAP UP [PHONE_NUMBER] Wrap up | 01:49" at bounding box center [130, 148] width 198 height 234
click at [200, 301] on span "COMPLETE" at bounding box center [184, 302] width 49 height 10
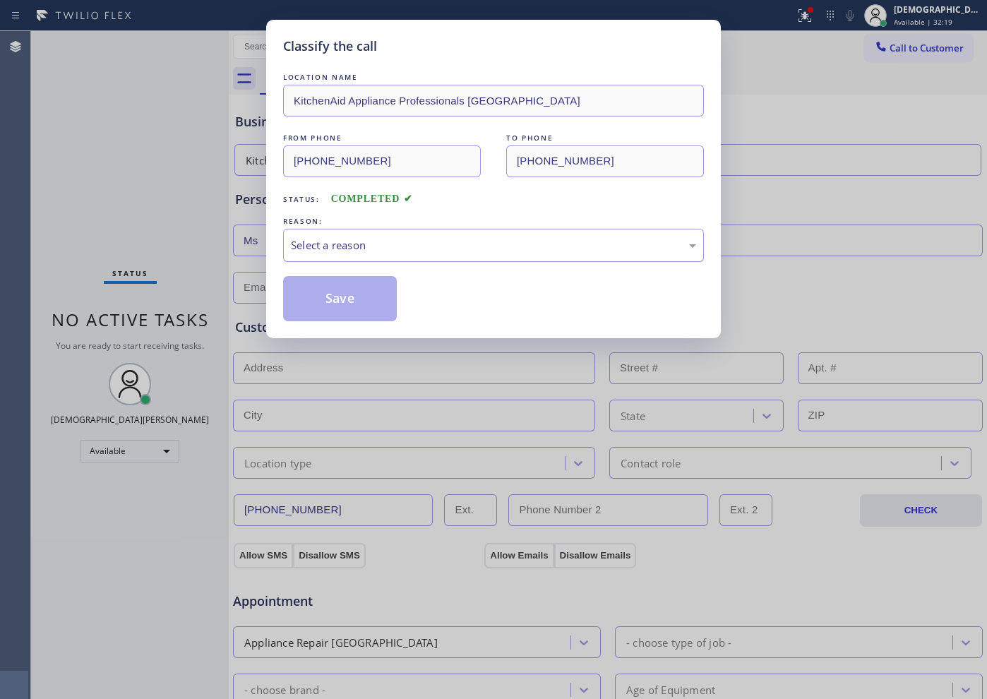
click at [461, 240] on div "Select a reason" at bounding box center [493, 245] width 405 height 16
click at [371, 290] on button "Save" at bounding box center [340, 298] width 114 height 45
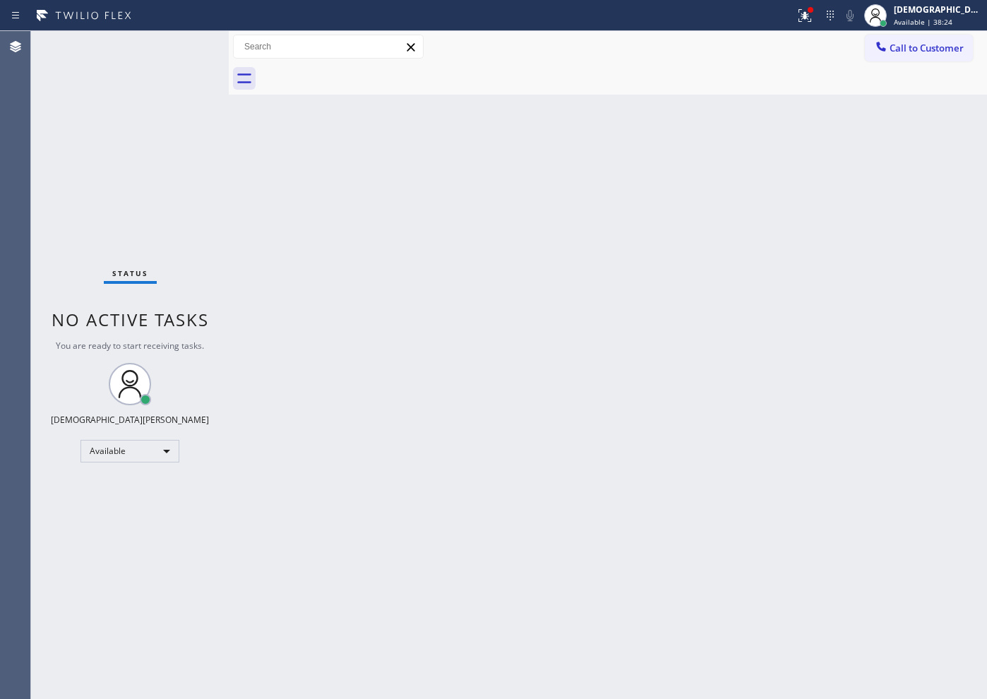
click at [184, 133] on div "Status No active tasks You are ready to start receiving tasks. Christian Cinco …" at bounding box center [130, 365] width 198 height 668
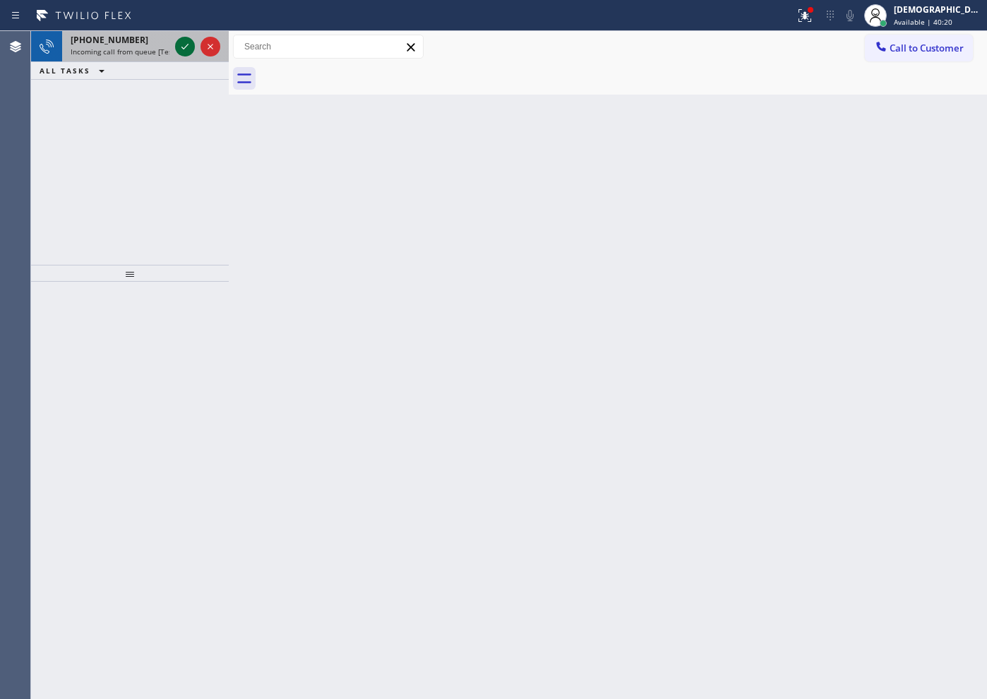
click at [183, 49] on icon at bounding box center [185, 46] width 17 height 17
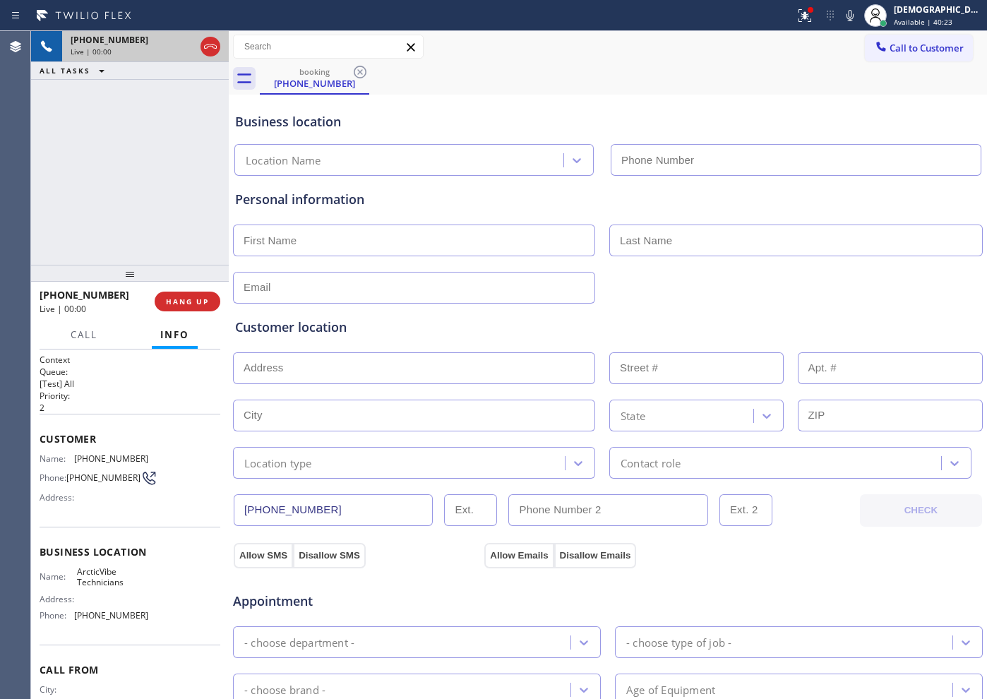
type input "[PHONE_NUMBER]"
click at [218, 48] on icon at bounding box center [210, 46] width 17 height 17
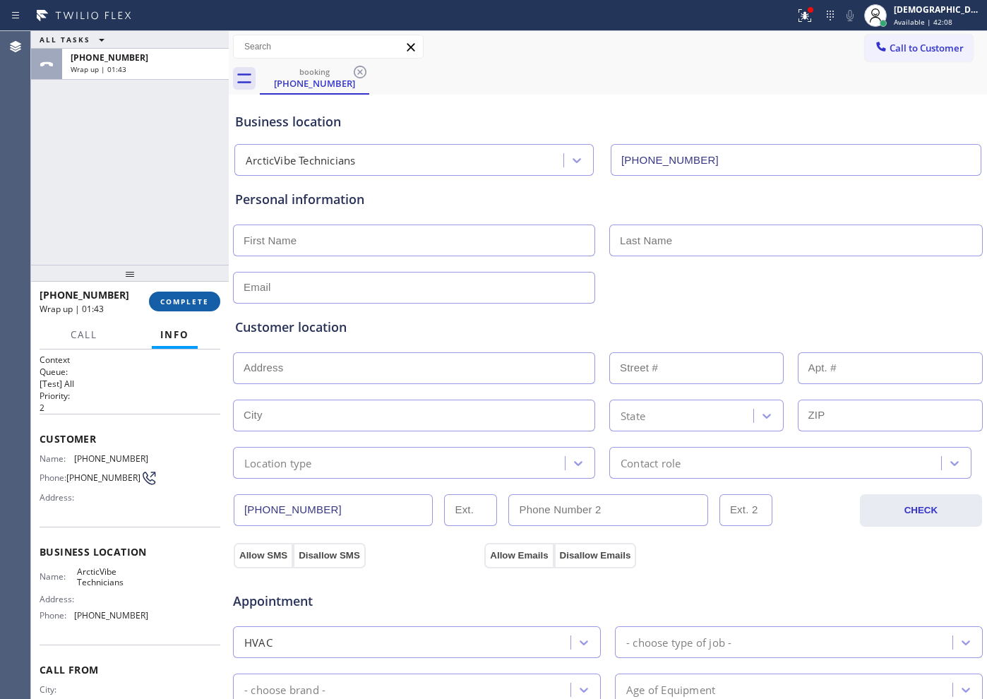
click at [208, 295] on button "COMPLETE" at bounding box center [184, 302] width 71 height 20
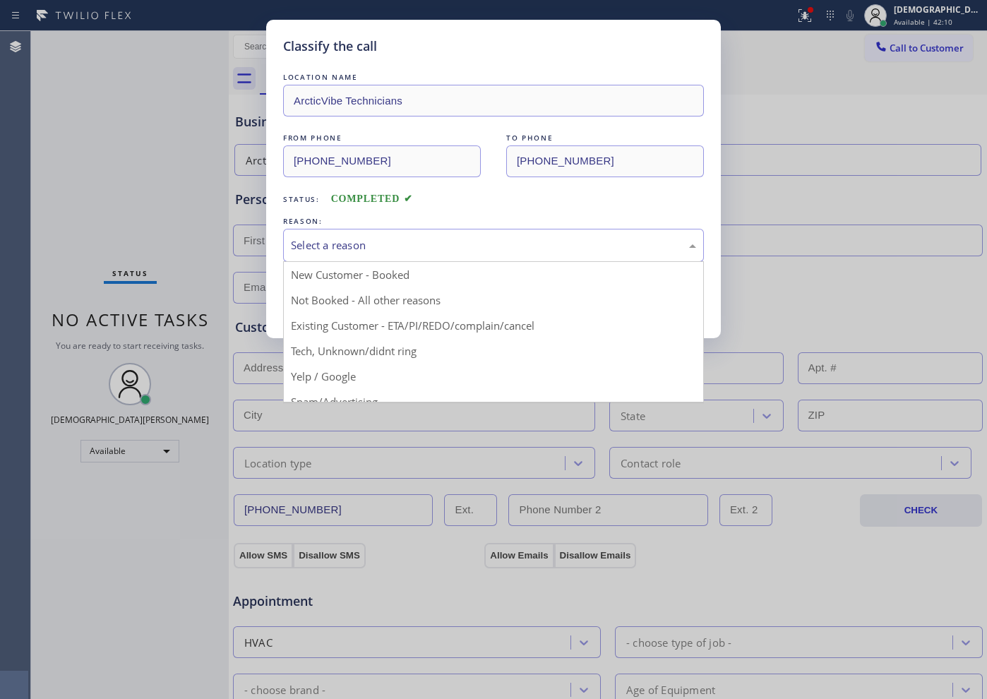
click at [411, 249] on div "Select a reason" at bounding box center [493, 245] width 405 height 16
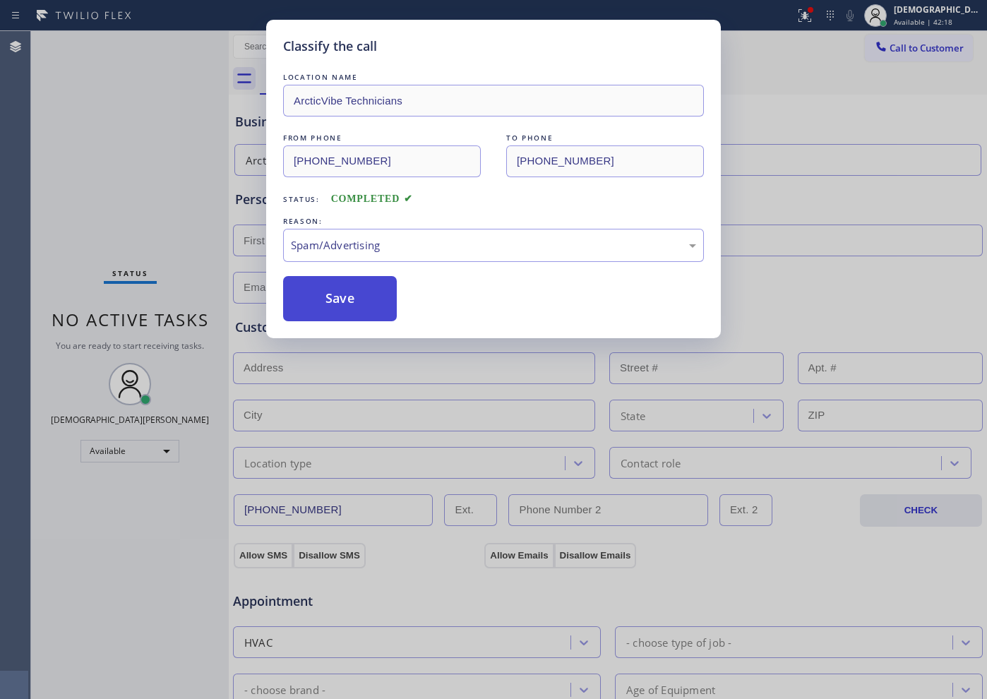
click at [363, 314] on button "Save" at bounding box center [340, 298] width 114 height 45
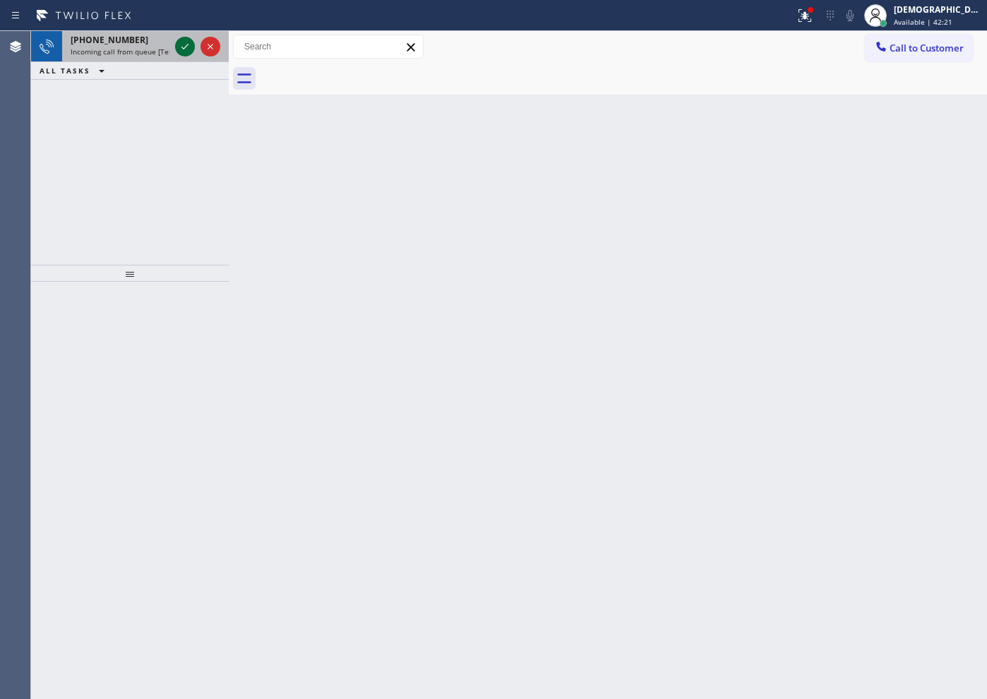
click at [187, 50] on icon at bounding box center [185, 46] width 17 height 17
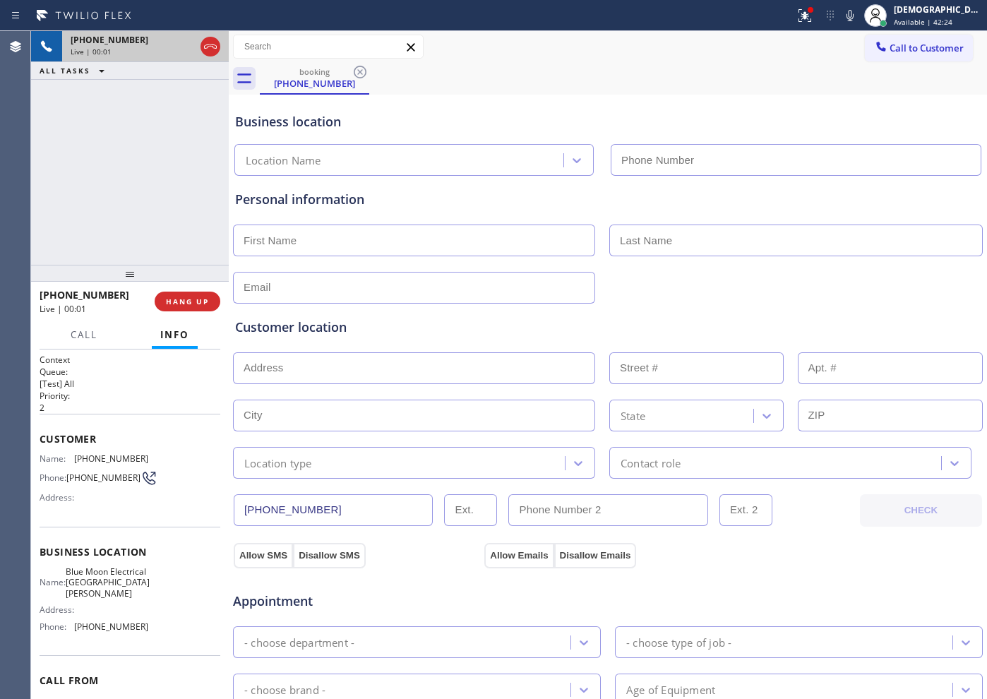
type input "[PHONE_NUMBER]"
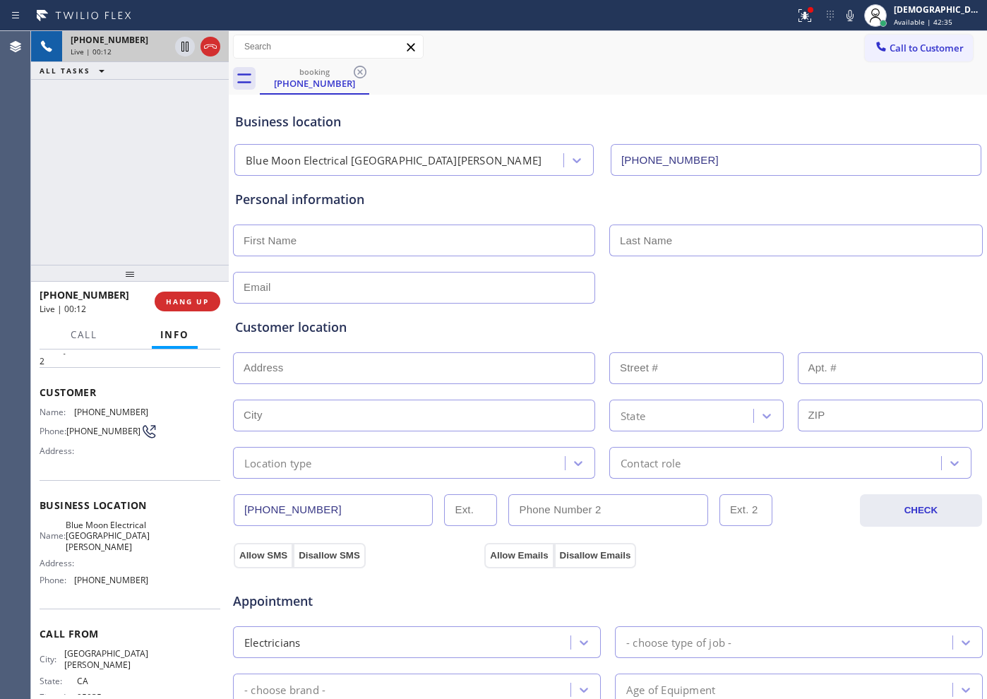
scroll to position [72, 0]
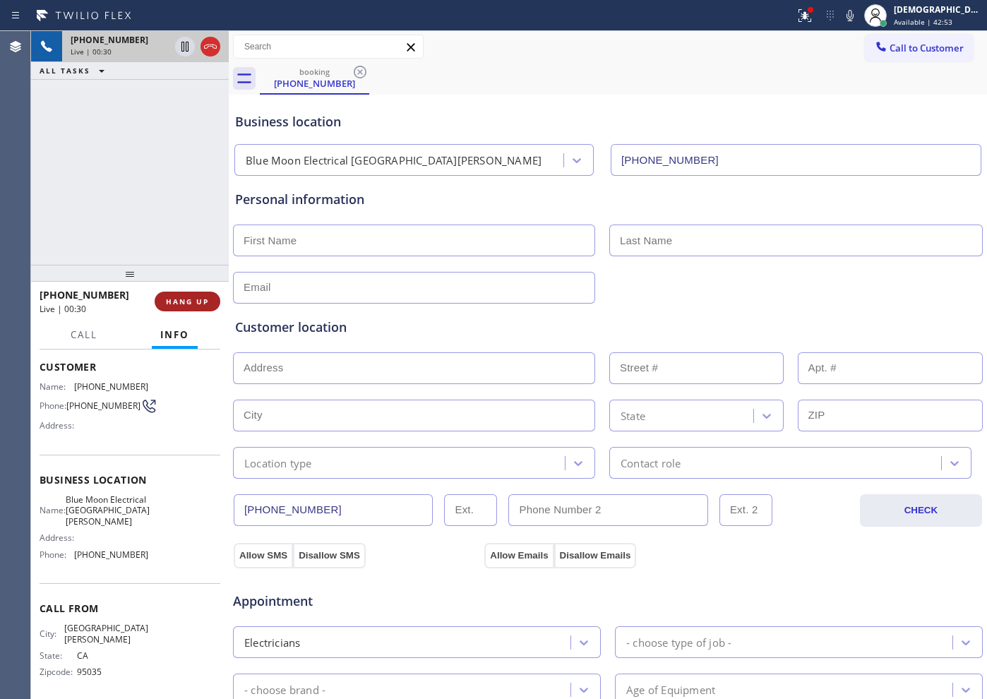
click at [201, 294] on button "HANG UP" at bounding box center [188, 302] width 66 height 20
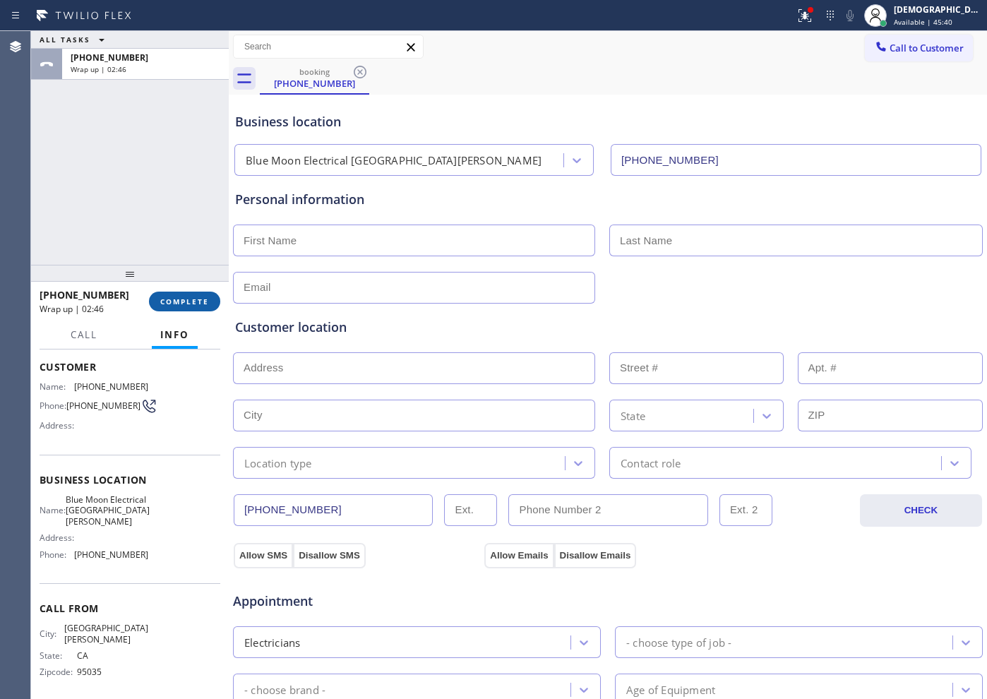
click at [170, 297] on span "COMPLETE" at bounding box center [184, 302] width 49 height 10
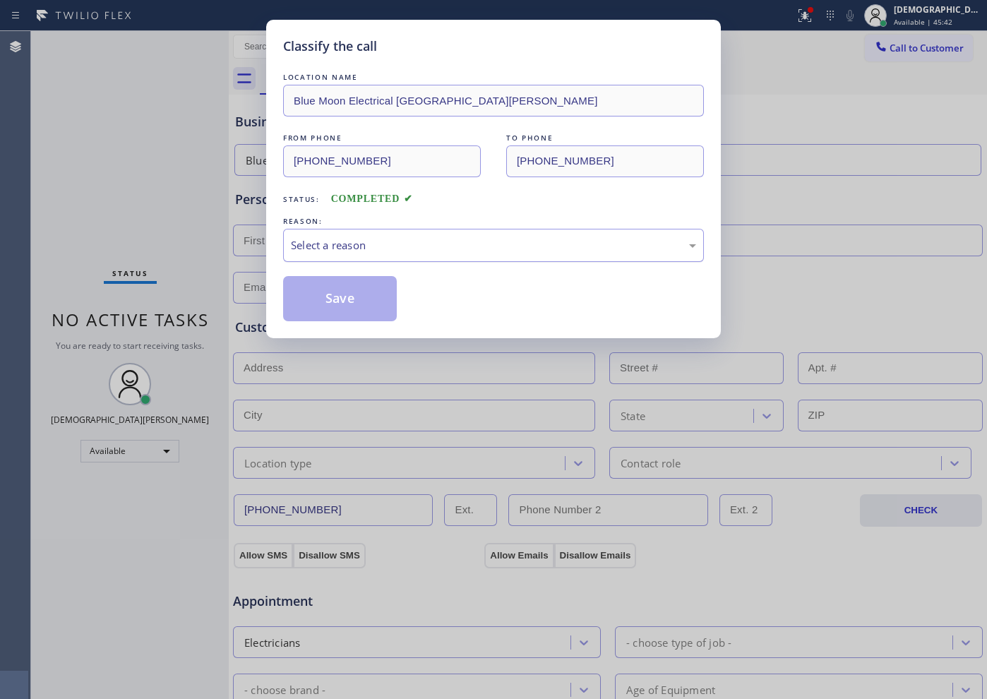
click at [306, 237] on div "Select a reason" at bounding box center [493, 245] width 405 height 16
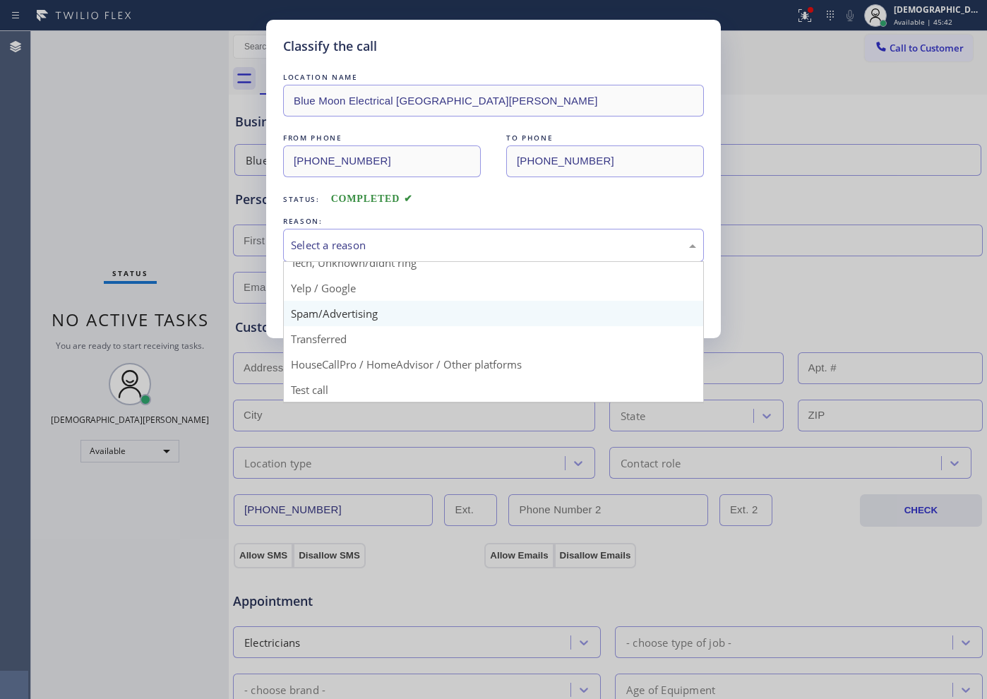
scroll to position [89, 0]
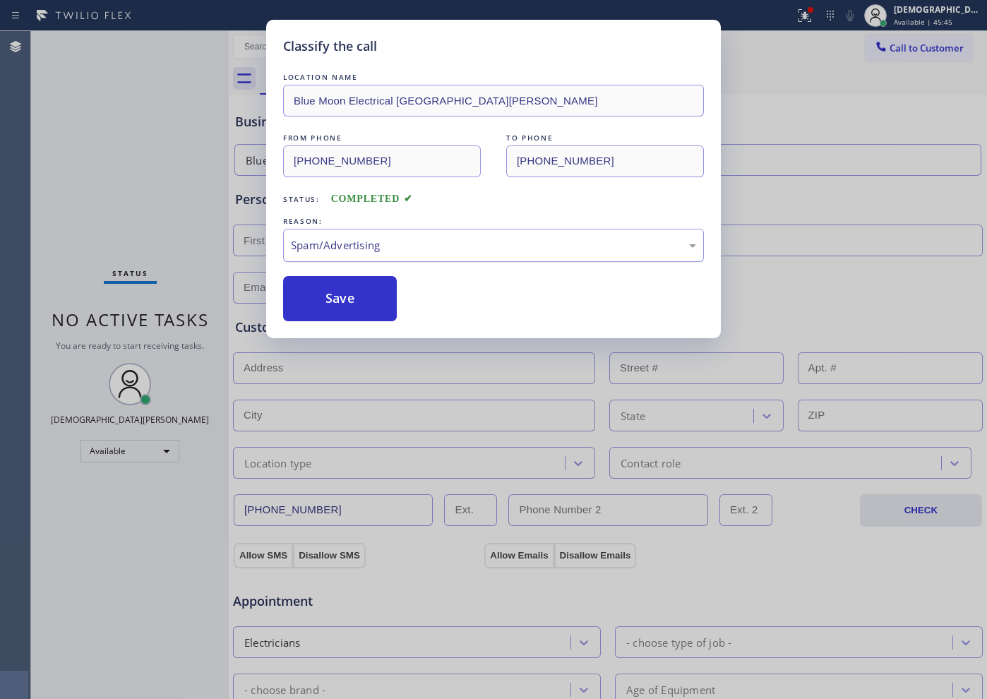
click at [323, 243] on div "Spam/Advertising" at bounding box center [493, 245] width 405 height 16
click at [324, 298] on button "Save" at bounding box center [340, 298] width 114 height 45
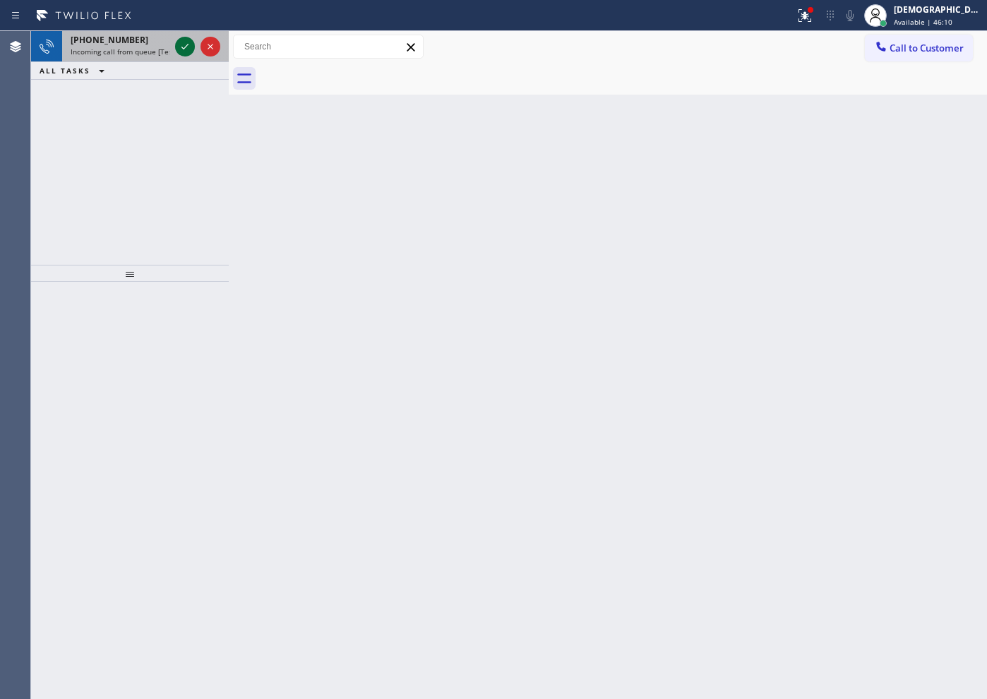
click at [185, 49] on icon at bounding box center [185, 46] width 17 height 17
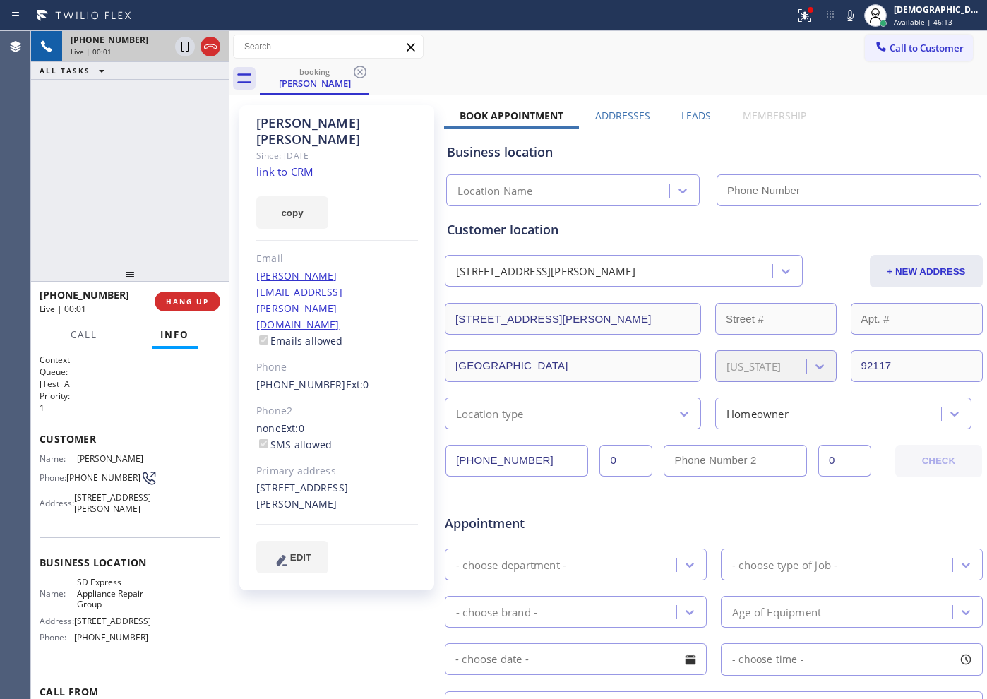
type input "[PHONE_NUMBER]"
click at [304, 165] on link "link to CRM" at bounding box center [284, 172] width 57 height 14
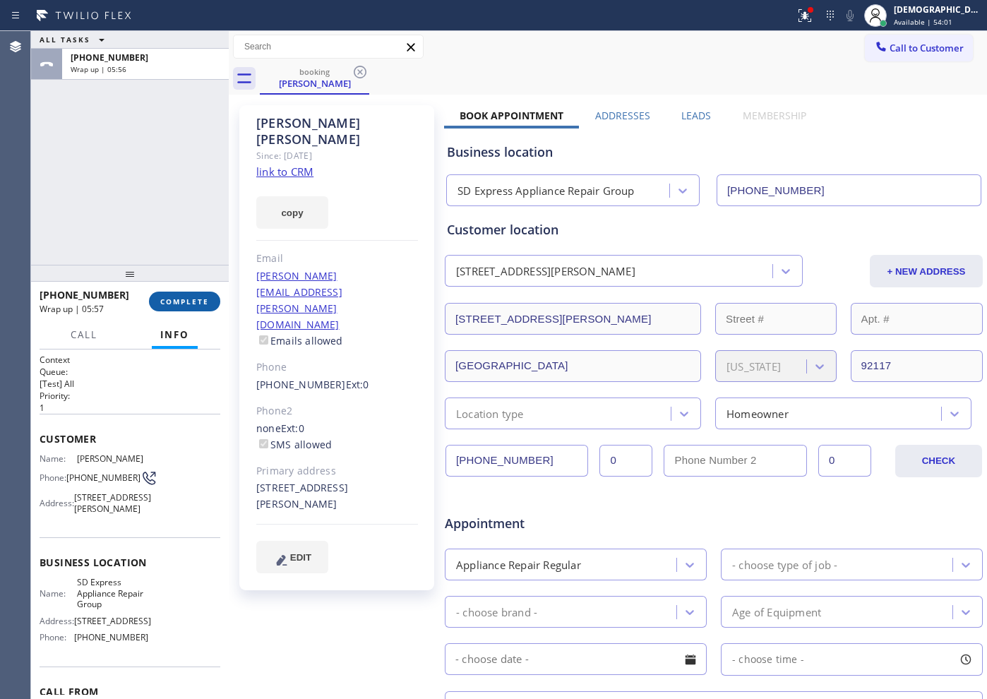
click at [201, 302] on span "COMPLETE" at bounding box center [184, 302] width 49 height 10
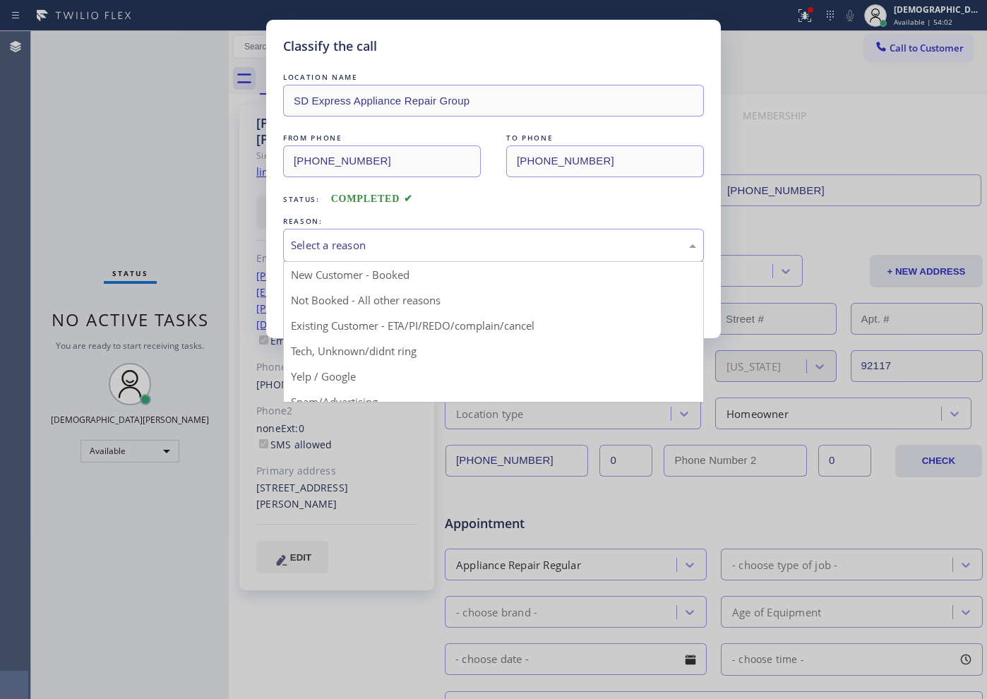
click at [323, 240] on div "Select a reason" at bounding box center [493, 245] width 405 height 16
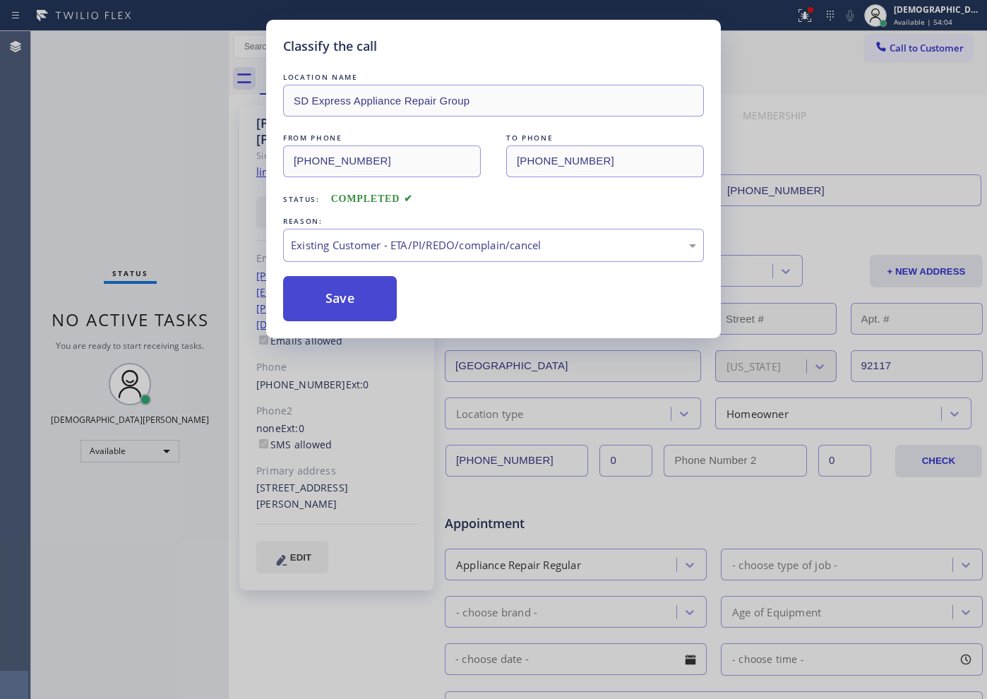
click at [335, 314] on button "Save" at bounding box center [340, 298] width 114 height 45
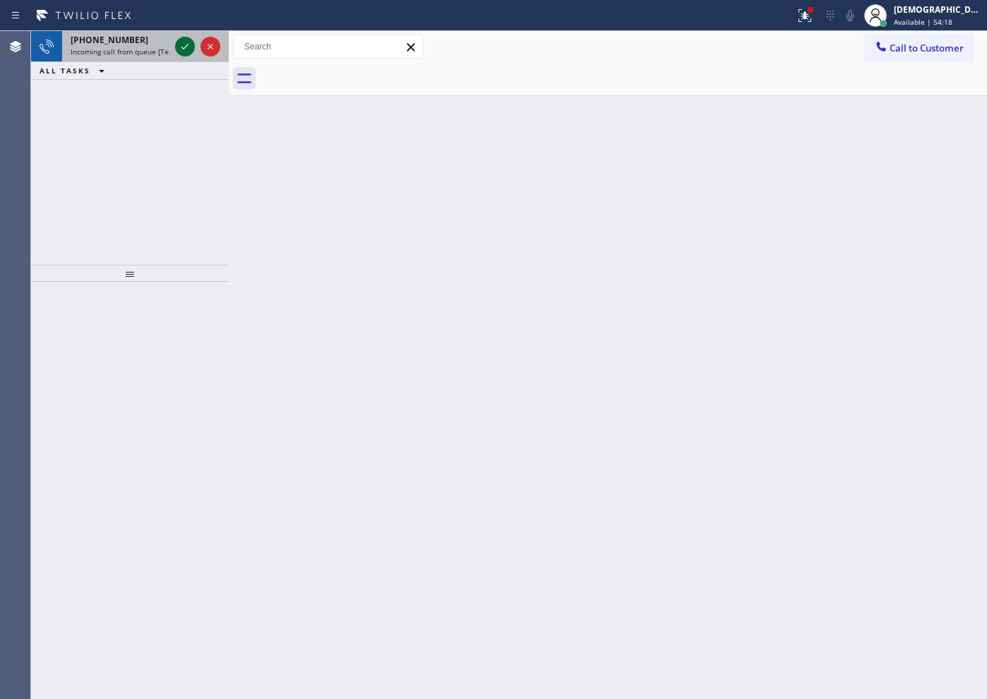
click at [187, 52] on icon at bounding box center [185, 46] width 17 height 17
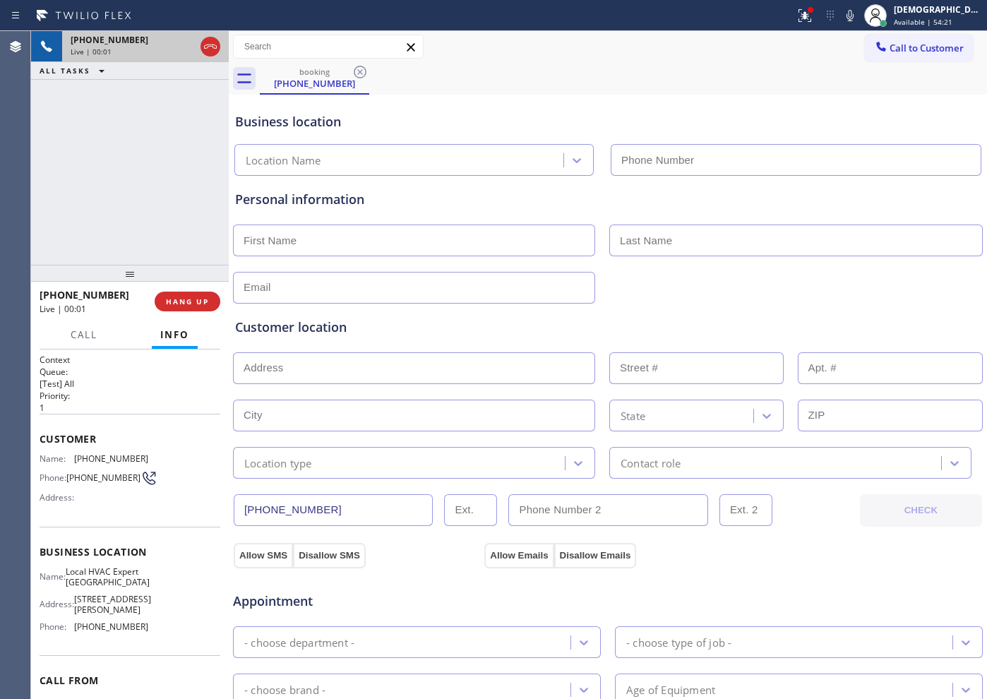
type input "[PHONE_NUMBER]"
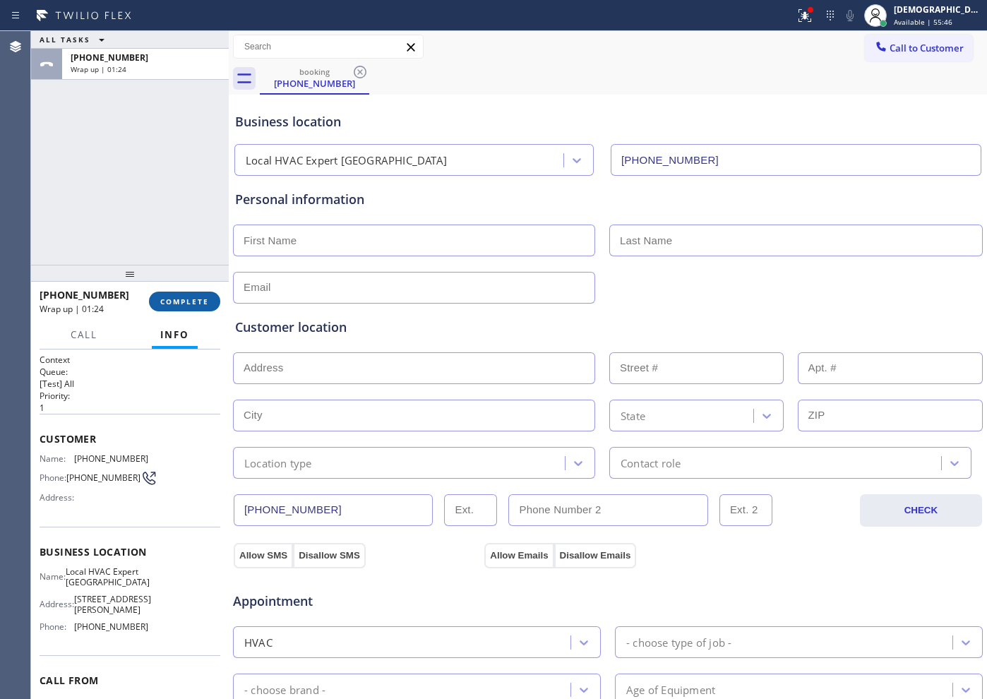
click at [157, 304] on button "COMPLETE" at bounding box center [184, 302] width 71 height 20
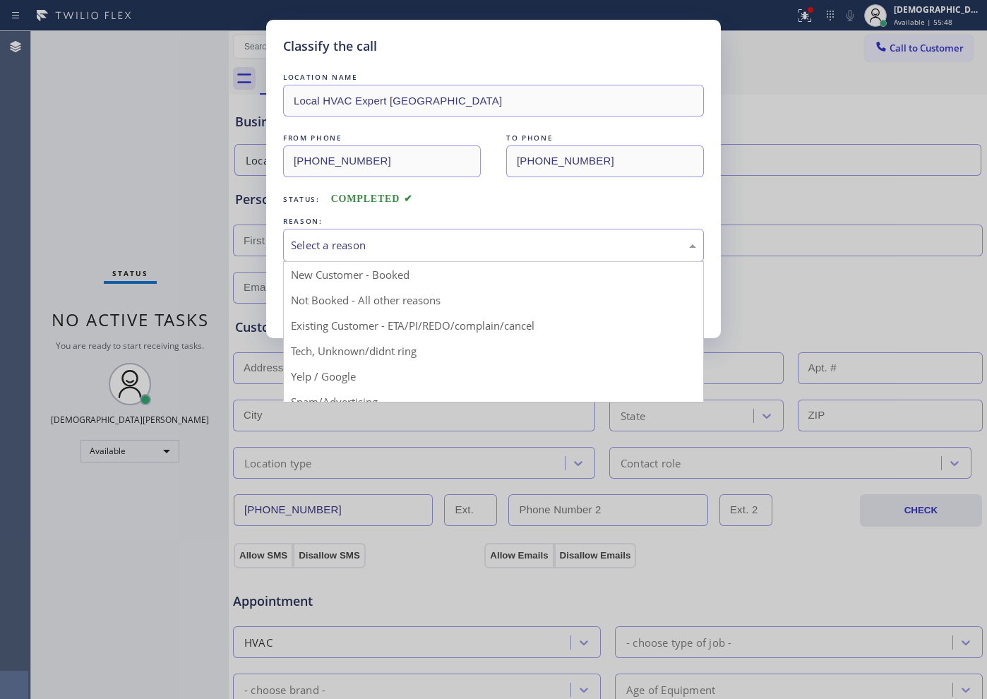
click at [345, 256] on div "Select a reason" at bounding box center [493, 245] width 421 height 33
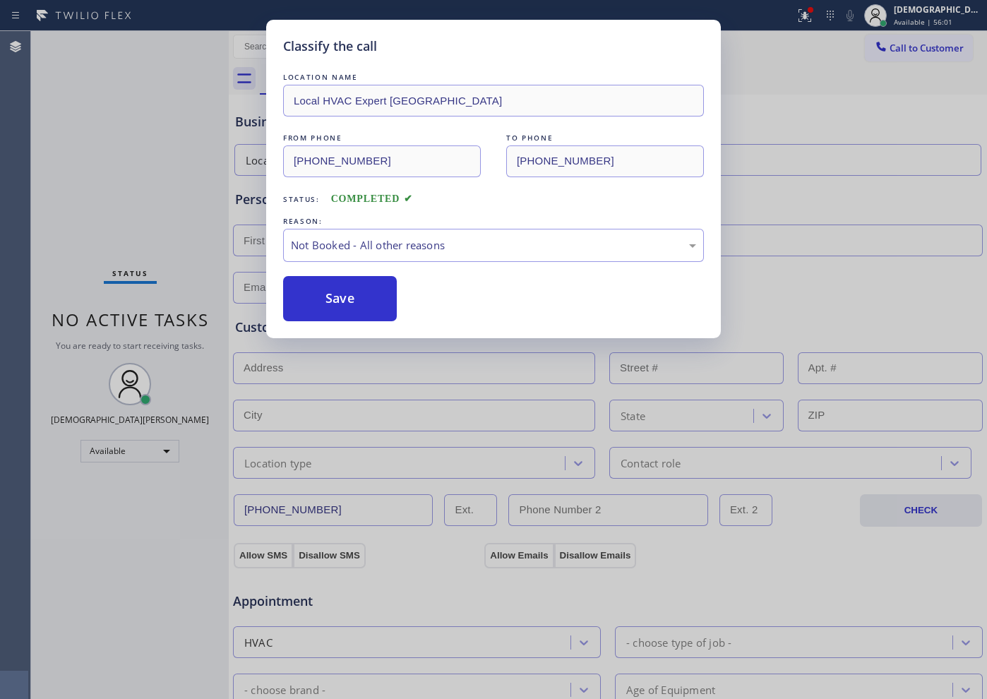
click at [342, 296] on button "Save" at bounding box center [340, 298] width 114 height 45
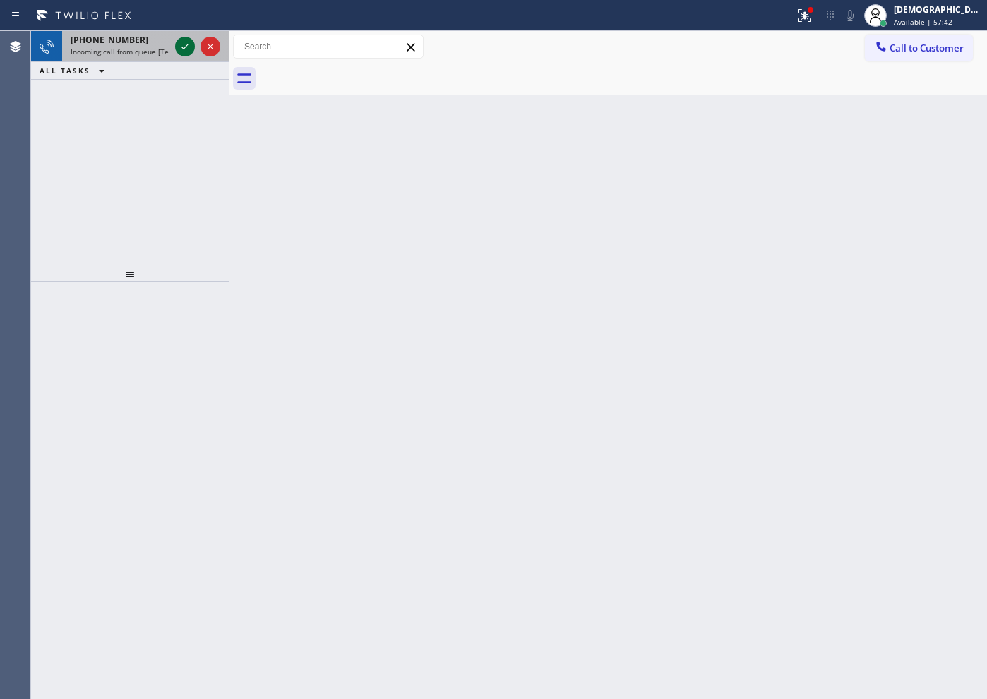
click at [184, 47] on icon at bounding box center [185, 46] width 17 height 17
click at [187, 42] on icon at bounding box center [185, 46] width 17 height 17
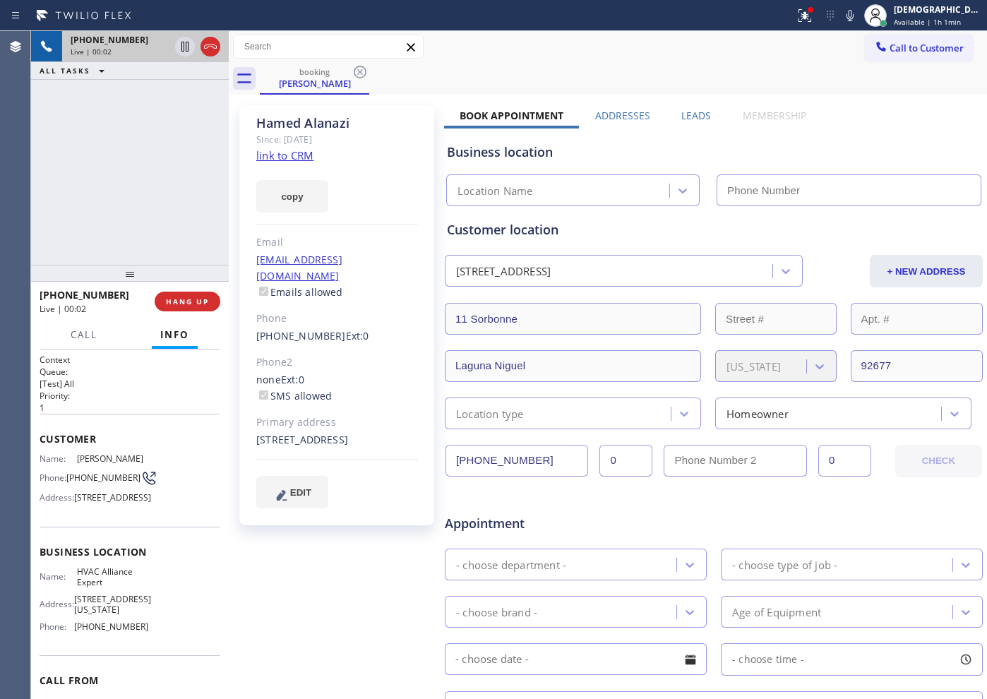
type input "[PHONE_NUMBER]"
click at [302, 160] on link "link to CRM" at bounding box center [284, 155] width 57 height 14
click at [179, 42] on icon at bounding box center [185, 46] width 17 height 17
click at [181, 49] on icon at bounding box center [185, 46] width 17 height 17
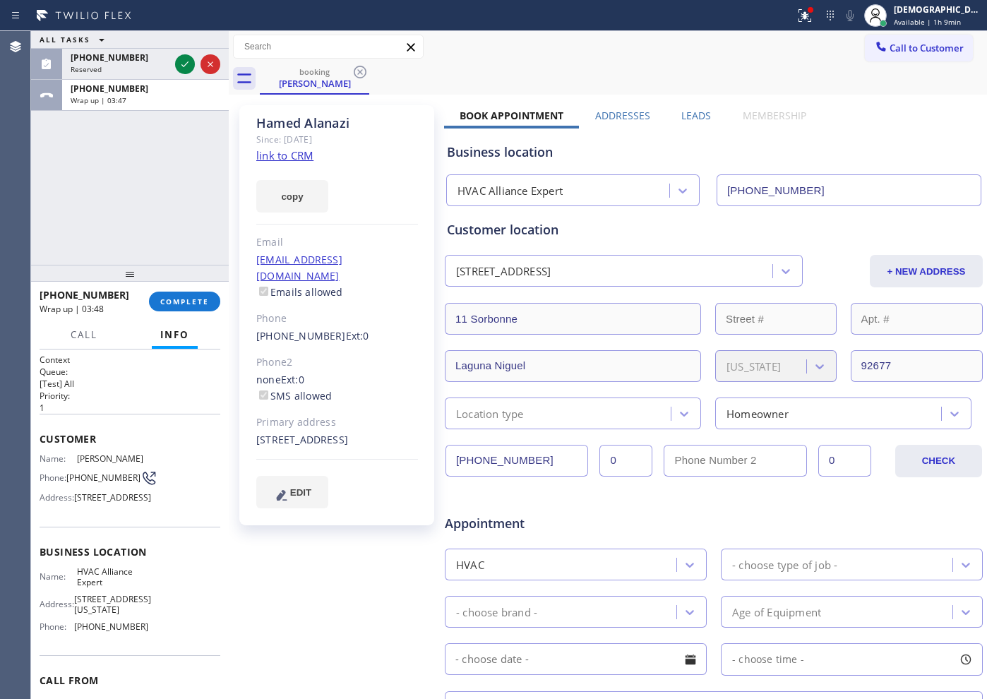
click at [119, 177] on div "ALL TASKS ALL TASKS ACTIVE TASKS TASKS IN WRAP UP [PHONE_NUMBER] Reserved [PHON…" at bounding box center [130, 148] width 198 height 234
click at [186, 298] on span "COMPLETE" at bounding box center [184, 302] width 49 height 10
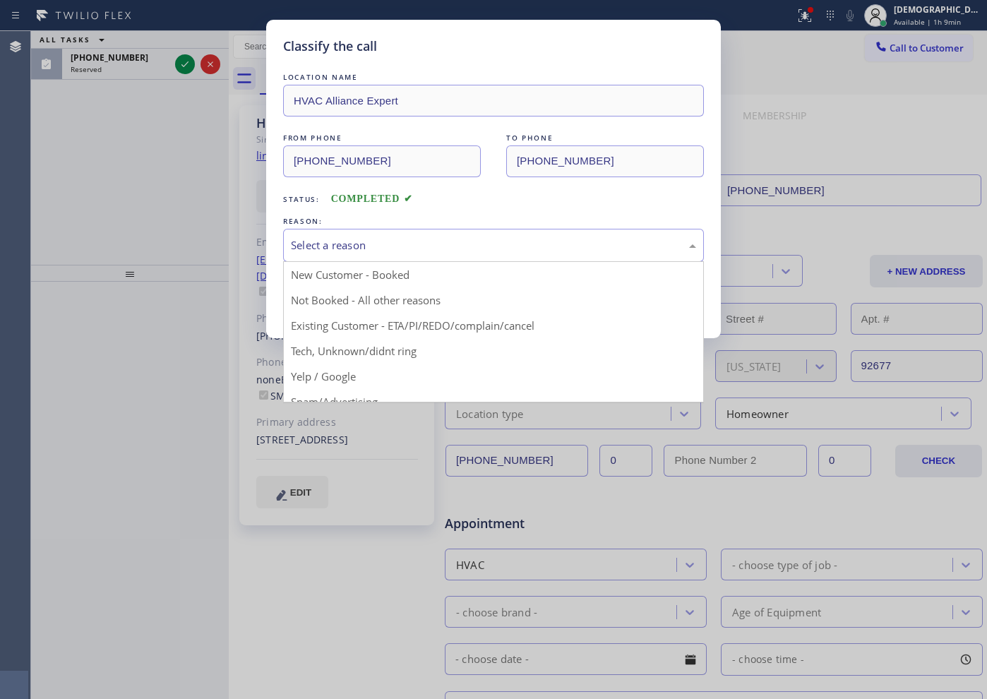
click at [401, 246] on div "Select a reason" at bounding box center [493, 245] width 405 height 16
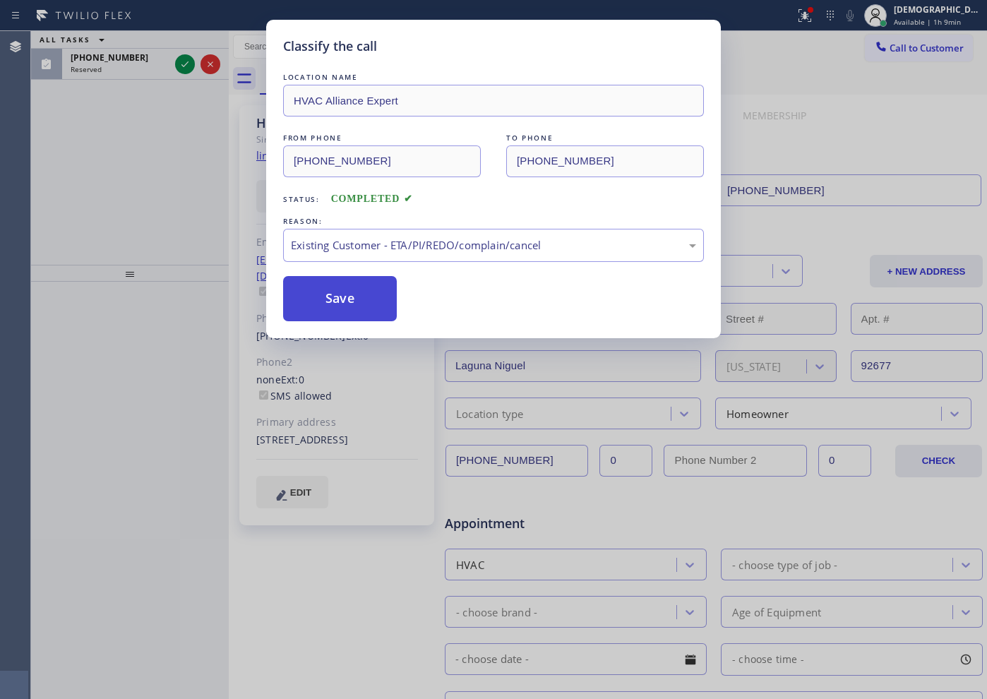
click at [355, 307] on button "Save" at bounding box center [340, 298] width 114 height 45
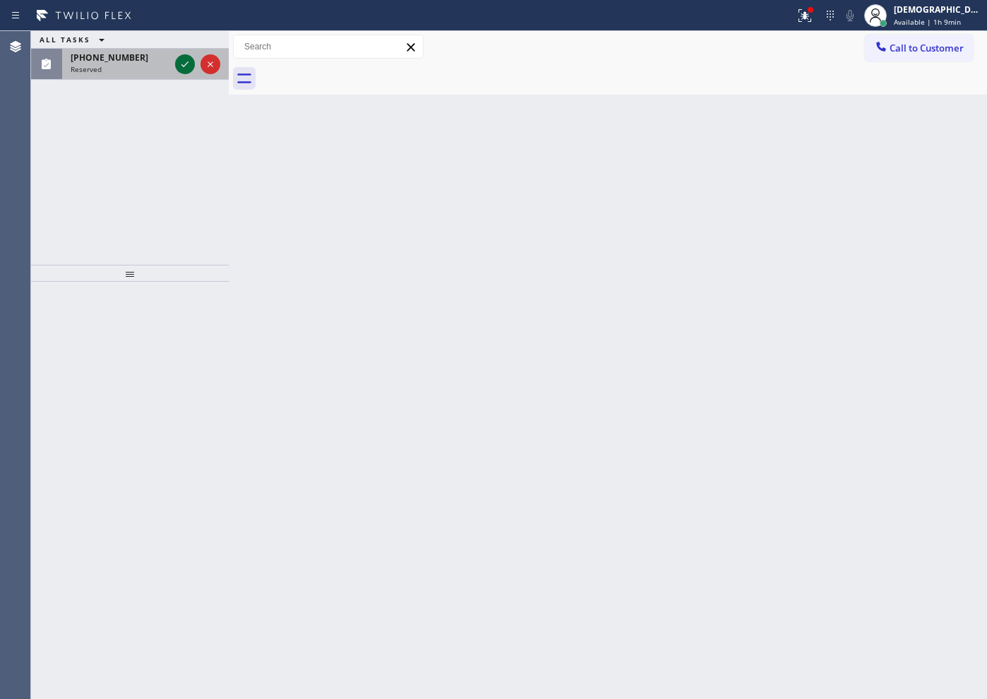
click at [184, 62] on icon at bounding box center [185, 64] width 17 height 17
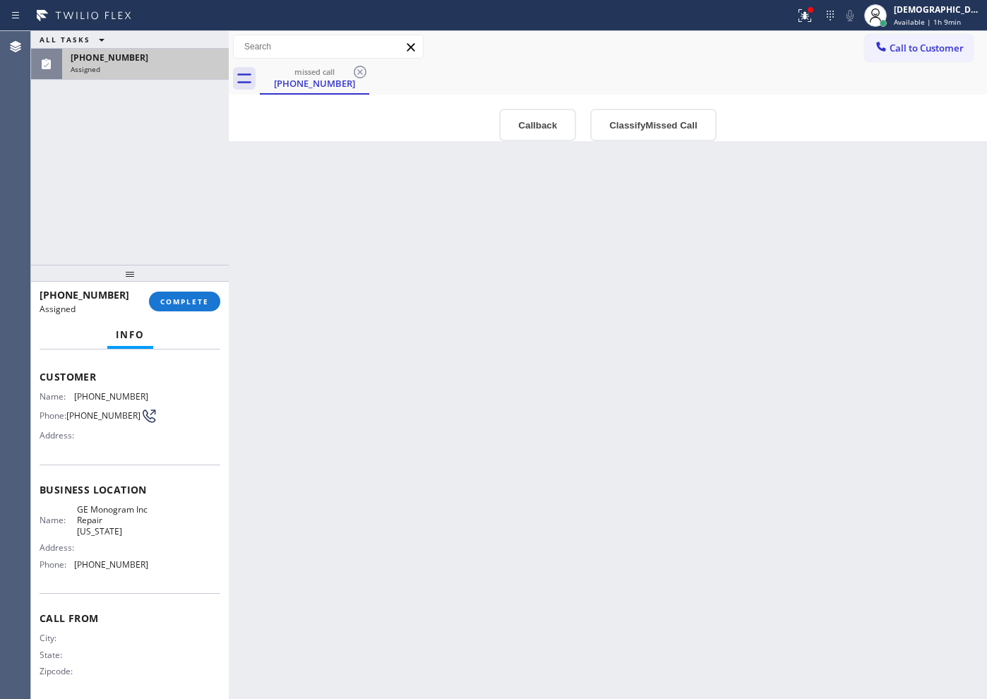
scroll to position [88, 0]
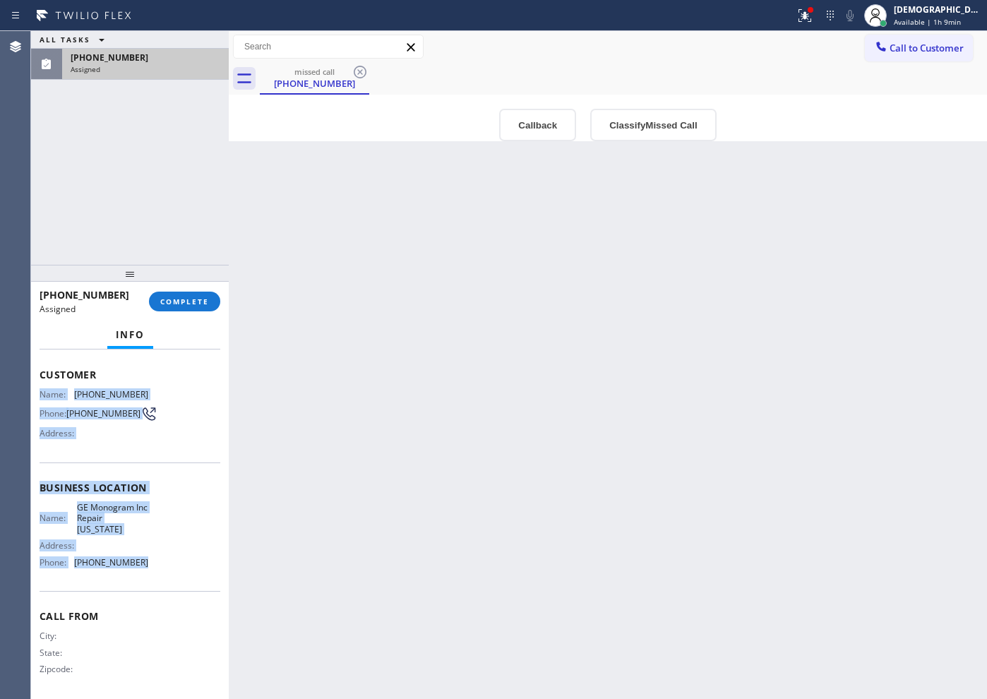
drag, startPoint x: 144, startPoint y: 565, endPoint x: 42, endPoint y: 392, distance: 201.0
click at [42, 392] on div "Context Queue: Appliance Repair High End Priority: 0 Task Age: [DEMOGRAPHIC_DAT…" at bounding box center [130, 482] width 181 height 433
copy div "Name: [PHONE_NUMBER] Phone: [PHONE_NUMBER] Address: Business location Name: GE …"
click at [173, 298] on span "COMPLETE" at bounding box center [184, 302] width 49 height 10
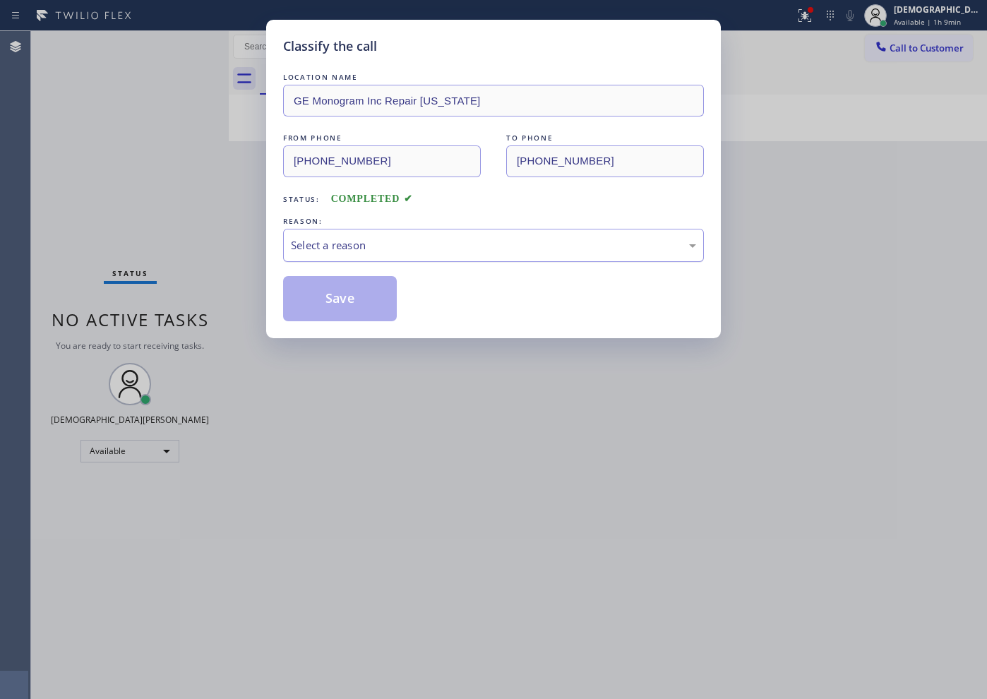
drag, startPoint x: 330, startPoint y: 236, endPoint x: 335, endPoint y: 256, distance: 20.4
click at [330, 236] on div "Select a reason" at bounding box center [493, 245] width 421 height 33
click at [347, 304] on button "Save" at bounding box center [340, 298] width 114 height 45
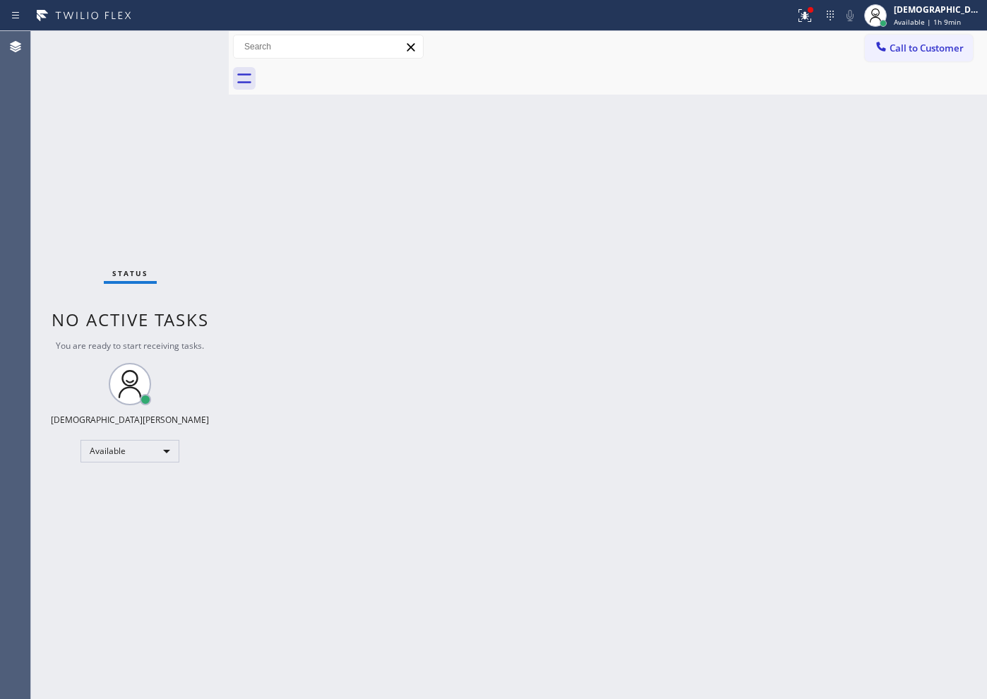
click at [151, 201] on div "Status No active tasks You are ready to start receiving tasks. Christian Cinco …" at bounding box center [130, 365] width 198 height 668
click at [131, 153] on div "Status No active tasks You are ready to start receiving tasks. Christian Cinco …" at bounding box center [130, 365] width 198 height 668
click at [184, 47] on div "Status No active tasks You are ready to start receiving tasks. Christian Cinco …" at bounding box center [130, 365] width 198 height 668
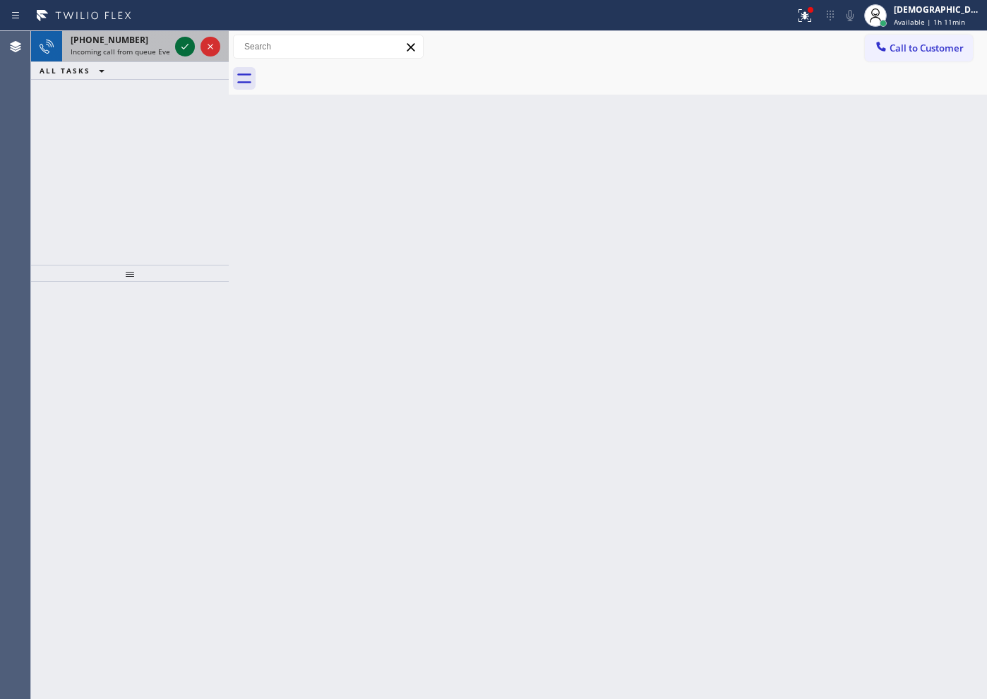
click at [184, 47] on icon at bounding box center [185, 46] width 17 height 17
click at [145, 184] on div "[PHONE_NUMBER] Incoming call from queue [Test] All ALL TASKS ALL TASKS ACTIVE T…" at bounding box center [130, 148] width 198 height 234
click at [186, 40] on icon at bounding box center [185, 46] width 17 height 17
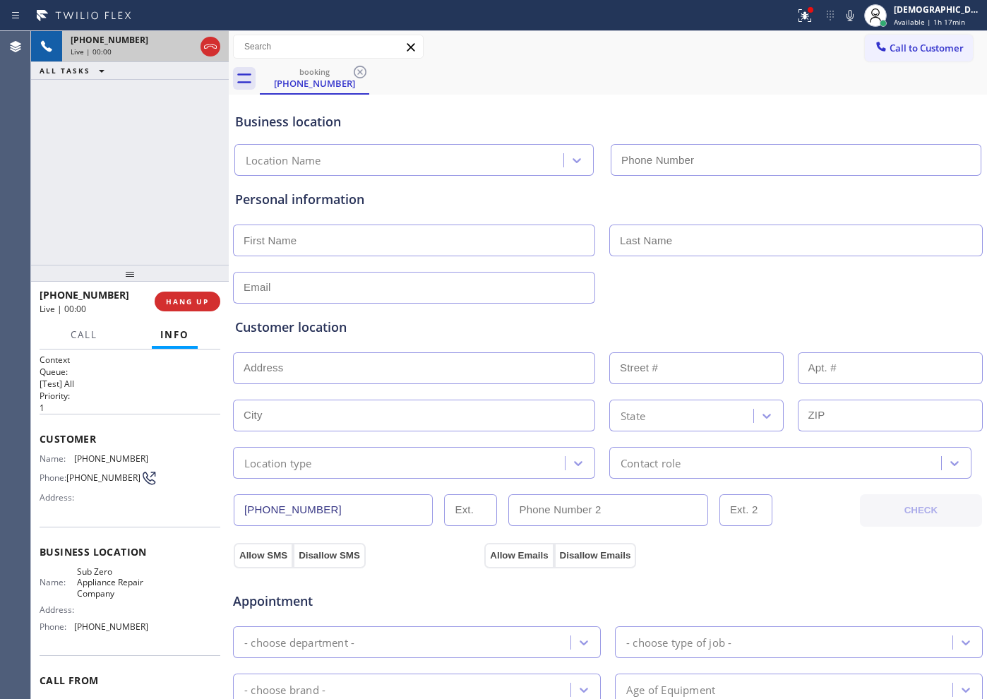
type input "[PHONE_NUMBER]"
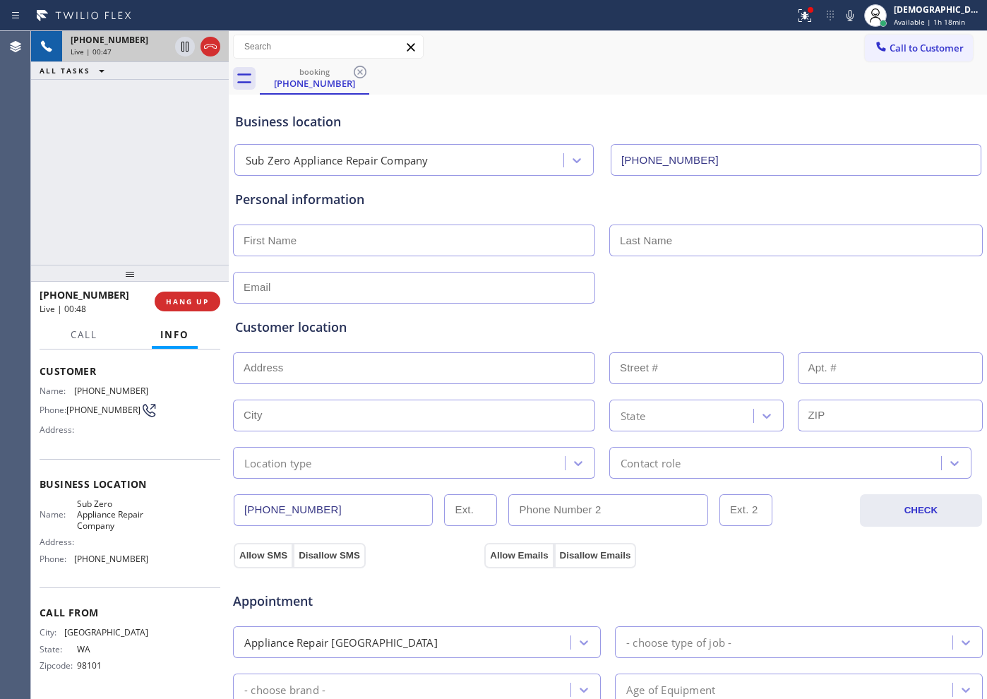
scroll to position [72, 0]
click at [104, 196] on div "[PHONE_NUMBER] Live | 02:27 ALL TASKS ALL TASKS ACTIVE TASKS TASKS IN WRAP UP" at bounding box center [130, 148] width 198 height 234
click at [148, 179] on div "[PHONE_NUMBER] Live | 02:49 ALL TASKS ALL TASKS ACTIVE TASKS TASKS IN WRAP UP" at bounding box center [130, 148] width 198 height 234
click at [157, 144] on div "[PHONE_NUMBER] Live | 05:58 ALL TASKS ALL TASKS ACTIVE TASKS TASKS IN WRAP UP" at bounding box center [130, 148] width 198 height 234
click at [213, 46] on icon at bounding box center [210, 46] width 17 height 17
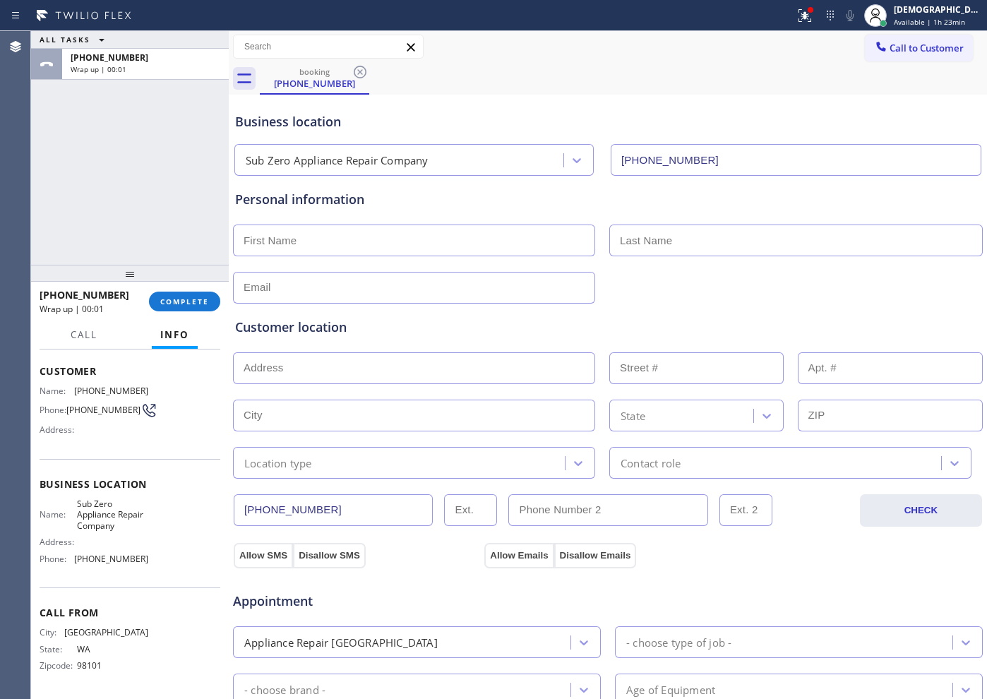
click at [407, 251] on input "text" at bounding box center [414, 241] width 362 height 32
type input "Mr"
click at [644, 236] on input "text" at bounding box center [796, 241] width 374 height 32
type input "...."
click at [100, 169] on div "ALL TASKS ALL TASKS ACTIVE TASKS TASKS IN WRAP UP [PHONE_NUMBER] Wrap up | 00:31" at bounding box center [130, 148] width 198 height 234
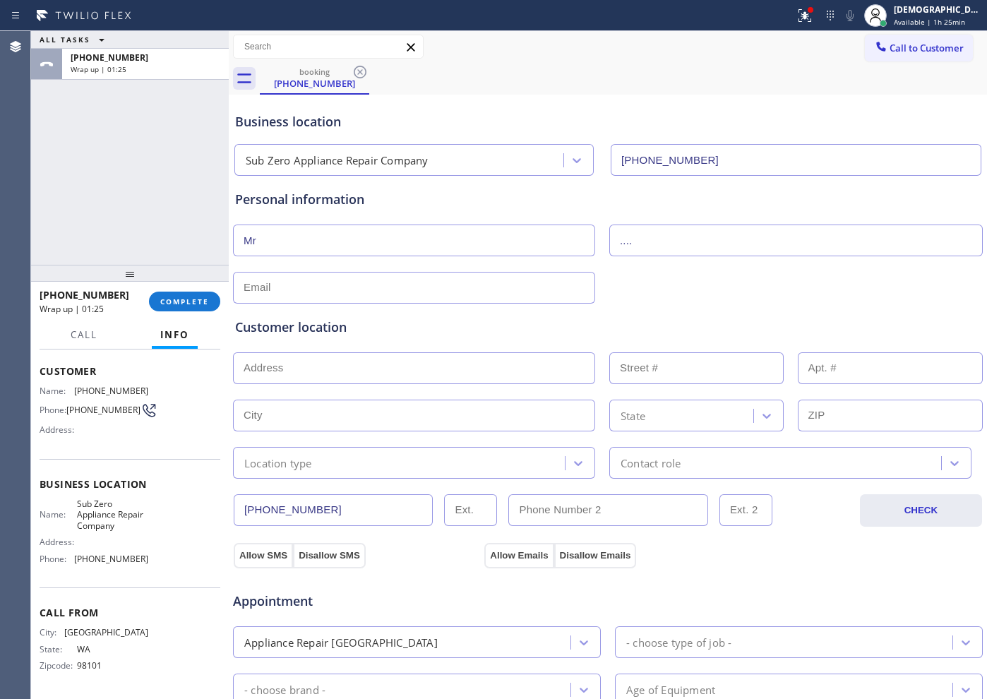
click at [453, 299] on div "Customer location >> ADD NEW ADDRESS << + NEW ADDRESS State Location type Conta…" at bounding box center [607, 388] width 751 height 181
click at [443, 286] on input "text" at bounding box center [414, 288] width 362 height 32
type input "[EMAIL_ADDRESS][DOMAIN_NAME]"
click at [302, 360] on input "text" at bounding box center [414, 368] width 362 height 32
paste input "[GEOGRAPHIC_DATA]"
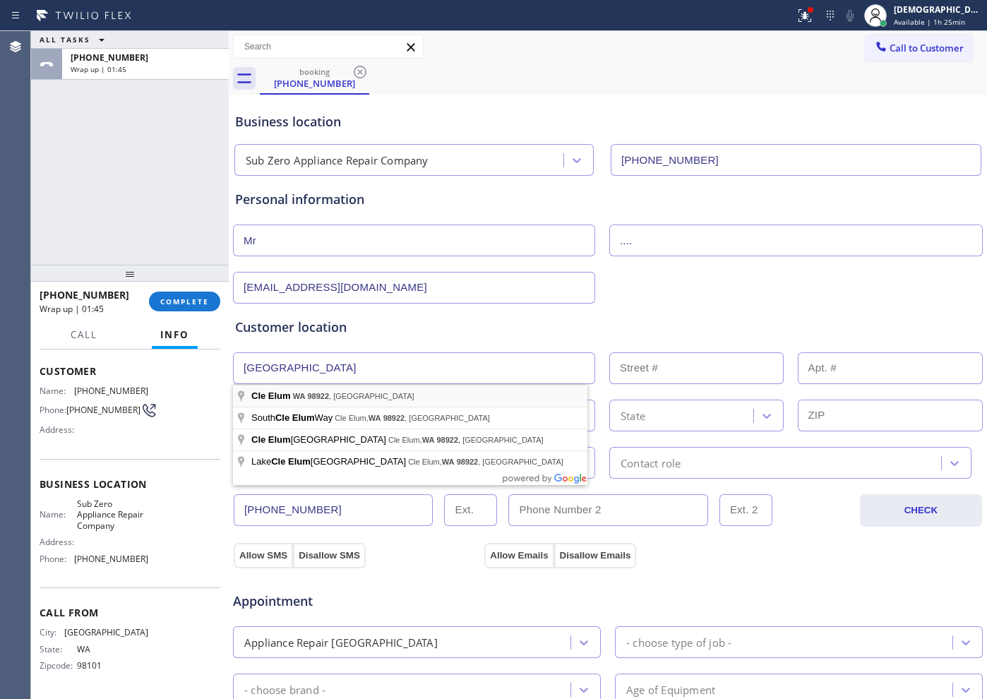
type input "[GEOGRAPHIC_DATA], [GEOGRAPHIC_DATA]"
type input "Cle Elum"
type input "98922"
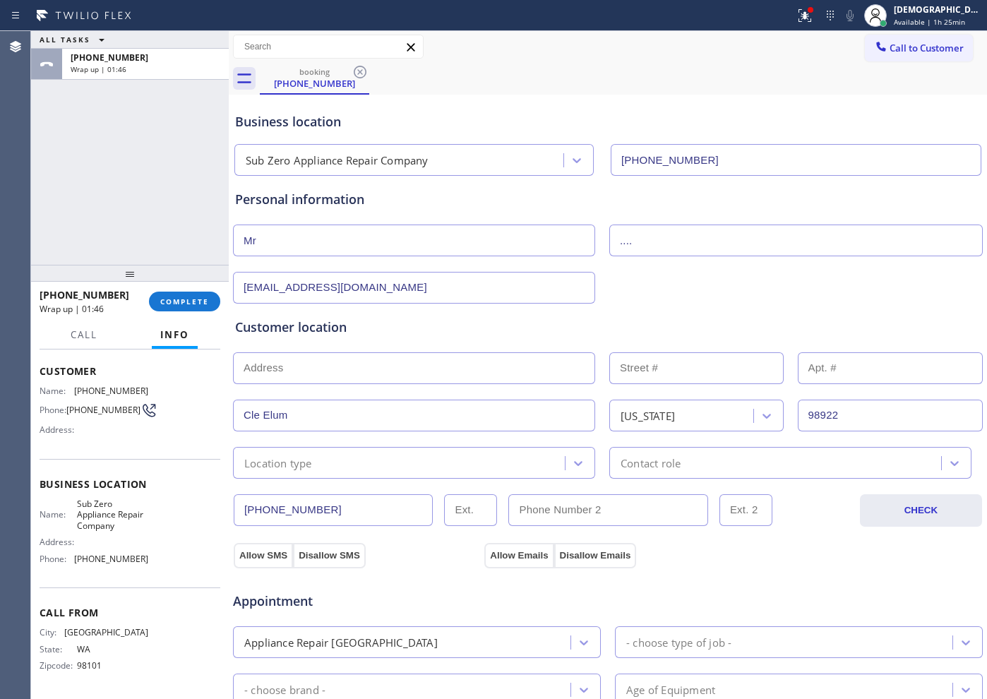
click at [293, 370] on input "text" at bounding box center [414, 368] width 362 height 32
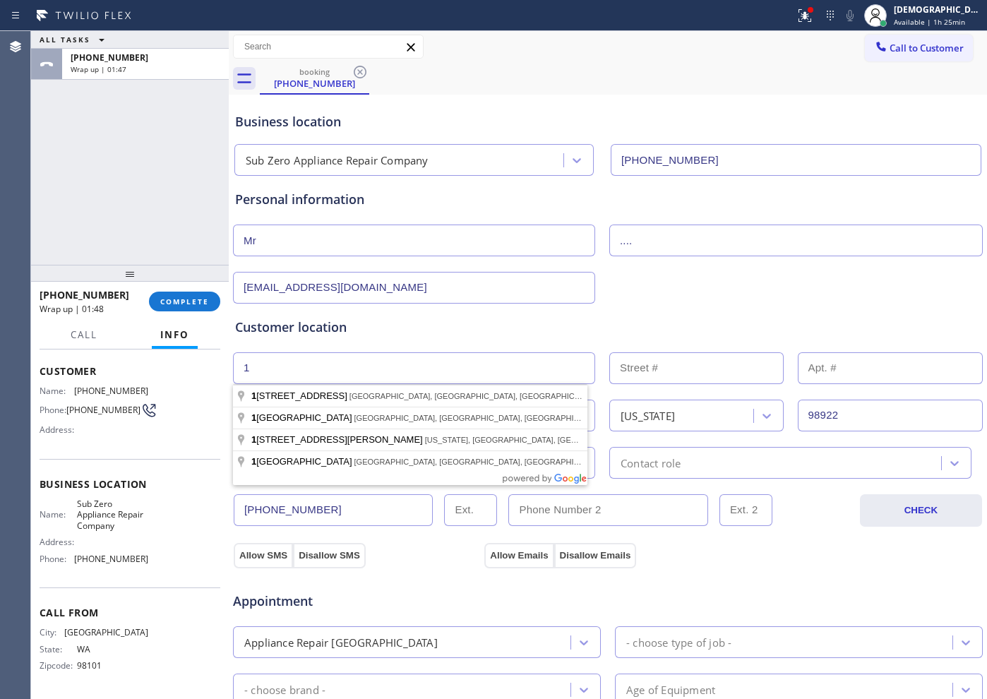
type input "1"
click at [655, 371] on input "text" at bounding box center [696, 368] width 174 height 32
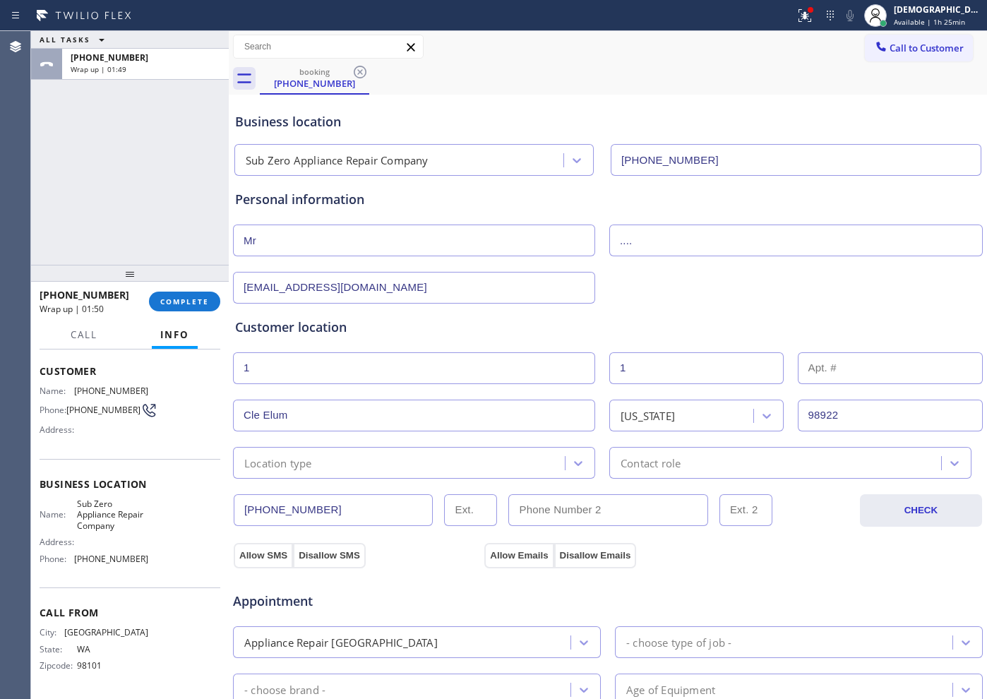
type input "1"
click at [356, 460] on div "Location type" at bounding box center [401, 463] width 328 height 25
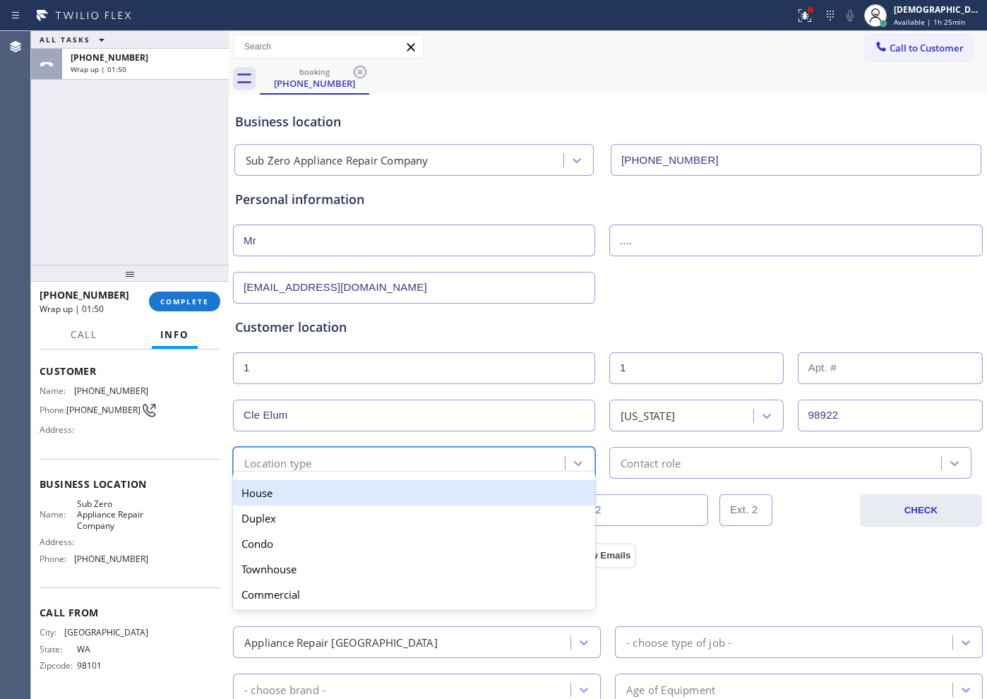
click at [323, 494] on div "House" at bounding box center [414, 492] width 362 height 25
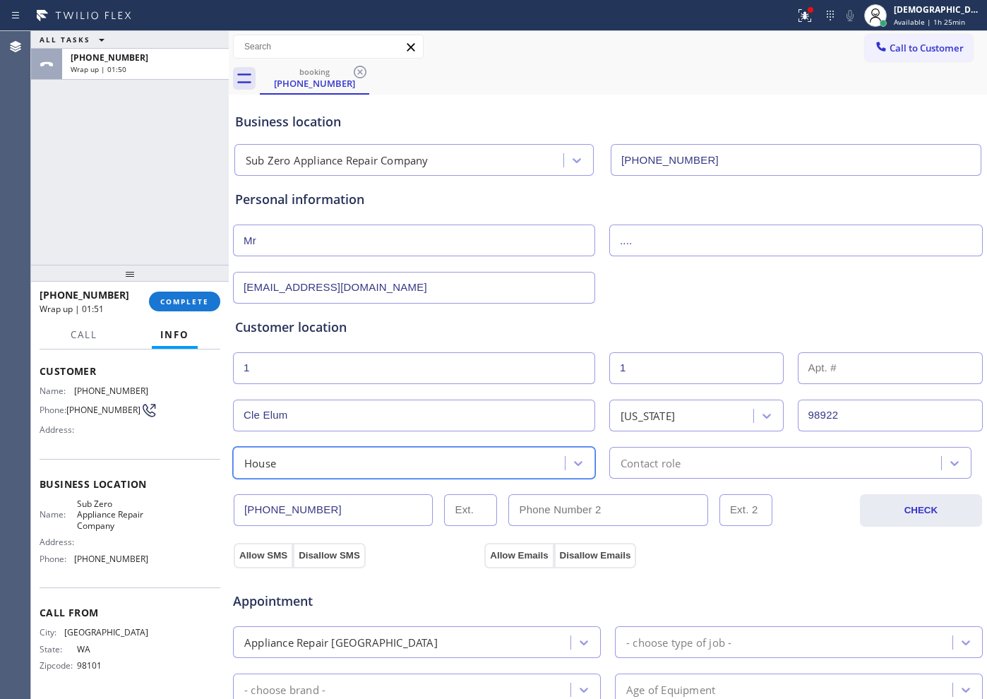
click at [614, 474] on div "Contact role" at bounding box center [790, 463] width 362 height 32
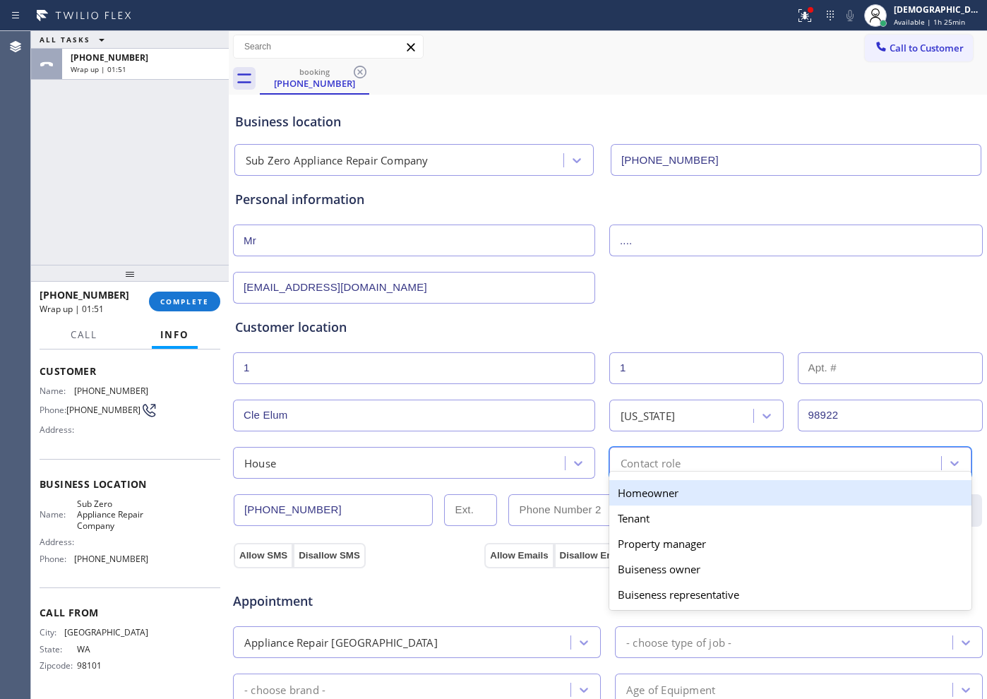
click at [619, 492] on div "Homeowner" at bounding box center [790, 492] width 362 height 25
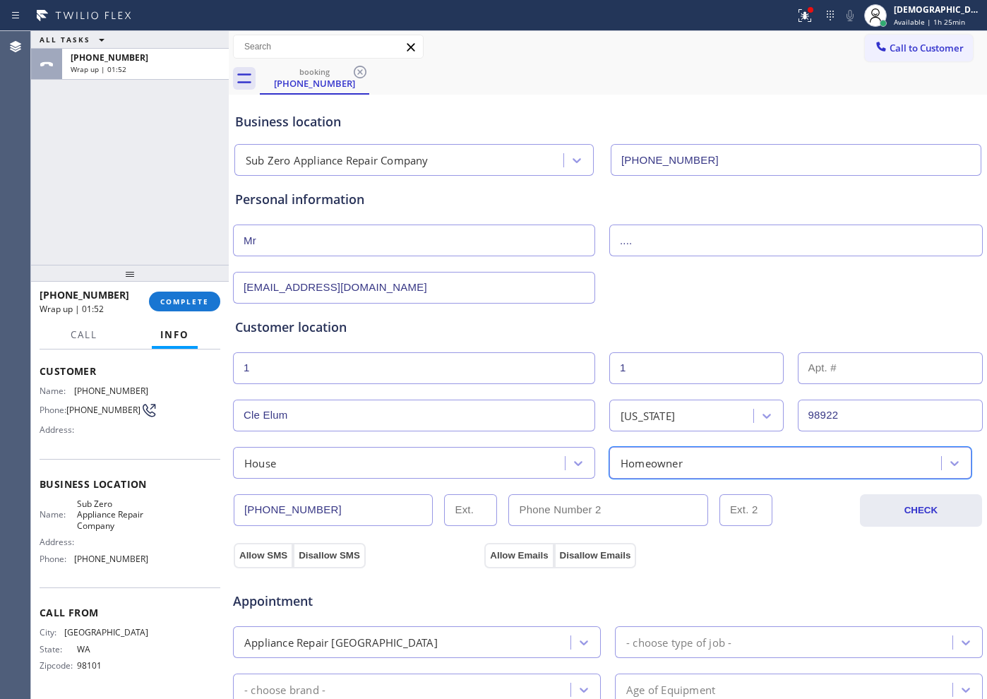
drag, startPoint x: 254, startPoint y: 556, endPoint x: 465, endPoint y: 559, distance: 211.9
click at [258, 558] on button "Allow SMS" at bounding box center [263, 555] width 59 height 25
click at [529, 557] on button "Allow Emails" at bounding box center [518, 555] width 69 height 25
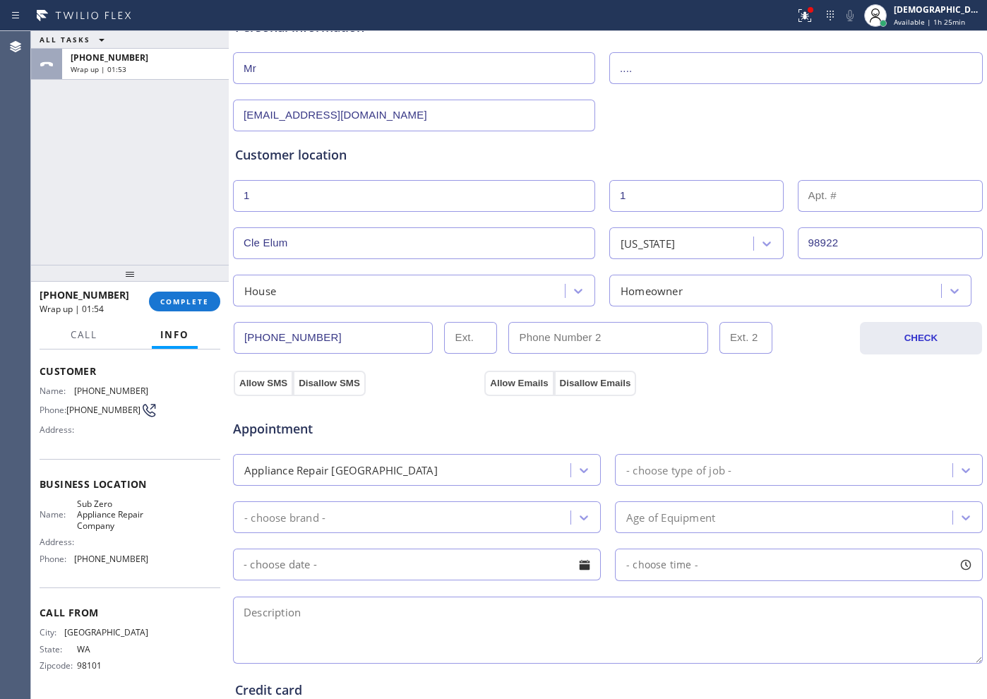
scroll to position [177, 0]
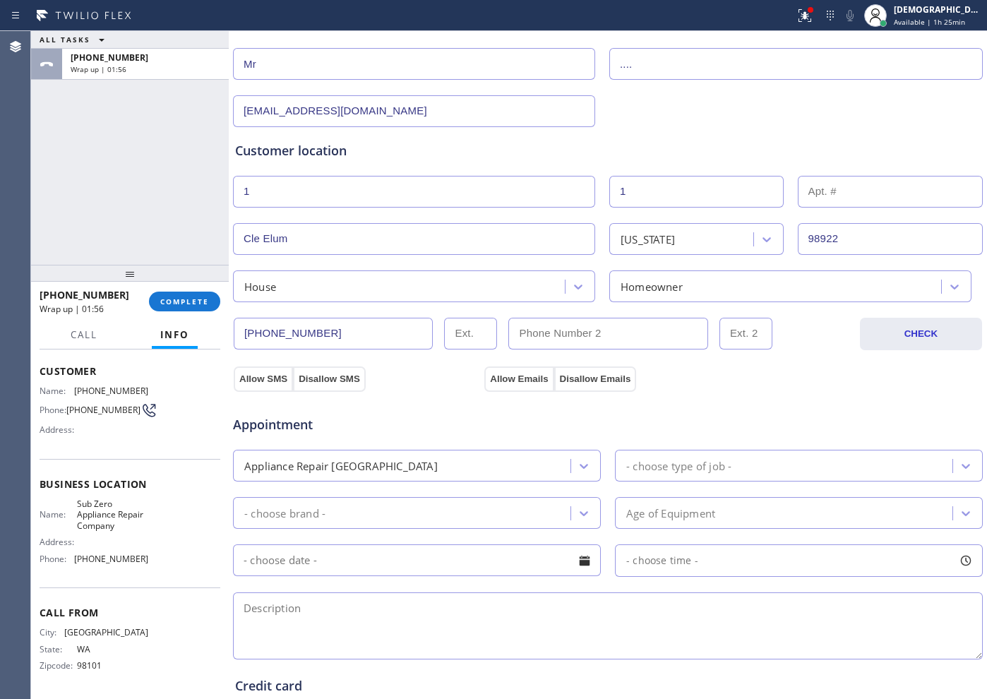
click at [637, 473] on div "- choose type of job -" at bounding box center [678, 466] width 105 height 16
type input "s"
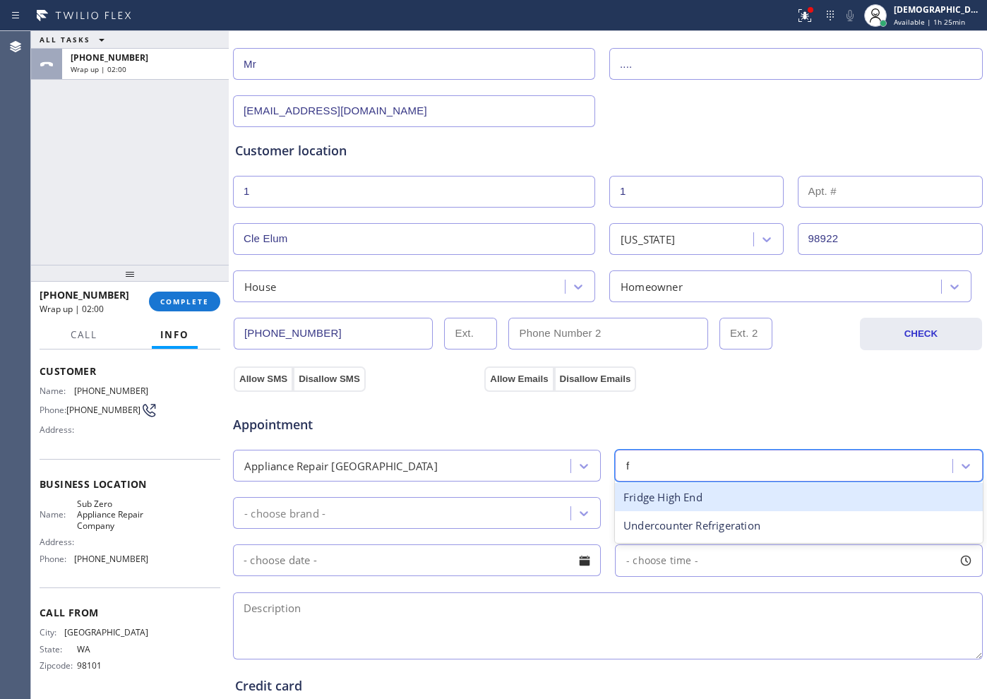
type input "fr"
click at [642, 496] on div "Fridge High End" at bounding box center [799, 497] width 368 height 29
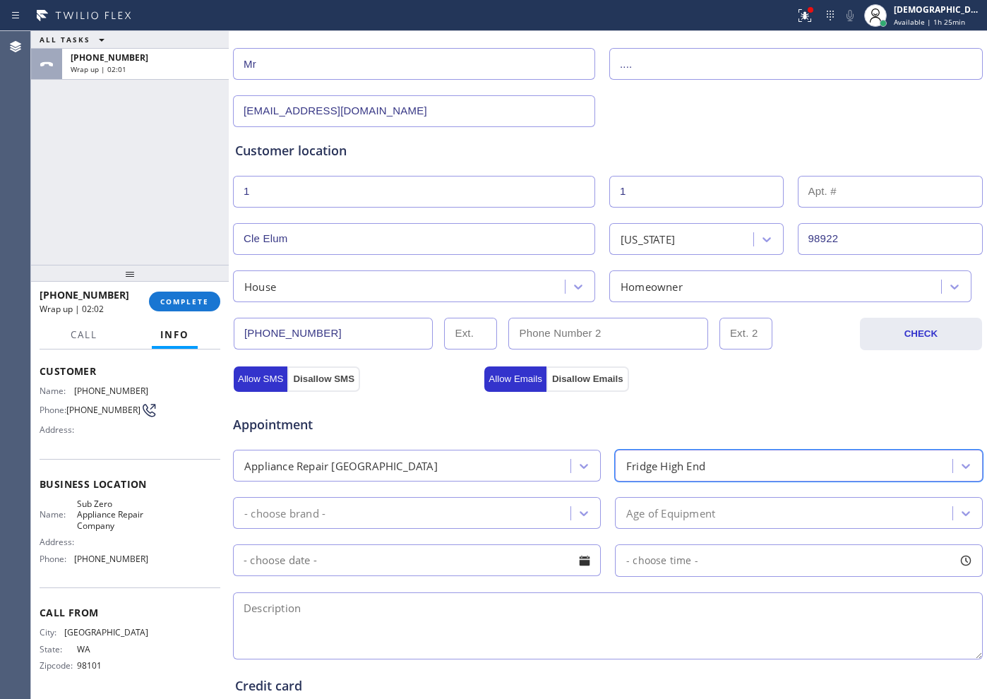
click at [417, 499] on div "- choose brand -" at bounding box center [417, 513] width 368 height 32
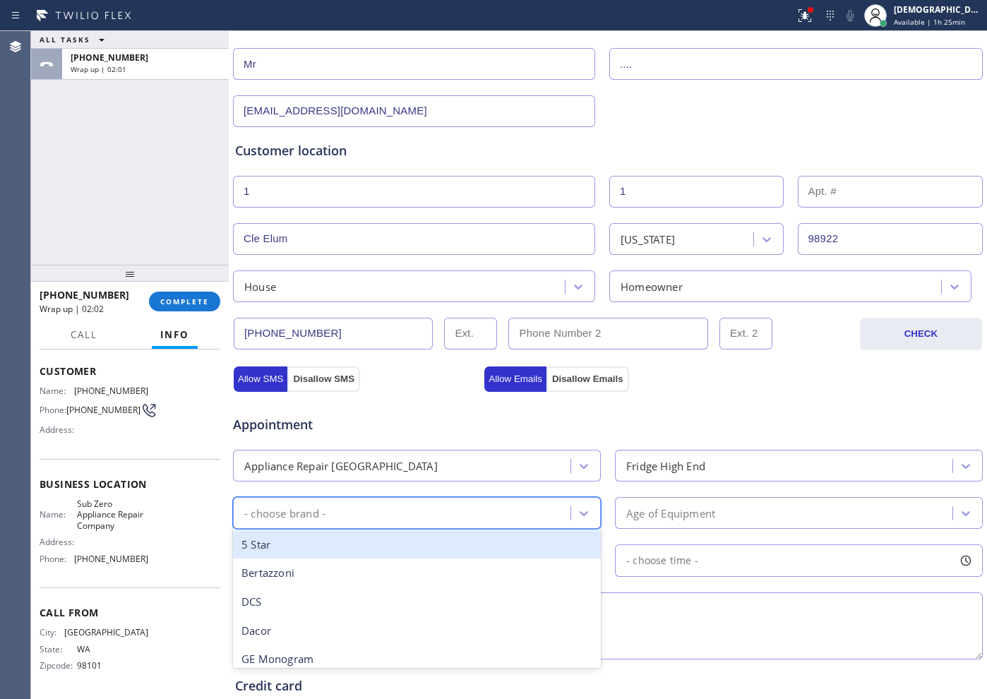
type input "s"
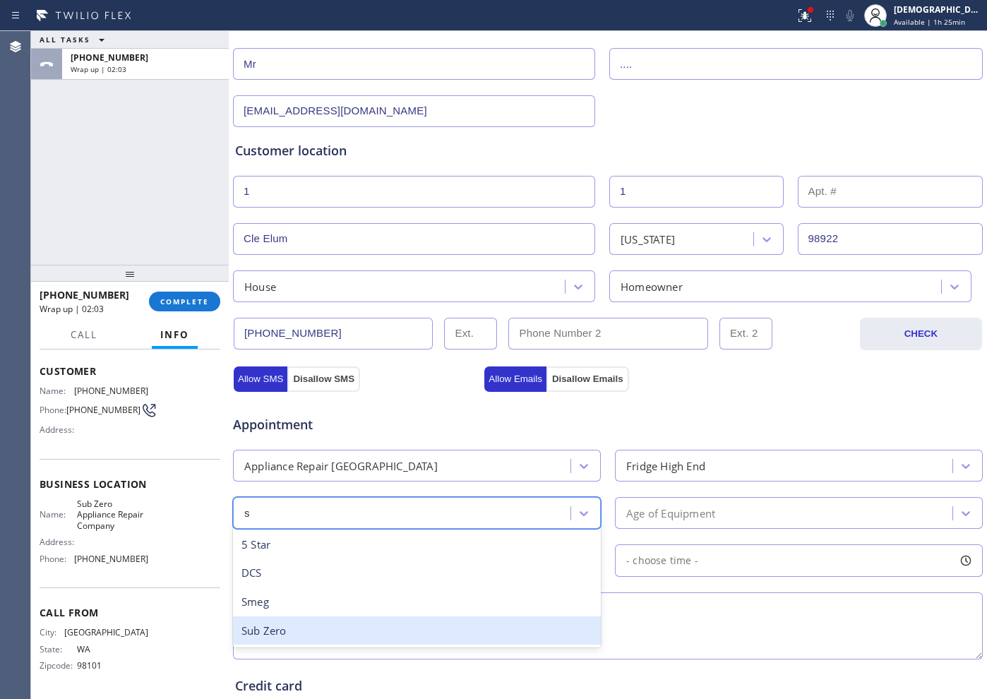
click at [335, 625] on div "Sub Zero" at bounding box center [417, 630] width 368 height 29
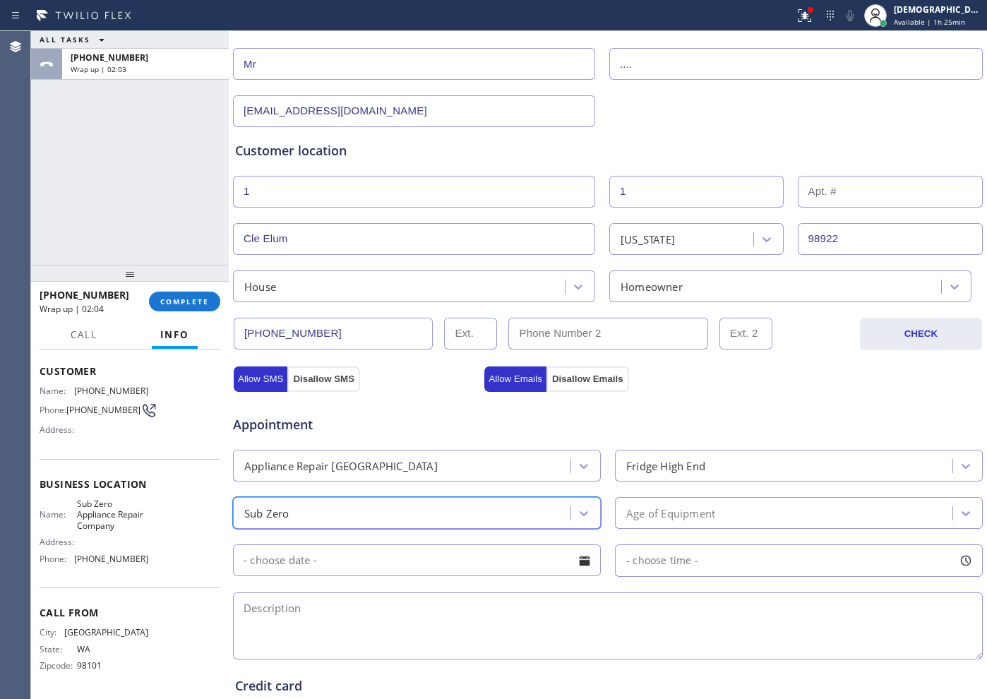
click at [640, 513] on div "Age of Equipment" at bounding box center [670, 513] width 89 height 16
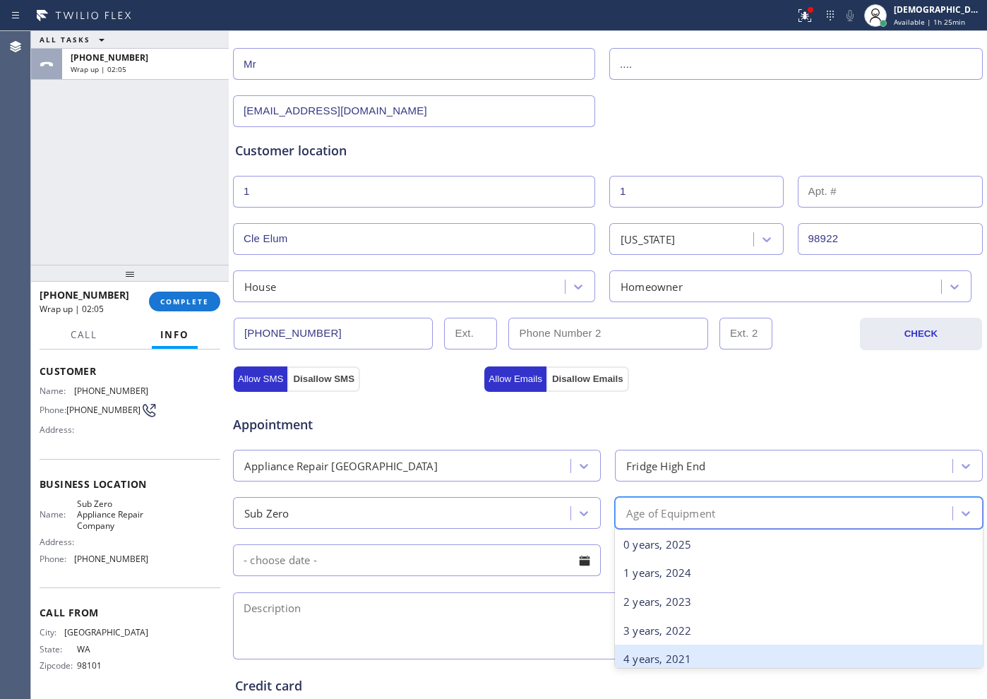
click at [676, 645] on div "4 years, 2021" at bounding box center [799, 659] width 368 height 29
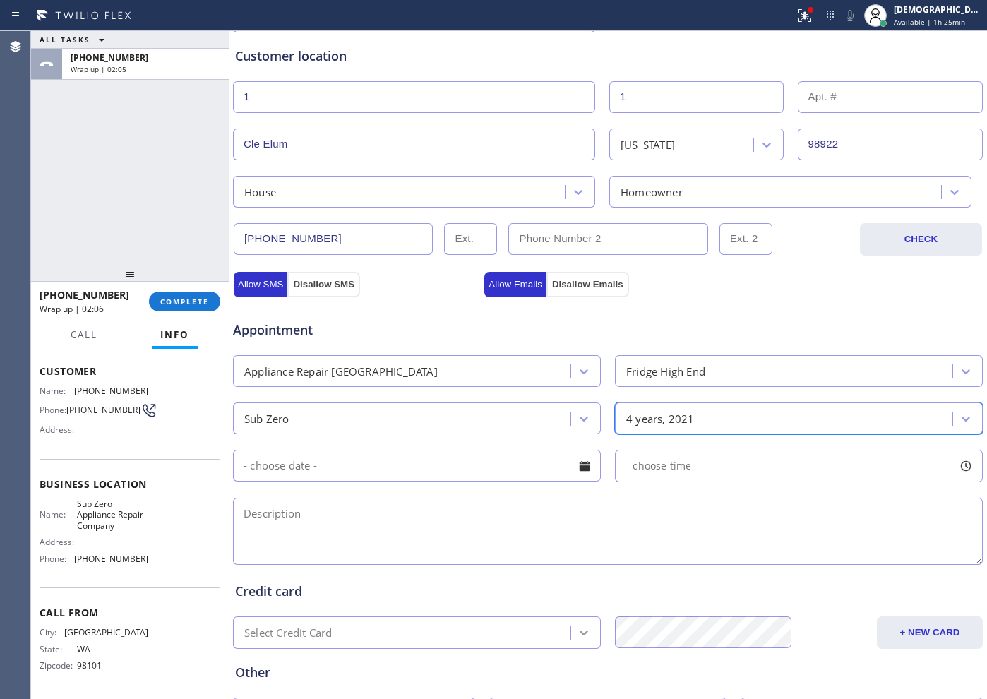
scroll to position [353, 0]
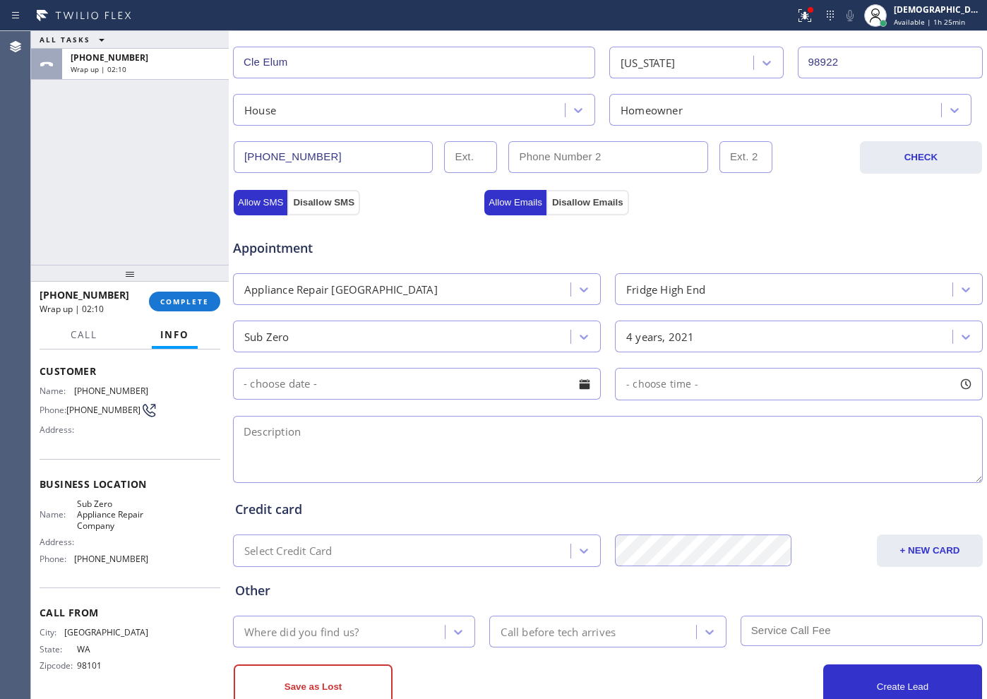
click at [340, 444] on textarea at bounding box center [608, 449] width 750 height 67
paste textarea "Subzero /Fridge / is flashing EC code / 9 years"
paste textarea "[GEOGRAPHIC_DATA]"
click at [122, 525] on span "Sub Zero Appliance Repair Company" at bounding box center [112, 515] width 71 height 32
drag, startPoint x: 148, startPoint y: 530, endPoint x: 75, endPoint y: 498, distance: 79.7
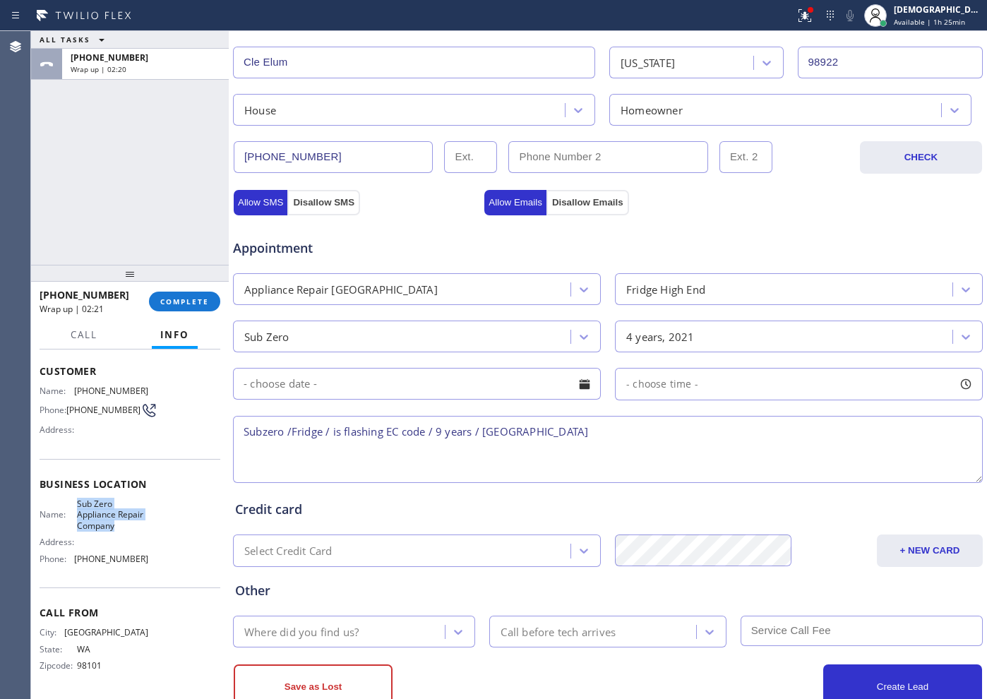
click at [75, 499] on div "Name: Sub Zero Appliance Repair Company Address: Phone: [PHONE_NUMBER]" at bounding box center [130, 534] width 181 height 71
copy span "Sub Zero Appliance Repair Company"
click at [647, 414] on div "Subzero /Fridge / is flashing EC code / 9 years / [GEOGRAPHIC_DATA]" at bounding box center [608, 449] width 753 height 73
click at [636, 434] on textarea "Subzero /Fridge / is flashing EC code / 9 years / [GEOGRAPHIC_DATA]" at bounding box center [608, 449] width 750 height 67
paste textarea "Sub Zero Appliance Repair Company"
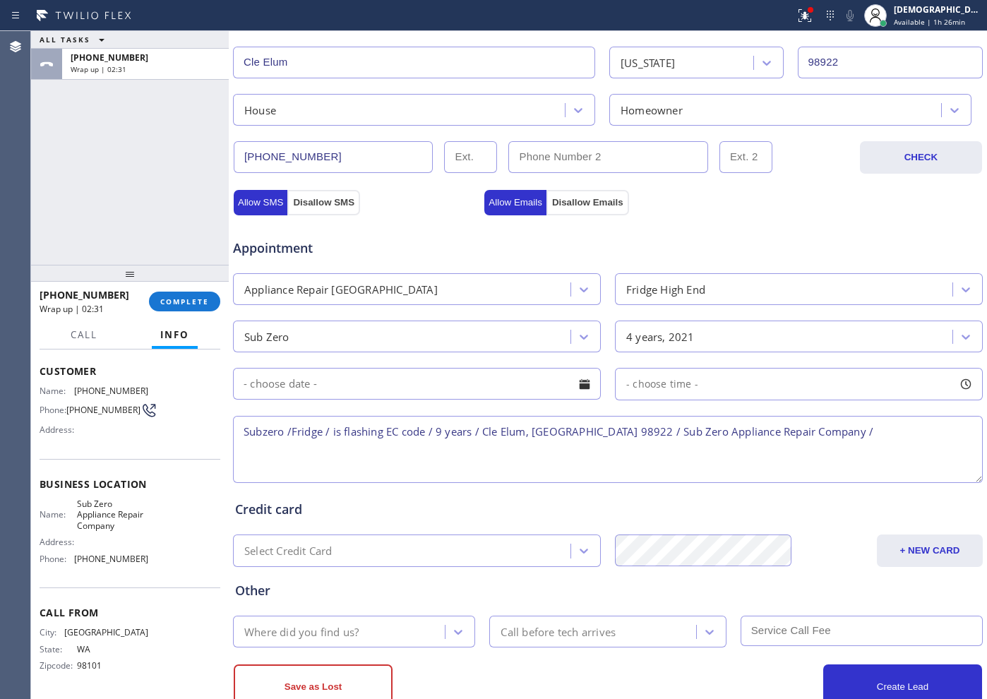
click at [811, 431] on textarea "Subzero /Fridge / is flashing EC code / 9 years / Cle Elum, [GEOGRAPHIC_DATA] 9…" at bounding box center [608, 449] width 750 height 67
paste textarea "Please call customer 30 minutes prior to arrival"
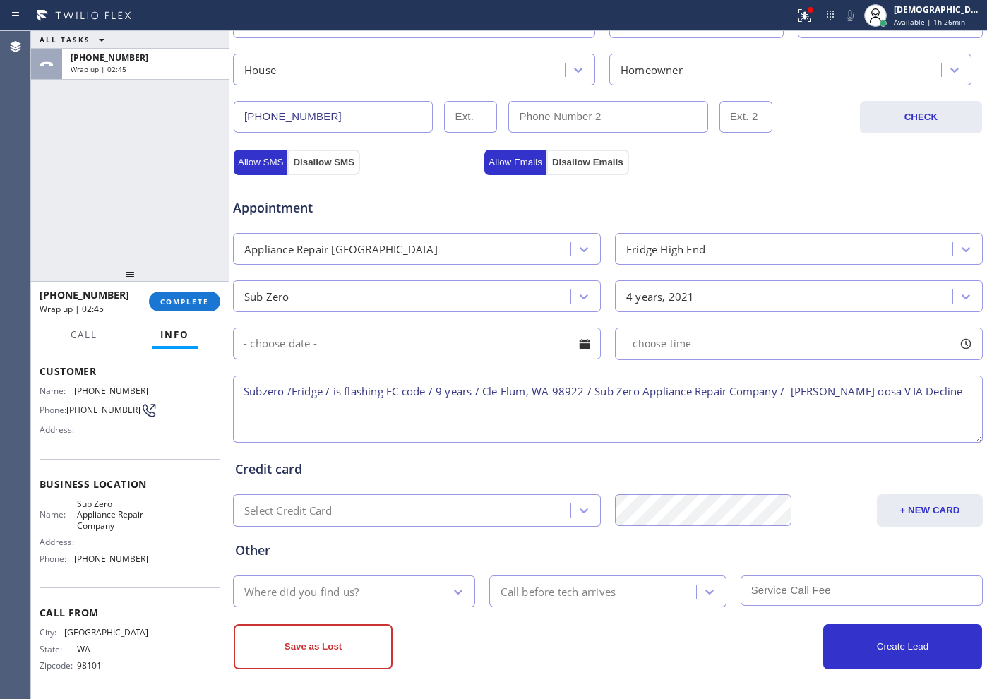
scroll to position [395, 0]
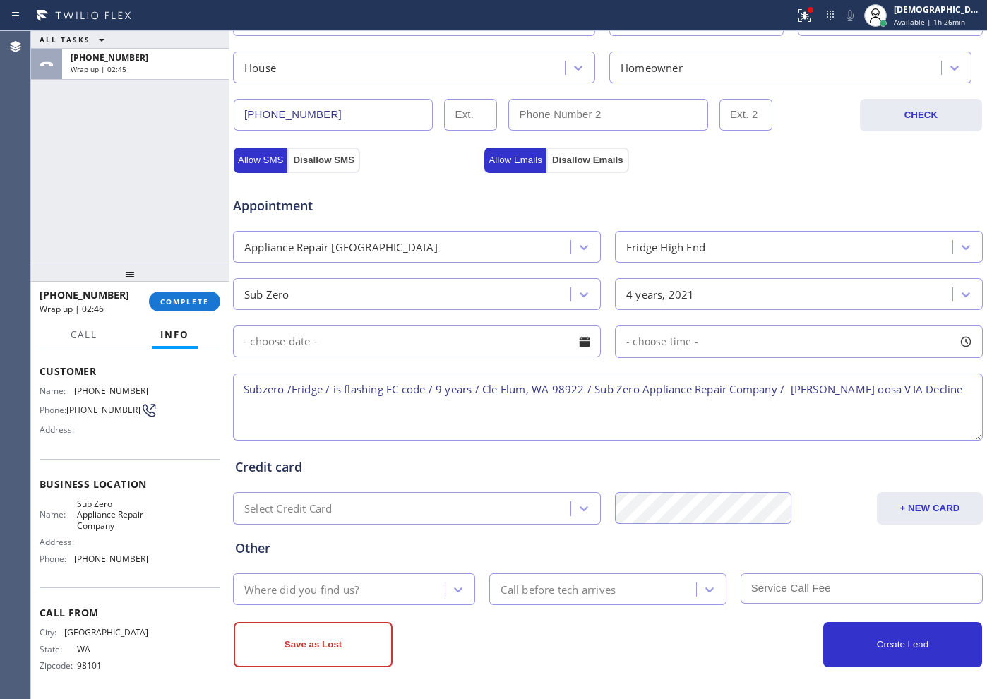
type textarea "Subzero /Fridge / is flashing EC code / 9 years / Cle Elum, WA 98922 / Sub Zero…"
click at [378, 584] on div "Where did you find us?" at bounding box center [341, 589] width 208 height 25
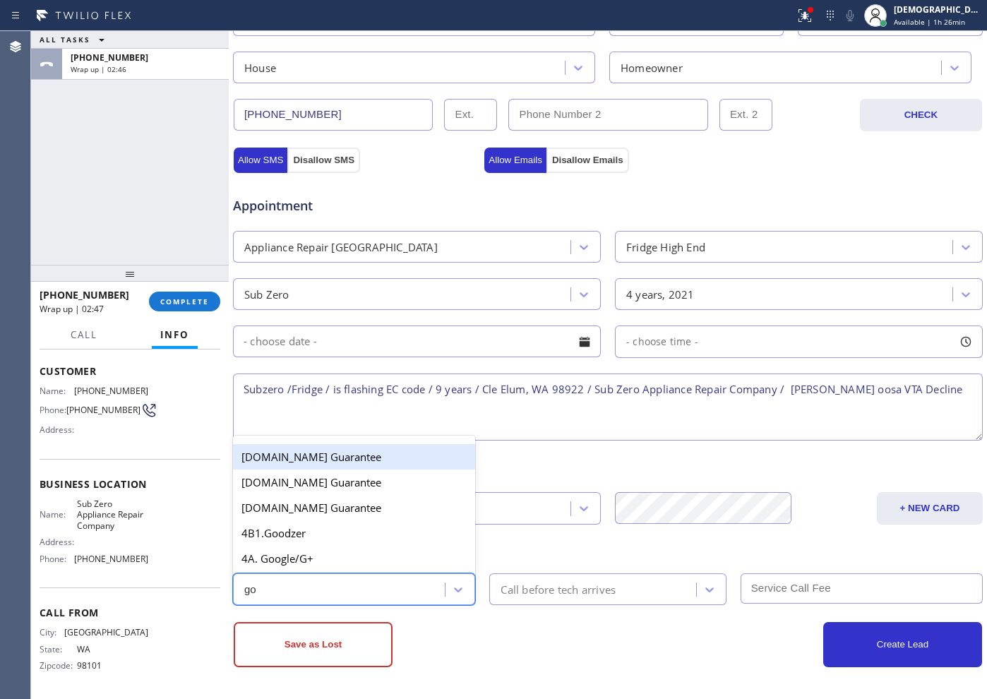
type input "goo"
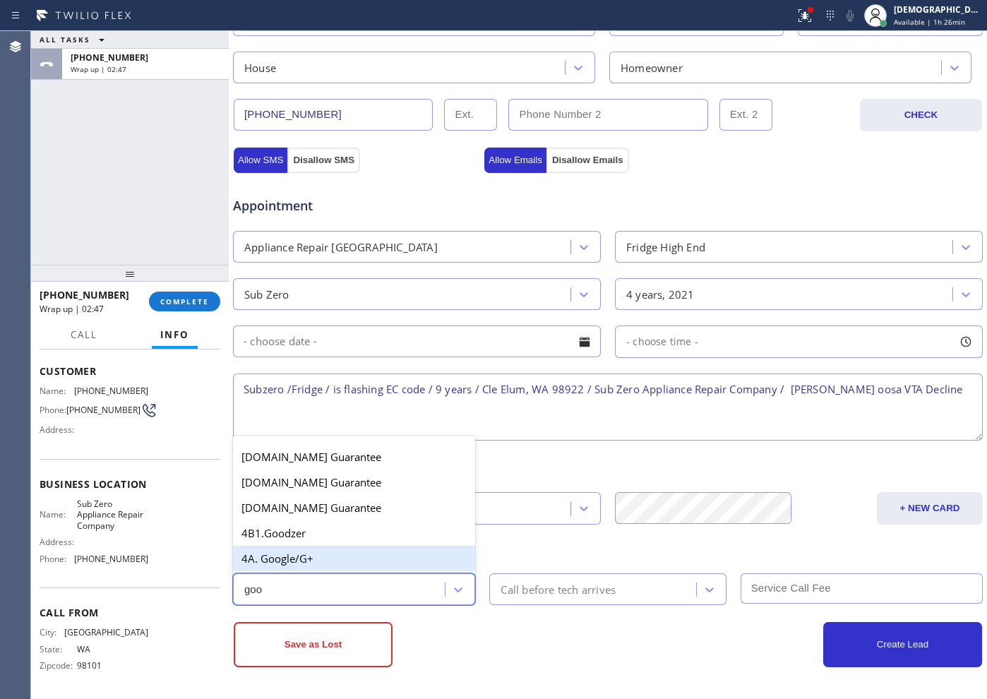
click at [329, 560] on div "4A. Google/G+" at bounding box center [354, 558] width 242 height 25
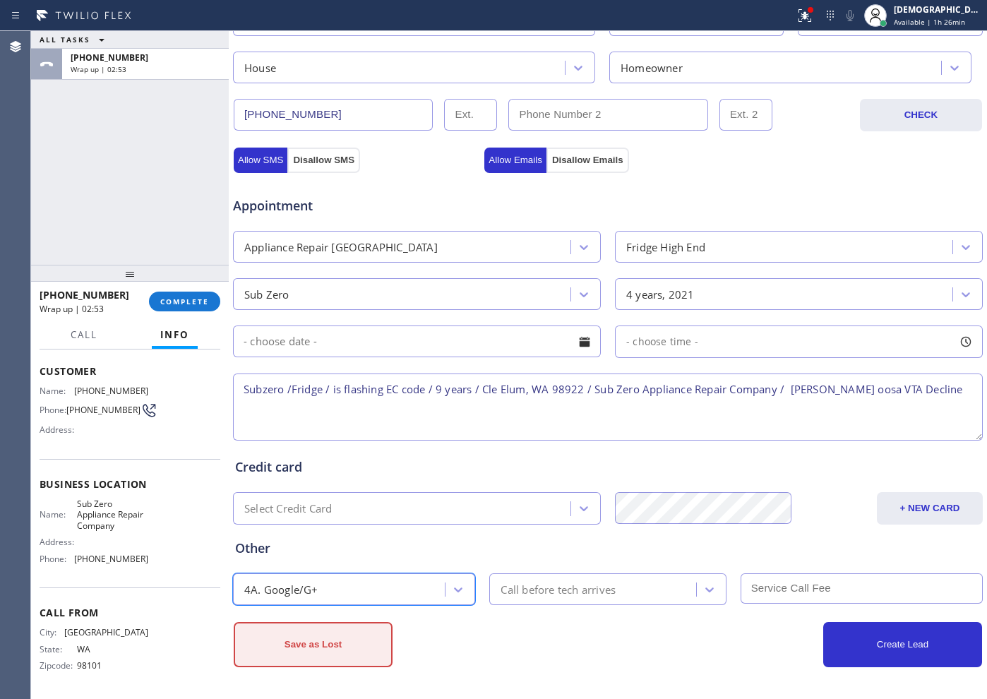
click at [368, 630] on button "Save as Lost" at bounding box center [313, 644] width 159 height 45
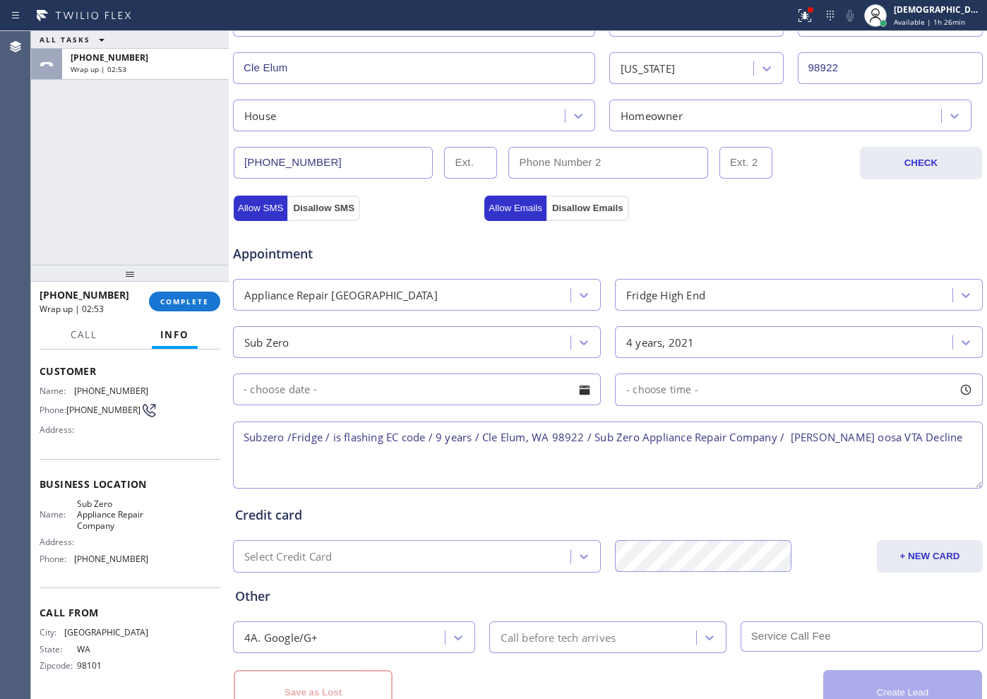
scroll to position [443, 0]
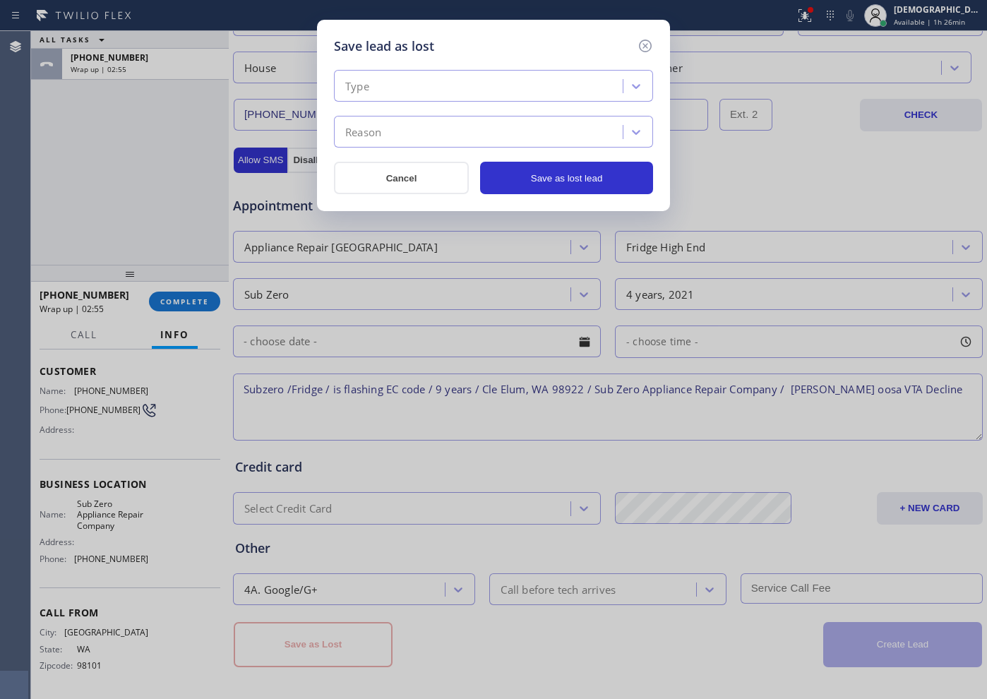
click at [415, 81] on div "Type" at bounding box center [480, 86] width 285 height 25
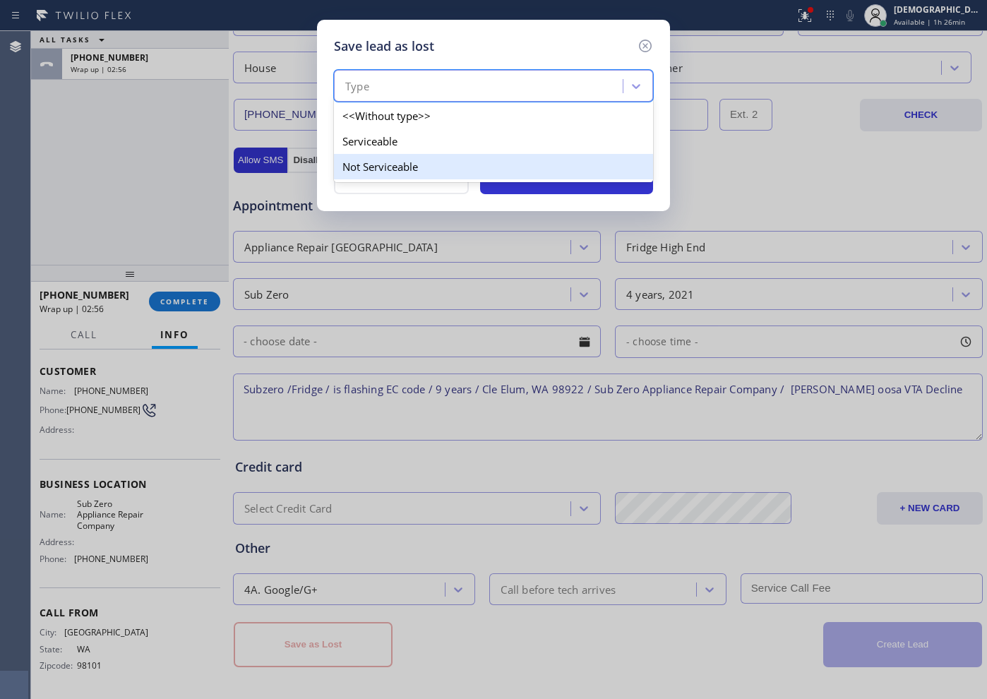
click at [400, 157] on div "Not Serviceable" at bounding box center [493, 166] width 319 height 25
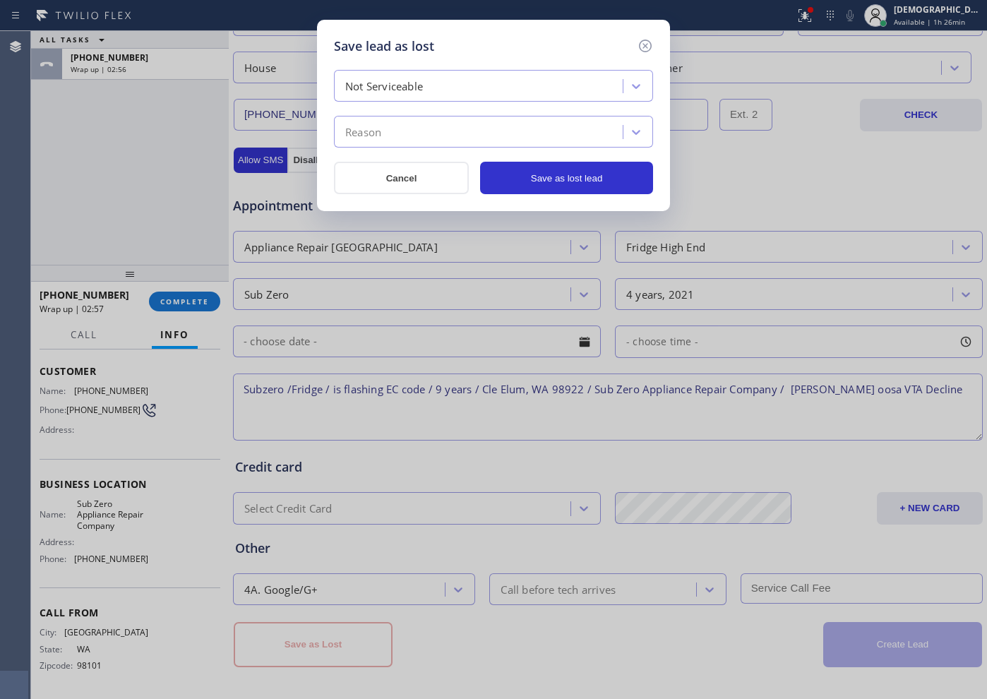
click at [407, 124] on div "Reason" at bounding box center [480, 132] width 285 height 25
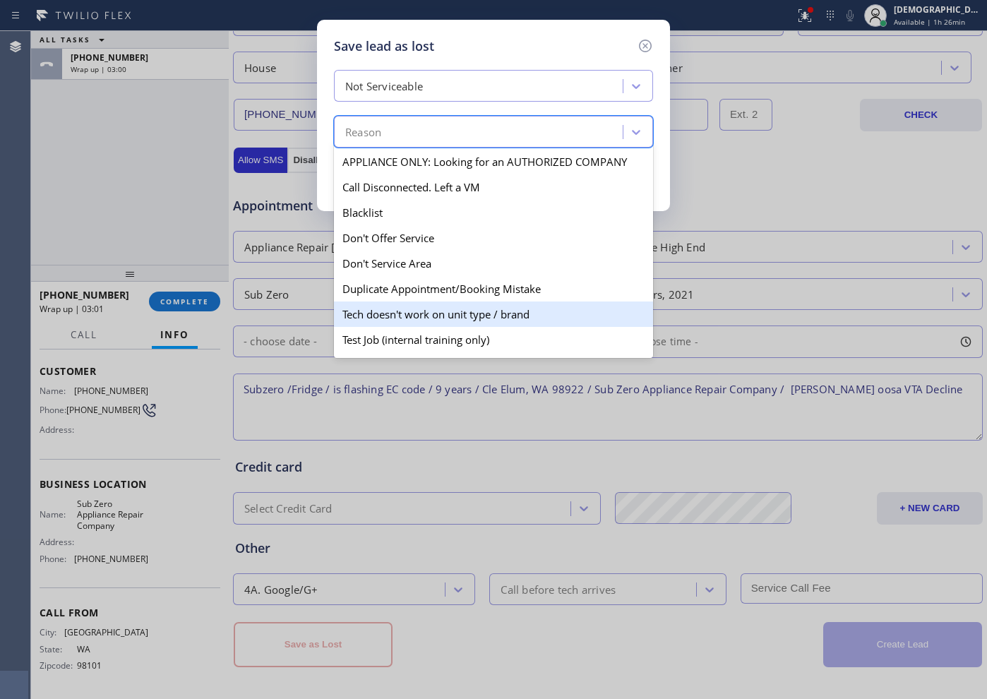
click at [431, 318] on div "Tech doesn't work on unit type / brand" at bounding box center [493, 314] width 319 height 25
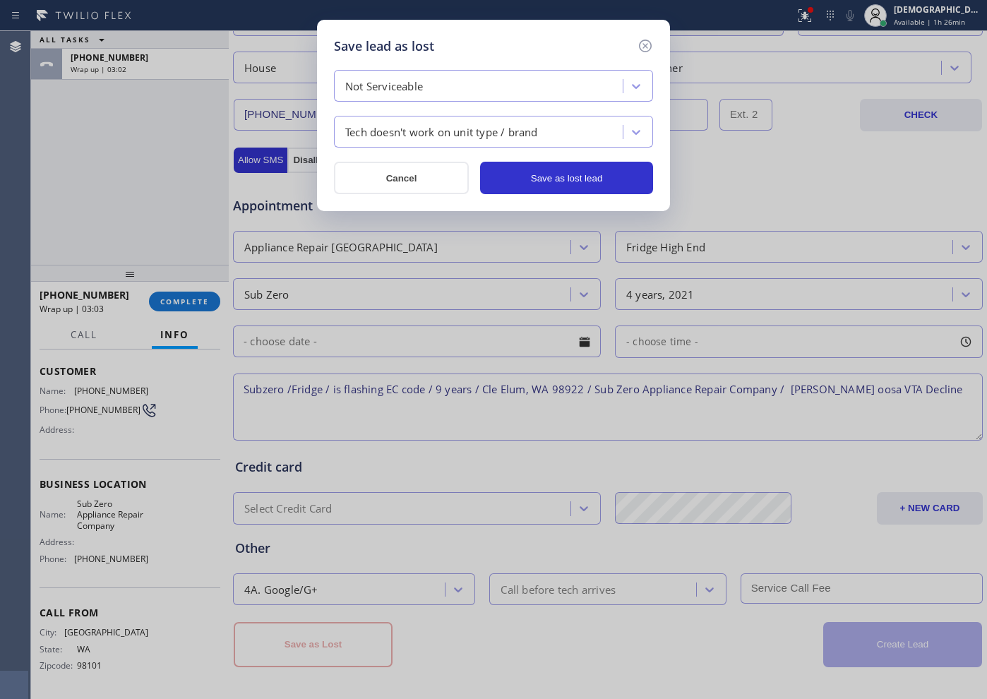
click at [534, 133] on div "Tech doesn't work on unit type / brand" at bounding box center [441, 132] width 193 height 16
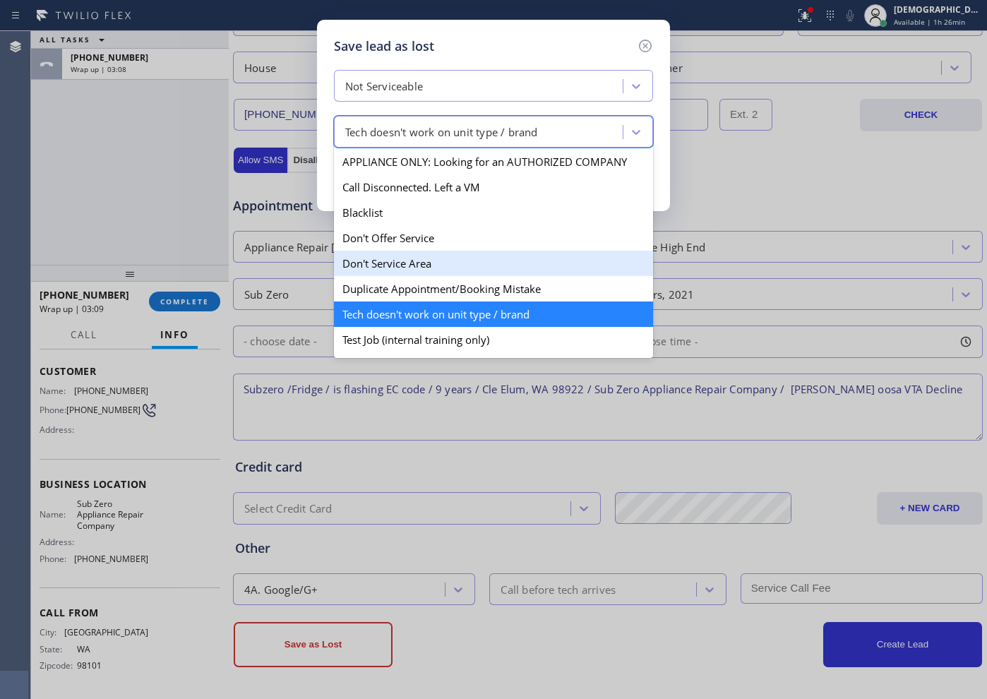
click at [462, 270] on div "Don't Service Area" at bounding box center [493, 263] width 319 height 25
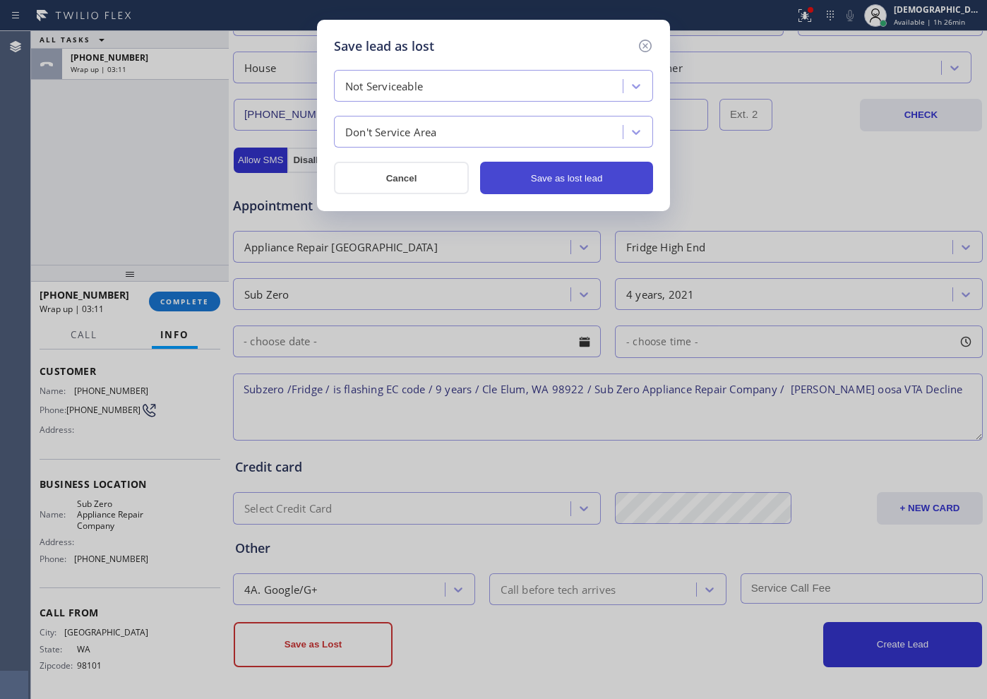
click at [559, 191] on button "Save as lost lead" at bounding box center [566, 178] width 173 height 32
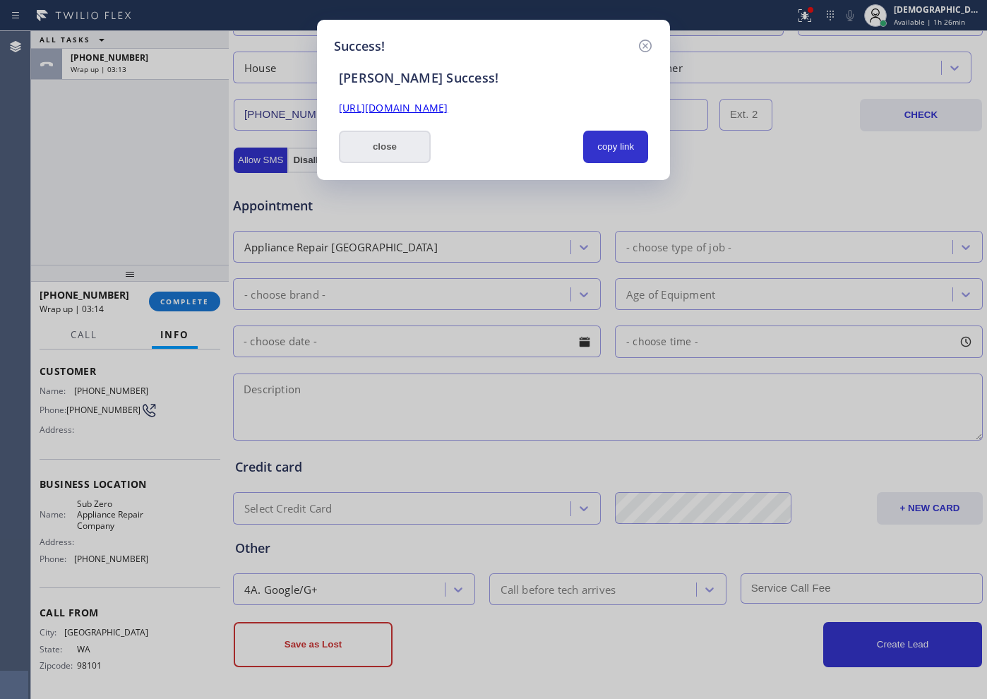
click at [390, 131] on button "close" at bounding box center [385, 147] width 92 height 32
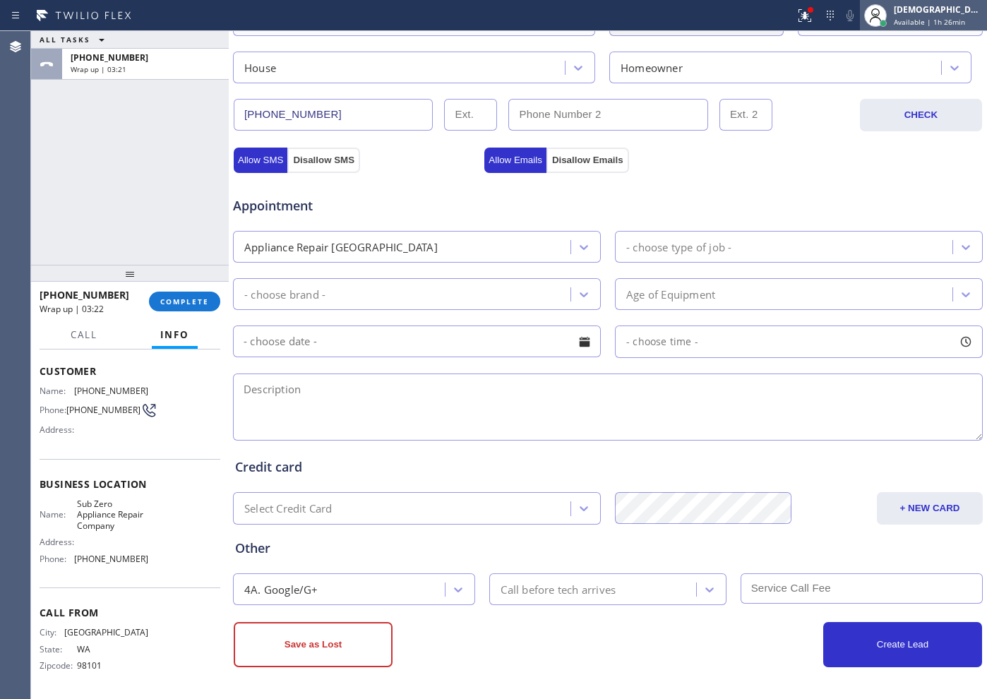
click at [943, 20] on span "Available | 1h 26min" at bounding box center [929, 22] width 71 height 10
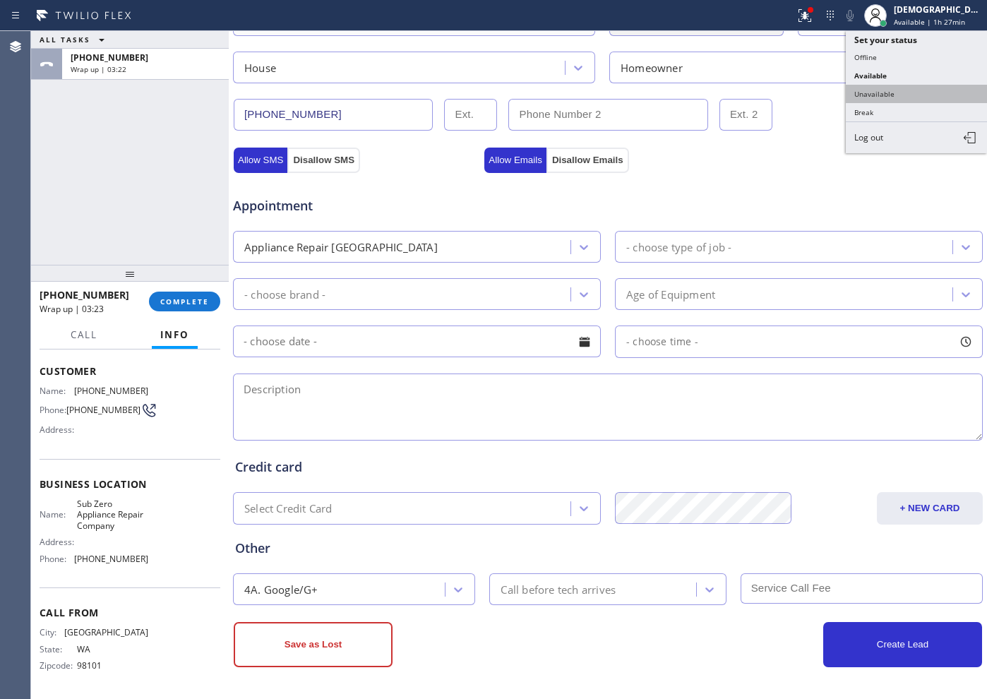
click at [907, 92] on button "Unavailable" at bounding box center [916, 94] width 141 height 18
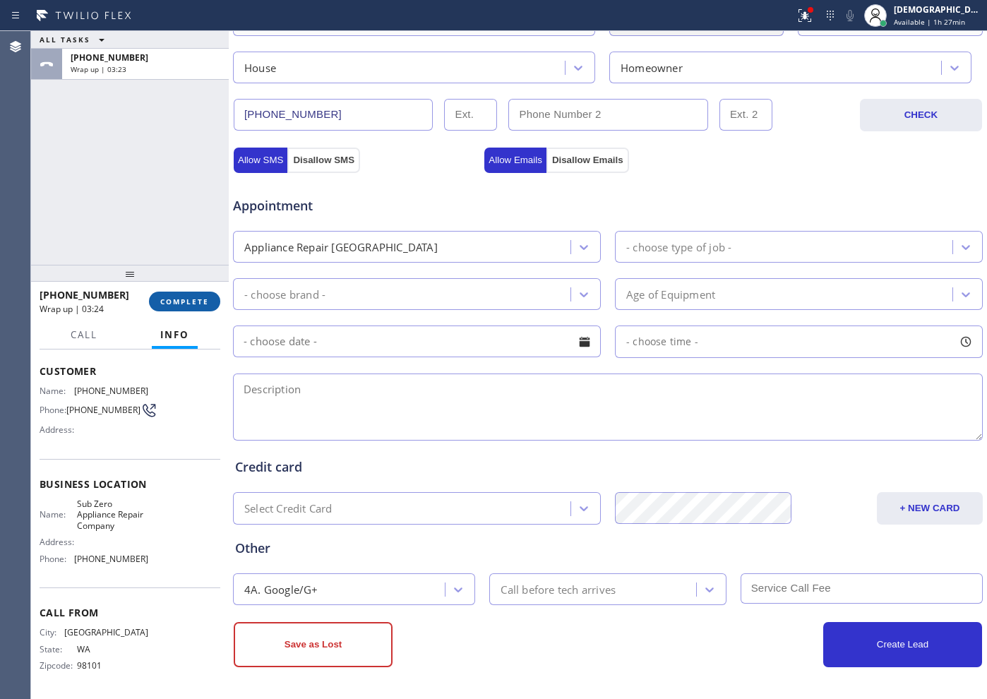
click at [199, 304] on span "COMPLETE" at bounding box center [184, 302] width 49 height 10
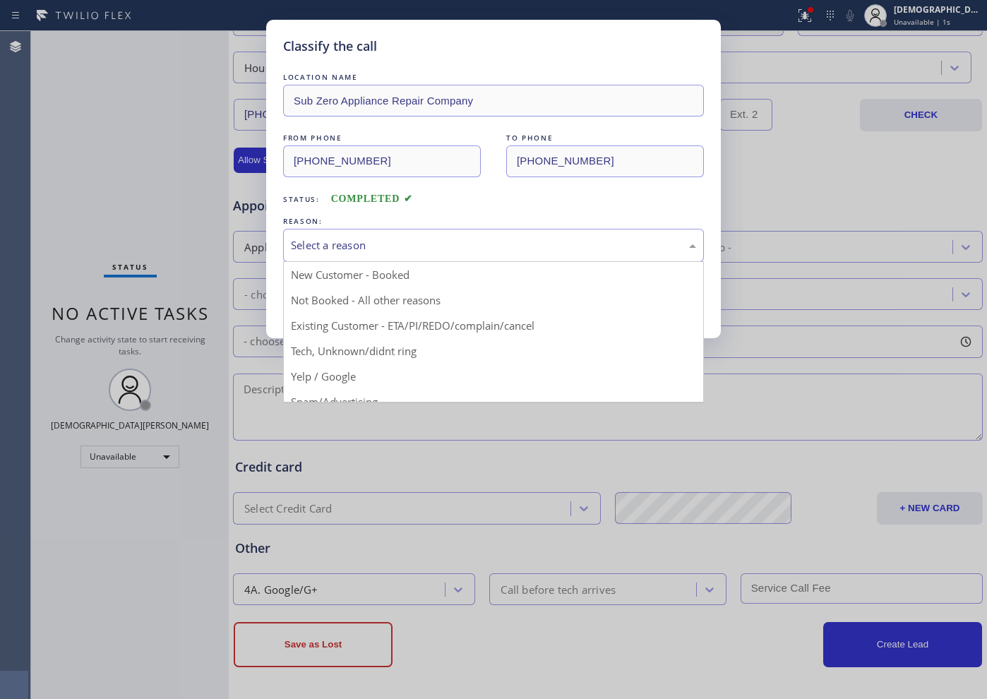
click at [370, 242] on div "Select a reason" at bounding box center [493, 245] width 405 height 16
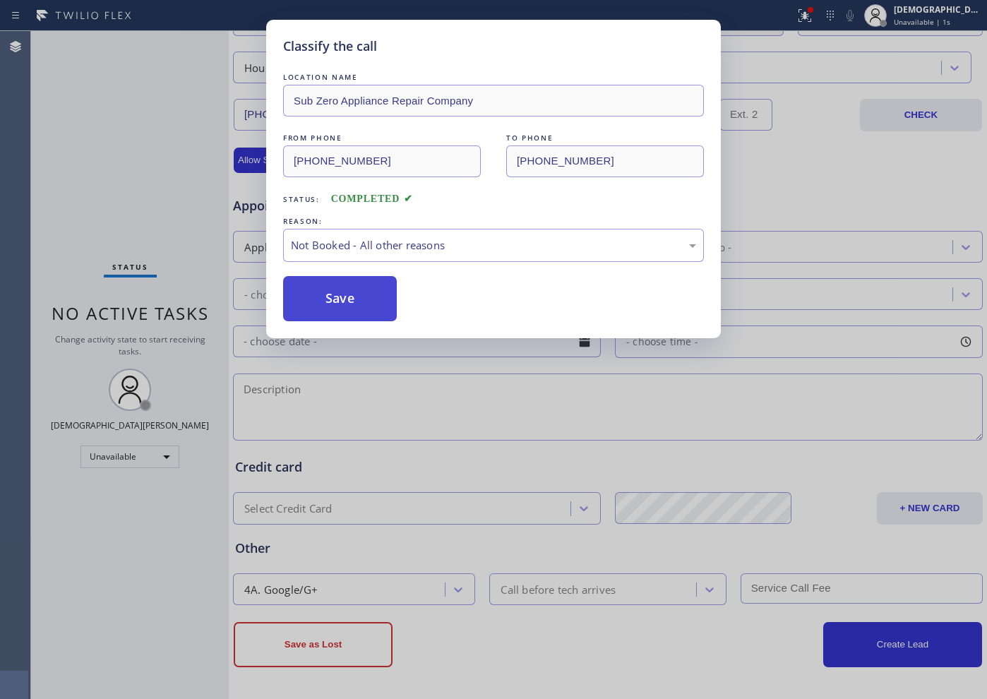
click at [335, 300] on button "Save" at bounding box center [340, 298] width 114 height 45
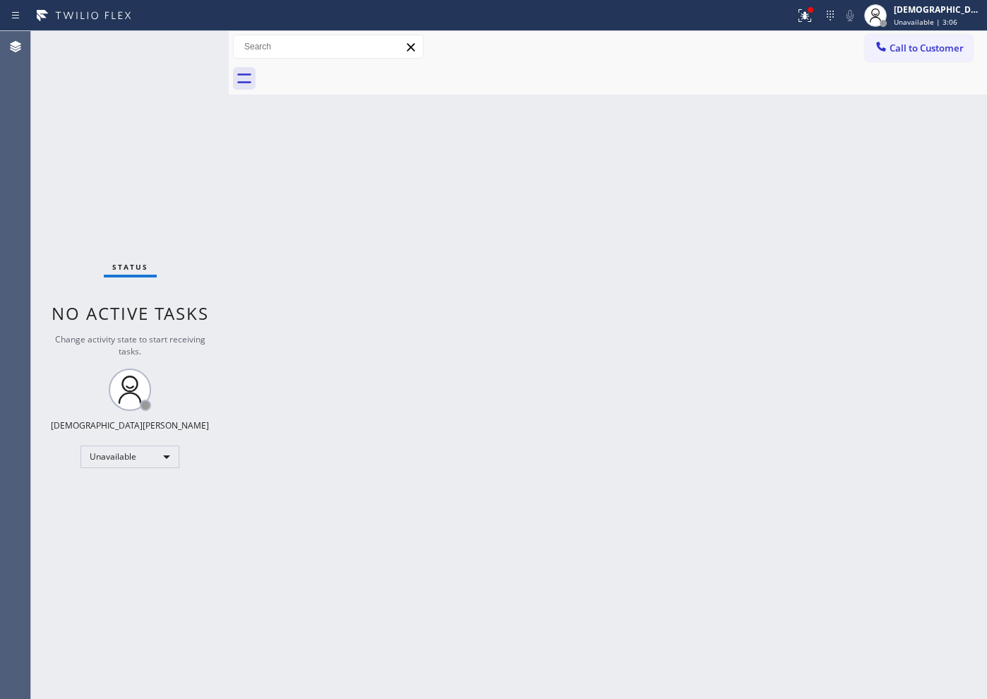
click at [131, 191] on div "Status No active tasks Change activity state to start receiving tasks. [PERSON_…" at bounding box center [130, 365] width 198 height 668
click at [93, 213] on div "Status No active tasks Change activity state to start receiving tasks. [PERSON_…" at bounding box center [130, 365] width 198 height 668
click at [133, 452] on div "Unavailable" at bounding box center [130, 457] width 99 height 23
click at [119, 487] on li "Available" at bounding box center [129, 494] width 96 height 17
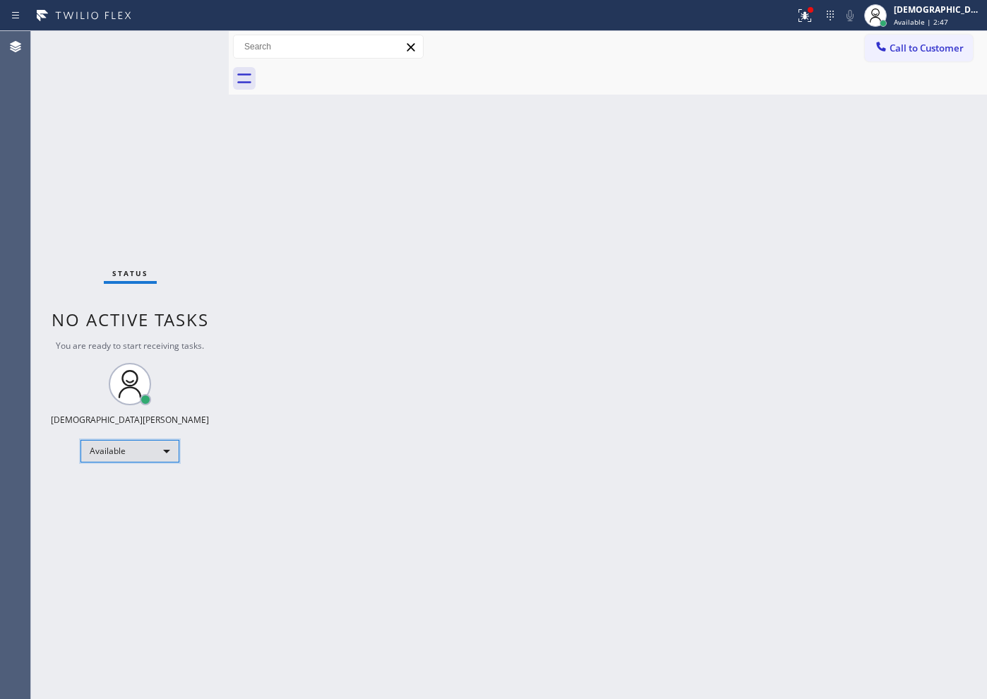
click at [100, 456] on div "Available" at bounding box center [130, 451] width 99 height 23
click at [112, 470] on li "Offline" at bounding box center [129, 471] width 96 height 17
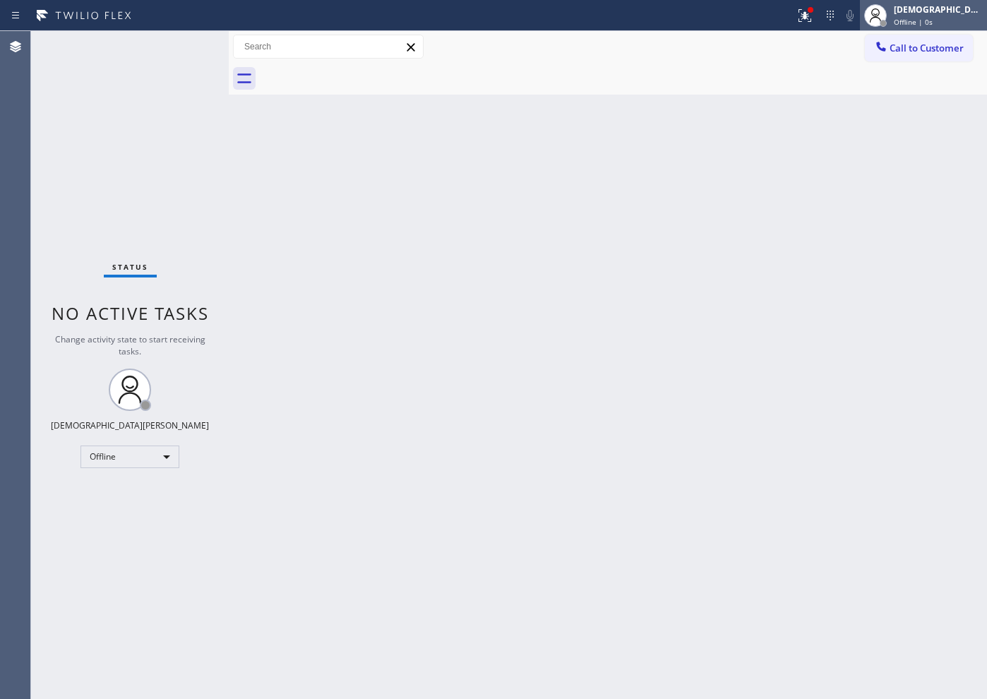
click at [946, 13] on div "[DEMOGRAPHIC_DATA][PERSON_NAME]" at bounding box center [938, 10] width 89 height 12
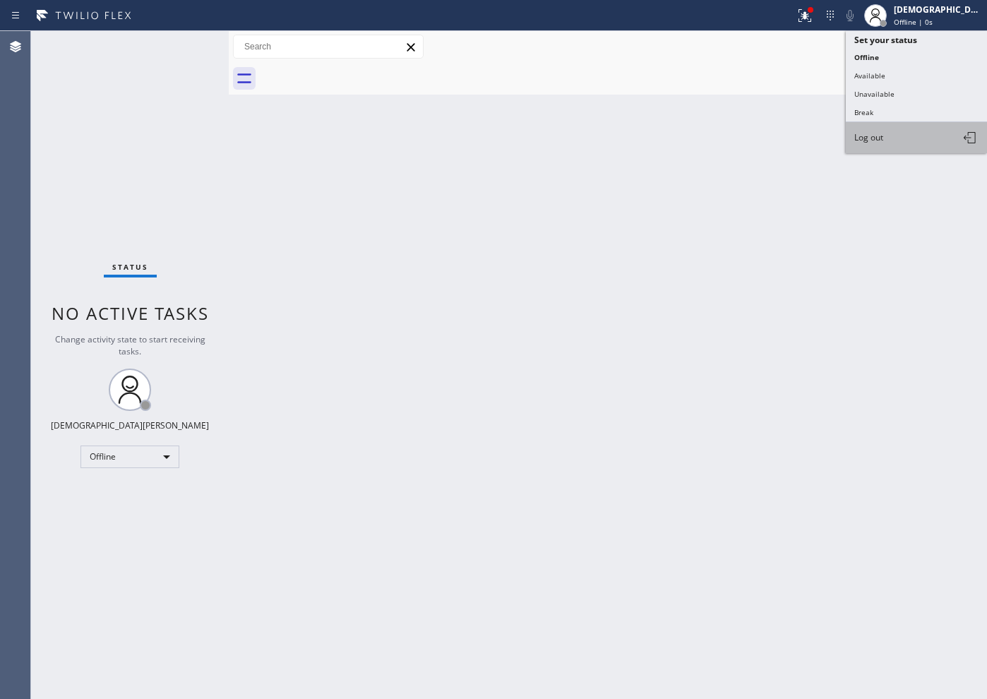
click at [876, 138] on span "Log out" at bounding box center [868, 137] width 29 height 12
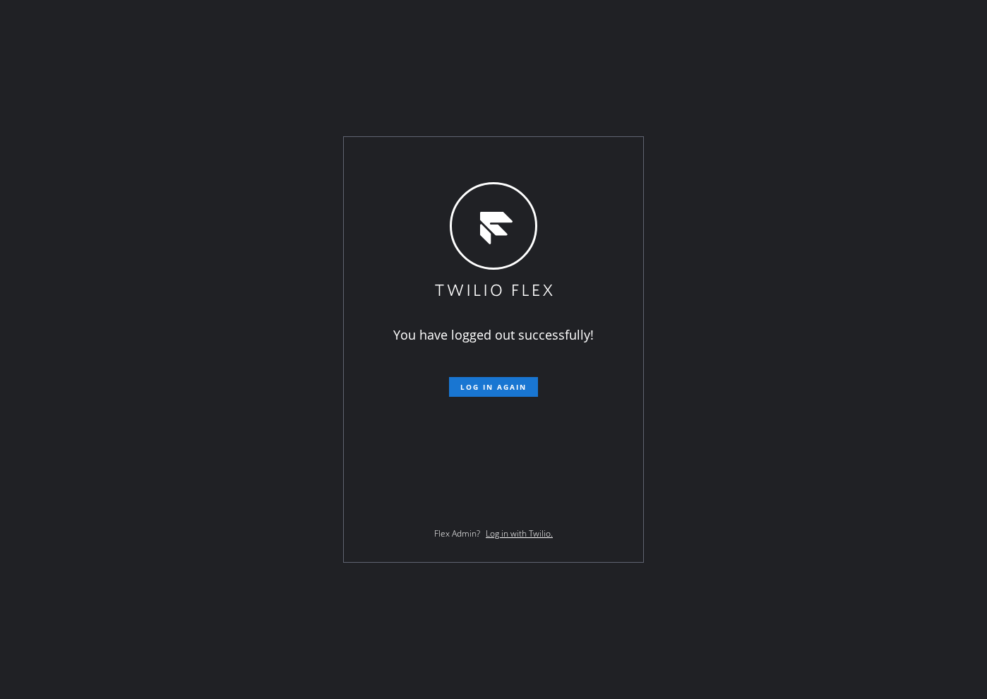
click at [95, 155] on div "You have logged out successfully! Log in again Flex Admin? Log in with Twilio." at bounding box center [493, 349] width 987 height 699
click at [121, 318] on div "You have logged out successfully! Log in again Flex Admin? Log in with Twilio." at bounding box center [493, 349] width 987 height 699
